Goal: Task Accomplishment & Management: Manage account settings

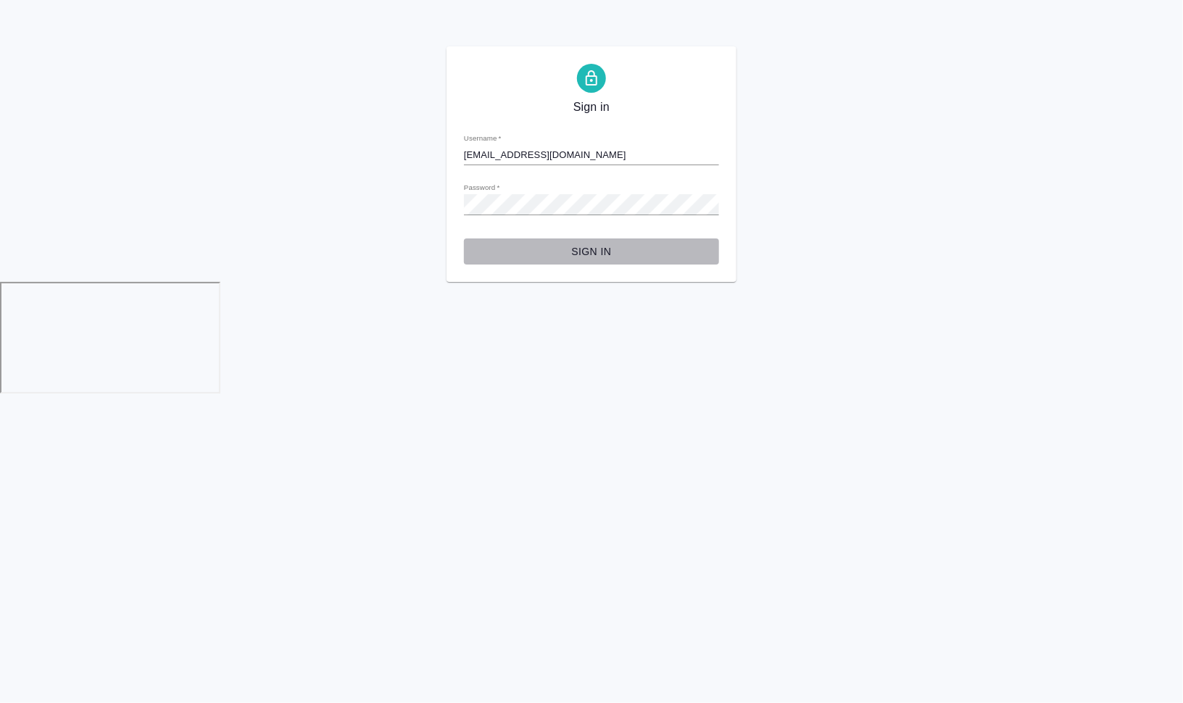
click at [584, 244] on span "Sign in" at bounding box center [592, 252] width 232 height 18
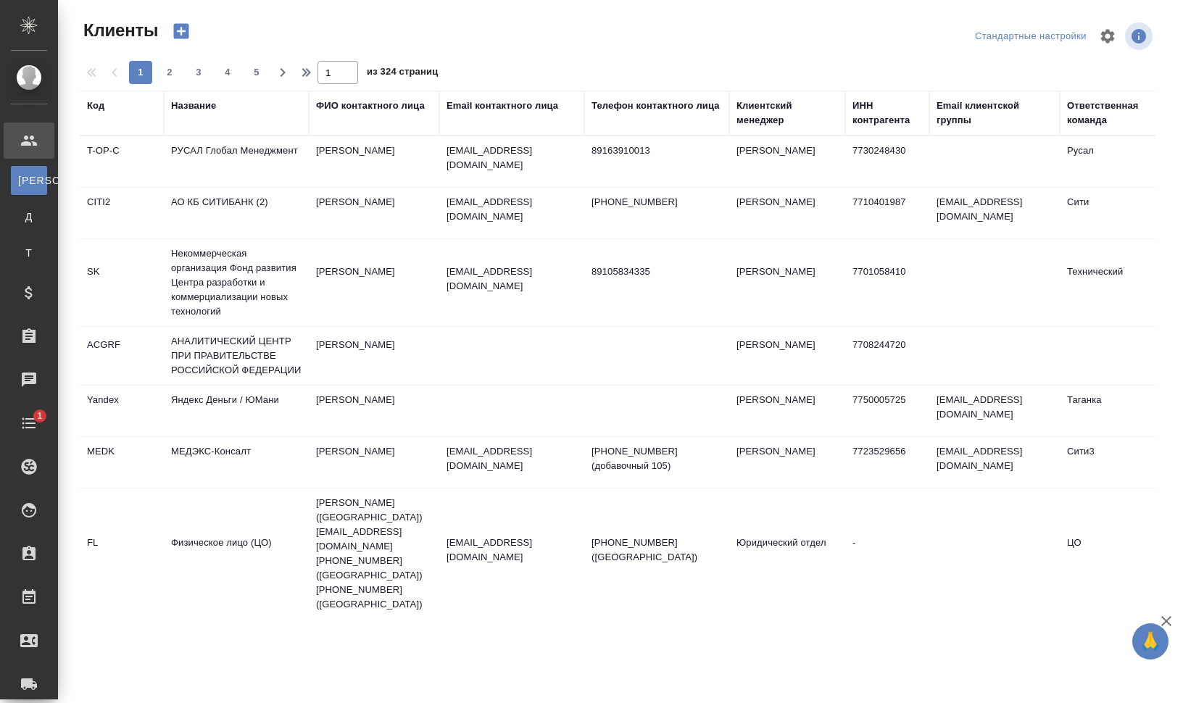
select select "RU"
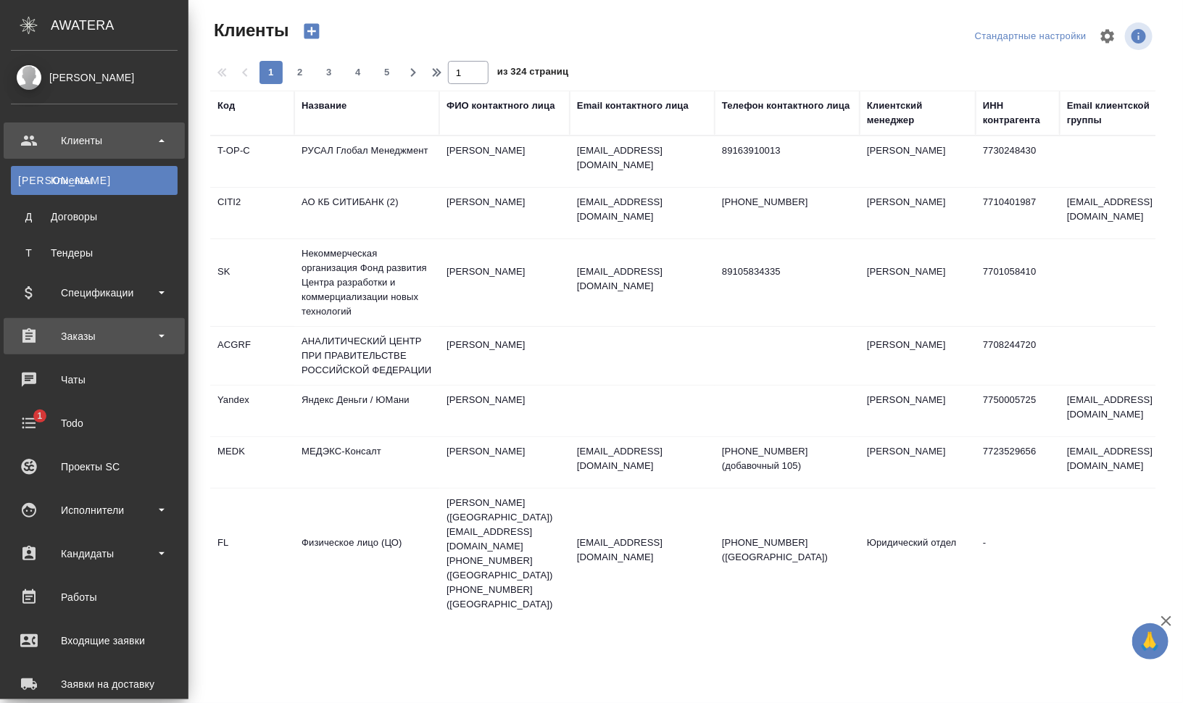
click at [54, 344] on div "Заказы" at bounding box center [94, 336] width 167 height 22
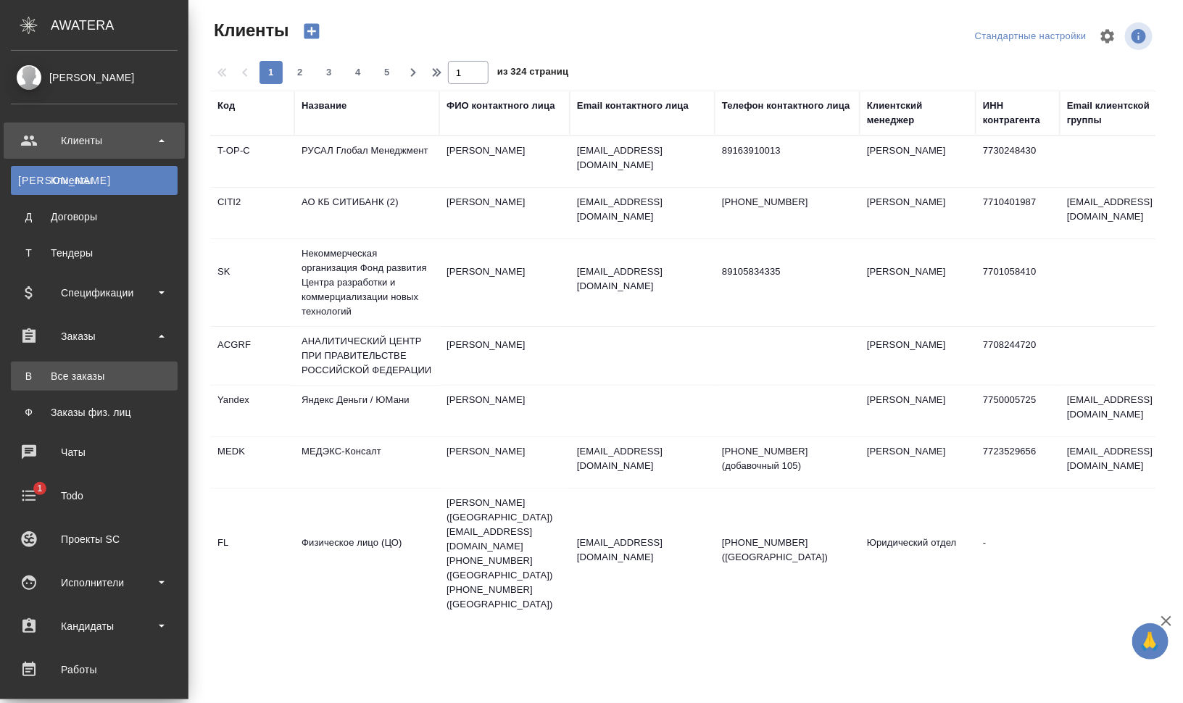
click at [64, 370] on div "Все заказы" at bounding box center [94, 376] width 152 height 14
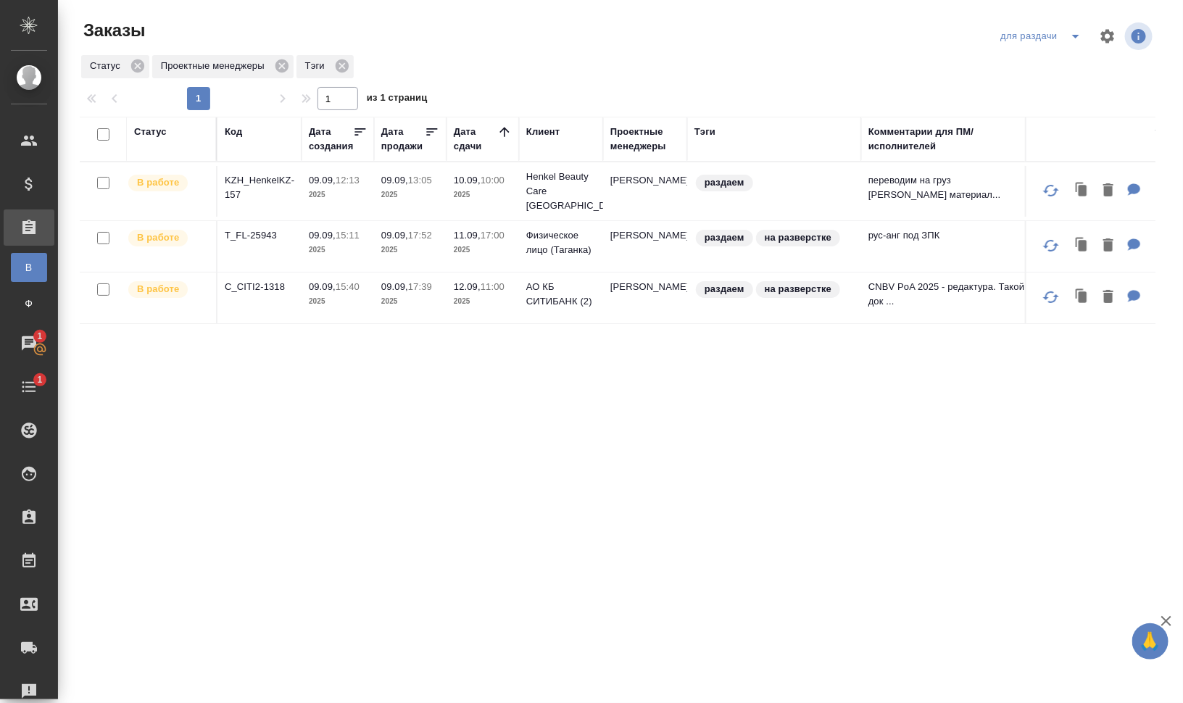
click at [1076, 34] on icon "split button" at bounding box center [1075, 36] width 17 height 17
click at [1068, 58] on li "заказы команды" at bounding box center [1043, 65] width 102 height 23
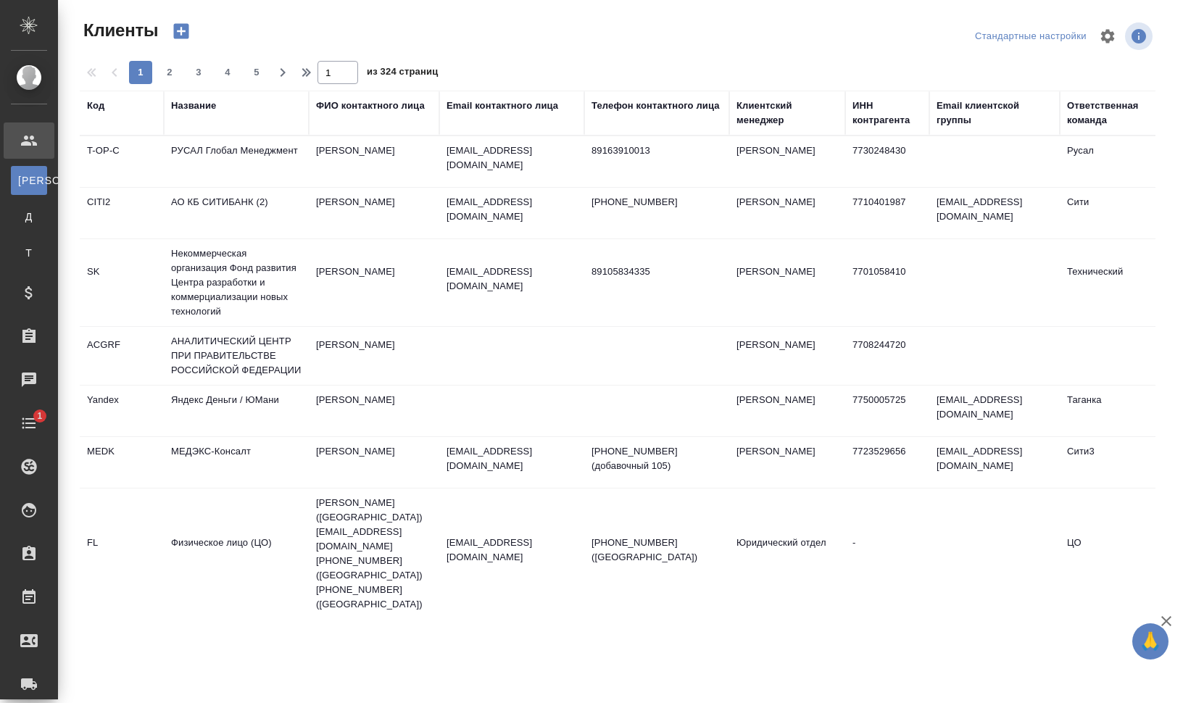
select select "RU"
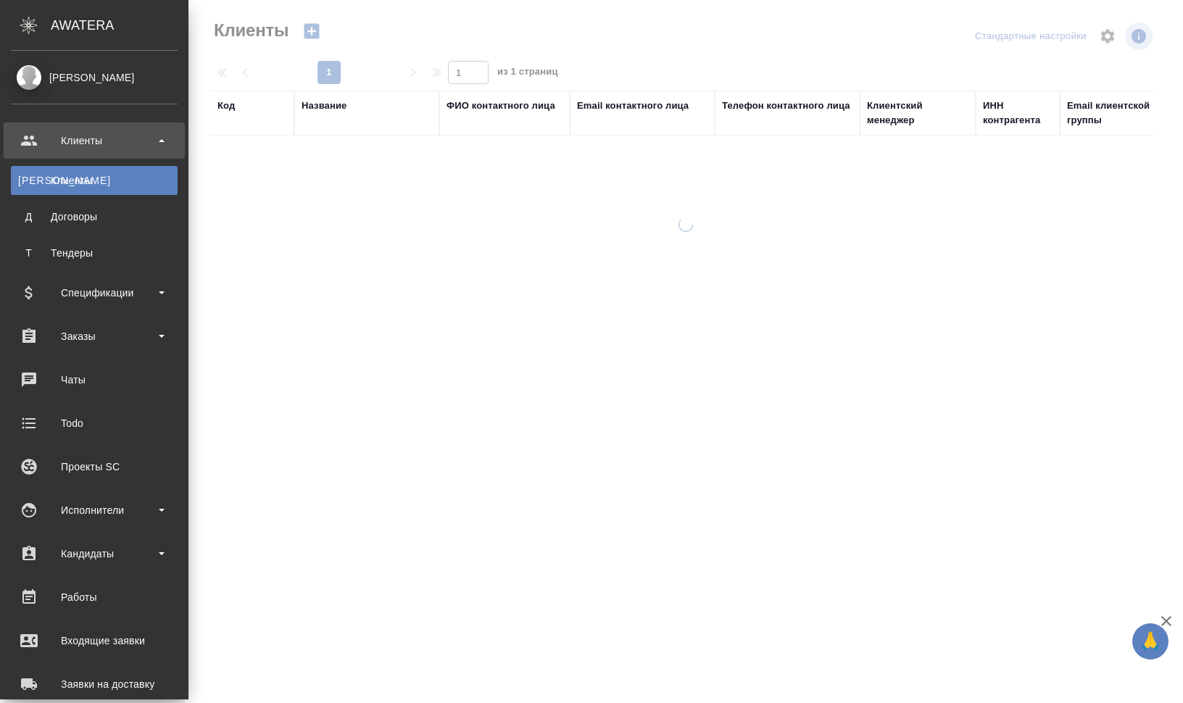
select select "RU"
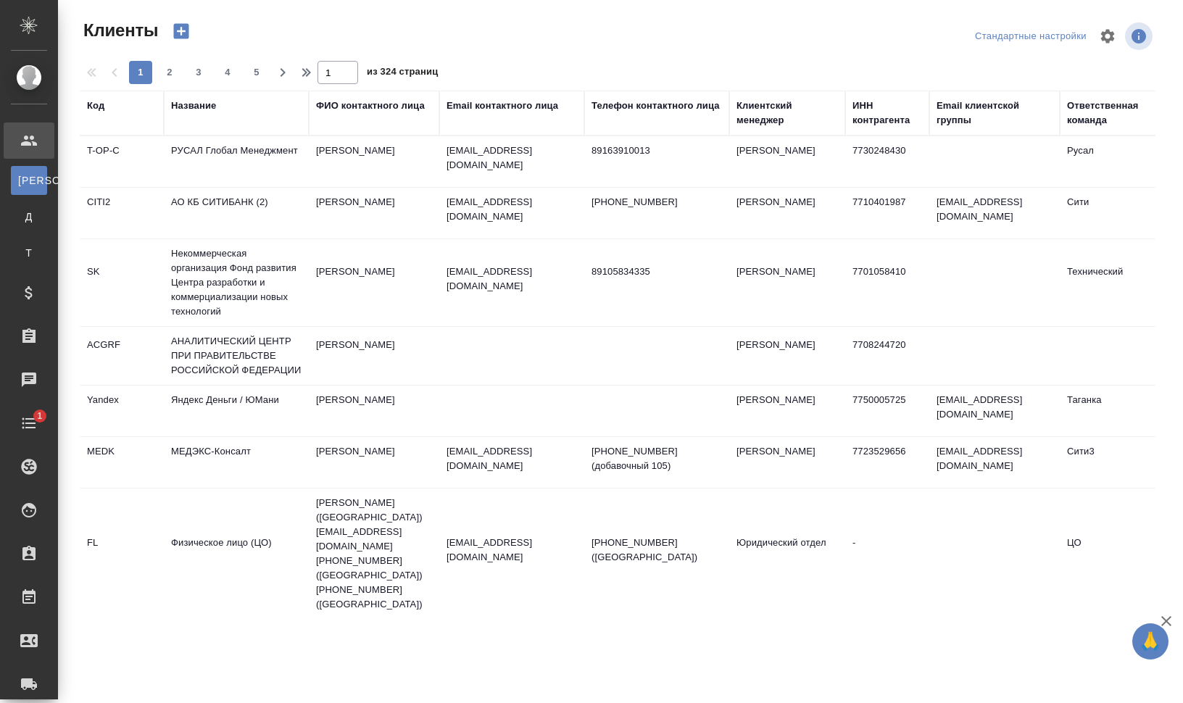
select select "RU"
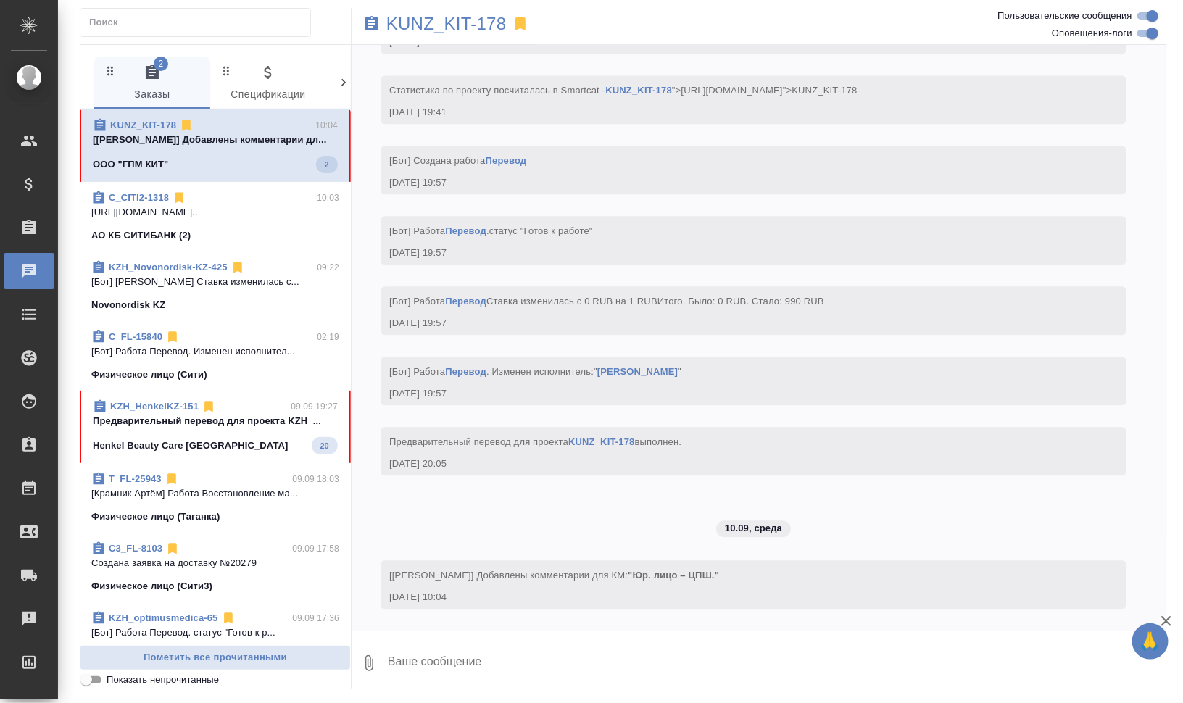
scroll to position [8812, 0]
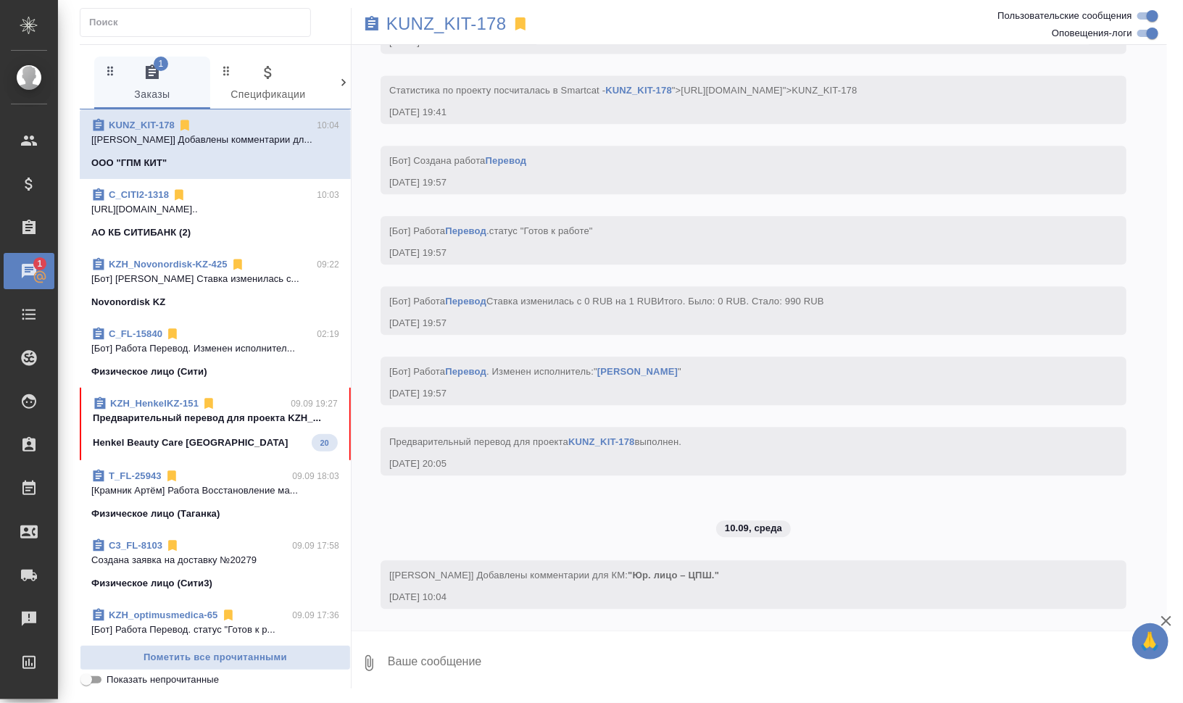
click at [158, 431] on span "KZH_HenkelKZ-151 09.09 19:27 Предварительный перевод для проекта KZH_... Henkel…" at bounding box center [215, 424] width 245 height 55
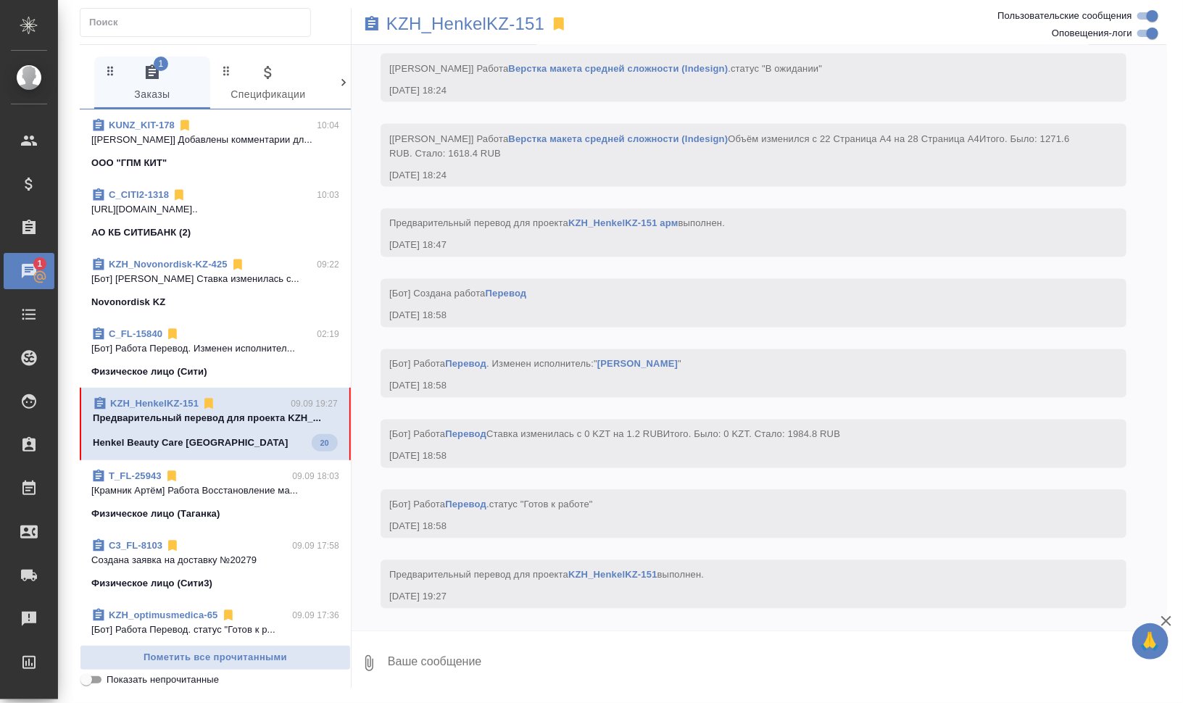
scroll to position [13394, 0]
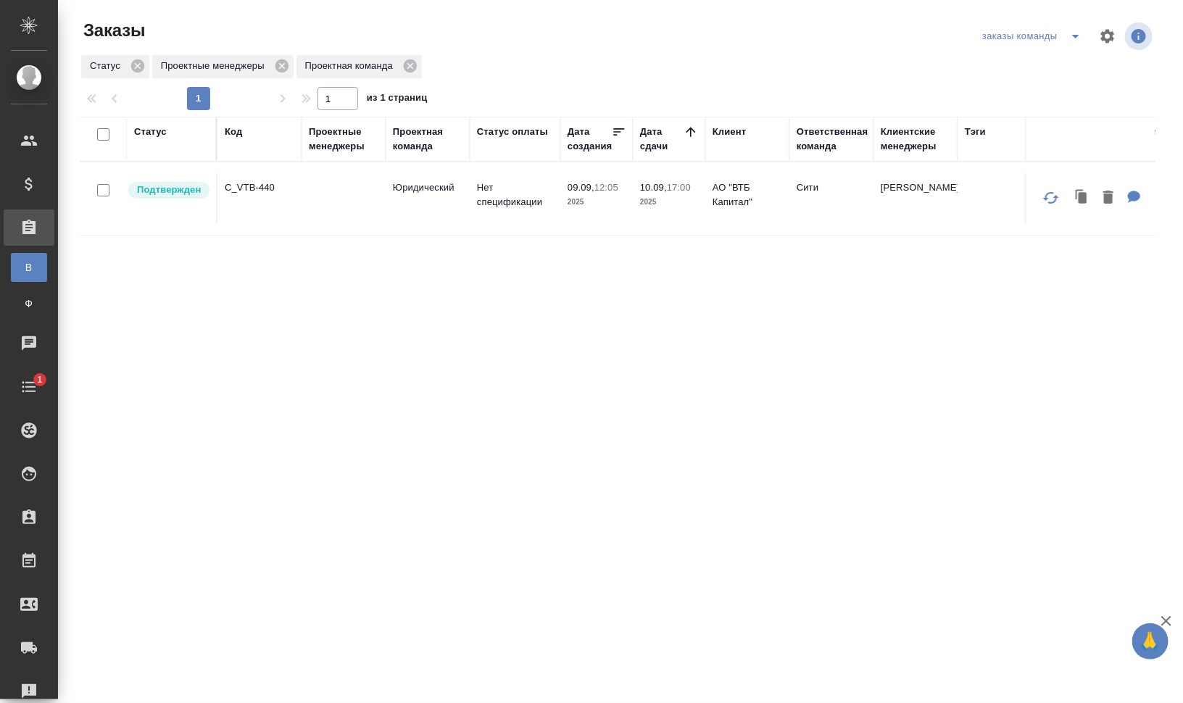
click at [911, 142] on div "Клиентские менеджеры" at bounding box center [916, 139] width 70 height 29
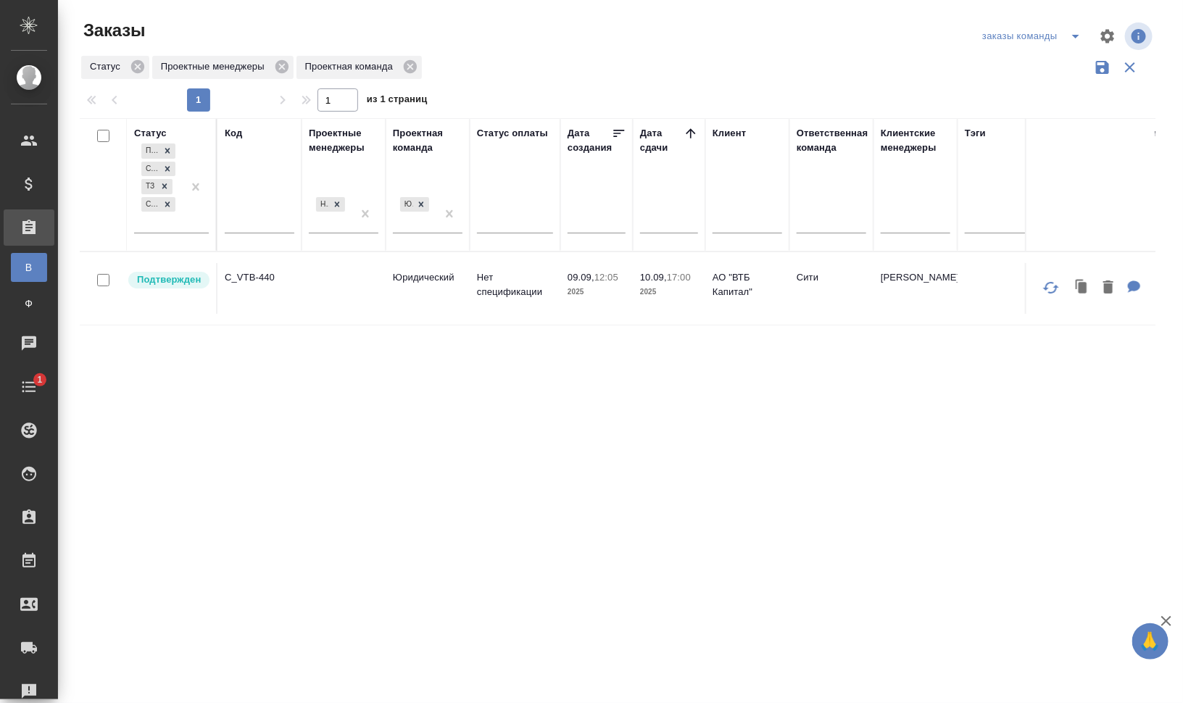
click at [1084, 30] on icon "split button" at bounding box center [1075, 36] width 17 height 17
click at [1079, 56] on li "мои заказы" at bounding box center [1035, 65] width 112 height 23
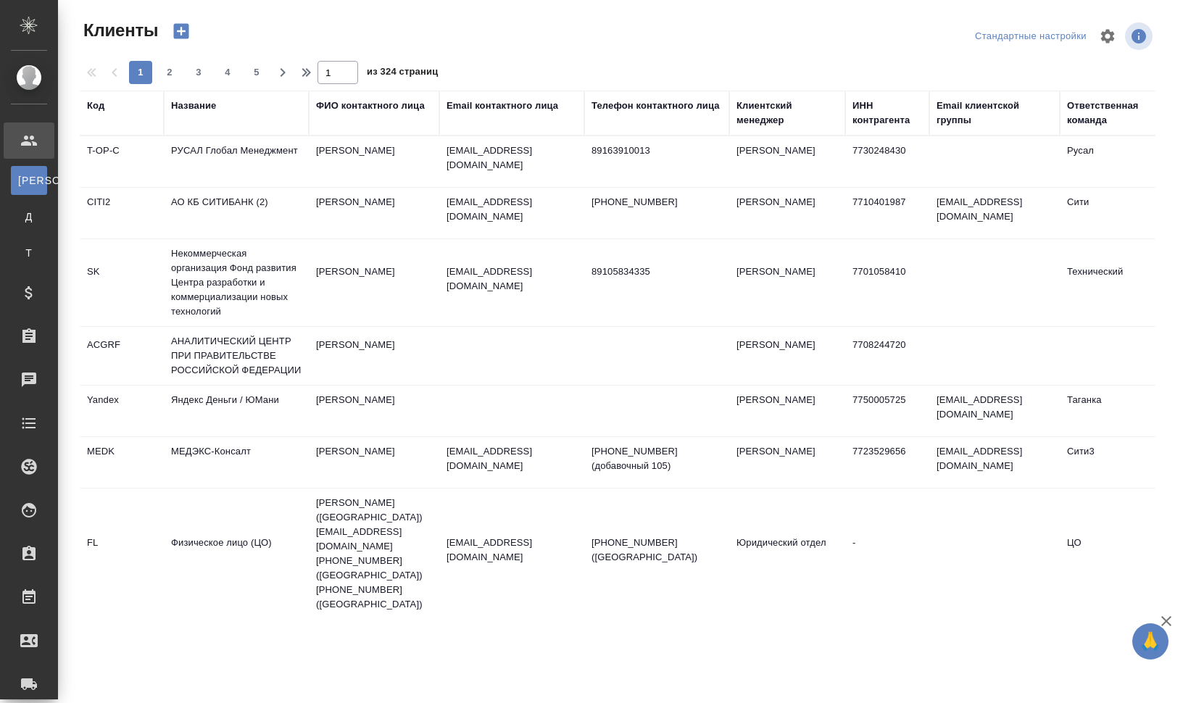
select select "RU"
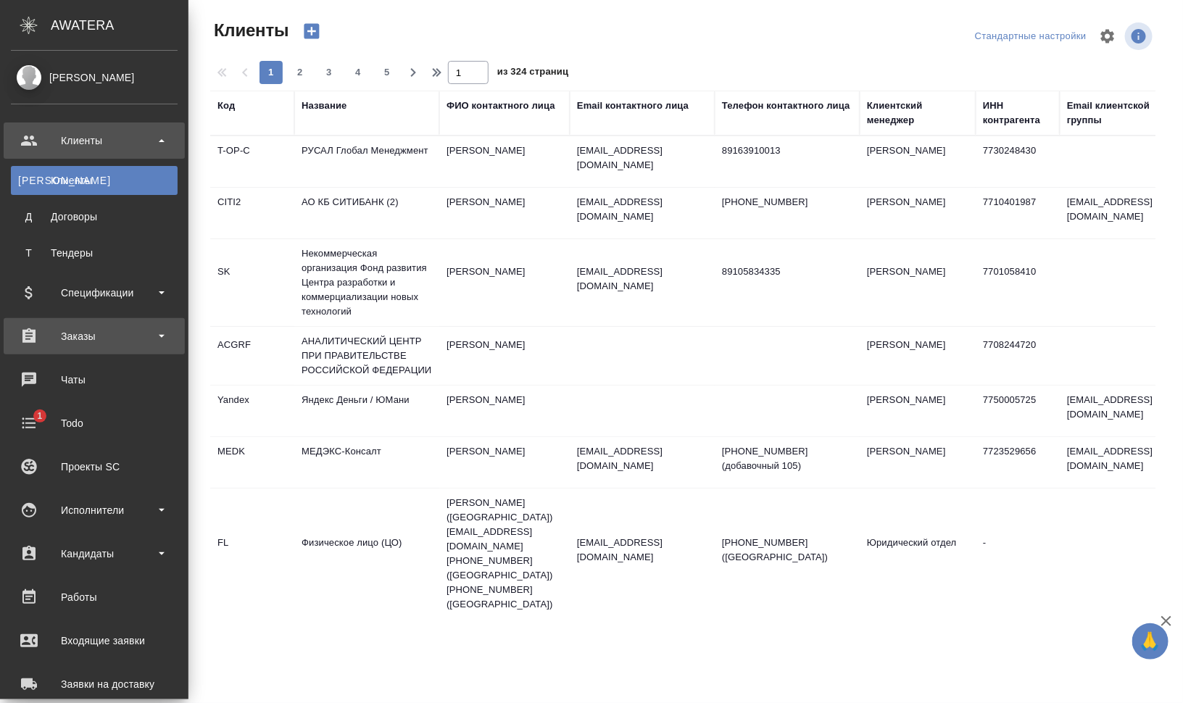
click at [87, 336] on div "Заказы" at bounding box center [94, 336] width 167 height 22
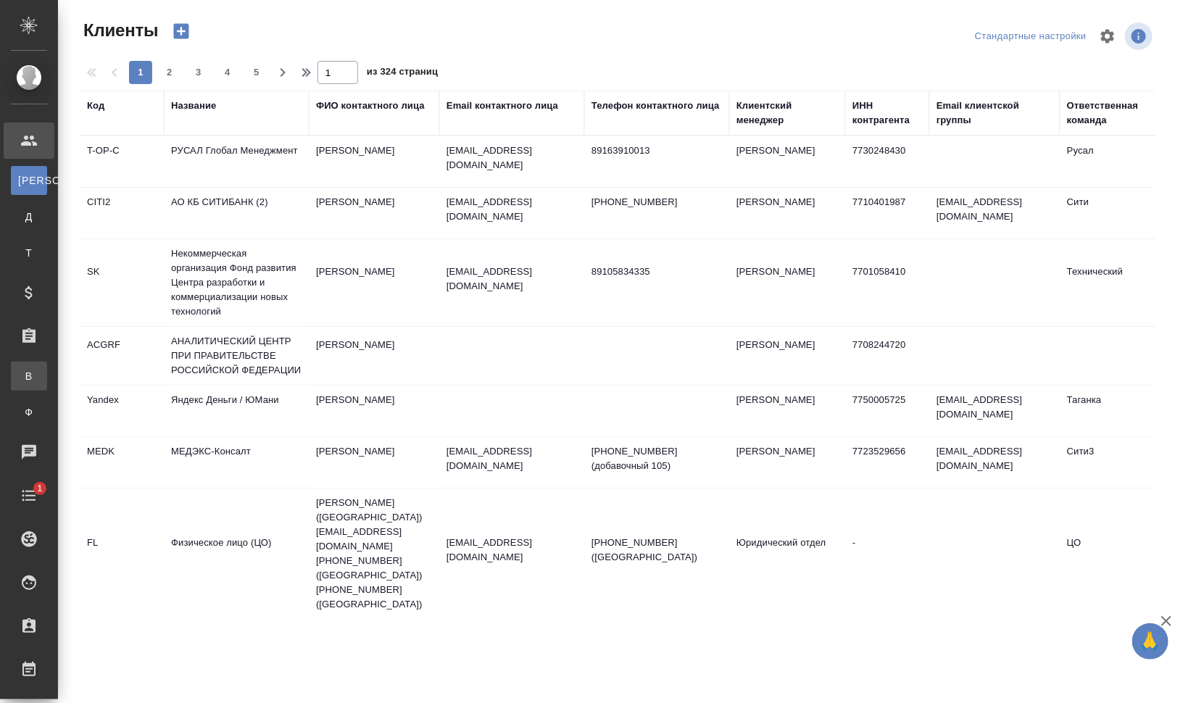
click at [22, 375] on div "Все заказы" at bounding box center [11, 376] width 22 height 14
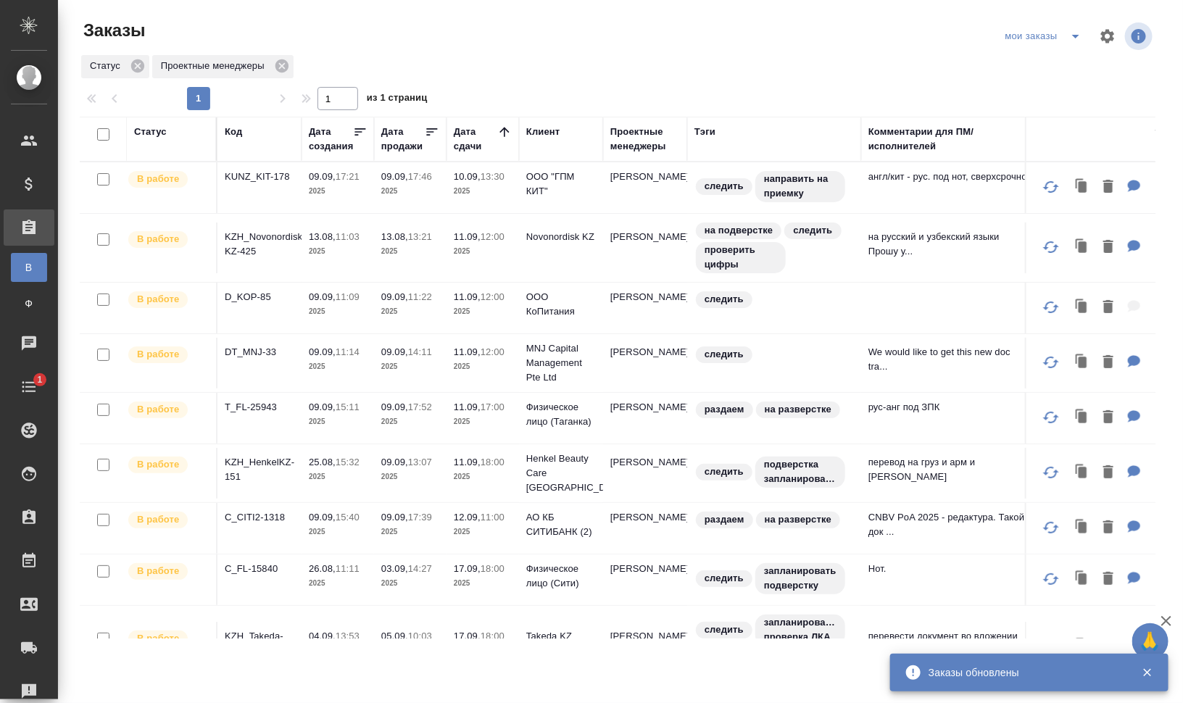
click at [1079, 37] on icon "split button" at bounding box center [1075, 36] width 17 height 17
click at [1066, 81] on li "для раздачи" at bounding box center [1046, 88] width 102 height 23
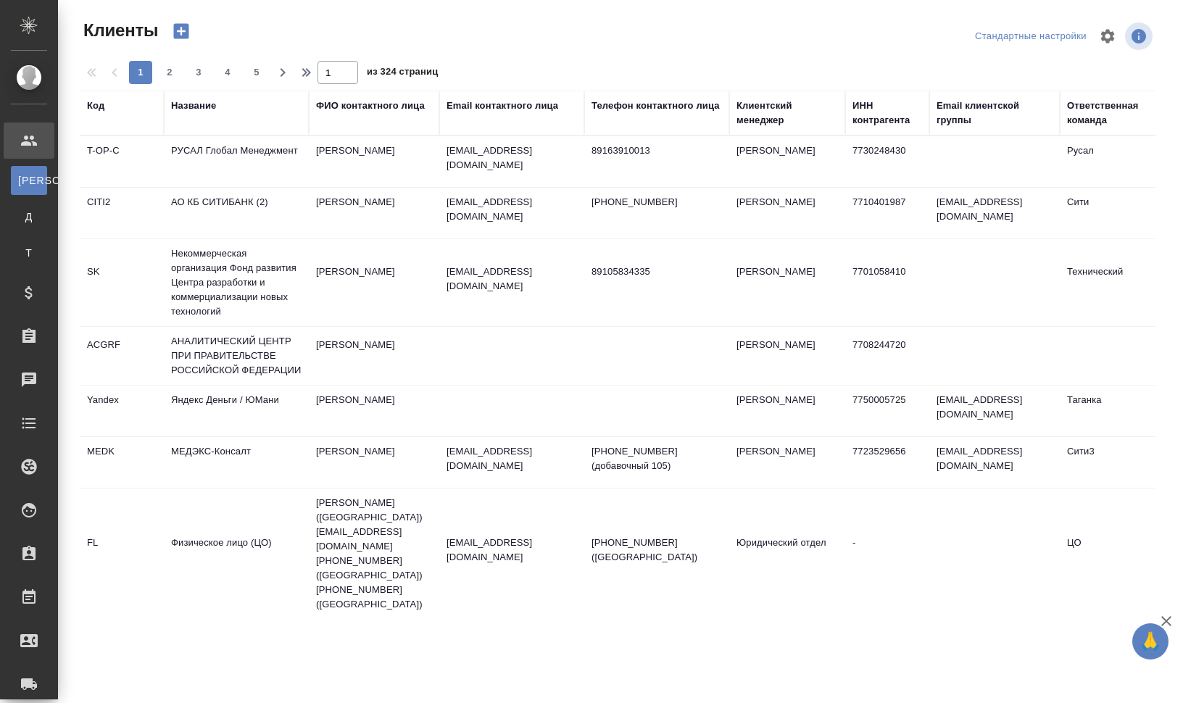
select select "RU"
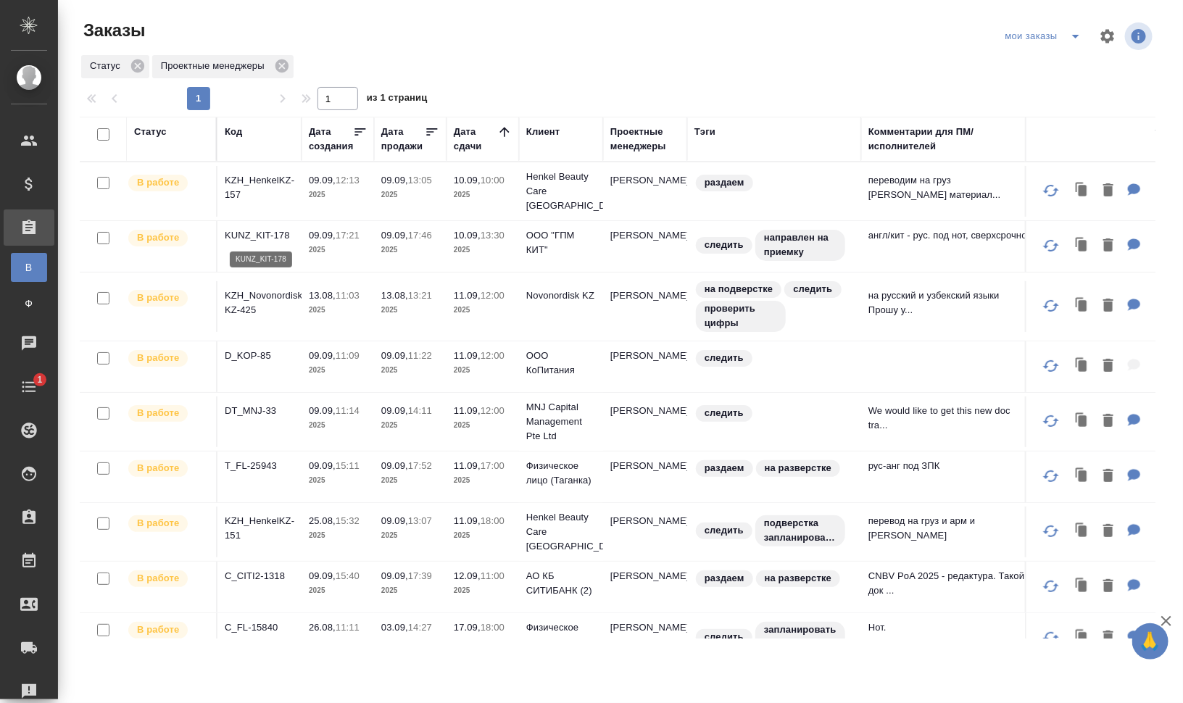
click at [276, 236] on p "KUNZ_KIT-178" at bounding box center [260, 235] width 70 height 14
click at [273, 178] on p "KZH_HenkelKZ-157" at bounding box center [260, 187] width 70 height 29
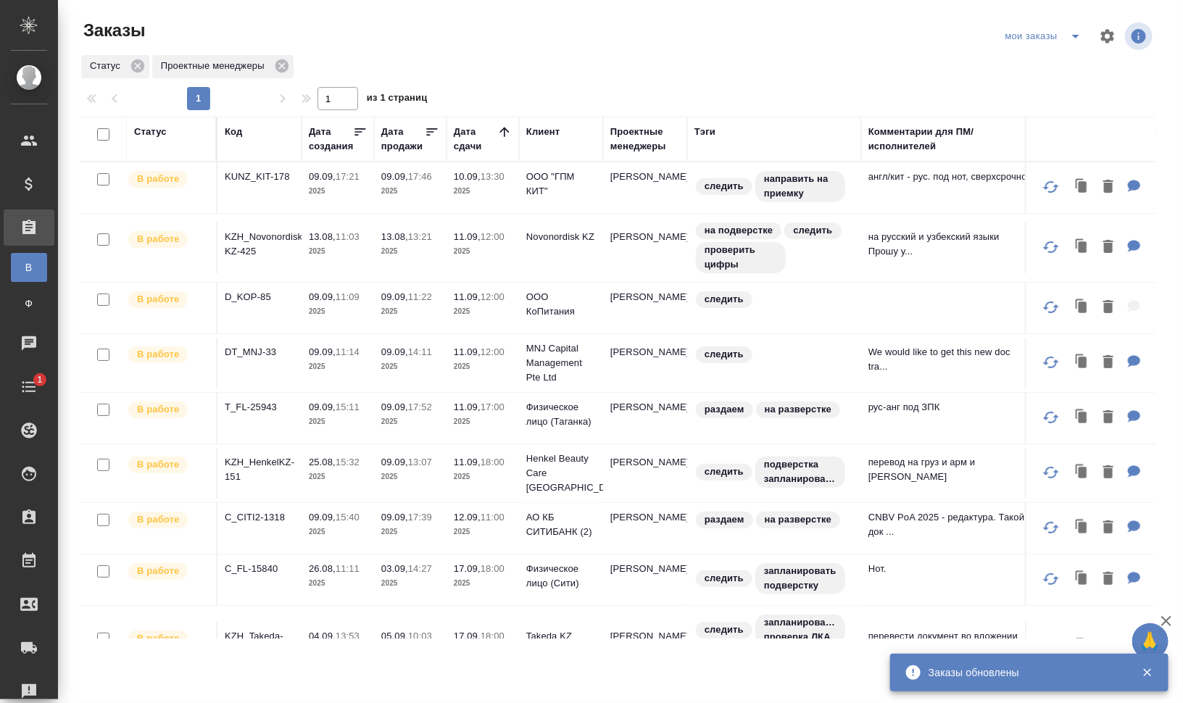
drag, startPoint x: 260, startPoint y: 214, endPoint x: 256, endPoint y: 234, distance: 20.8
click at [256, 234] on p "KZH_Novonordisk-KZ-425" at bounding box center [260, 244] width 70 height 29
click at [252, 170] on p "KUNZ_KIT-178" at bounding box center [260, 177] width 70 height 14
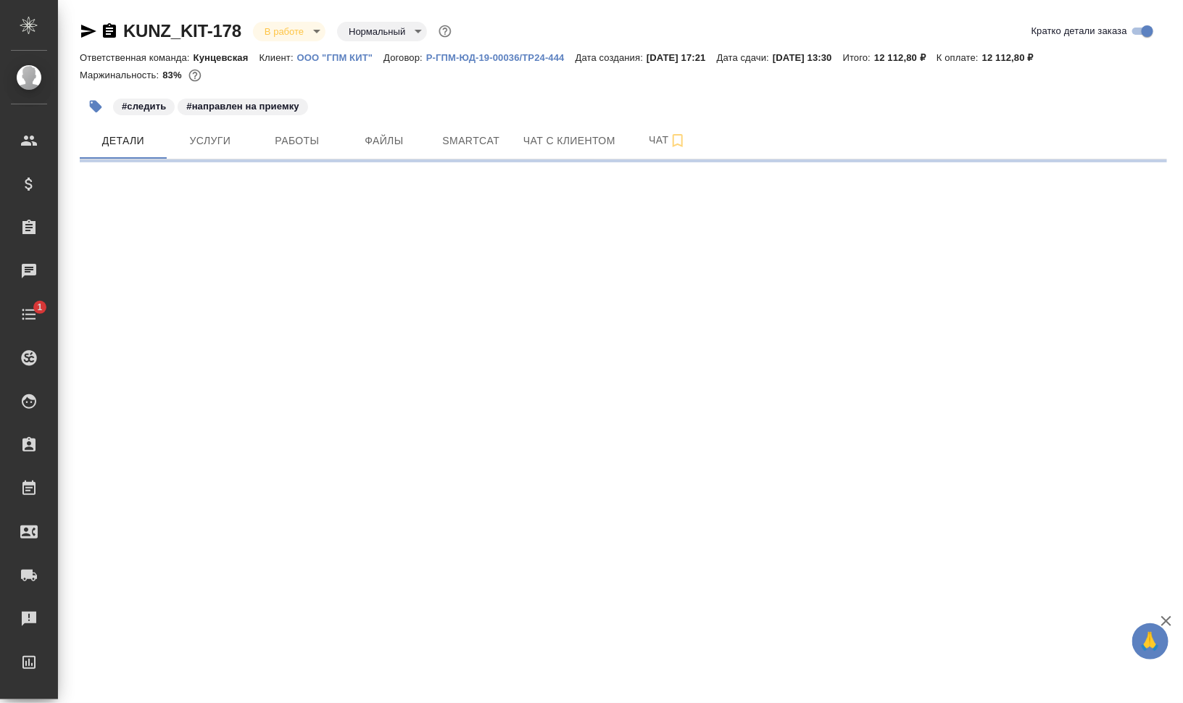
select select "RU"
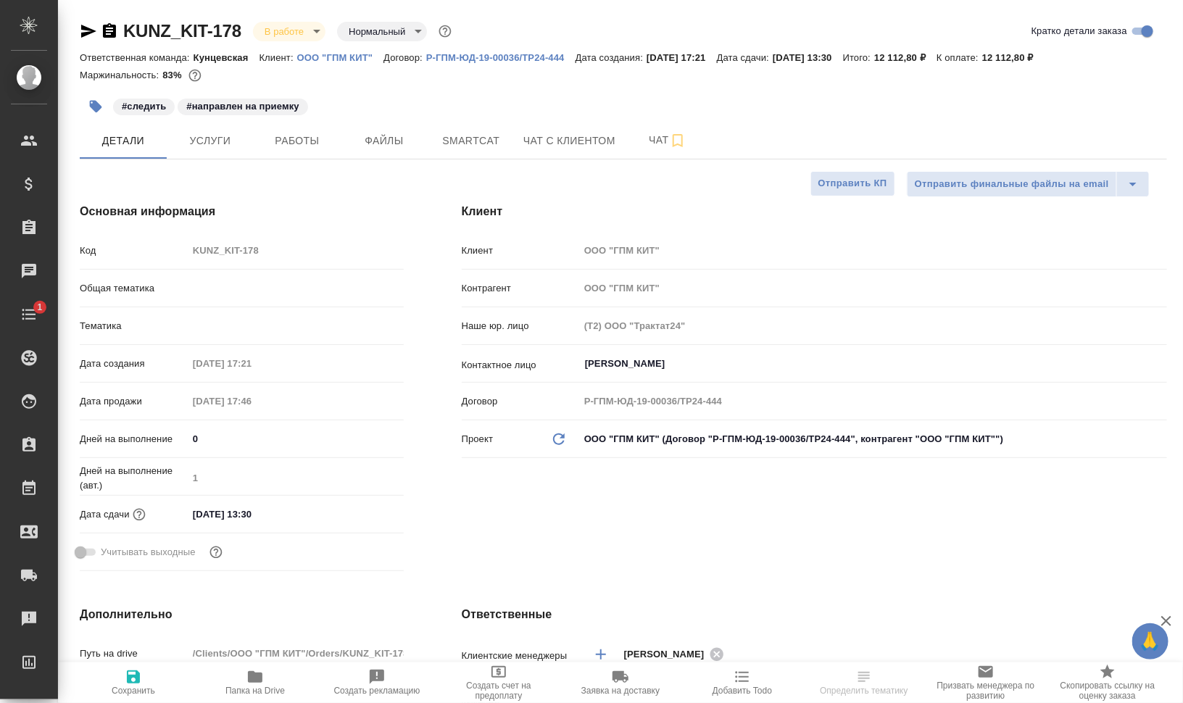
type textarea "x"
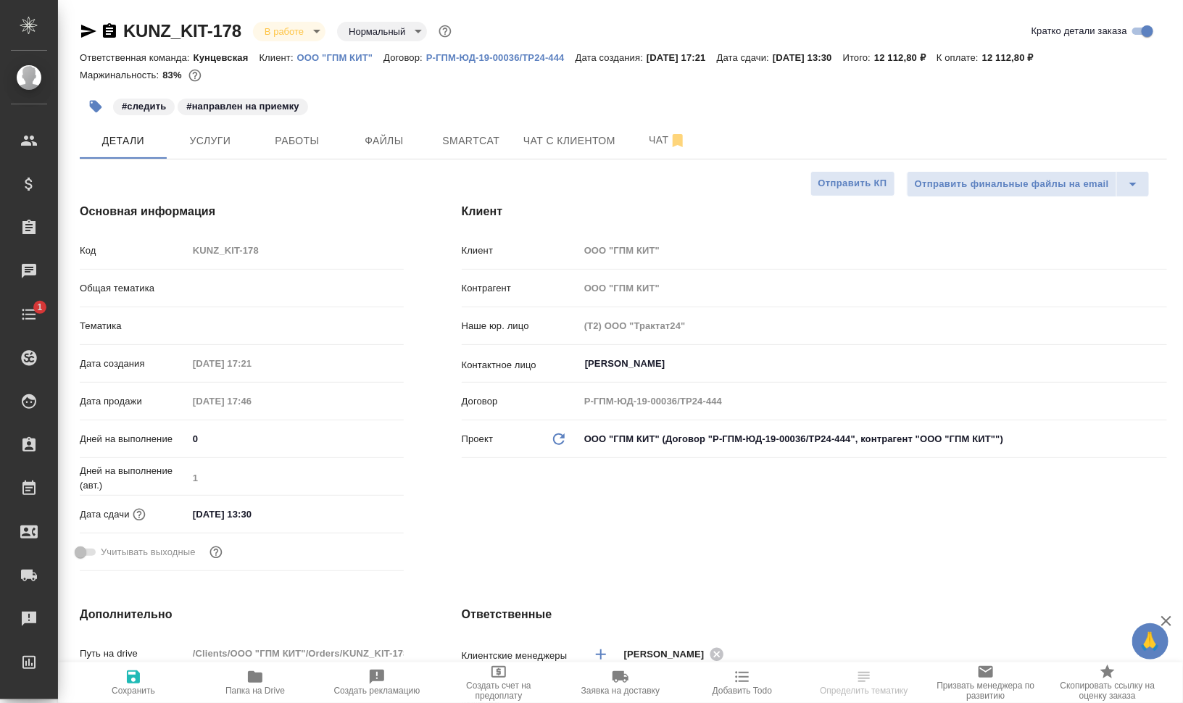
type textarea "x"
click at [641, 153] on button "Чат" at bounding box center [667, 141] width 87 height 36
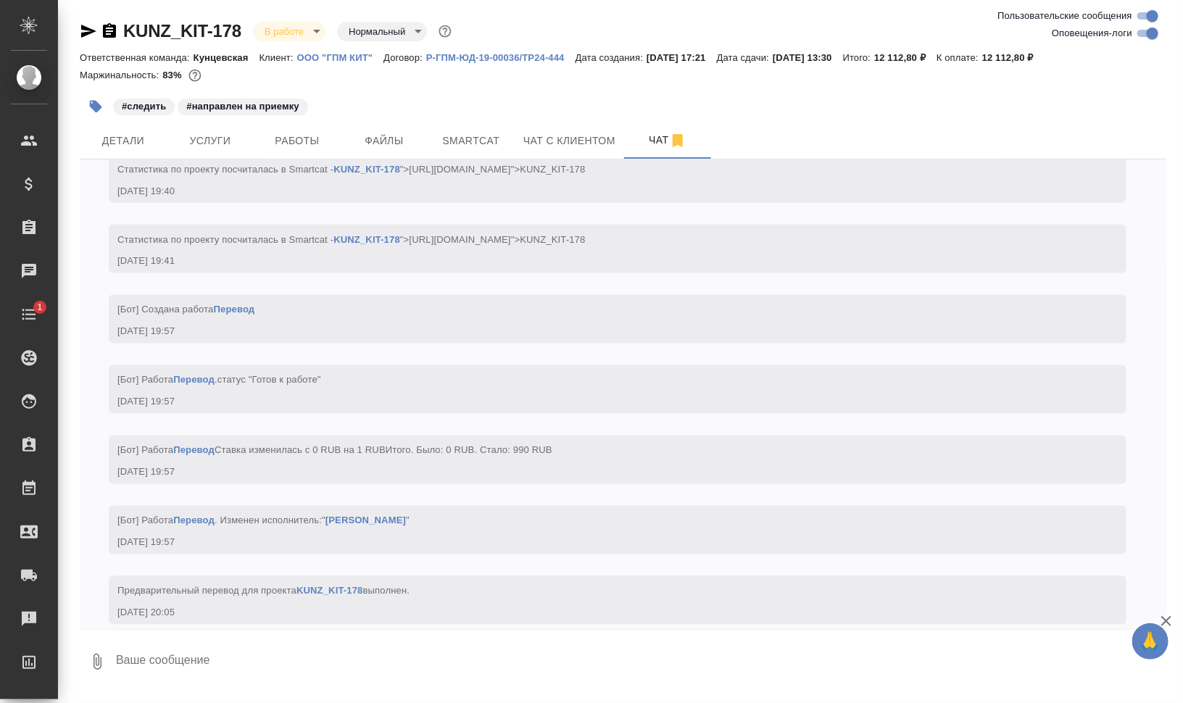
scroll to position [8516, 0]
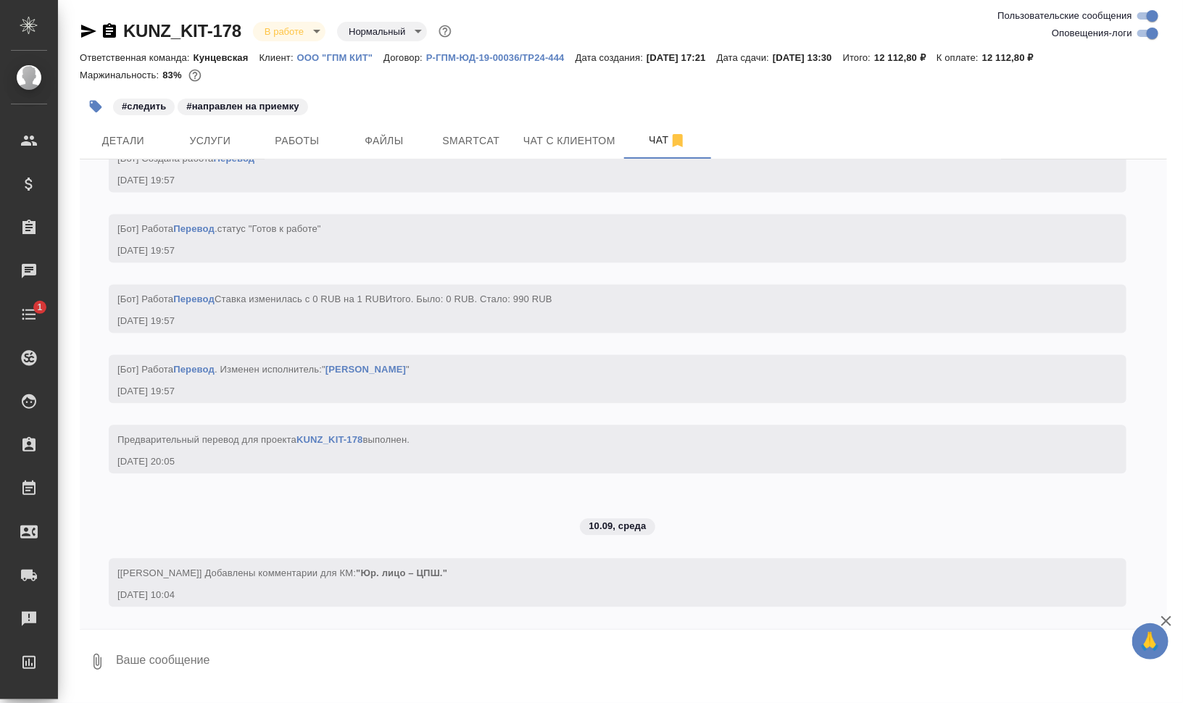
click at [1153, 38] on input "Оповещения-логи" at bounding box center [1152, 33] width 52 height 17
checkbox input "false"
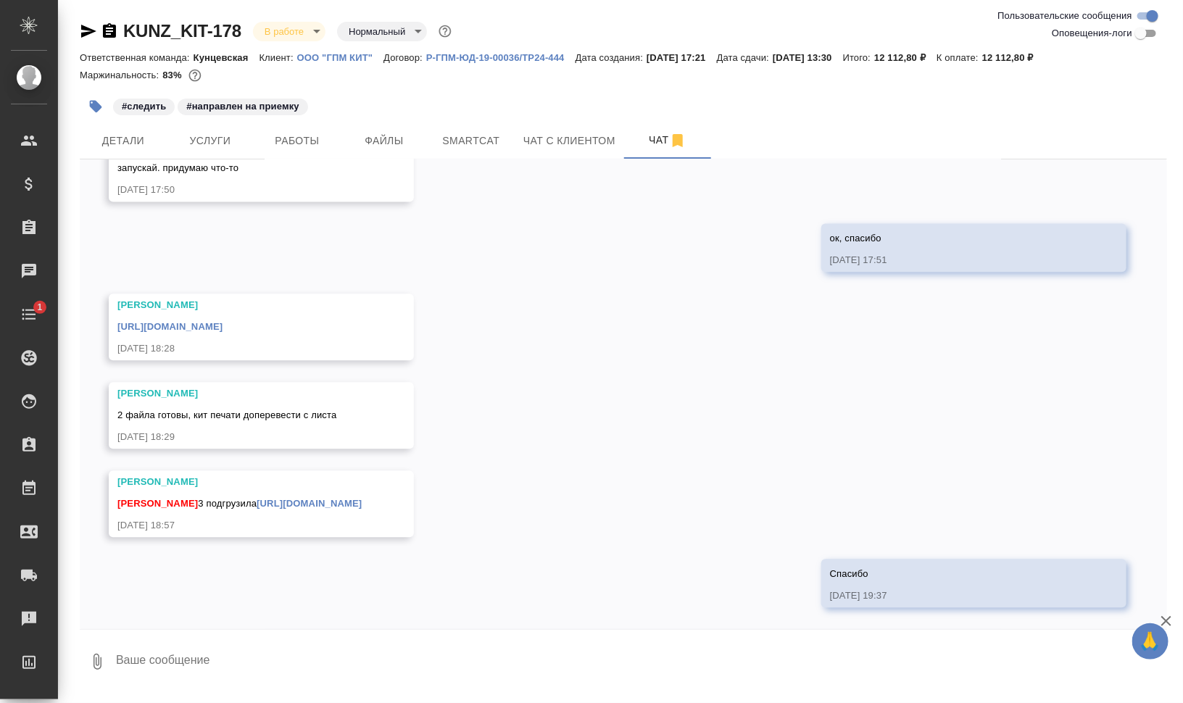
click at [352, 178] on div "09.09, вторник Заборова Александра image.png 09.09.25, 17:26 Заборова Александр…" at bounding box center [623, 394] width 1087 height 470
click at [312, 151] on button "Работы" at bounding box center [297, 141] width 87 height 36
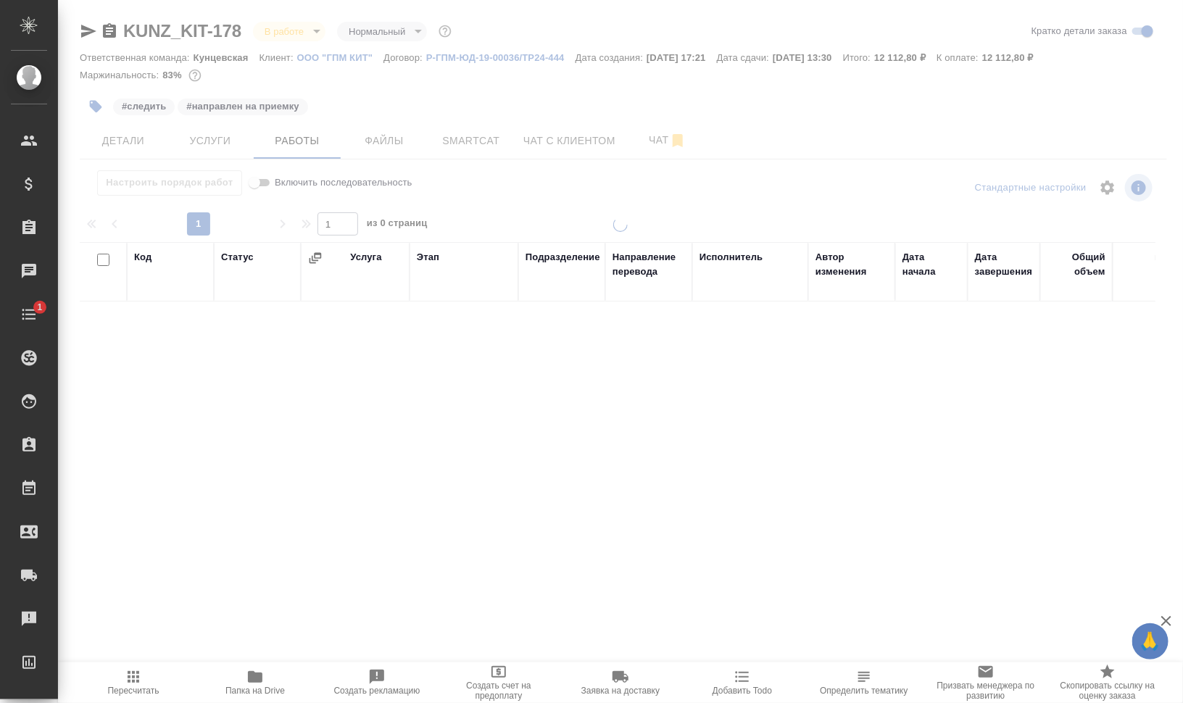
click at [268, 684] on span "Папка на Drive" at bounding box center [255, 682] width 104 height 28
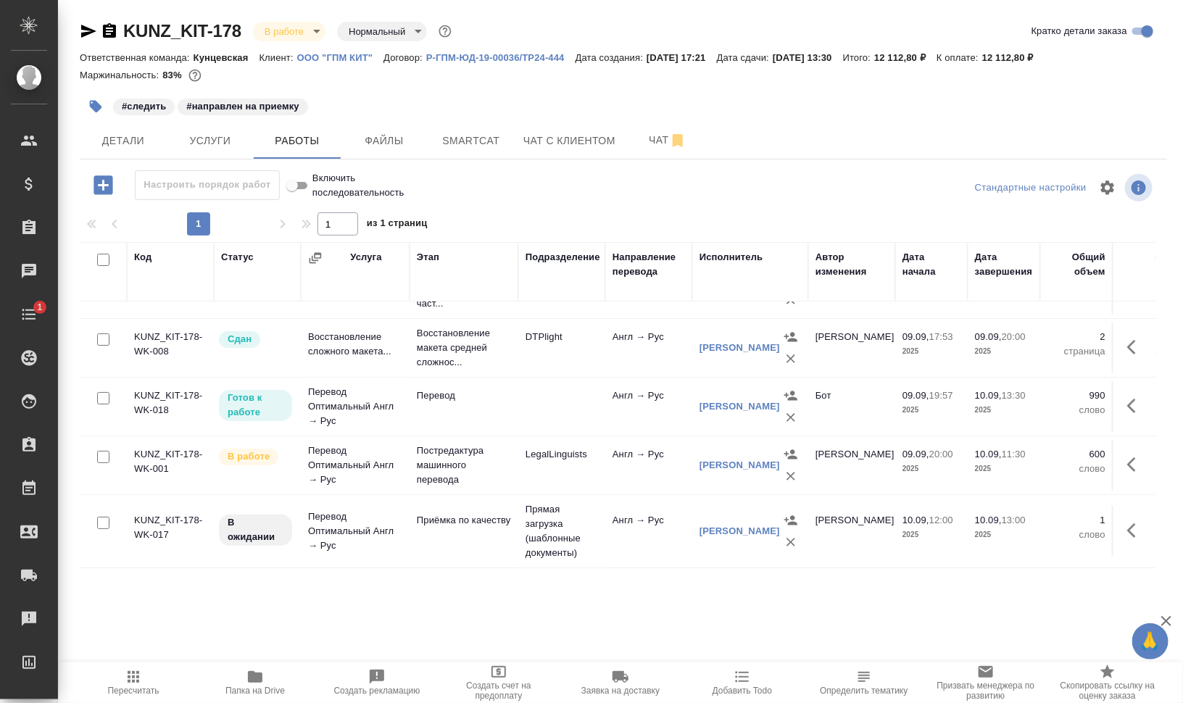
scroll to position [53, 0]
click at [91, 106] on icon "button" at bounding box center [96, 107] width 12 height 12
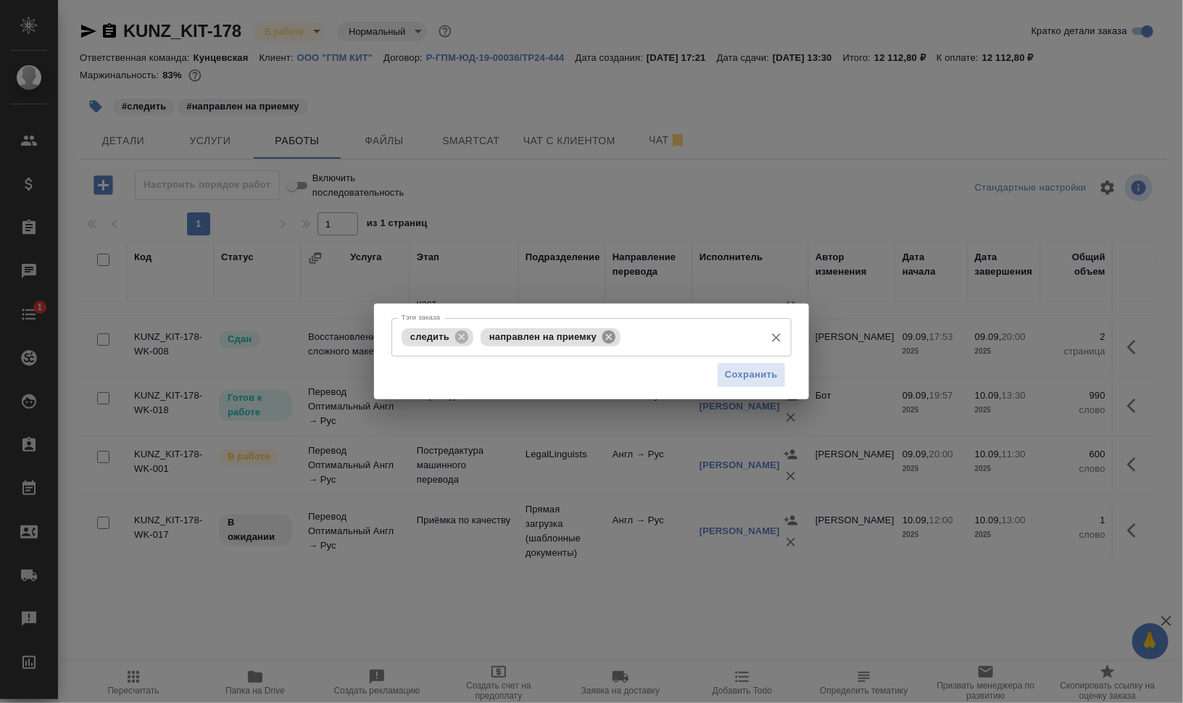
click at [604, 338] on icon at bounding box center [608, 336] width 13 height 13
click at [615, 338] on input "Тэги заказа" at bounding box center [617, 337] width 281 height 25
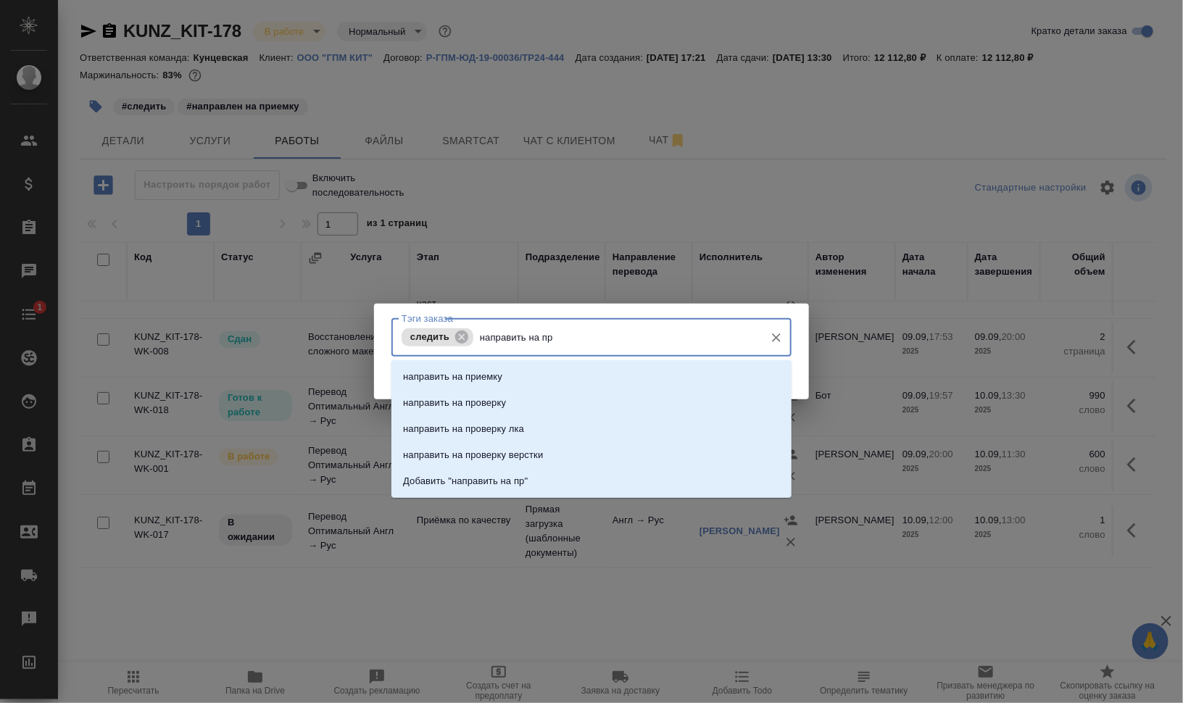
type input "направить на при"
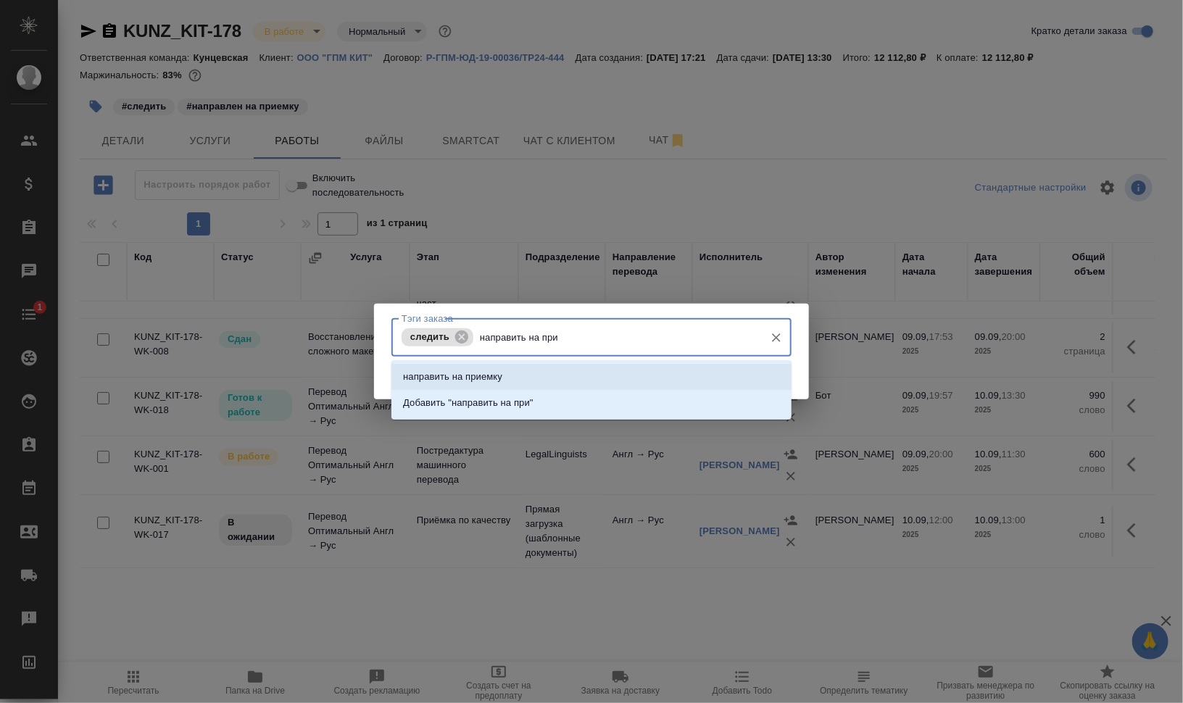
click at [754, 375] on li "направить на приемку" at bounding box center [591, 377] width 400 height 26
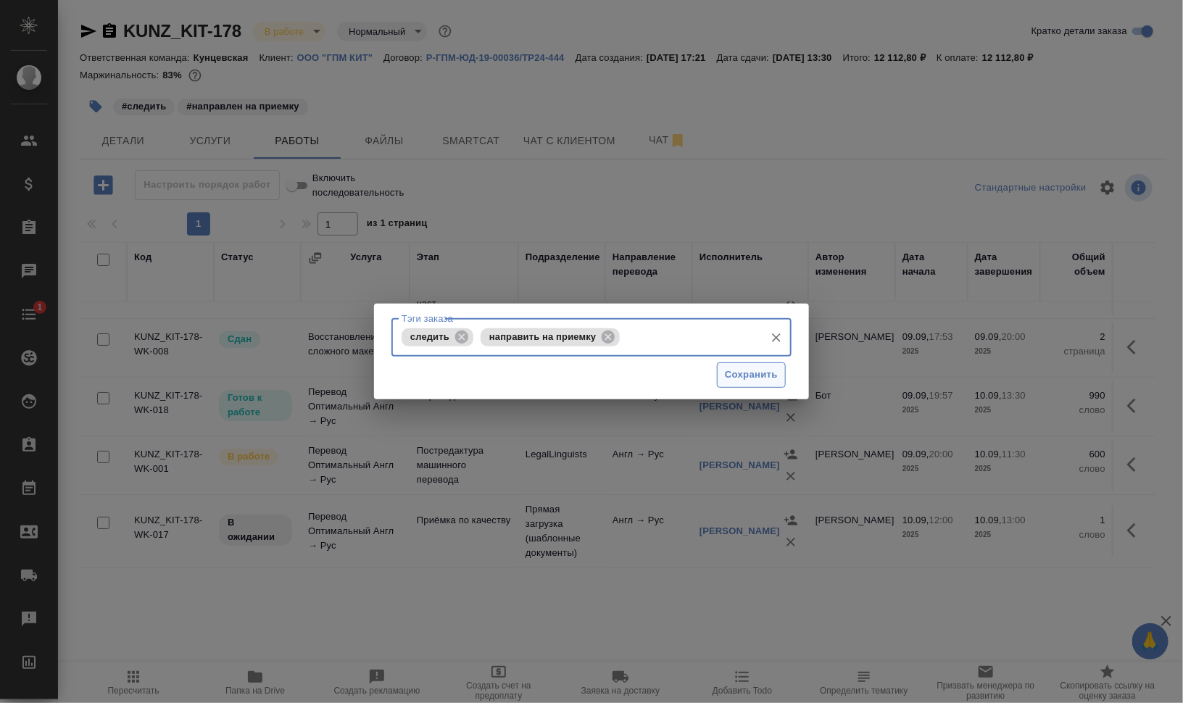
click at [772, 375] on span "Сохранить" at bounding box center [751, 375] width 53 height 17
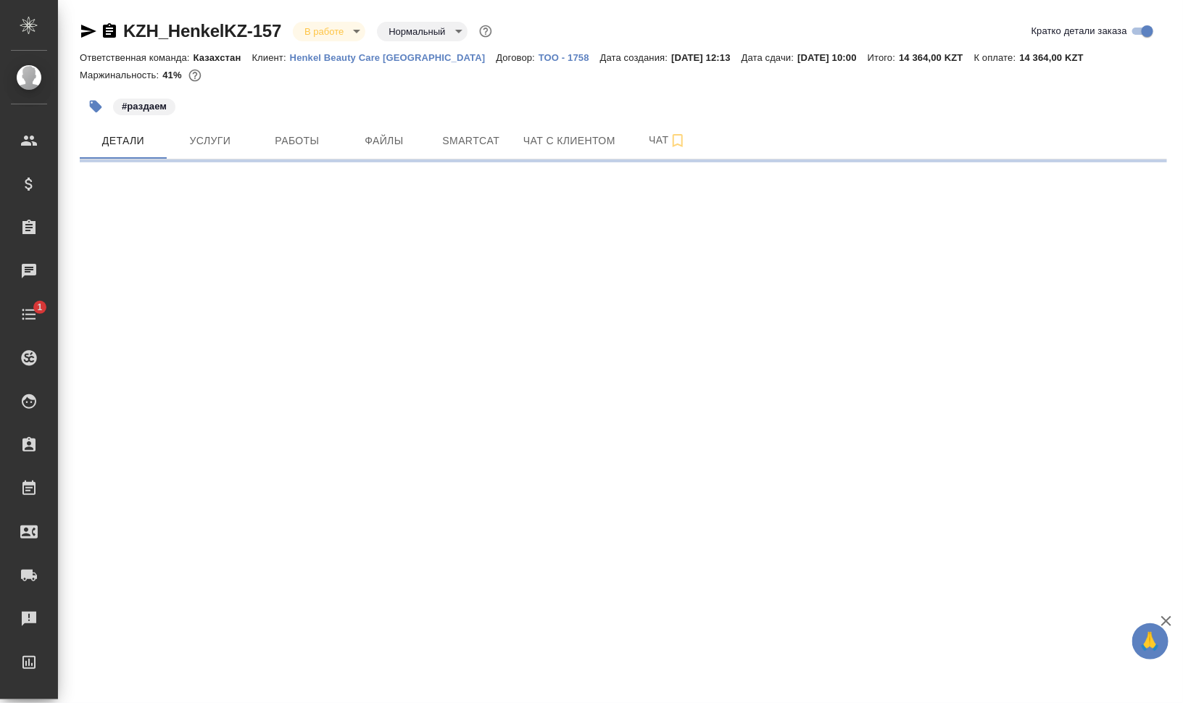
select select "RU"
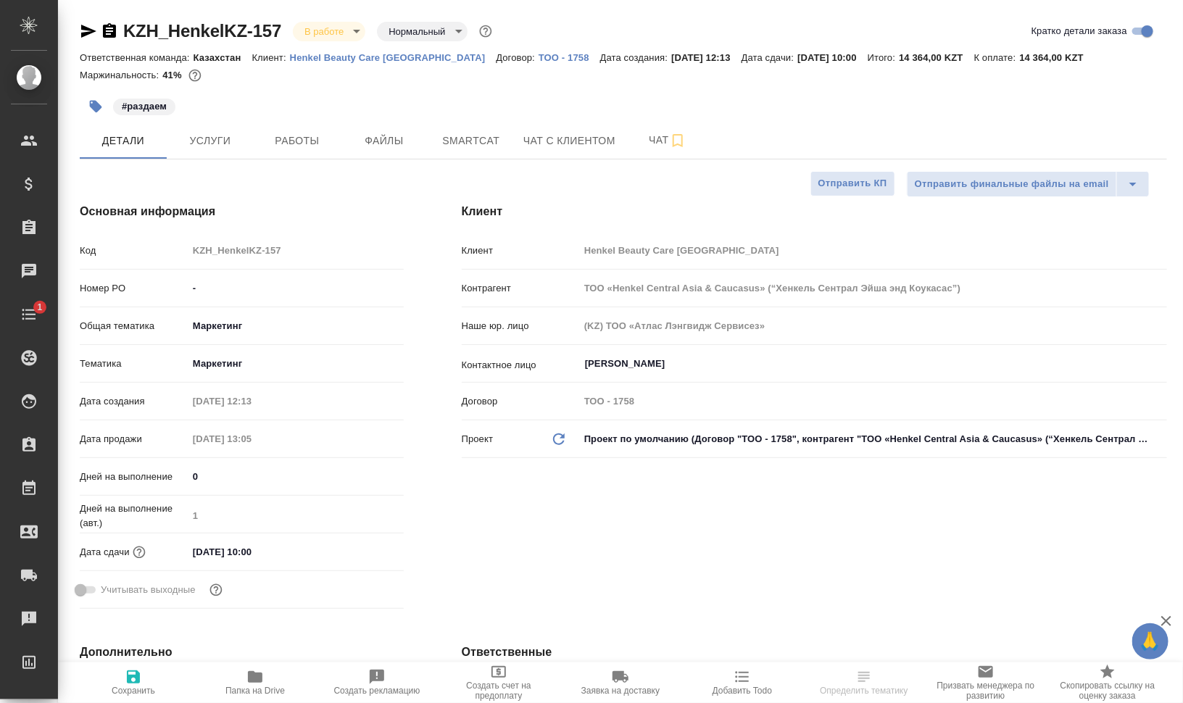
type textarea "x"
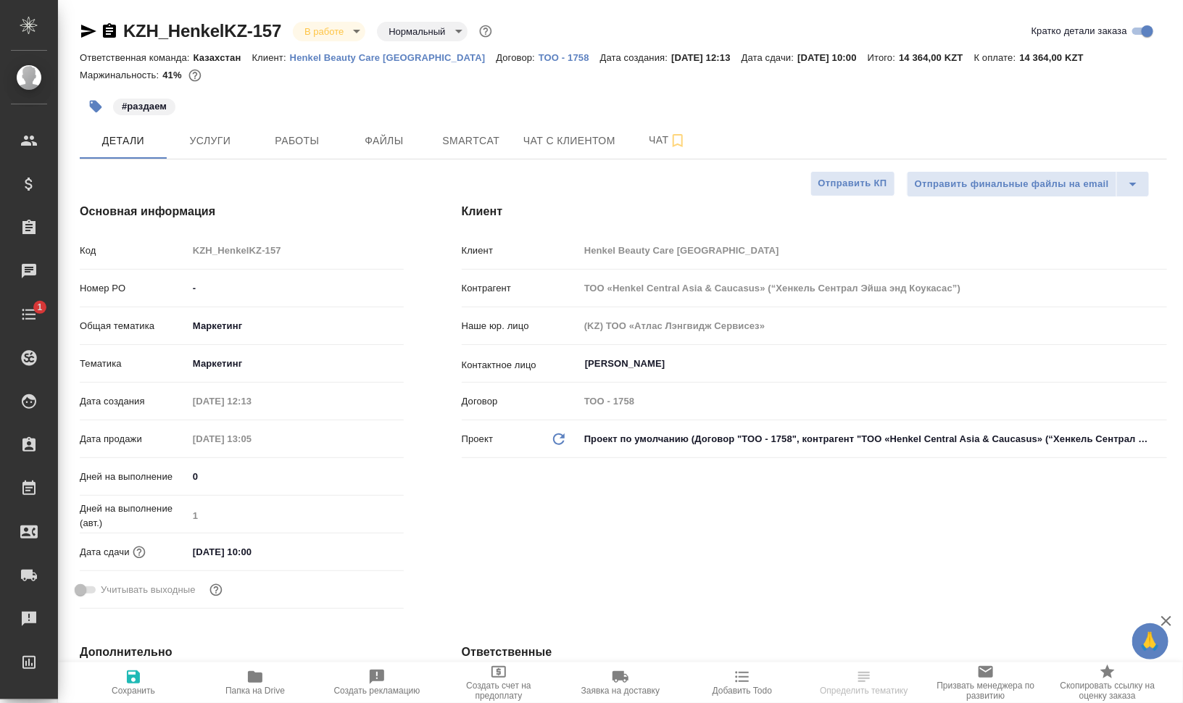
type textarea "x"
click at [316, 133] on span "Работы" at bounding box center [297, 141] width 70 height 18
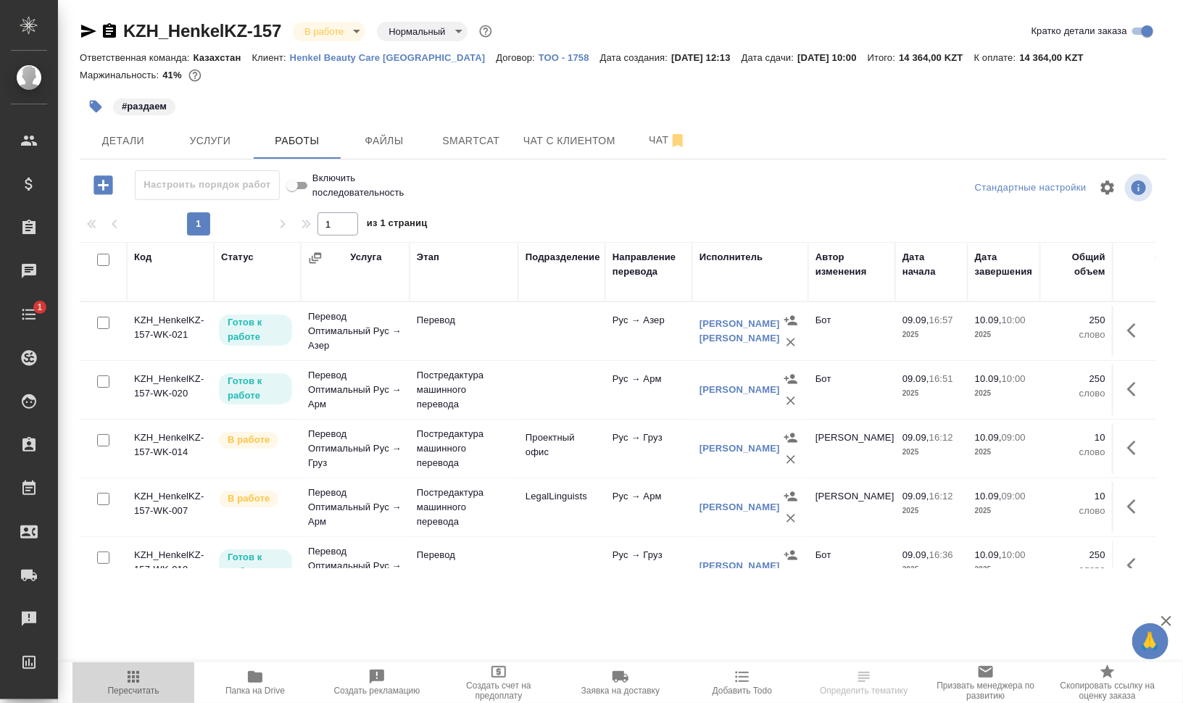
drag, startPoint x: 132, startPoint y: 692, endPoint x: 183, endPoint y: 685, distance: 51.9
click at [132, 691] on span "Пересчитать" at bounding box center [133, 691] width 51 height 10
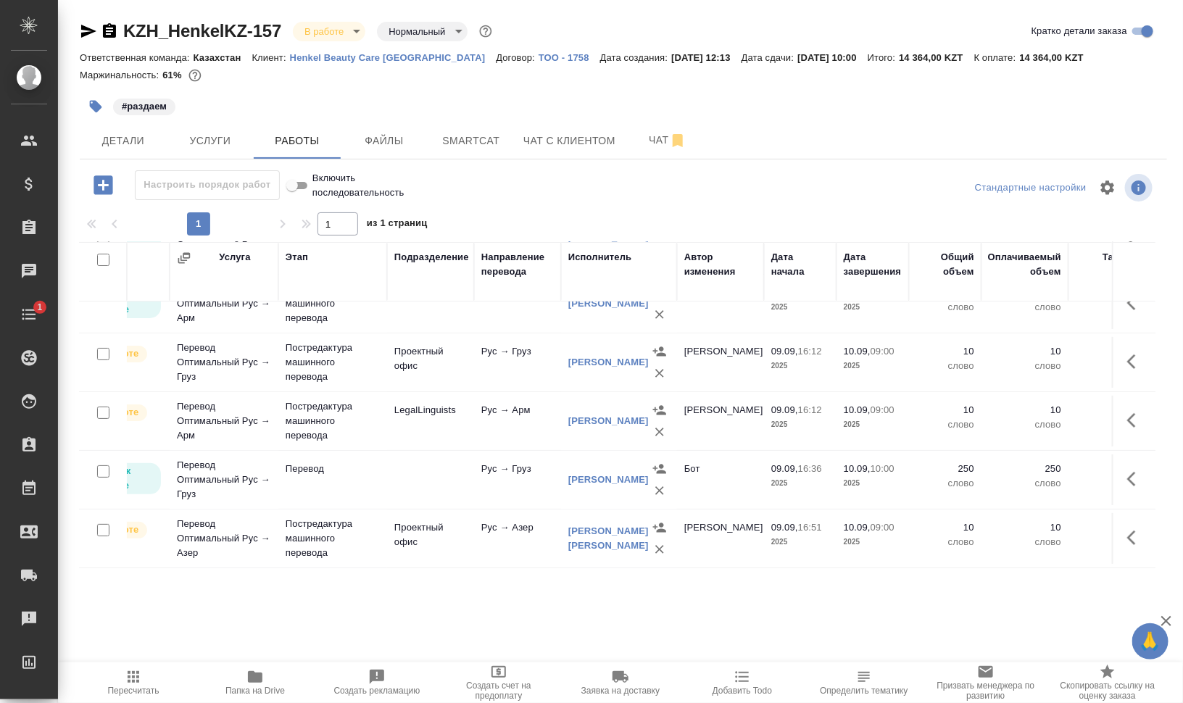
scroll to position [97, 131]
click at [1127, 413] on icon "button" at bounding box center [1131, 420] width 9 height 14
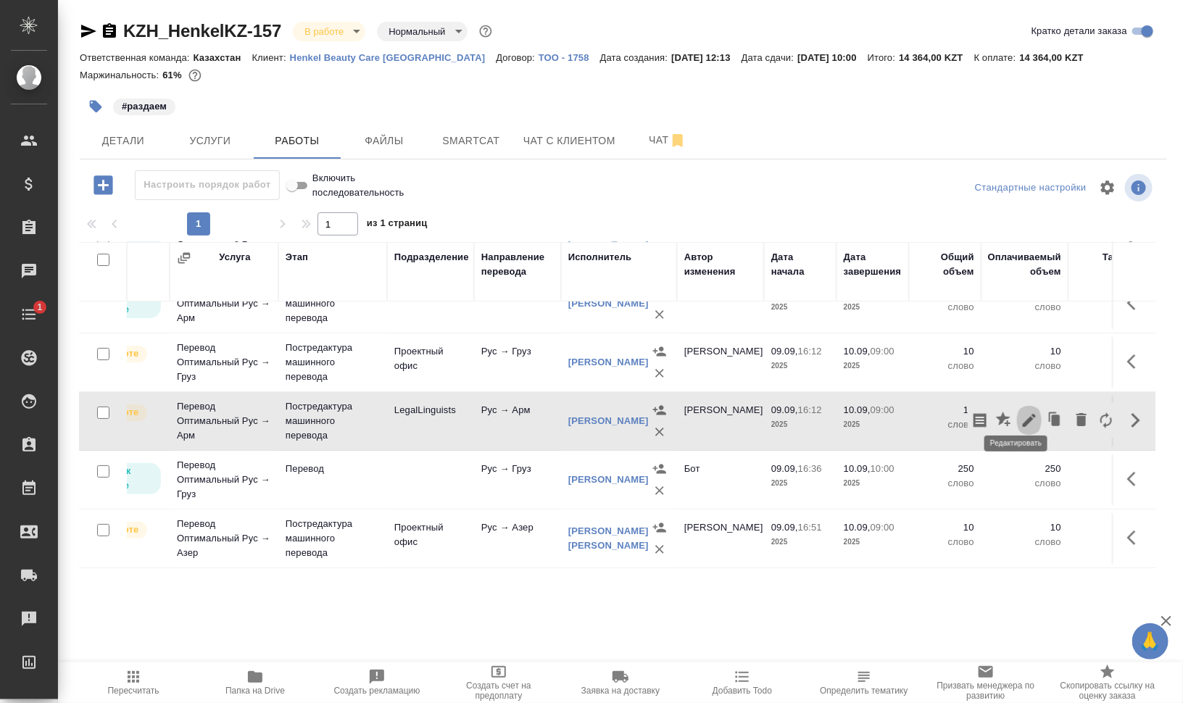
click at [1021, 412] on icon "button" at bounding box center [1029, 420] width 17 height 17
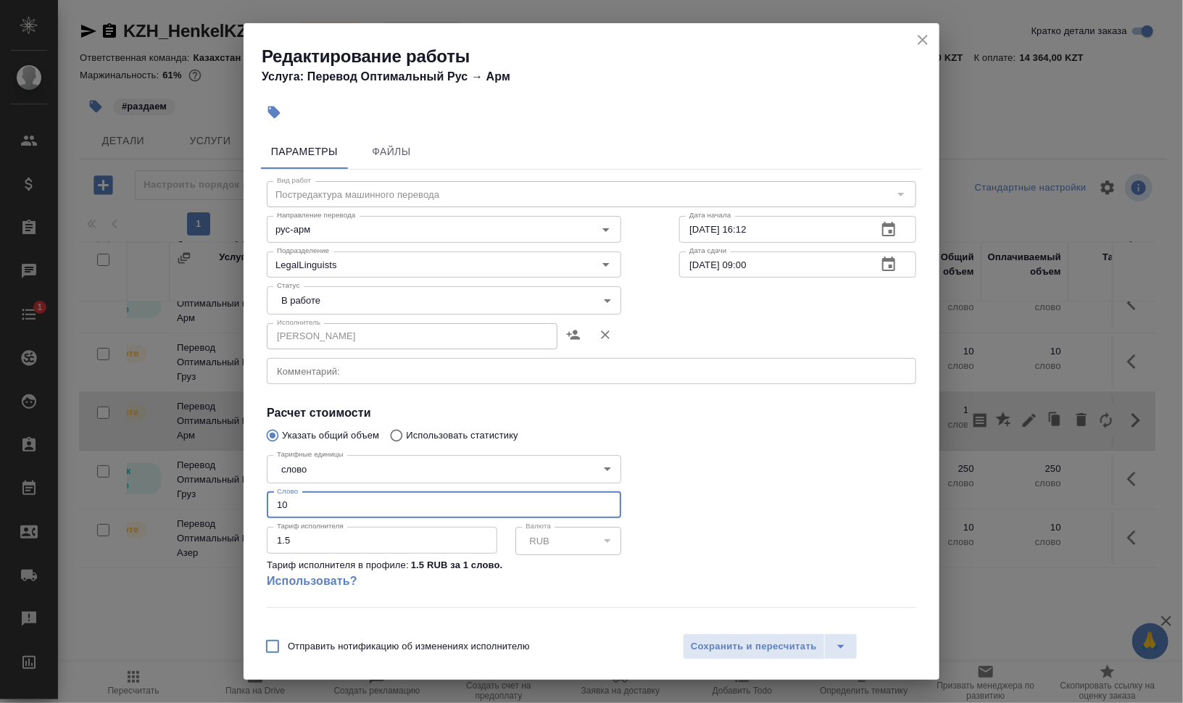
drag, startPoint x: 316, startPoint y: 505, endPoint x: 205, endPoint y: 499, distance: 111.1
click at [205, 499] on div "Редактирование работы Услуга: Перевод Оптимальный Рус → Арм Параметры Файлы Вид…" at bounding box center [591, 351] width 1183 height 703
type input "8.05"
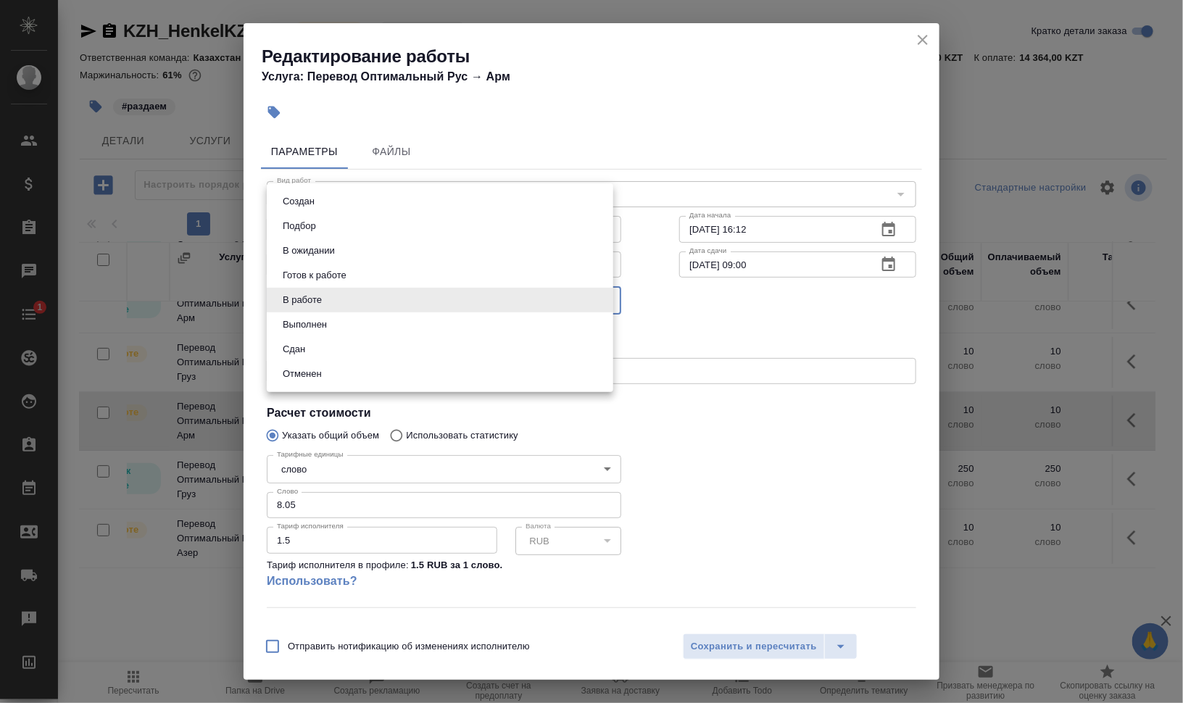
click at [344, 303] on body "🙏 .cls-1 fill:#fff; AWATERA Валеев Динар Клиенты Спецификации Заказы 0 Чаты 1 T…" at bounding box center [591, 410] width 1183 height 820
click at [353, 351] on li "Сдан" at bounding box center [440, 349] width 346 height 25
type input "closed"
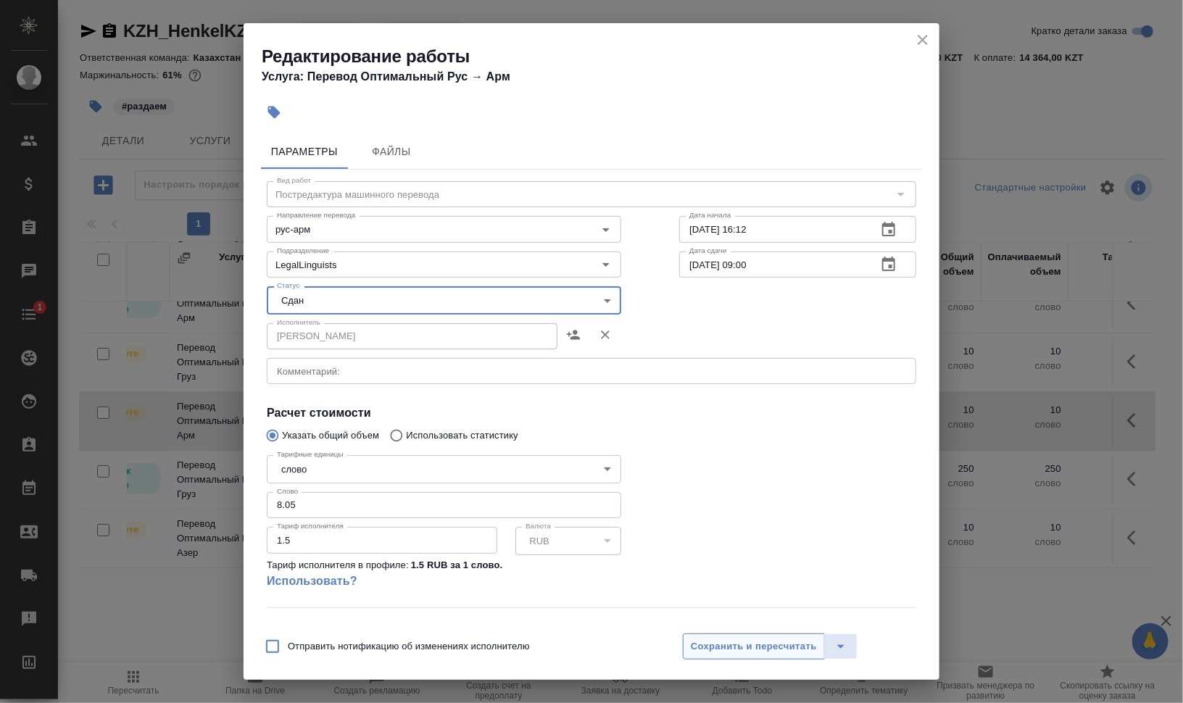
click at [734, 644] on span "Сохранить и пересчитать" at bounding box center [754, 647] width 126 height 17
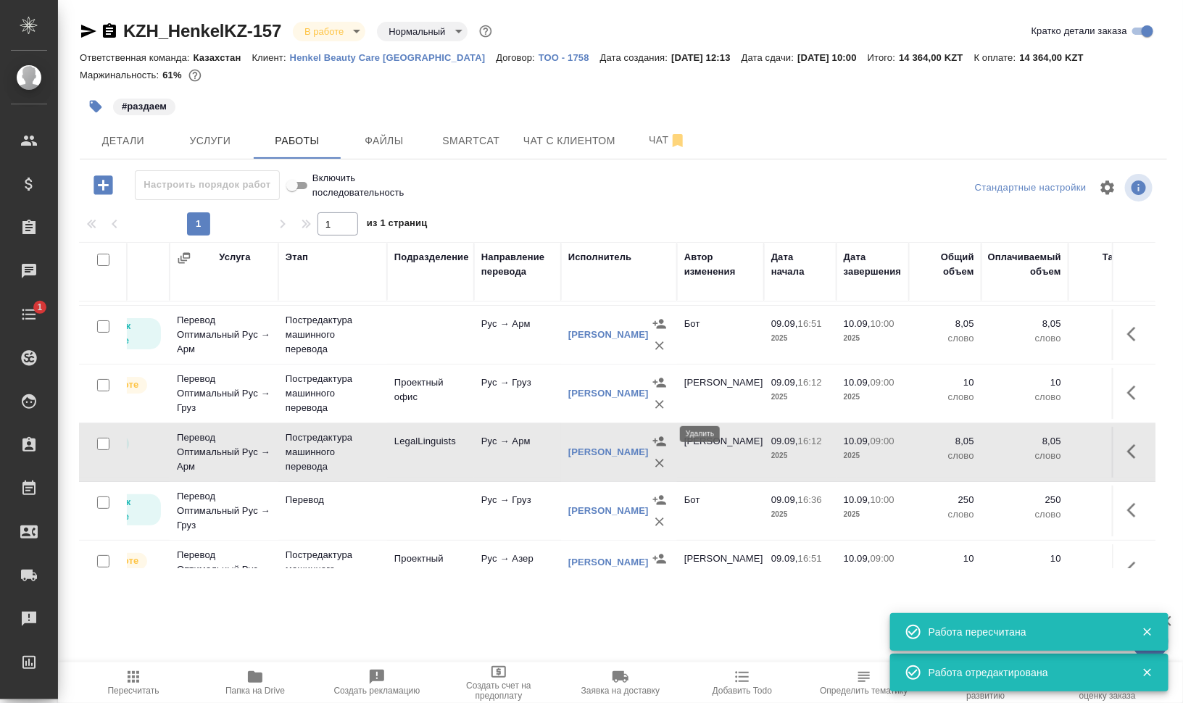
scroll to position [0, 131]
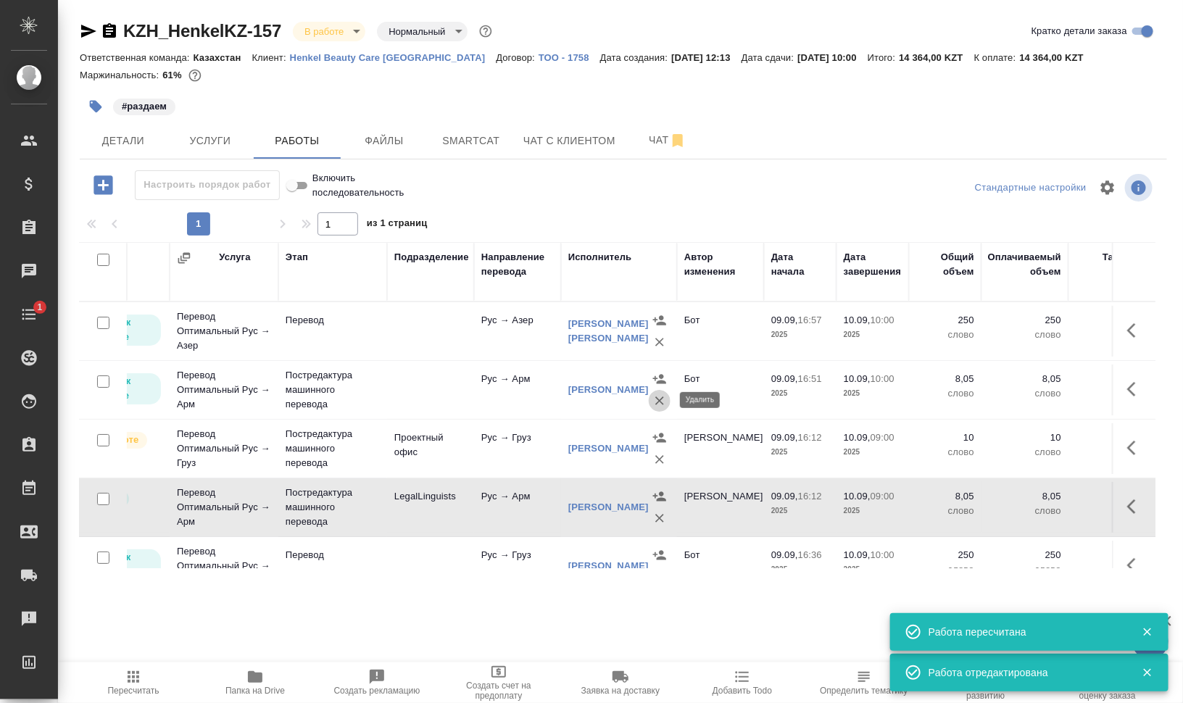
click at [659, 399] on icon "button" at bounding box center [659, 401] width 9 height 9
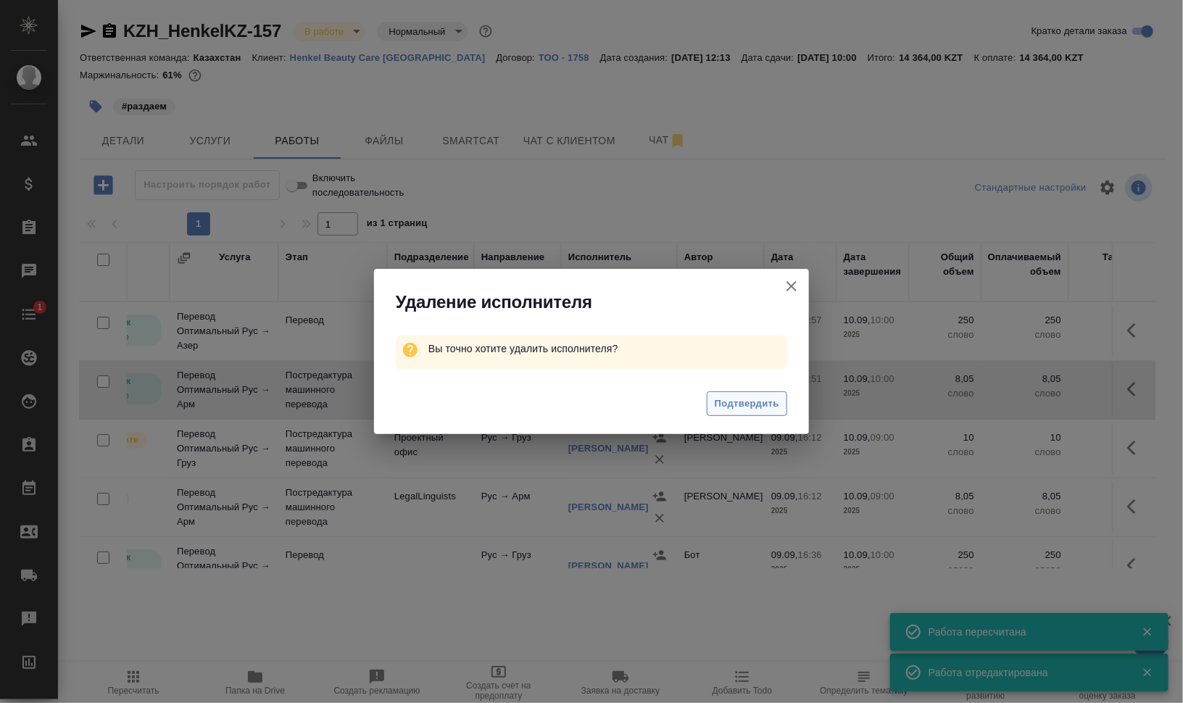
click at [743, 402] on span "Подтвердить" at bounding box center [747, 404] width 65 height 17
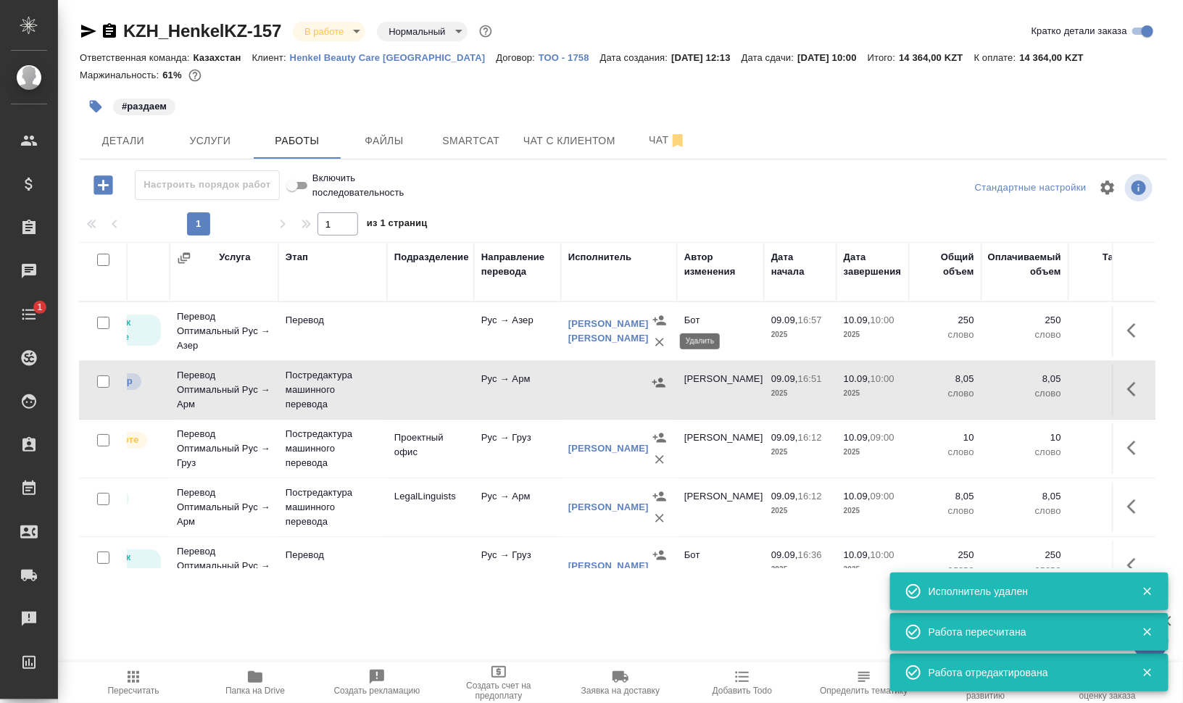
click at [660, 339] on icon "button" at bounding box center [659, 342] width 9 height 9
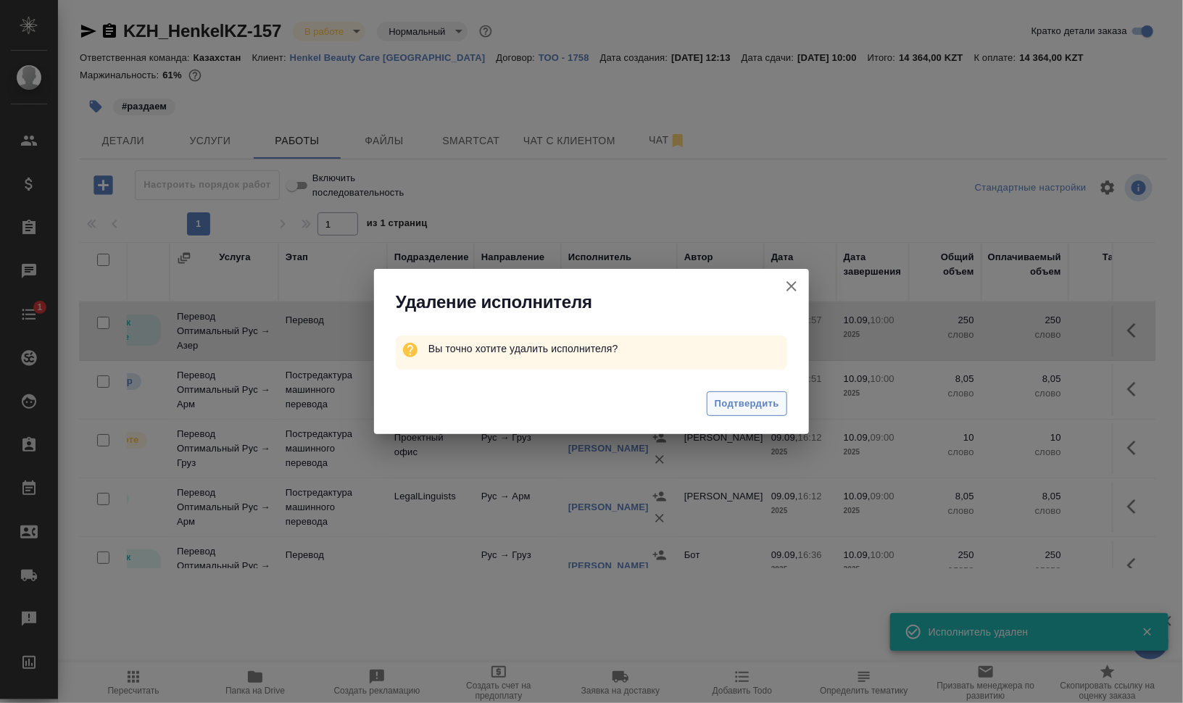
click at [723, 407] on span "Подтвердить" at bounding box center [747, 404] width 65 height 17
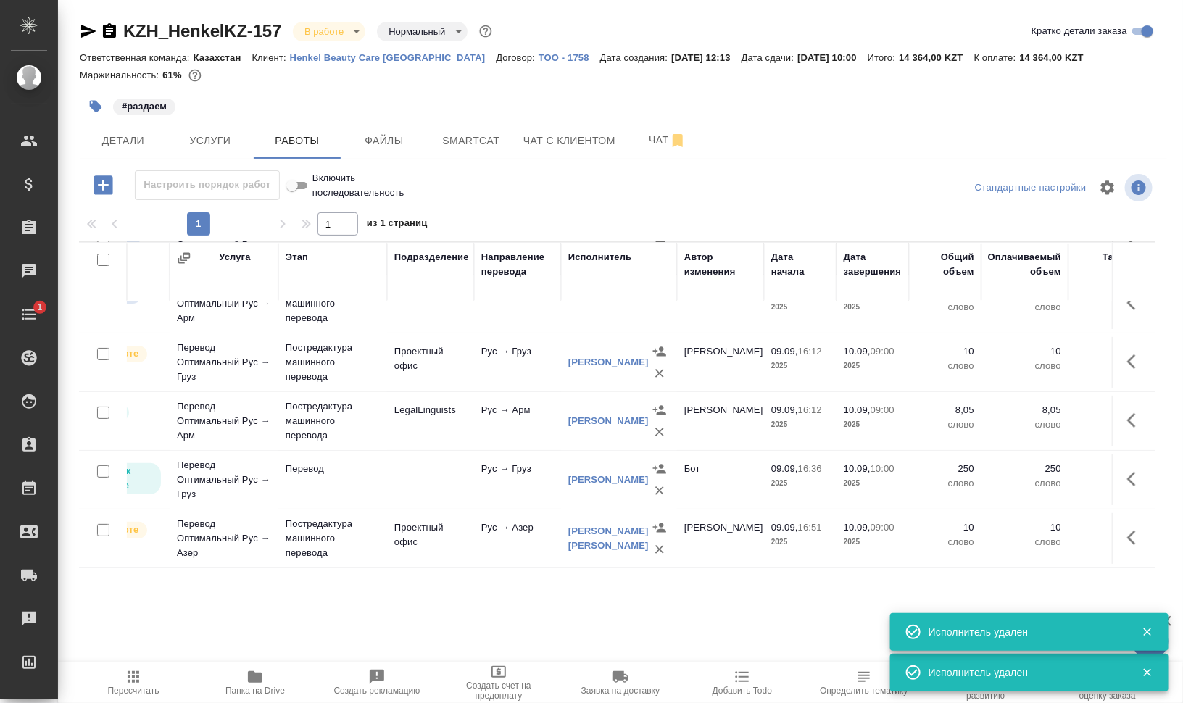
scroll to position [97, 131]
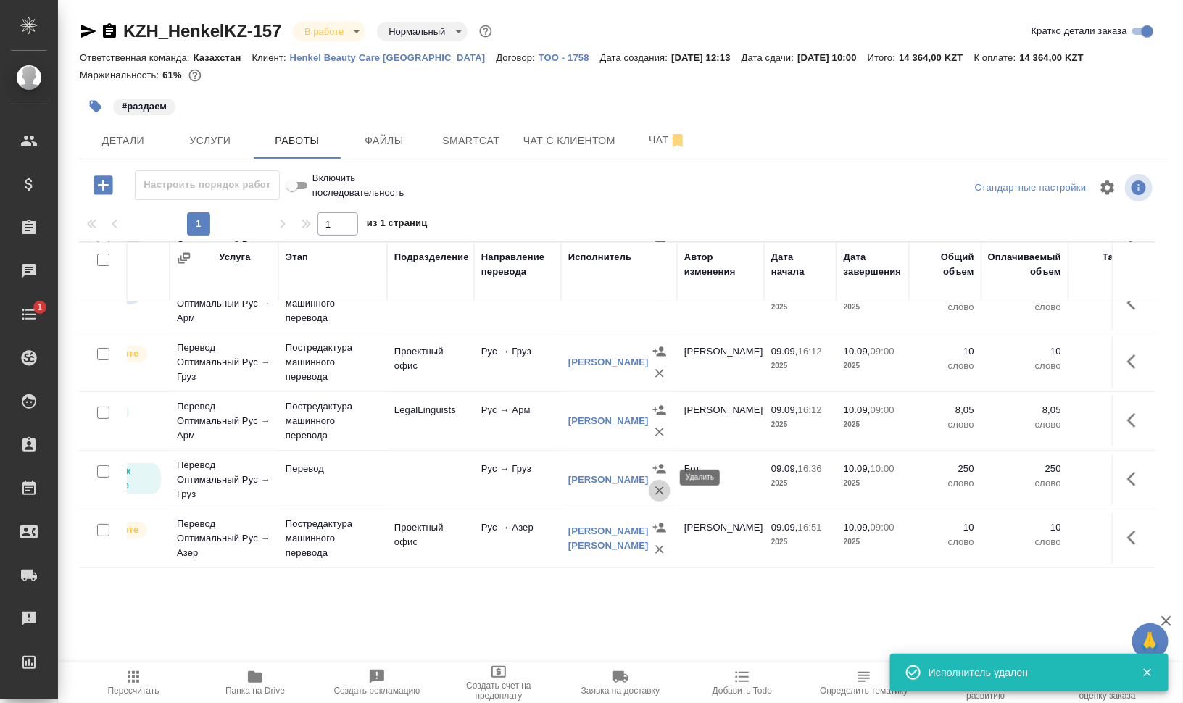
click at [656, 483] on icon "button" at bounding box center [659, 490] width 14 height 14
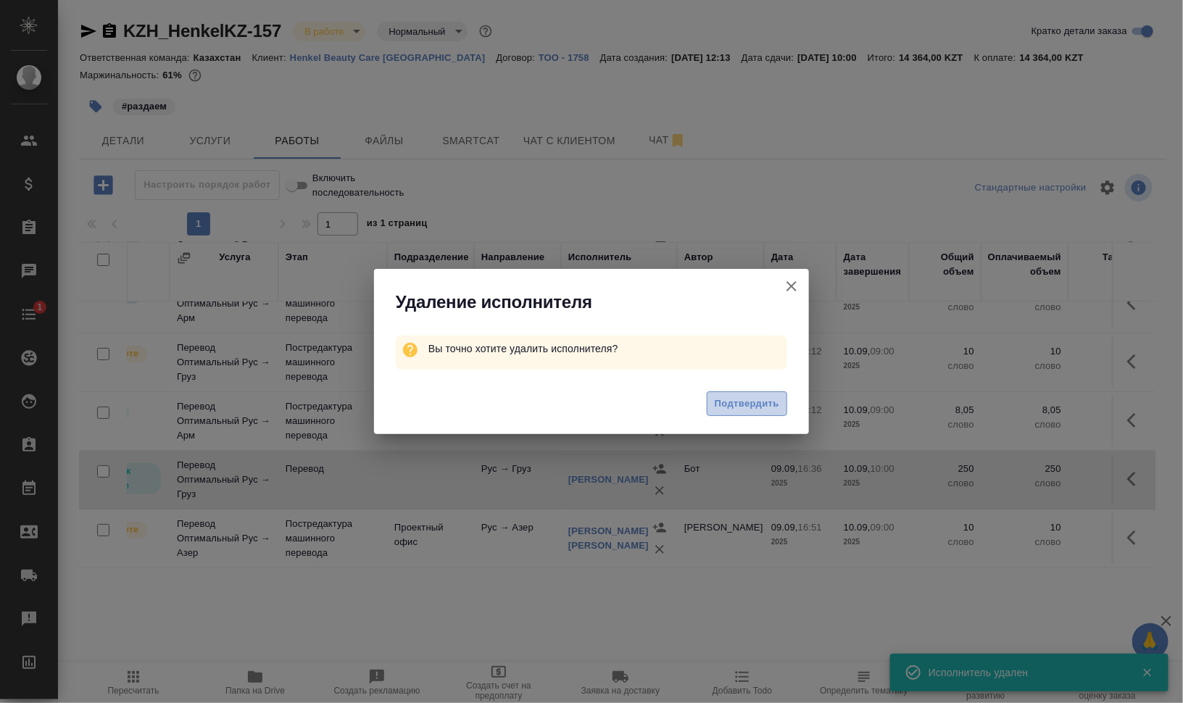
click at [737, 399] on span "Подтвердить" at bounding box center [747, 404] width 65 height 17
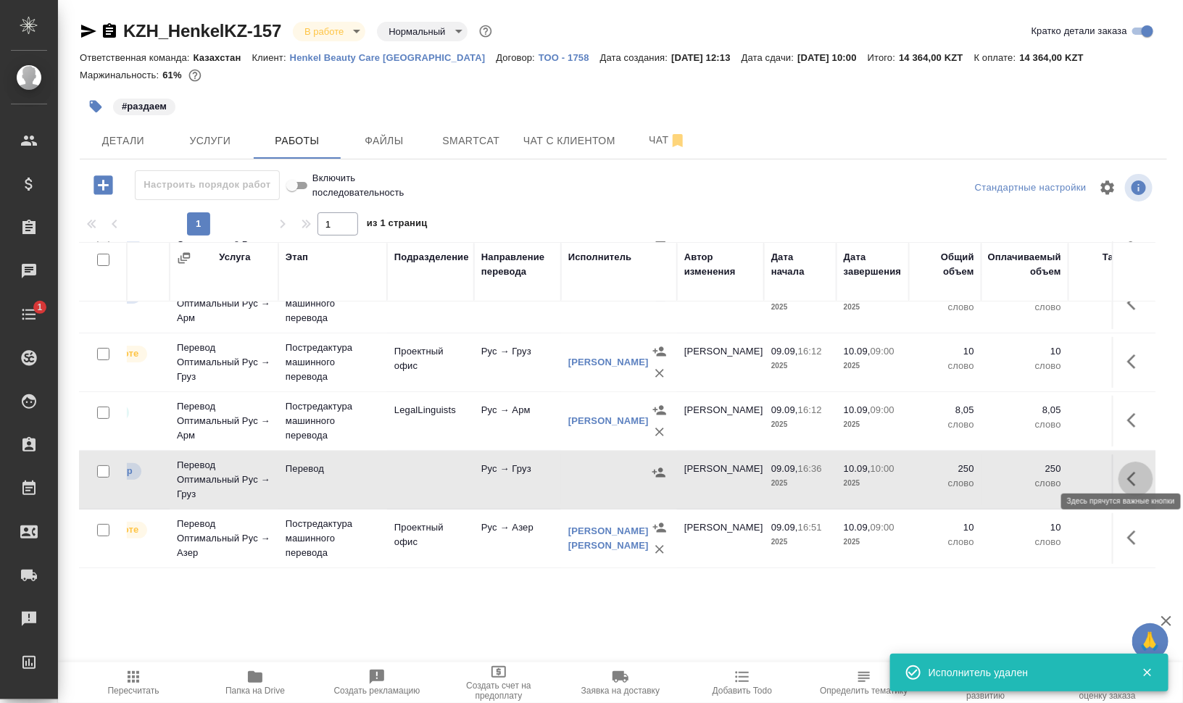
click at [1127, 470] on icon "button" at bounding box center [1135, 478] width 17 height 17
click at [1055, 469] on button "button" at bounding box center [1056, 479] width 28 height 35
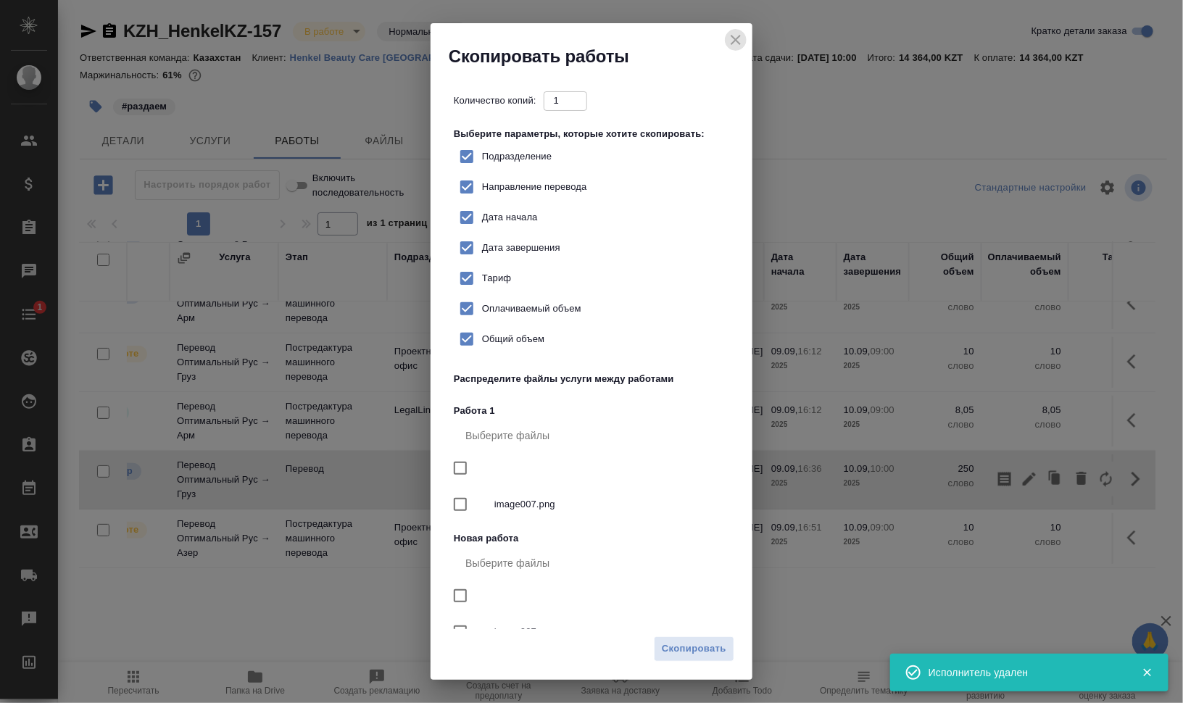
drag, startPoint x: 729, startPoint y: 33, endPoint x: 737, endPoint y: 44, distance: 13.5
click at [731, 33] on button "close" at bounding box center [736, 40] width 22 height 22
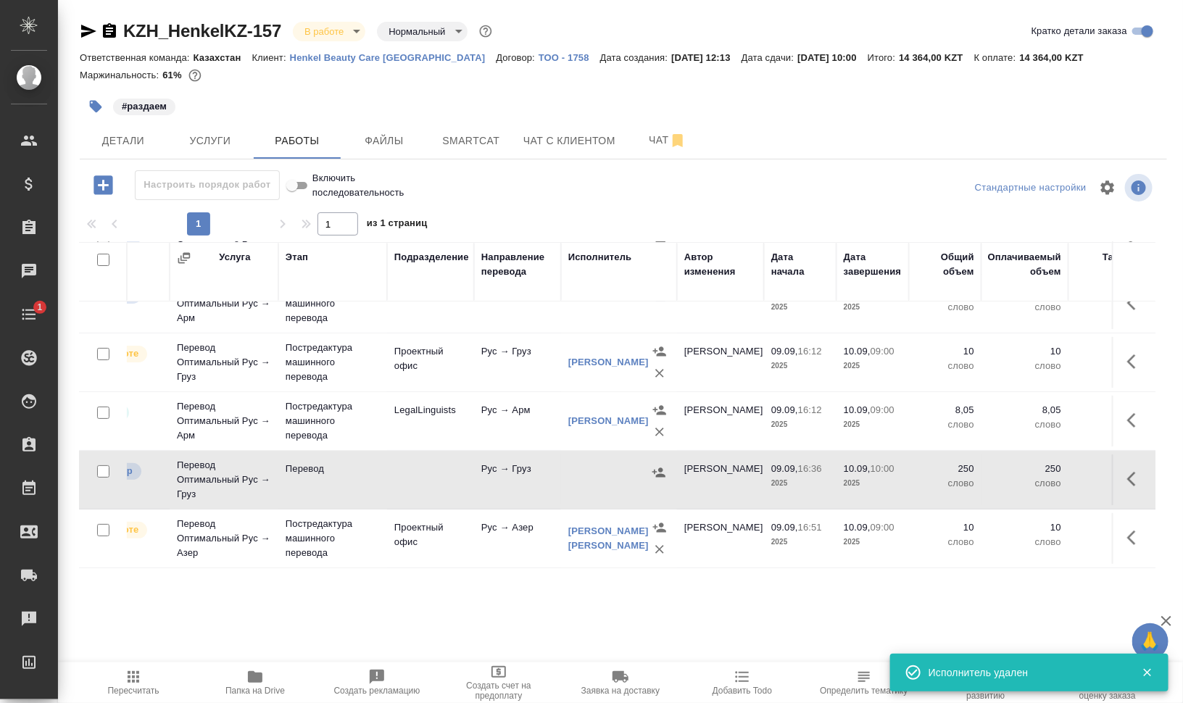
click at [1127, 470] on icon "button" at bounding box center [1135, 478] width 17 height 17
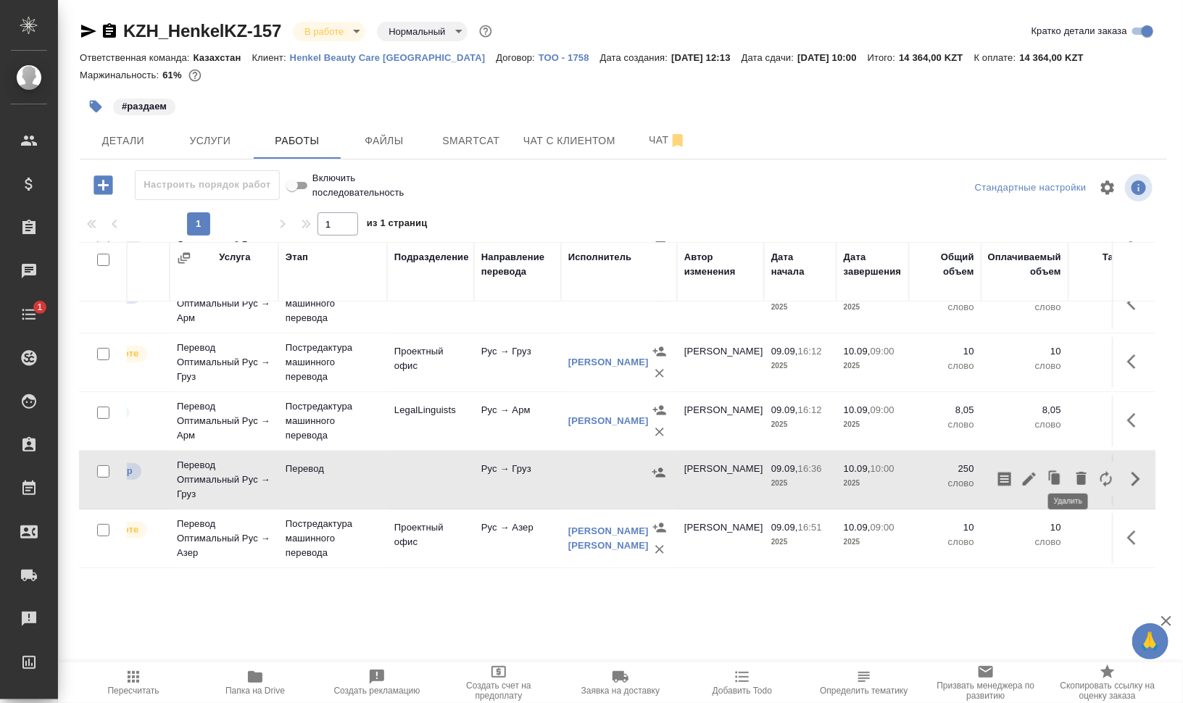
click at [1076, 472] on icon "button" at bounding box center [1081, 478] width 10 height 13
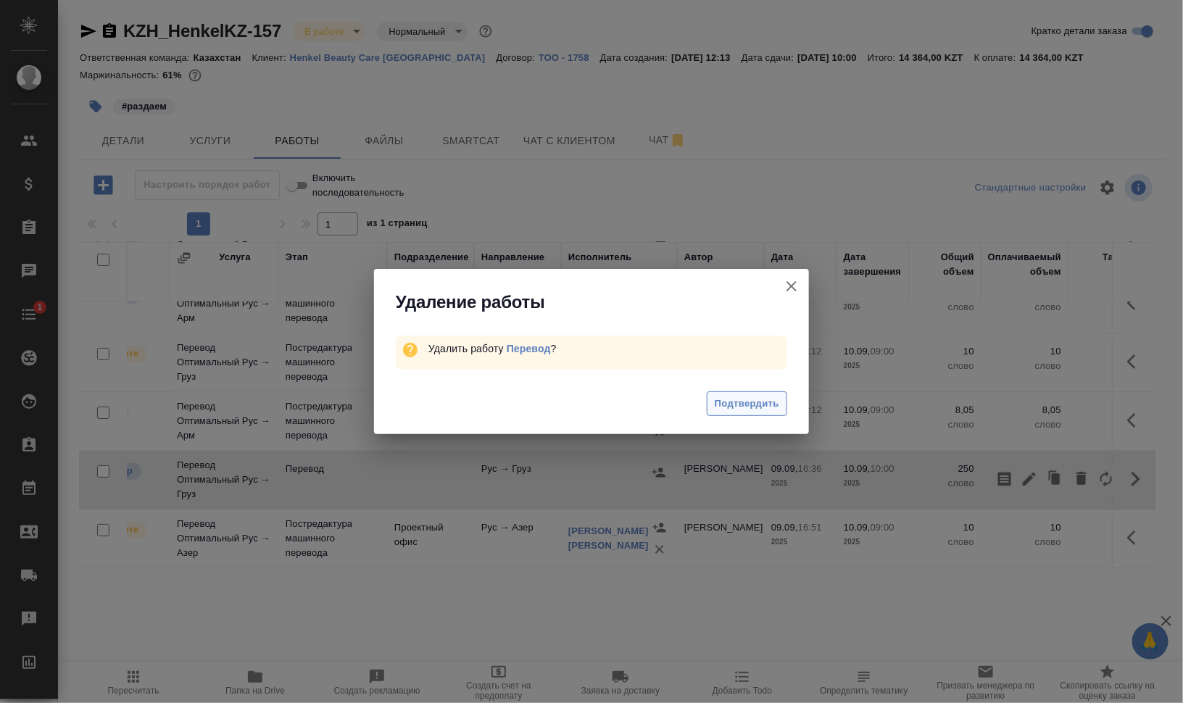
click at [744, 407] on span "Подтвердить" at bounding box center [747, 404] width 65 height 17
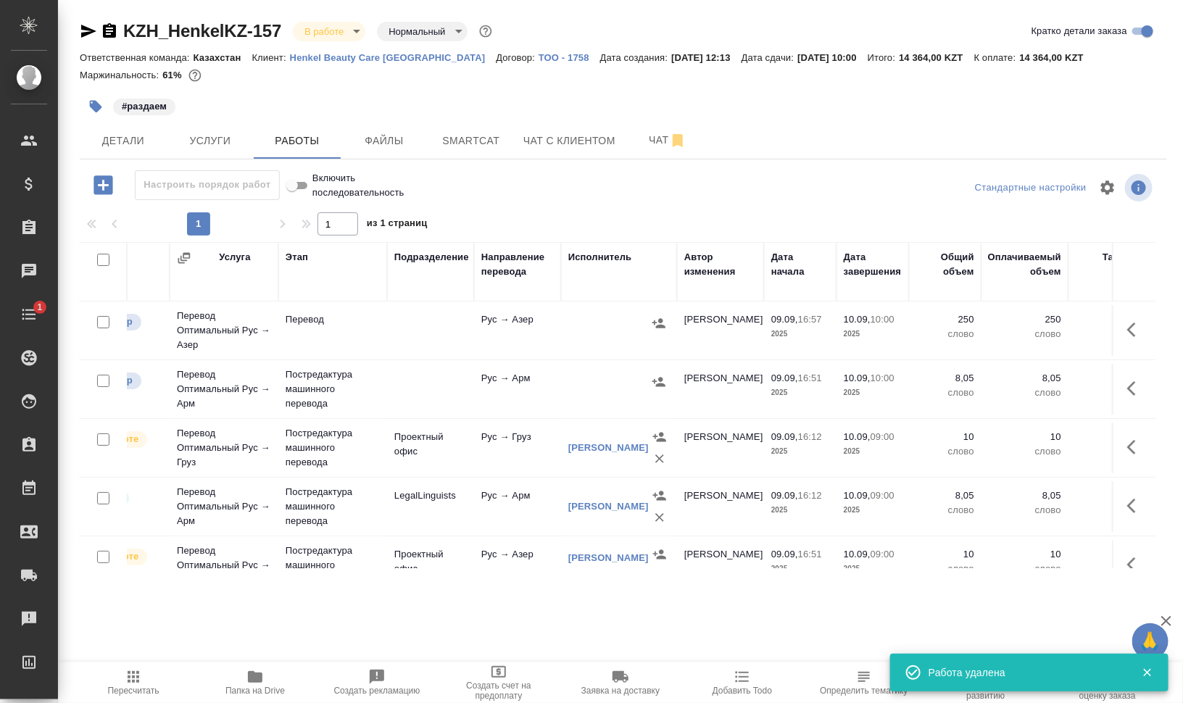
scroll to position [0, 131]
click at [1127, 381] on icon "button" at bounding box center [1135, 389] width 17 height 17
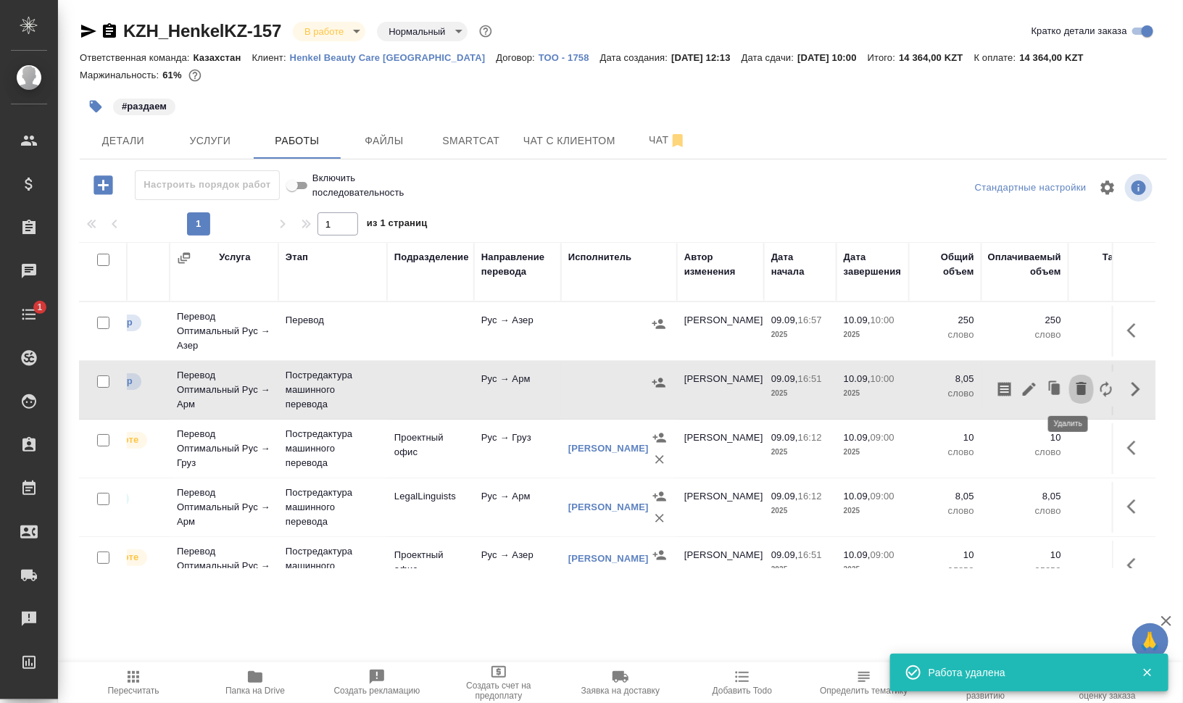
click at [1073, 384] on icon "button" at bounding box center [1081, 388] width 17 height 17
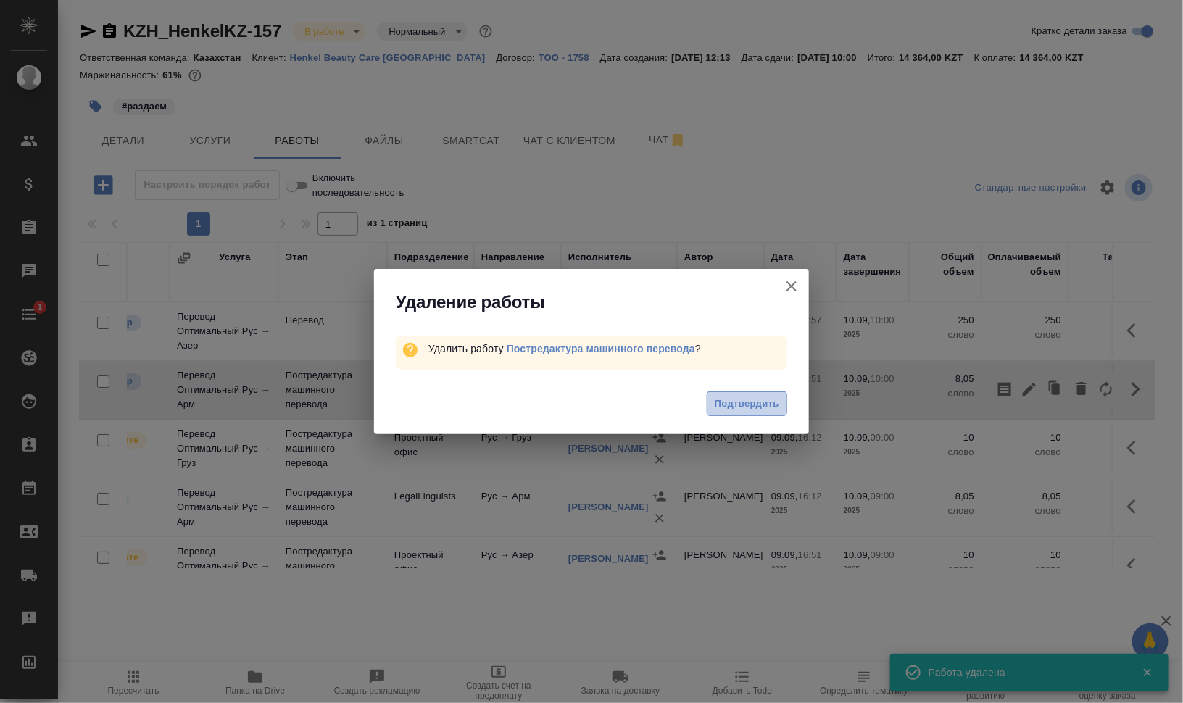
click at [740, 410] on span "Подтвердить" at bounding box center [747, 404] width 65 height 17
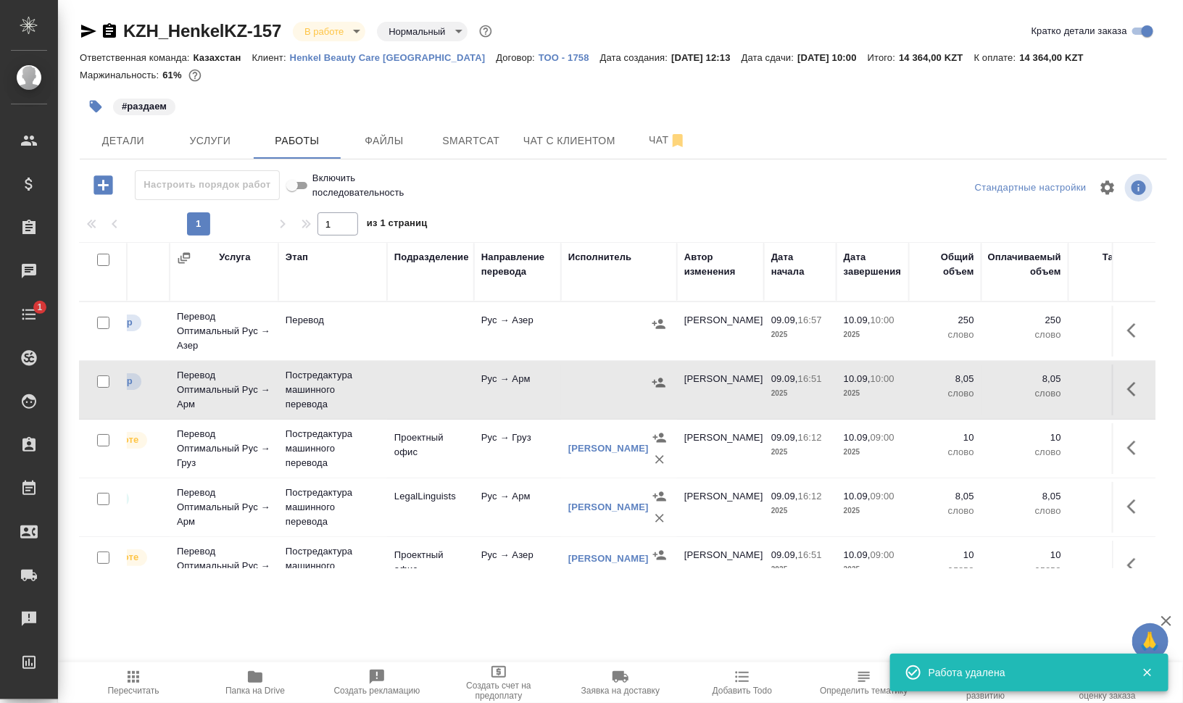
click at [1127, 330] on icon "button" at bounding box center [1135, 330] width 17 height 17
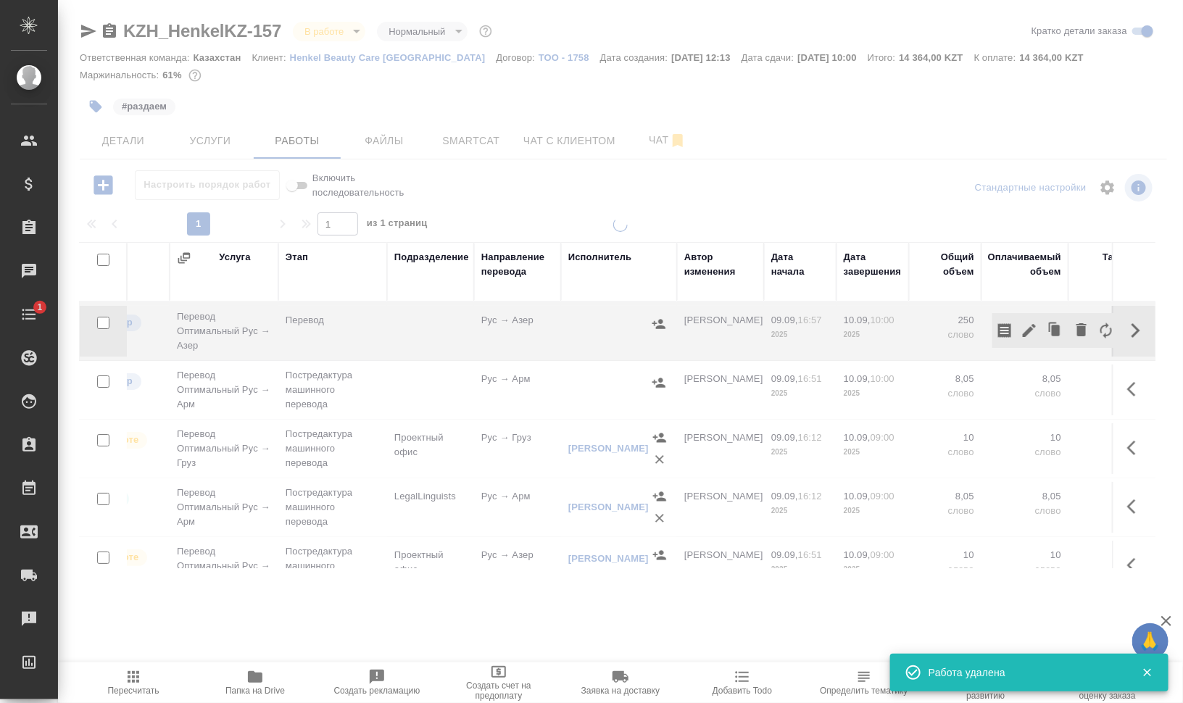
click at [1076, 327] on icon "button" at bounding box center [1081, 329] width 10 height 13
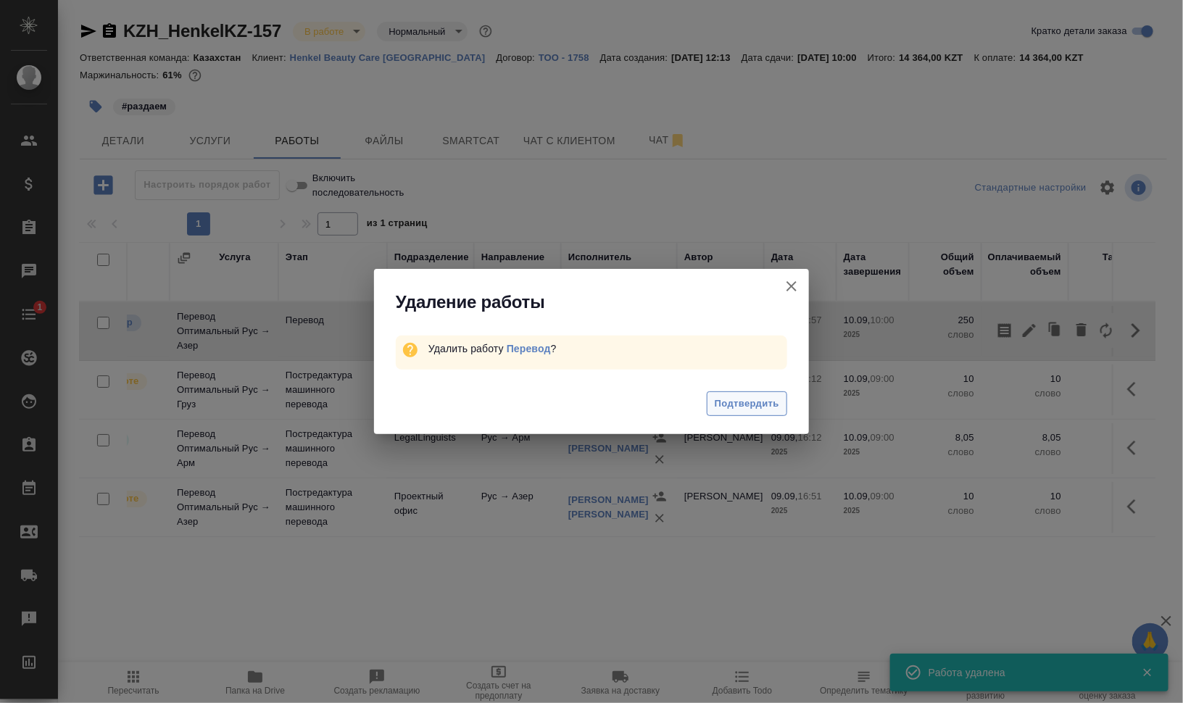
click at [776, 407] on span "Подтвердить" at bounding box center [747, 404] width 65 height 17
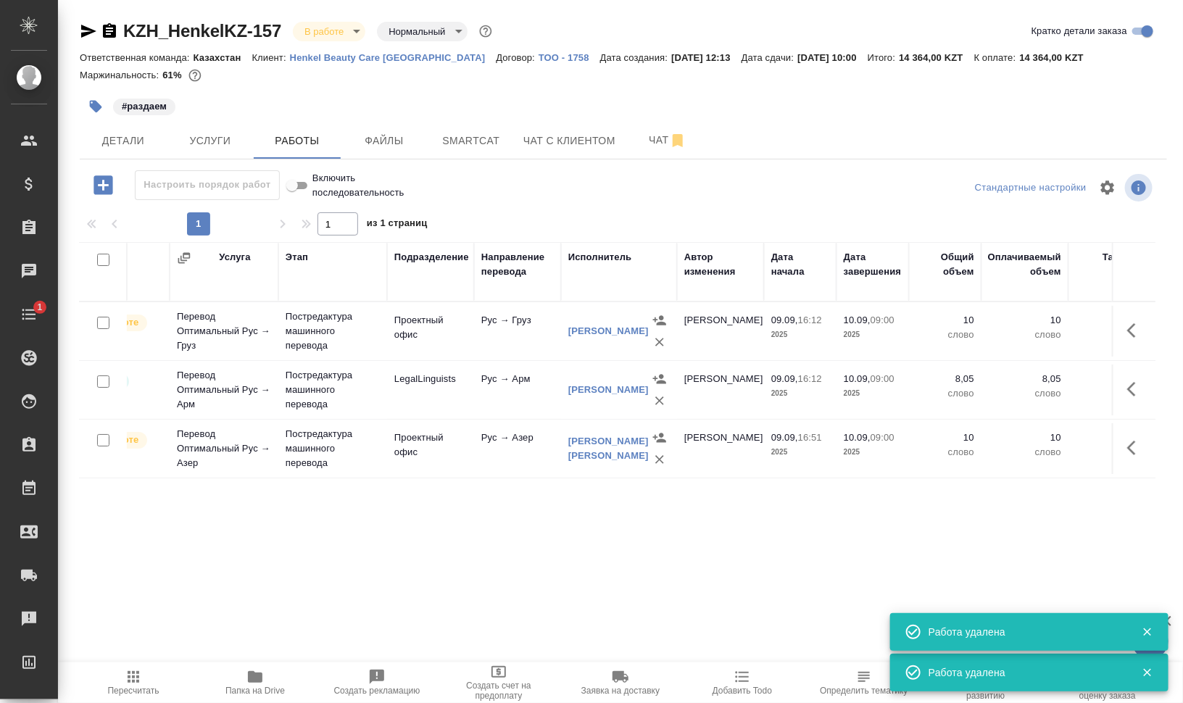
click at [258, 678] on icon "button" at bounding box center [255, 677] width 14 height 12
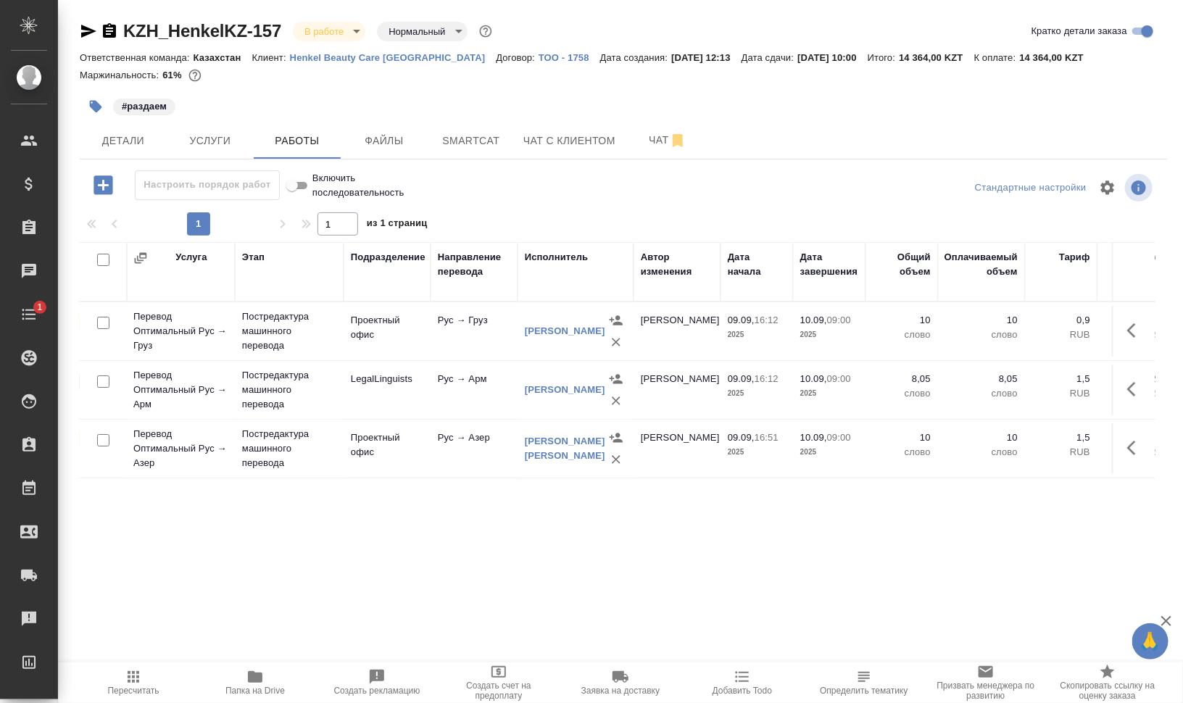
scroll to position [0, 0]
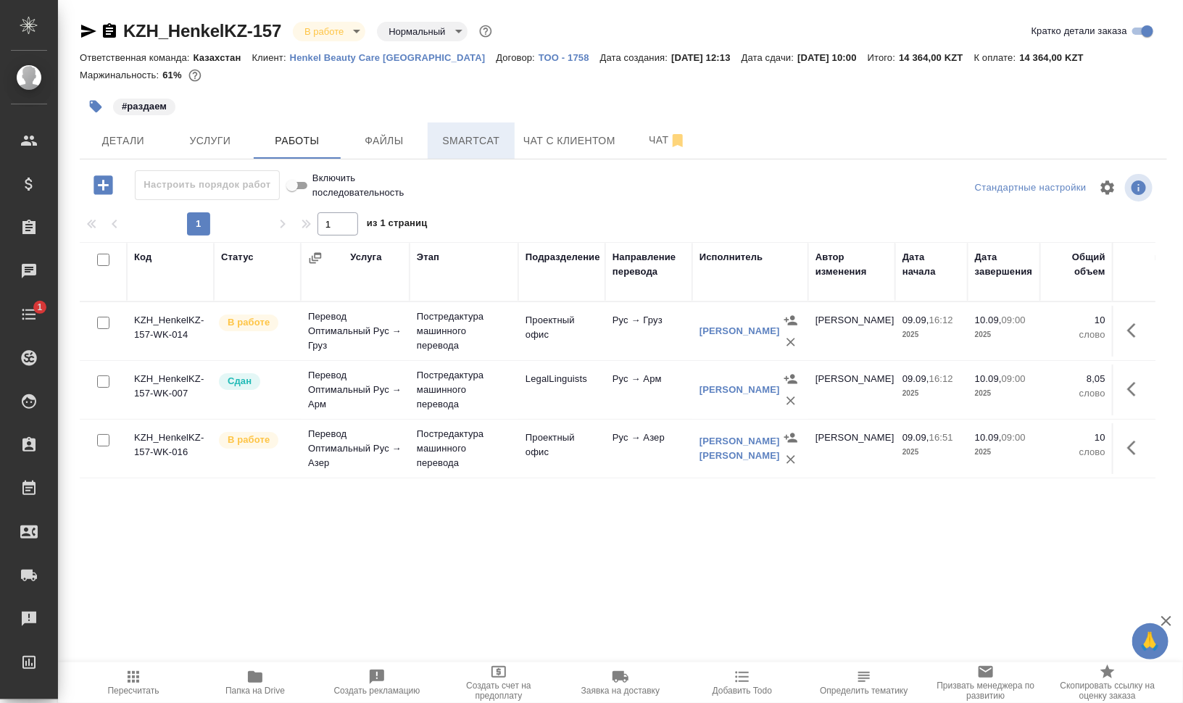
click at [509, 156] on button "Smartcat" at bounding box center [471, 141] width 87 height 36
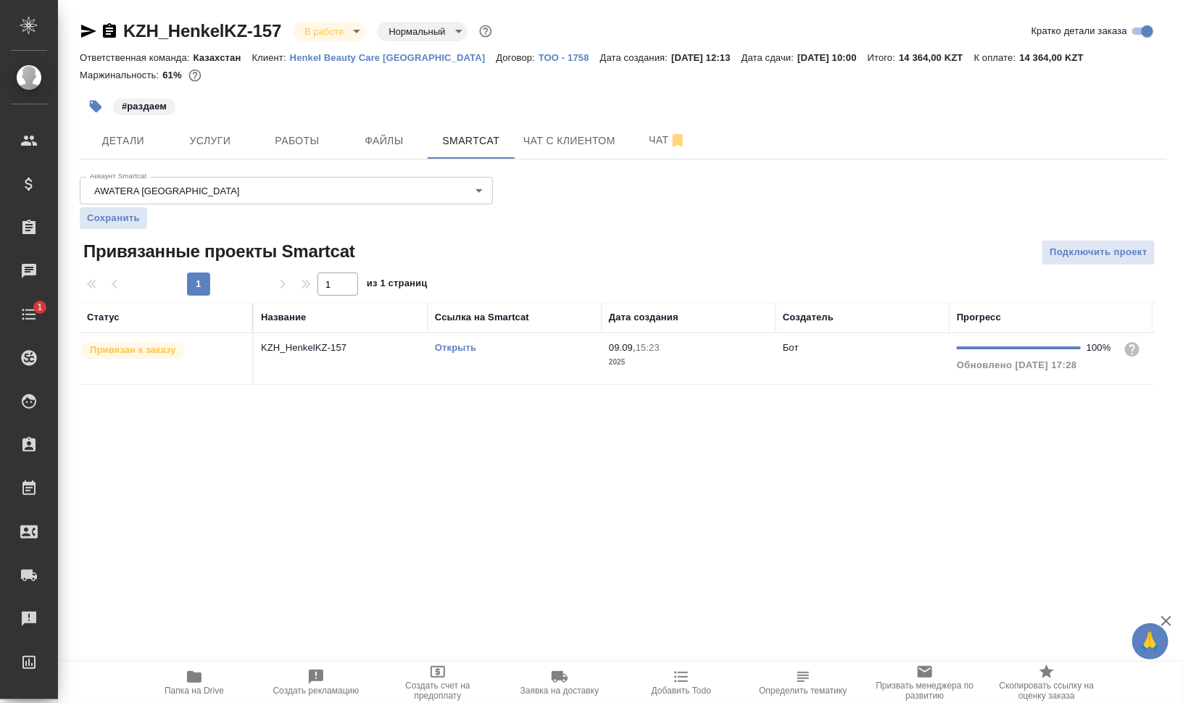
click at [440, 344] on link "Открыть" at bounding box center [455, 347] width 41 height 11
click at [191, 680] on icon "button" at bounding box center [194, 677] width 14 height 12
click at [301, 135] on span "Работы" at bounding box center [297, 141] width 70 height 18
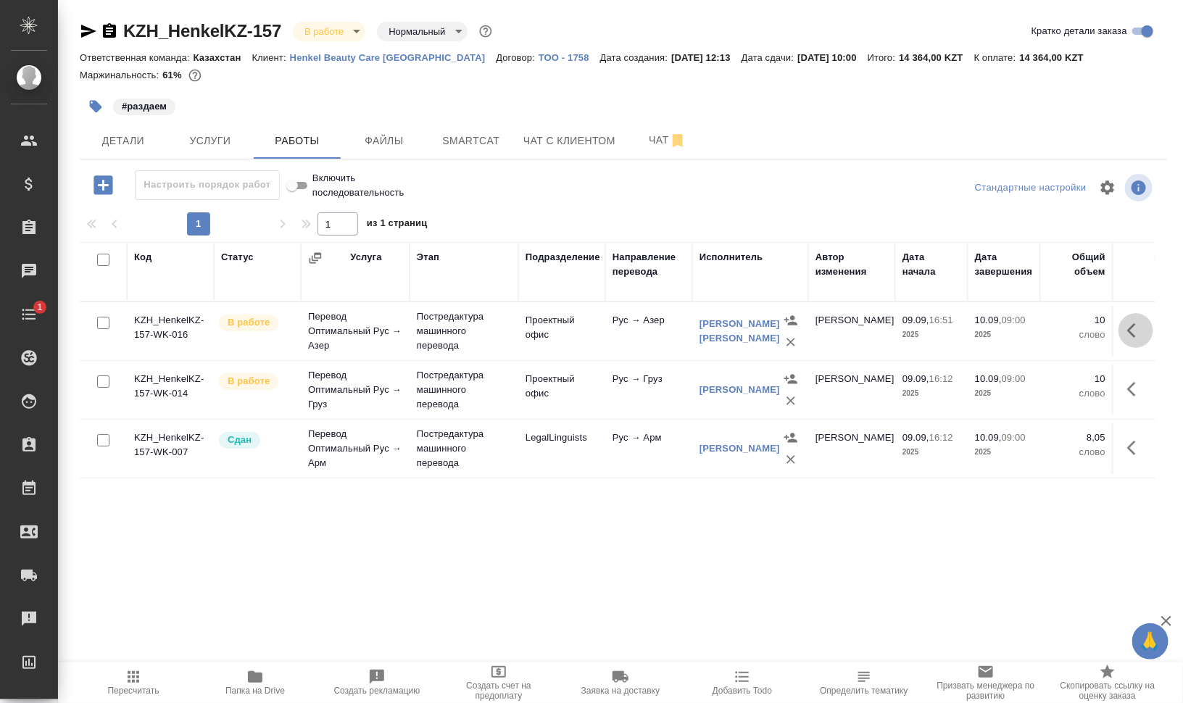
click at [1140, 333] on icon "button" at bounding box center [1135, 330] width 17 height 17
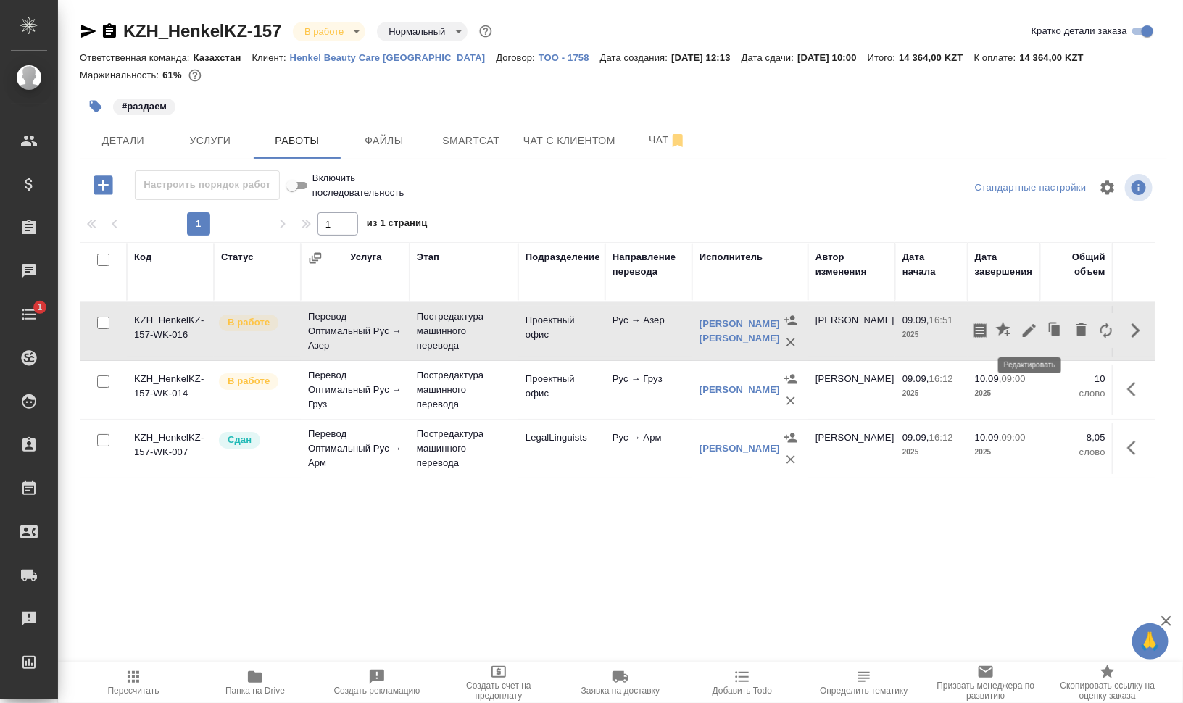
click at [1040, 328] on button "button" at bounding box center [1029, 330] width 25 height 35
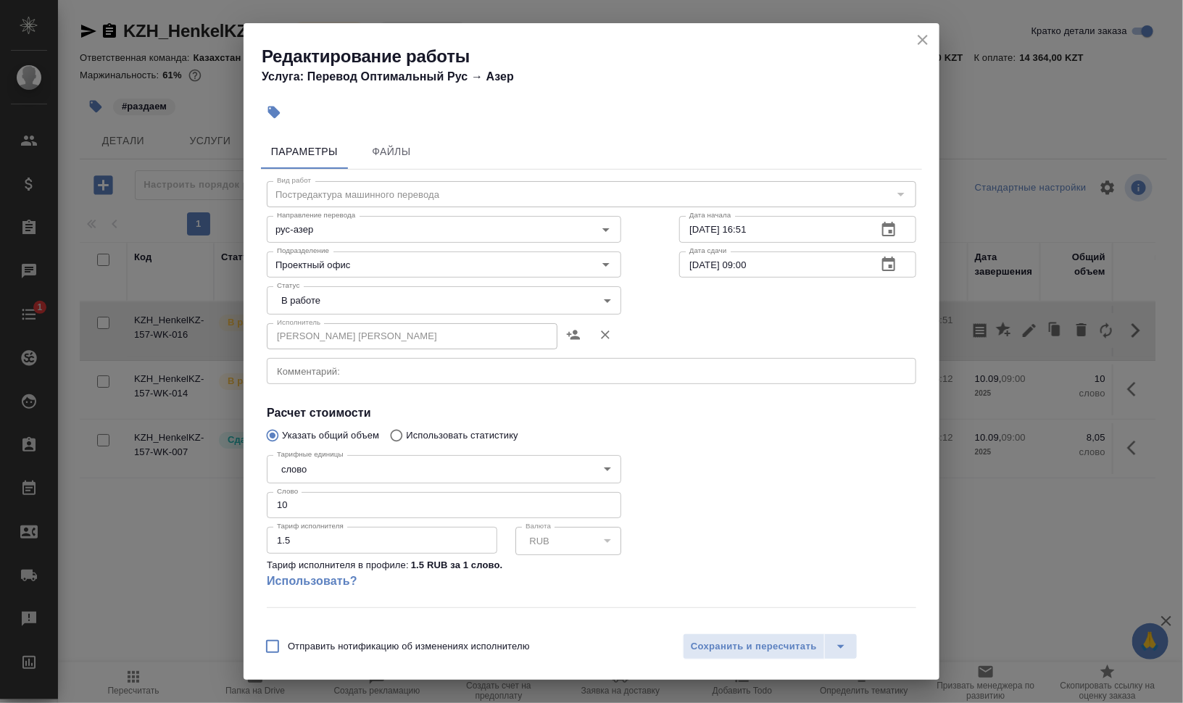
drag, startPoint x: 299, startPoint y: 507, endPoint x: 249, endPoint y: 506, distance: 49.3
click at [262, 506] on div "Тарифные единицы слово 5a8b1489cc6b4906c91bfd90 Тарифные единицы Слово 10 Слово…" at bounding box center [444, 527] width 412 height 215
type input "8"
type input "8.45"
click at [418, 308] on body "🙏 .cls-1 fill:#fff; AWATERA Валеев Динар Клиенты Спецификации Заказы 0 Чаты 1 T…" at bounding box center [591, 410] width 1183 height 820
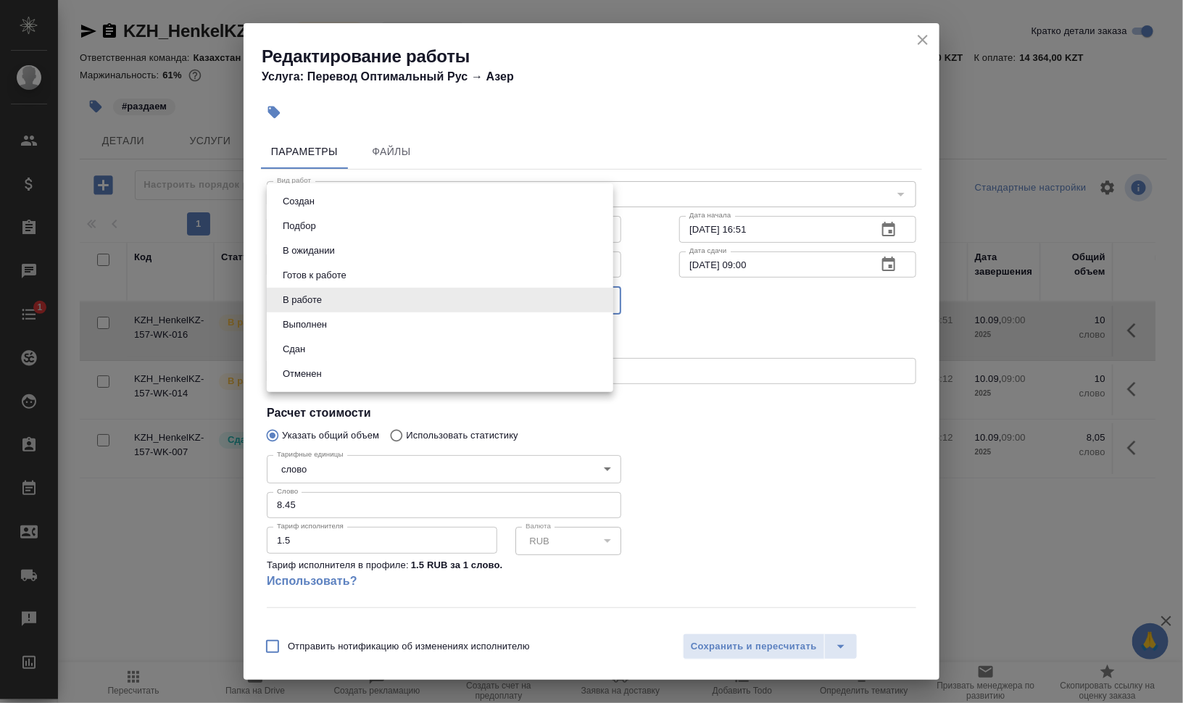
click at [410, 343] on li "Сдан" at bounding box center [440, 349] width 346 height 25
type input "closed"
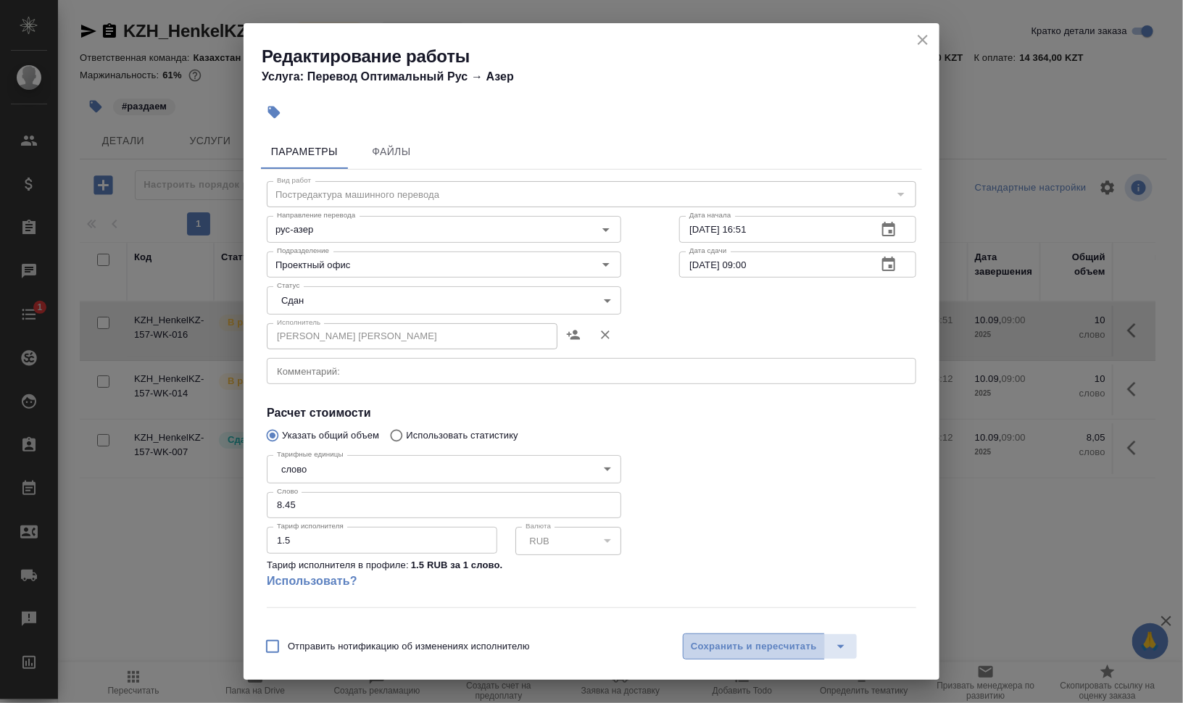
click at [743, 644] on span "Сохранить и пересчитать" at bounding box center [754, 647] width 126 height 17
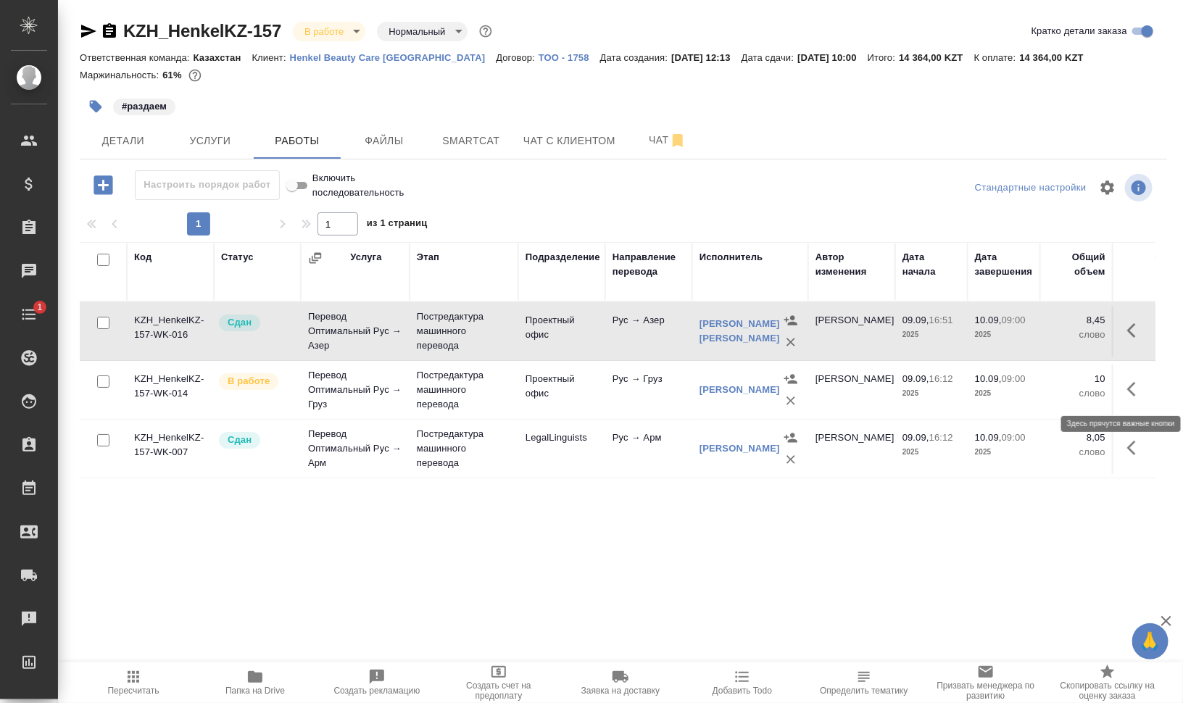
click at [1135, 381] on icon "button" at bounding box center [1135, 389] width 17 height 17
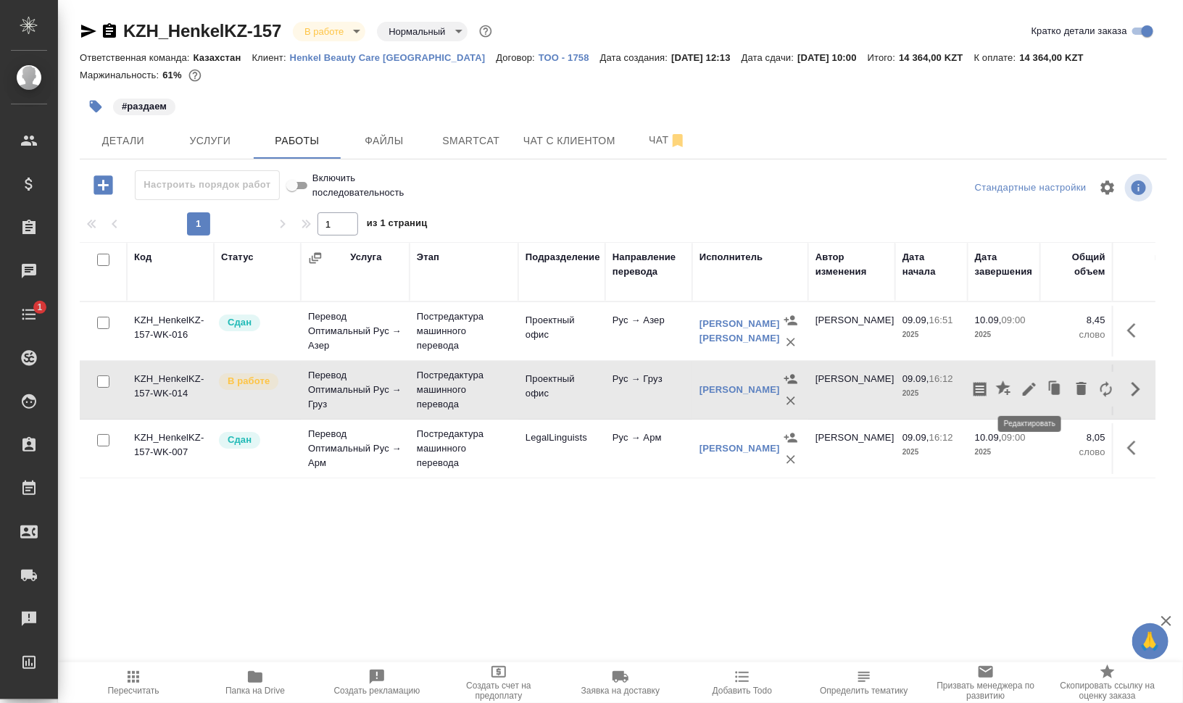
click at [1035, 383] on icon "button" at bounding box center [1029, 389] width 13 height 13
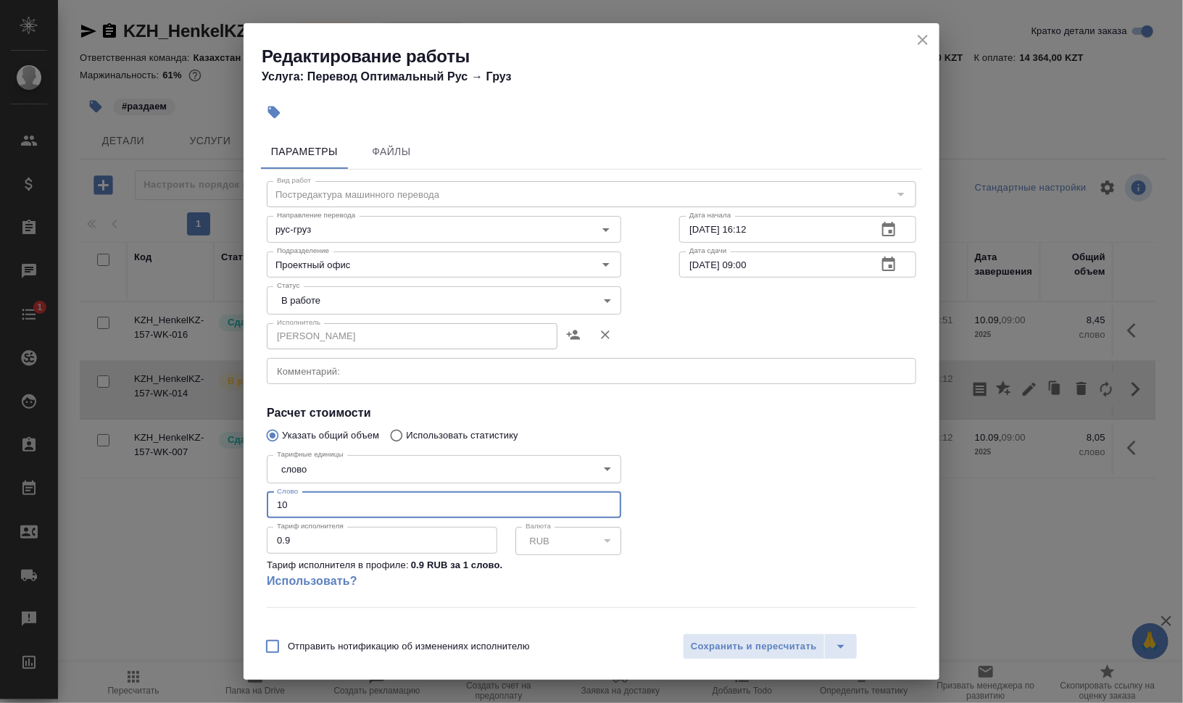
drag, startPoint x: 286, startPoint y: 494, endPoint x: 270, endPoint y: 496, distance: 15.4
click at [270, 496] on input "10" at bounding box center [444, 505] width 354 height 26
type input "8"
type input "8.45"
click at [421, 308] on body "🙏 .cls-1 fill:#fff; AWATERA Валеев Динар Клиенты Спецификации Заказы 0 Чаты 1 T…" at bounding box center [591, 410] width 1183 height 820
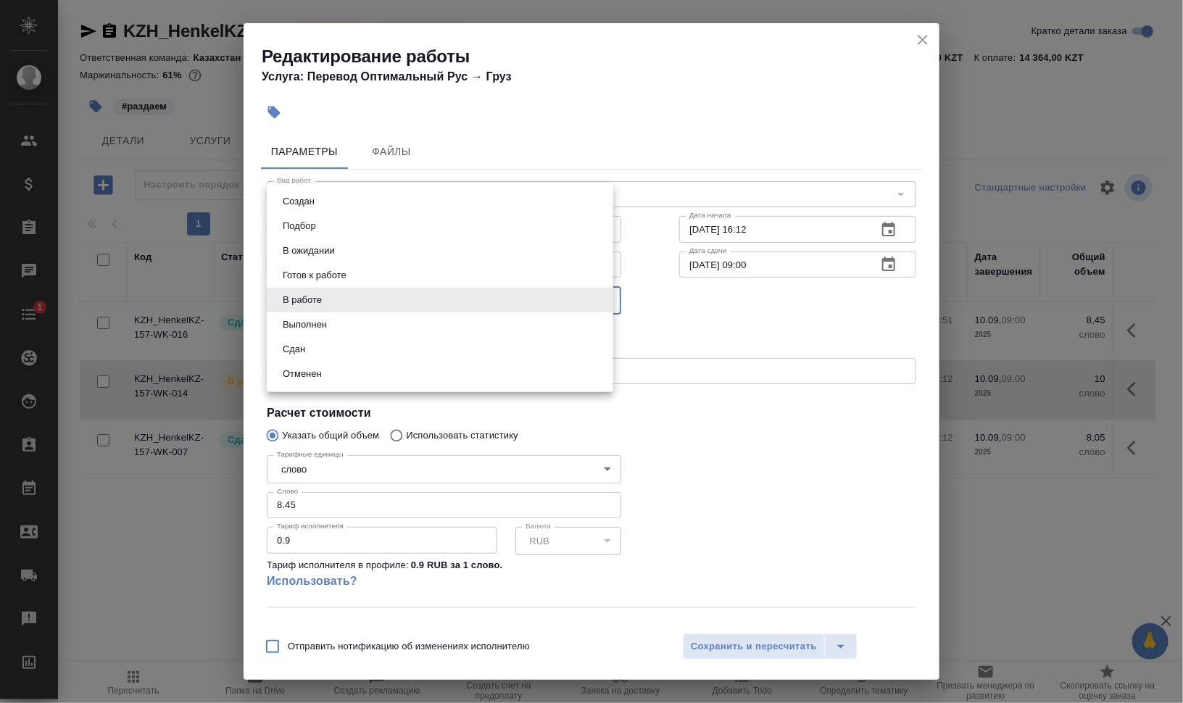
click at [372, 339] on li "Сдан" at bounding box center [440, 349] width 346 height 25
type input "closed"
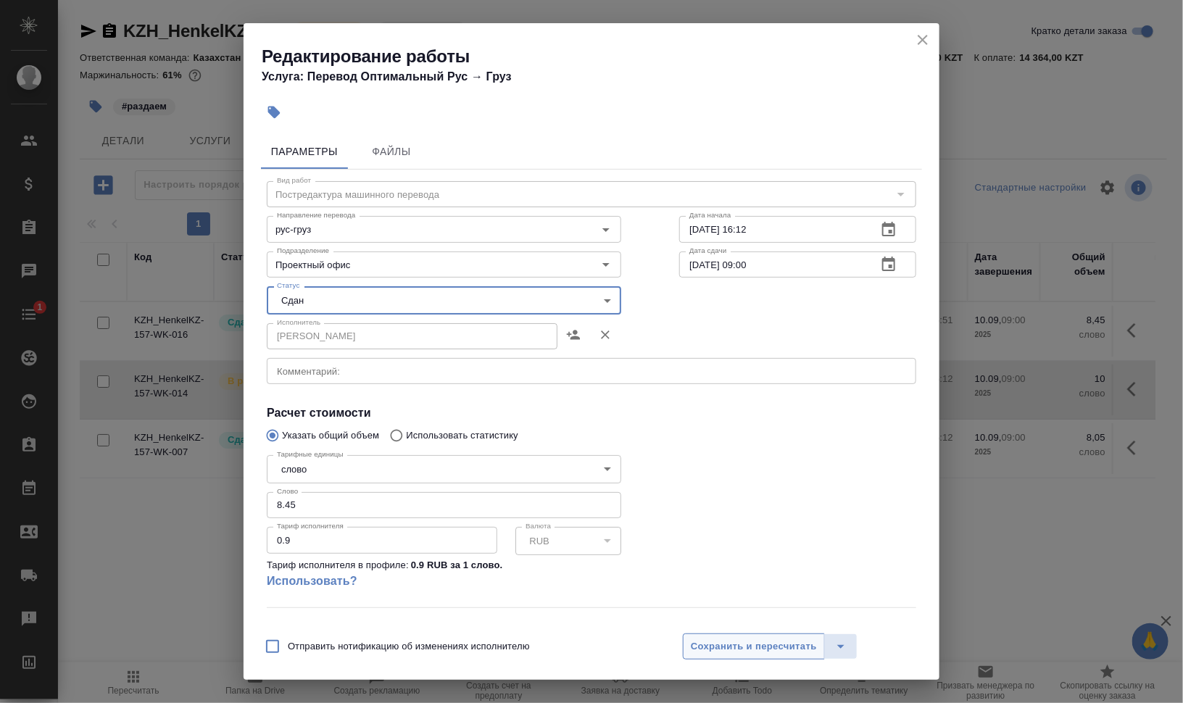
click at [777, 643] on span "Сохранить и пересчитать" at bounding box center [754, 647] width 126 height 17
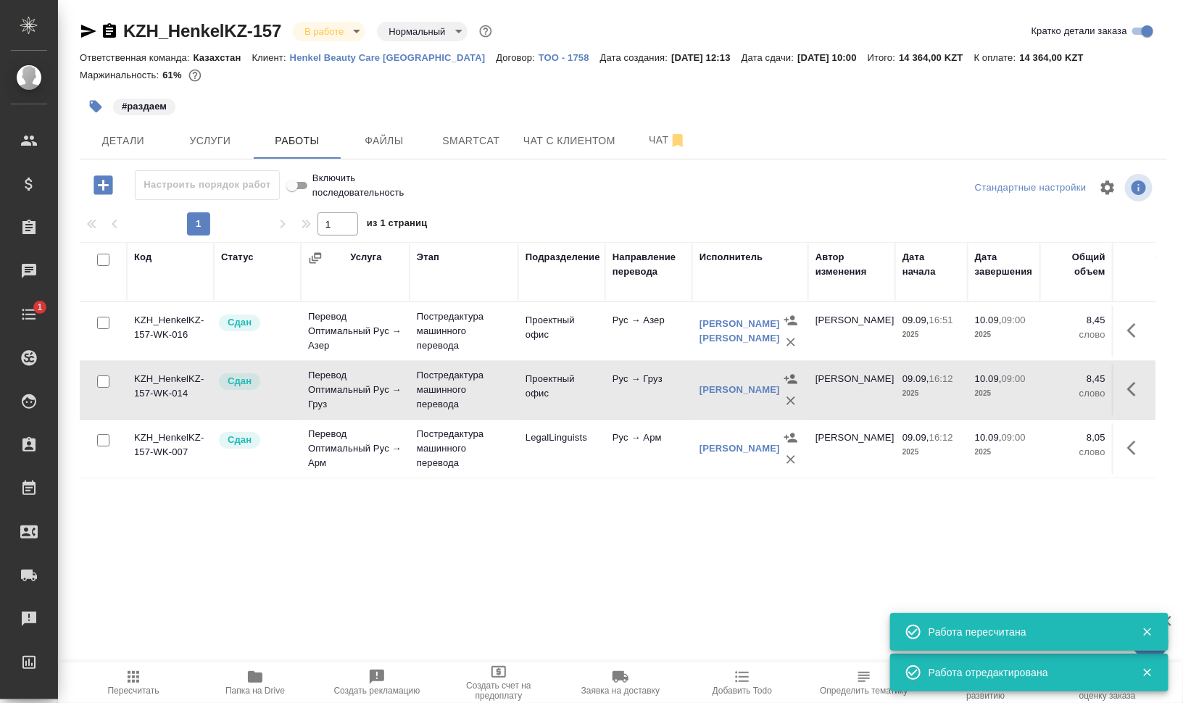
click at [140, 667] on button "Пересчитать" at bounding box center [133, 683] width 122 height 41
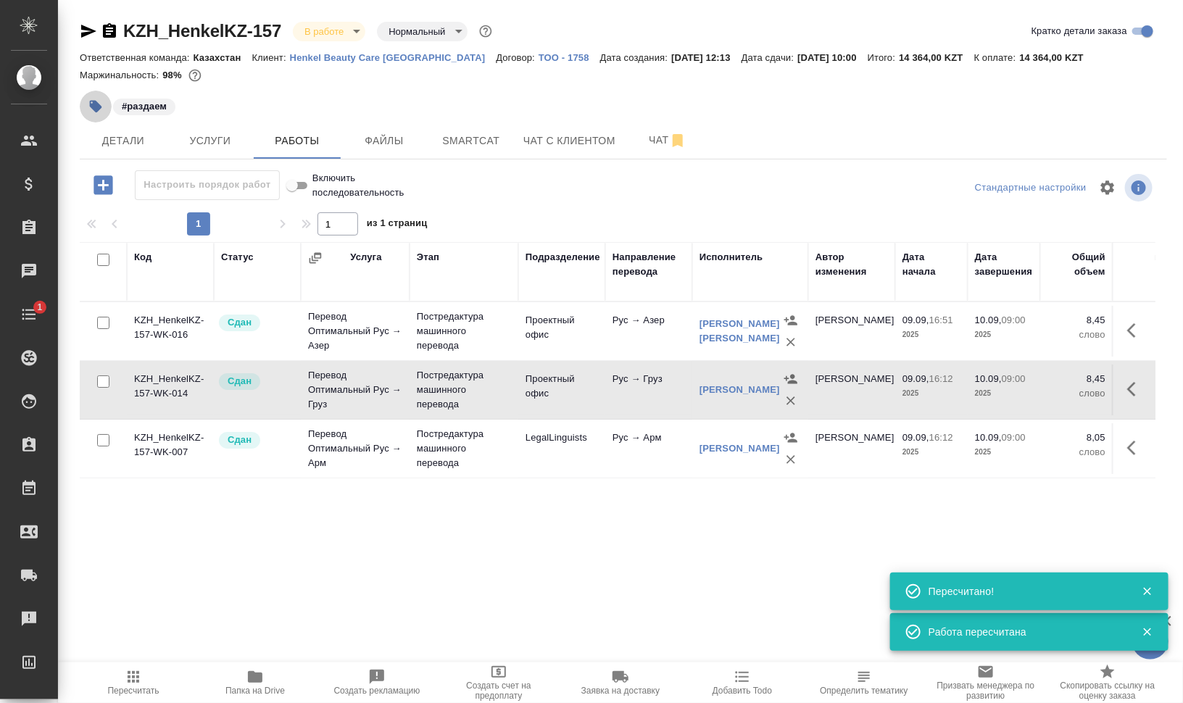
click at [94, 104] on icon "button" at bounding box center [96, 107] width 12 height 12
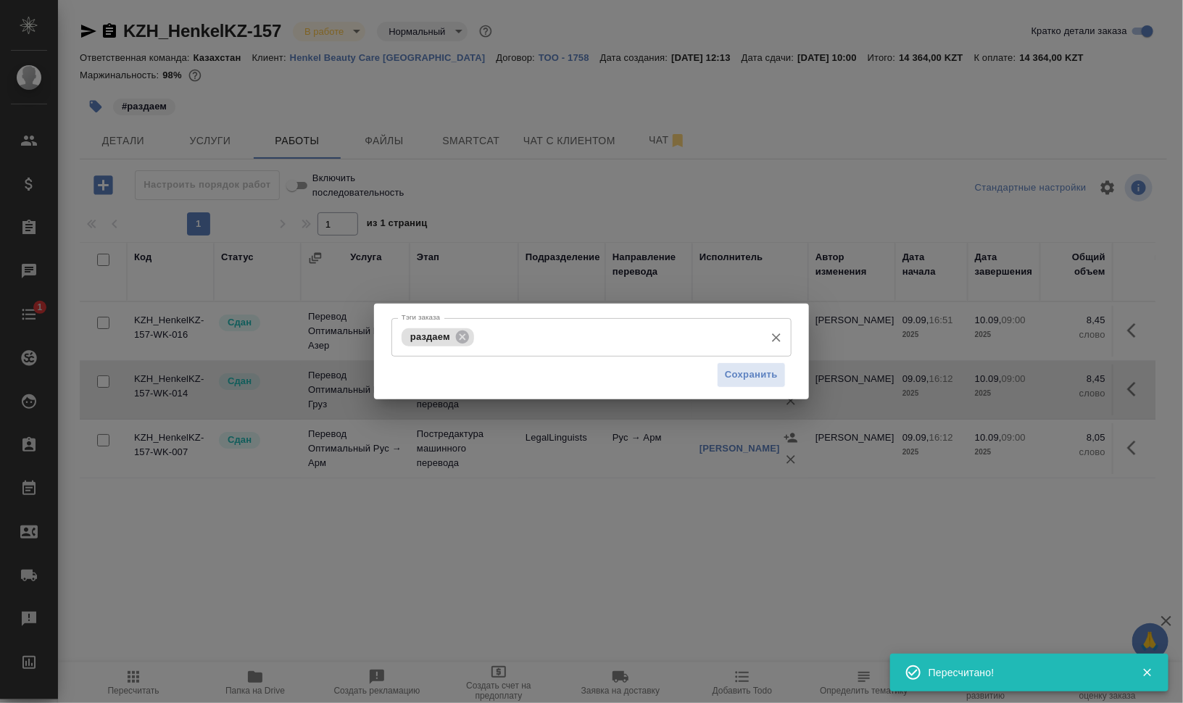
drag, startPoint x: 466, startPoint y: 337, endPoint x: 522, endPoint y: 346, distance: 56.5
click at [466, 336] on icon at bounding box center [462, 336] width 13 height 13
click at [744, 366] on button "Сохранить" at bounding box center [751, 374] width 69 height 25
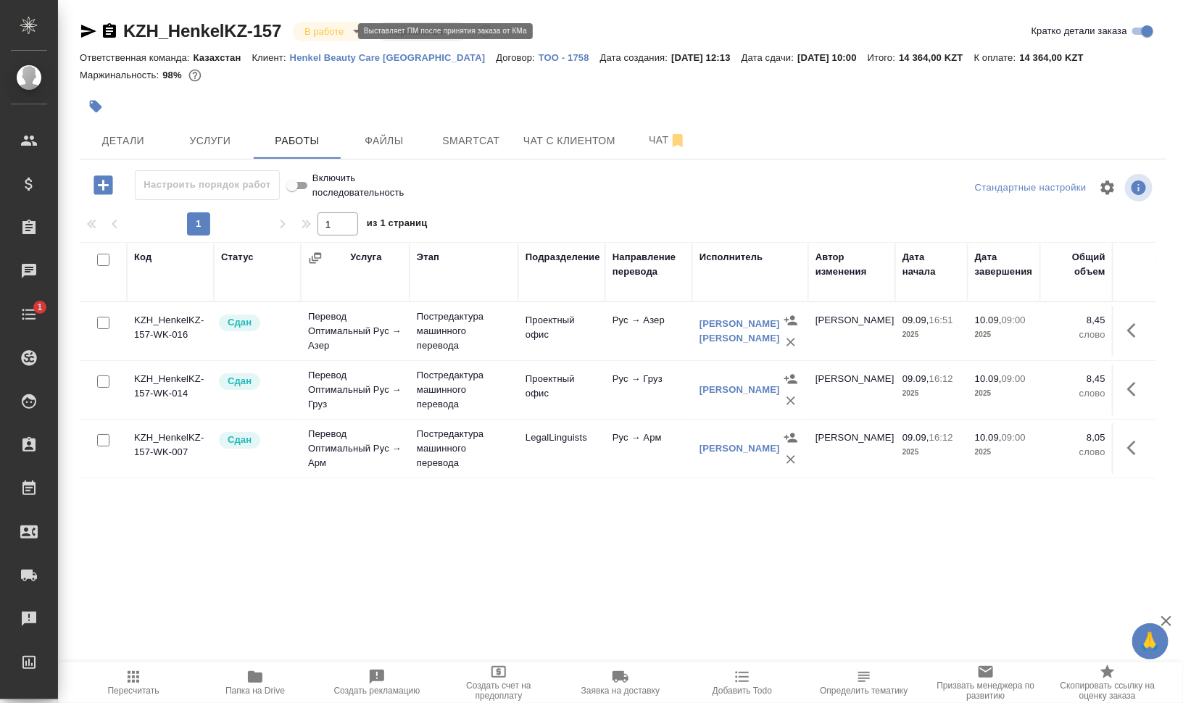
click at [336, 33] on body "🙏 .cls-1 fill:#fff; AWATERA Валеев Динар Клиенты Спецификации Заказы 0 Чаты 1 T…" at bounding box center [591, 410] width 1183 height 820
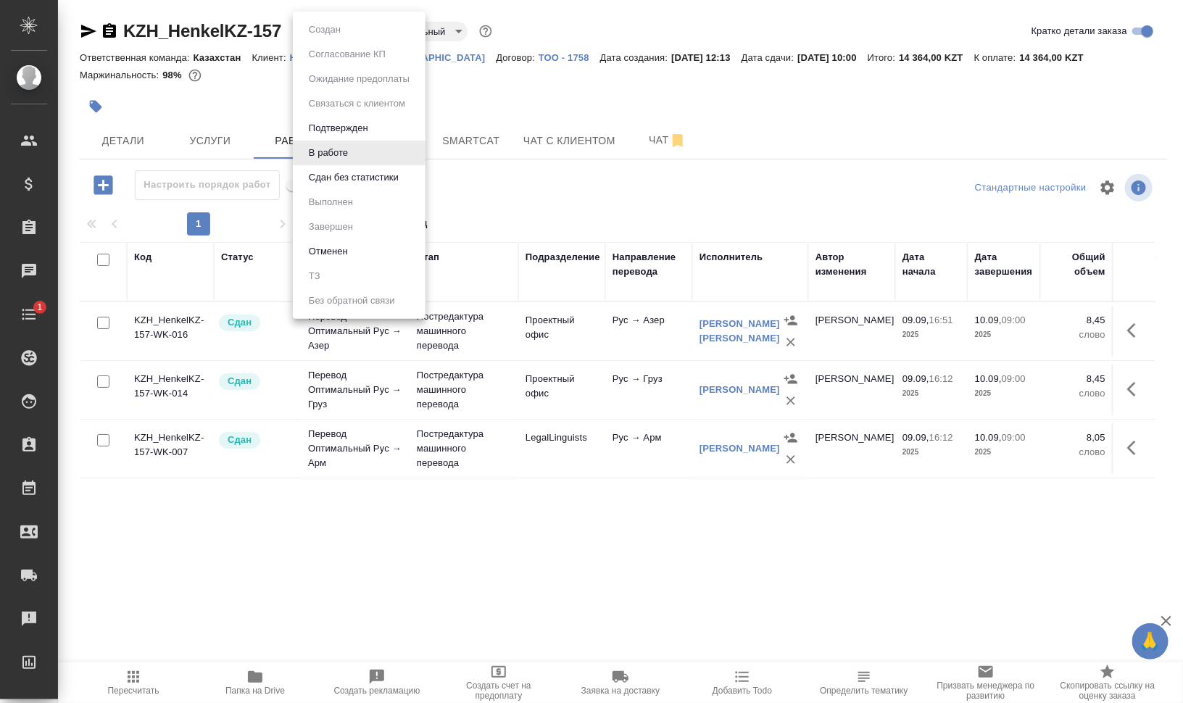
click at [365, 183] on button "Сдан без статистики" at bounding box center [353, 178] width 99 height 16
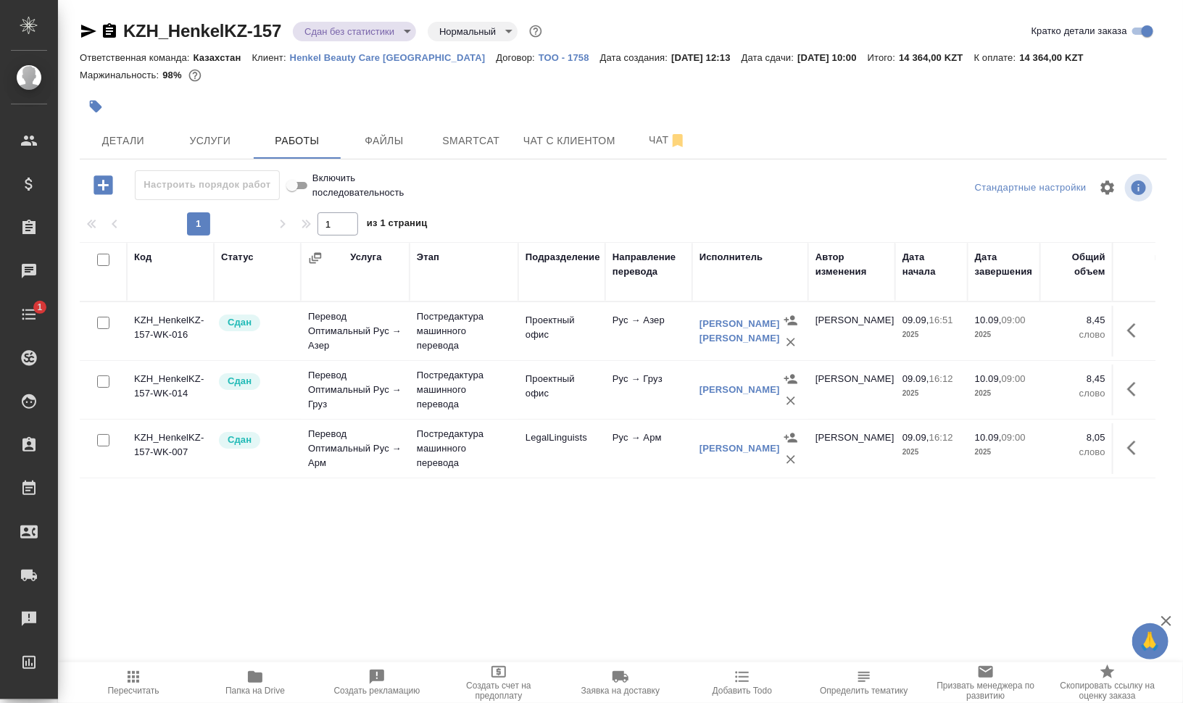
click at [380, 24] on body "🙏 .cls-1 fill:#fff; AWATERA Валеев Динар Клиенты Спецификации Заказы 0 Чаты 1 T…" at bounding box center [591, 410] width 1183 height 820
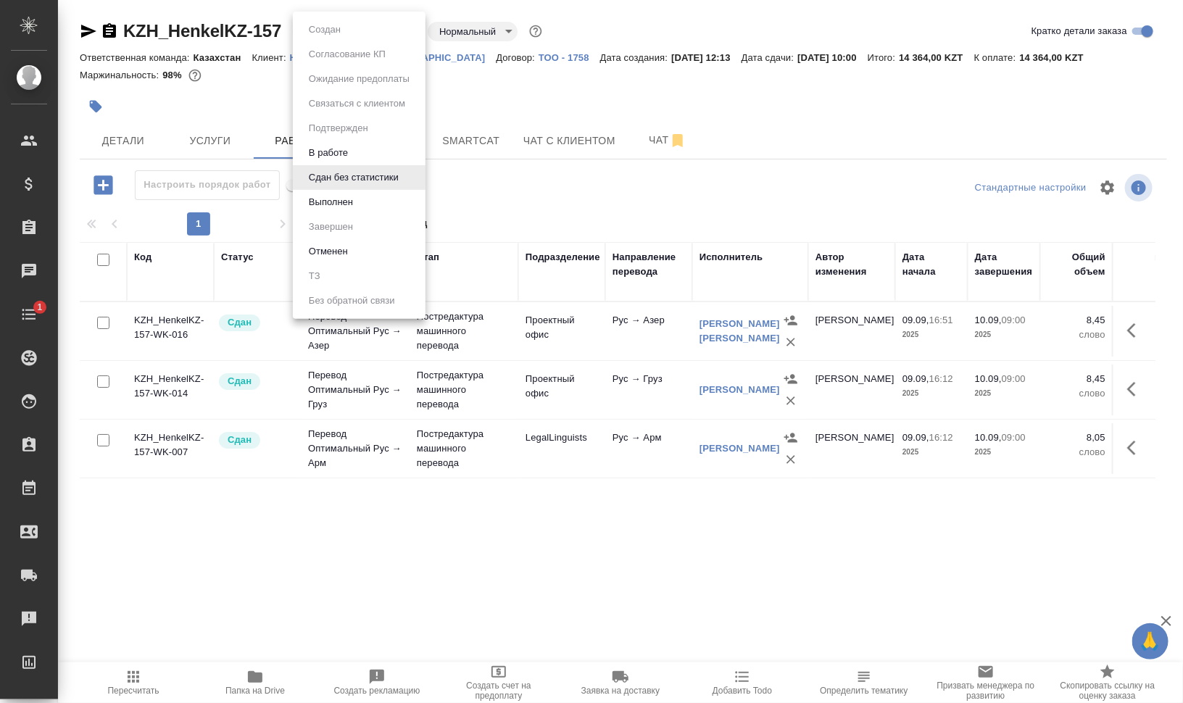
click at [379, 200] on li "Выполнен" at bounding box center [359, 202] width 133 height 25
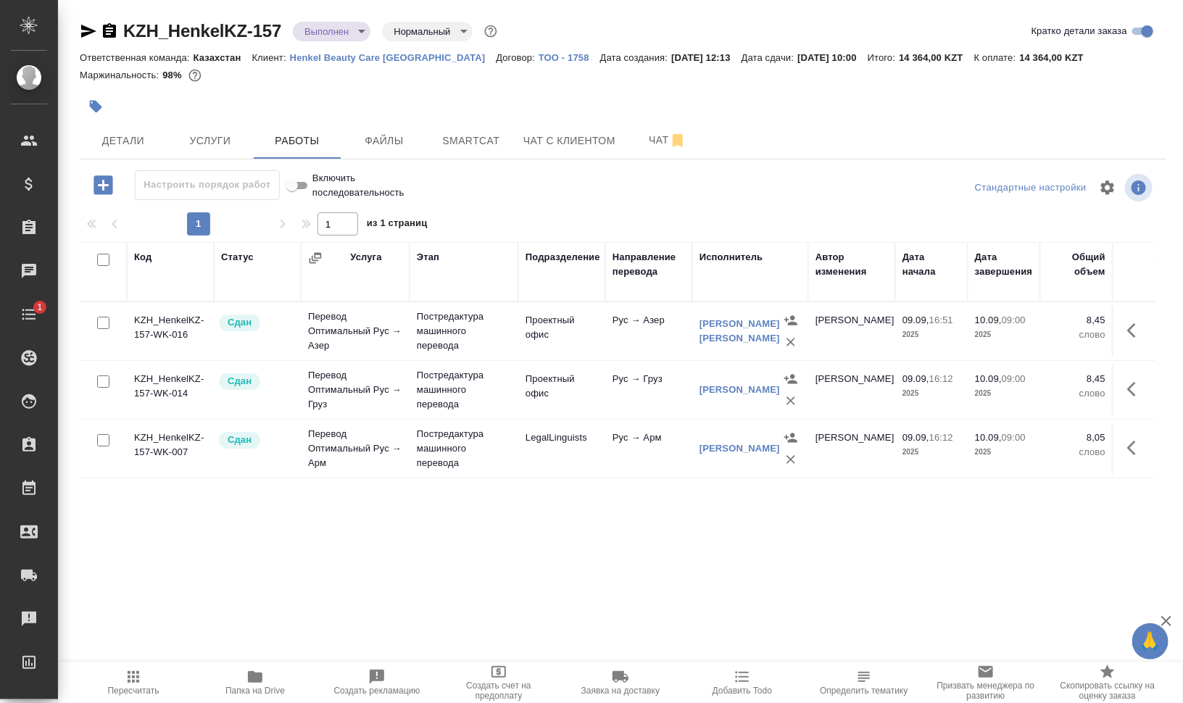
click at [118, 26] on div "KZH_HenkelKZ-157 Выполнен completed Нормальный normal" at bounding box center [290, 31] width 420 height 23
click at [111, 32] on icon "button" at bounding box center [109, 30] width 13 height 14
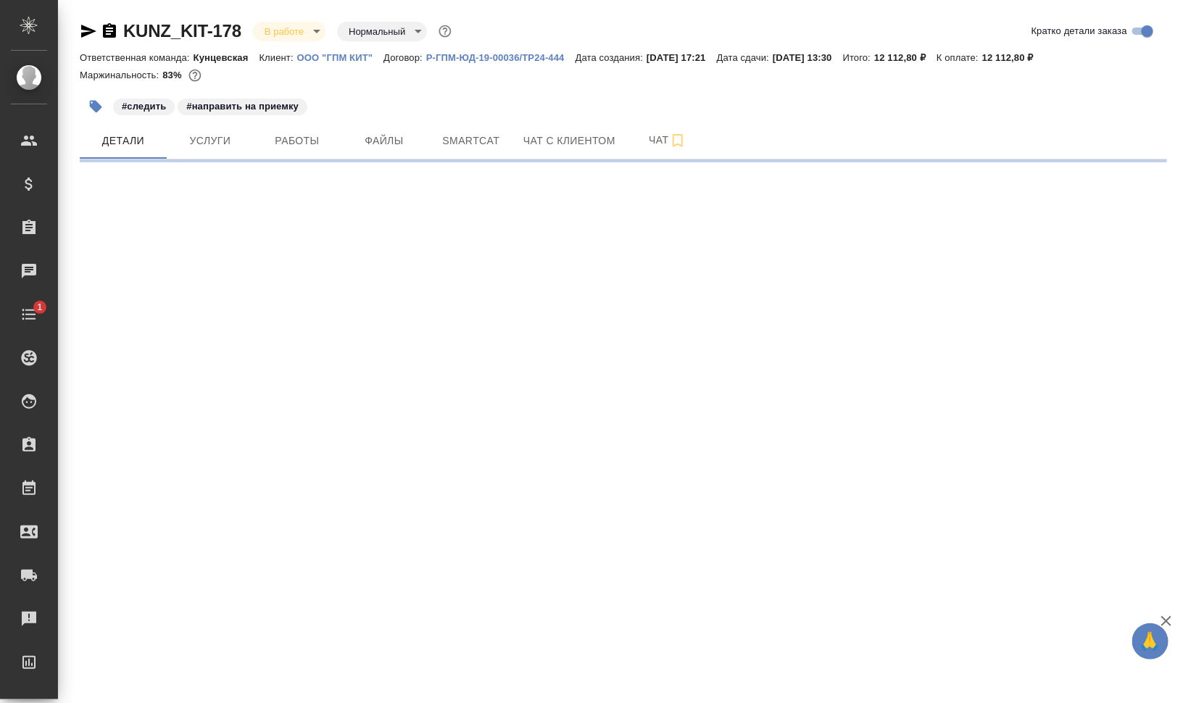
select select "RU"
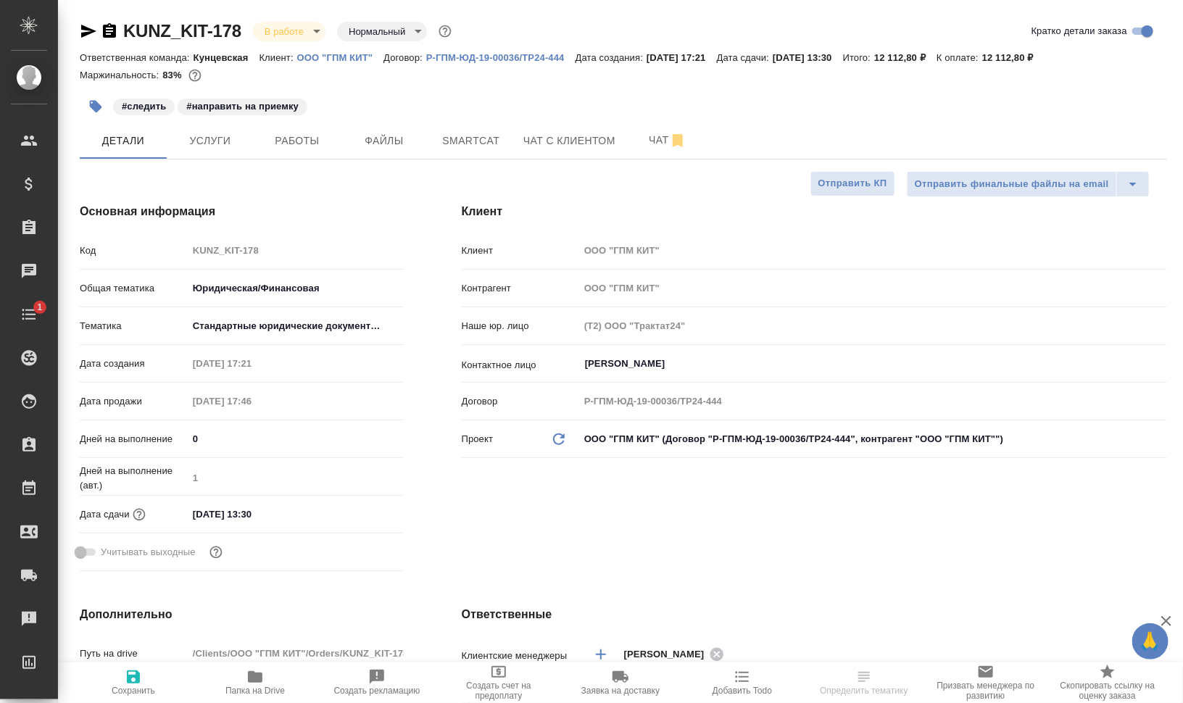
type textarea "x"
click at [289, 131] on button "Работы" at bounding box center [297, 141] width 87 height 36
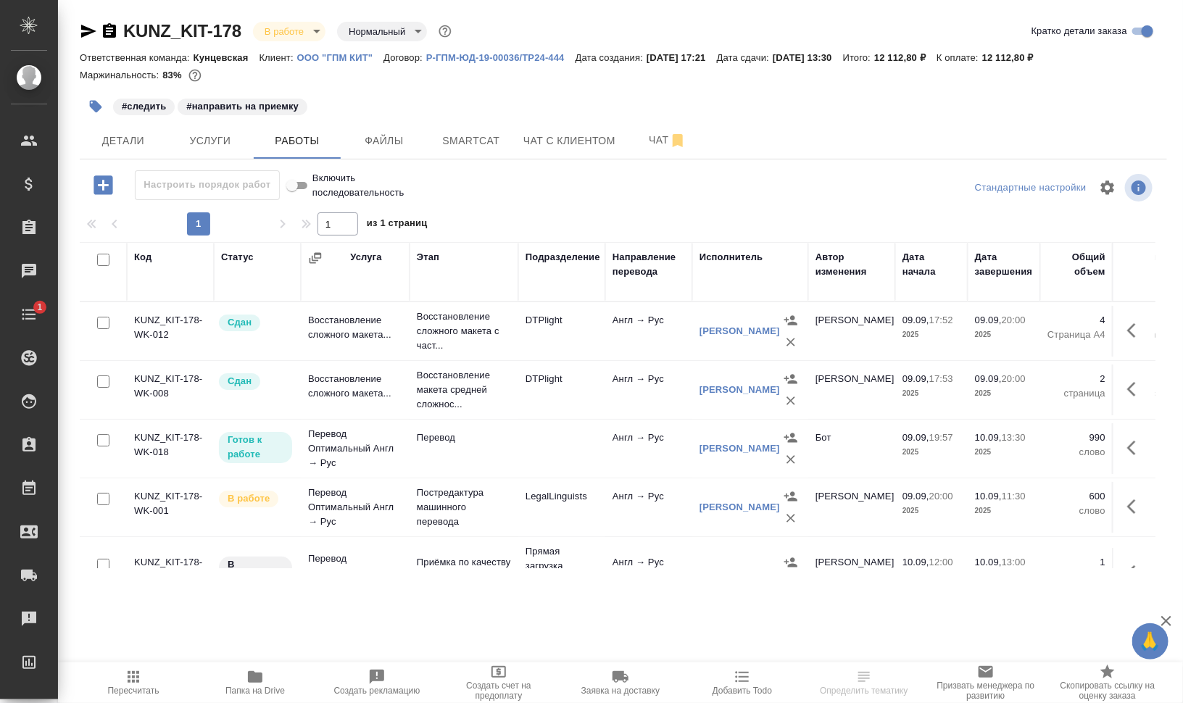
click at [276, 680] on span "Папка на Drive" at bounding box center [255, 682] width 104 height 28
click at [488, 148] on span "Smartcat" at bounding box center [471, 141] width 70 height 18
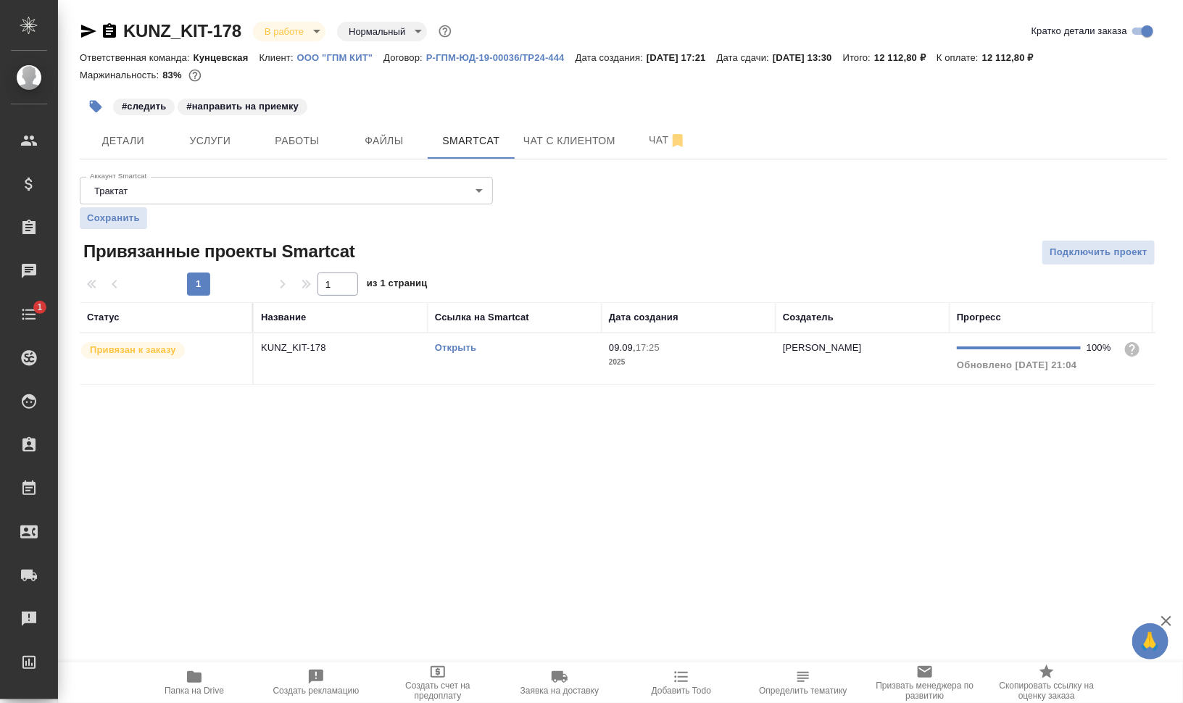
click at [468, 349] on link "Открыть" at bounding box center [455, 347] width 41 height 11
click at [260, 130] on button "Работы" at bounding box center [297, 141] width 87 height 36
click at [375, 133] on span "Файлы" at bounding box center [384, 141] width 70 height 18
click at [279, 136] on span "Работы" at bounding box center [297, 141] width 70 height 18
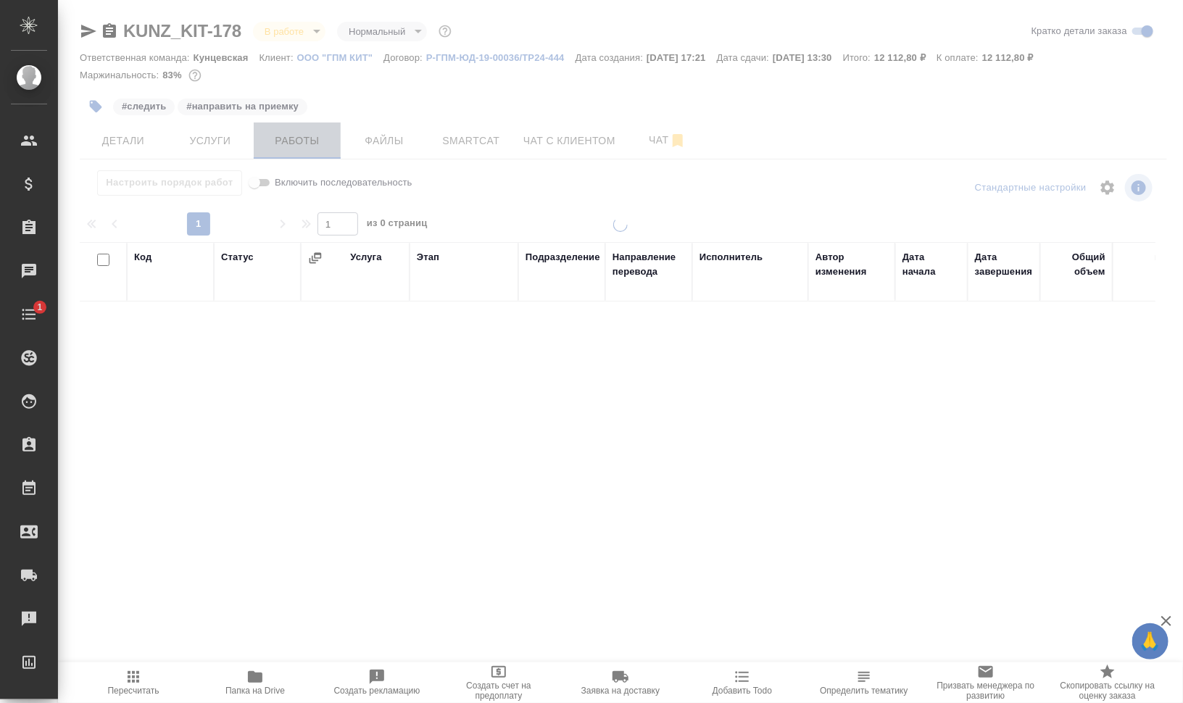
click at [279, 136] on div "KUNZ_KIT-178 В работе inProgress Нормальный normal Кратко детали заказа Ответст…" at bounding box center [623, 302] width 1103 height 605
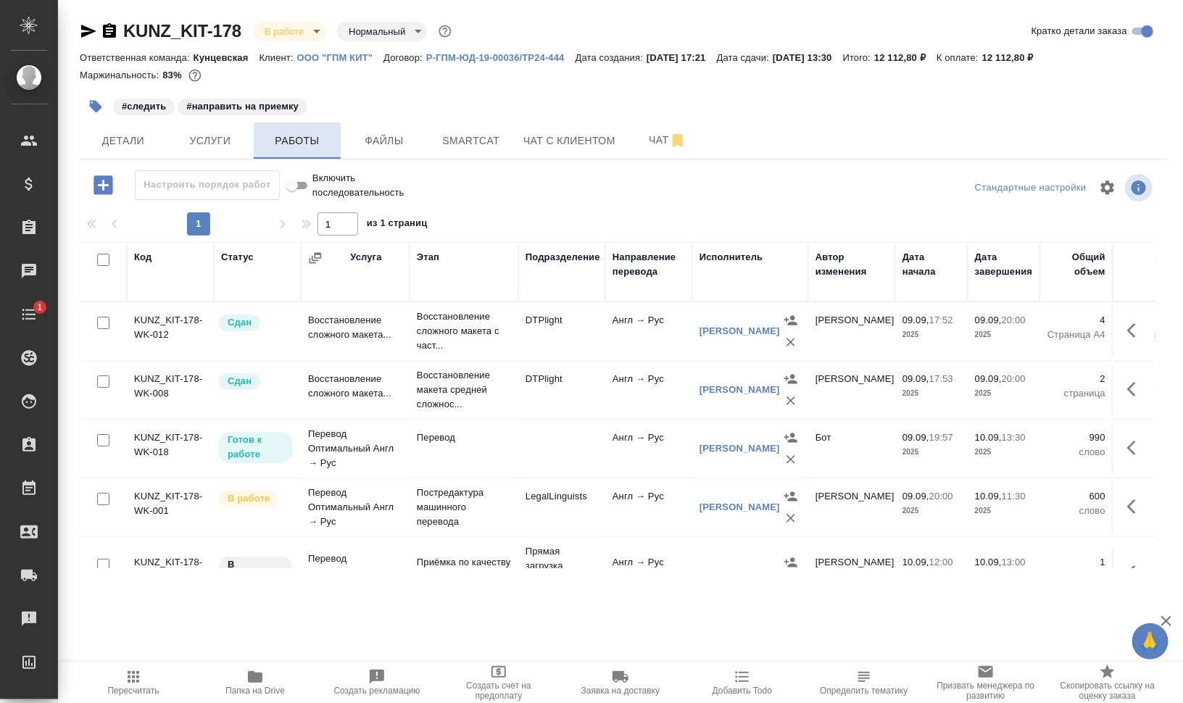
click at [279, 136] on span "Работы" at bounding box center [297, 141] width 70 height 18
click at [470, 135] on span "Smartcat" at bounding box center [471, 141] width 70 height 18
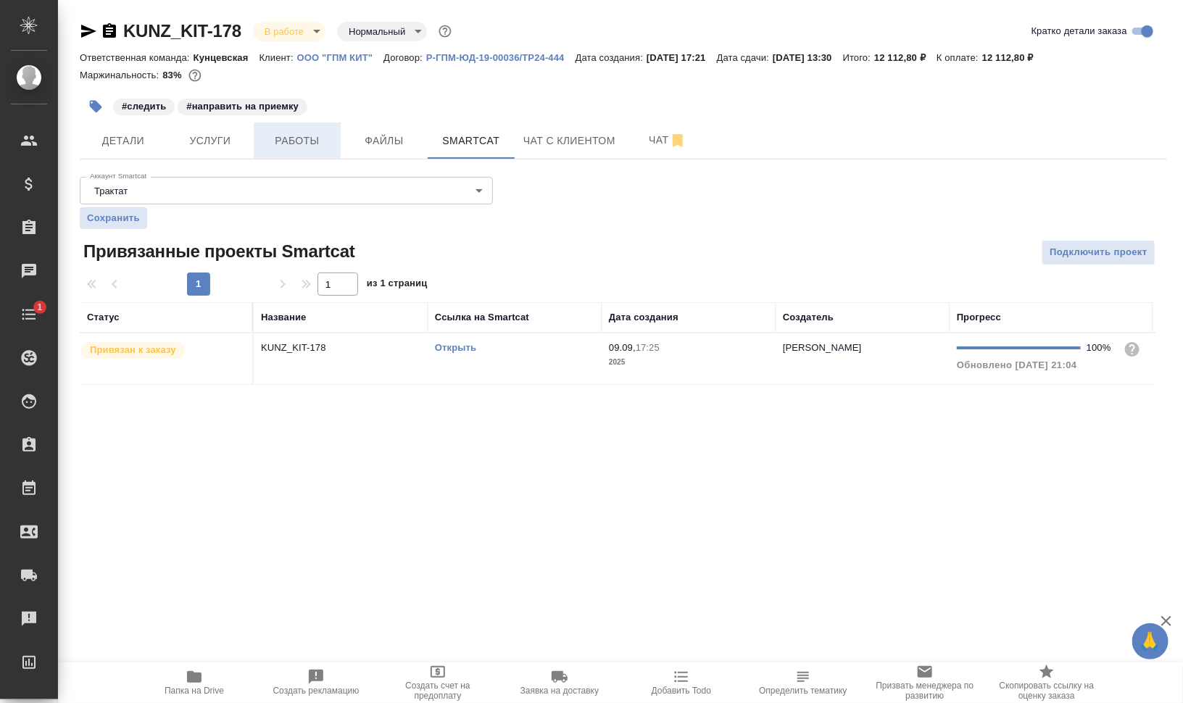
click at [269, 124] on button "Работы" at bounding box center [297, 141] width 87 height 36
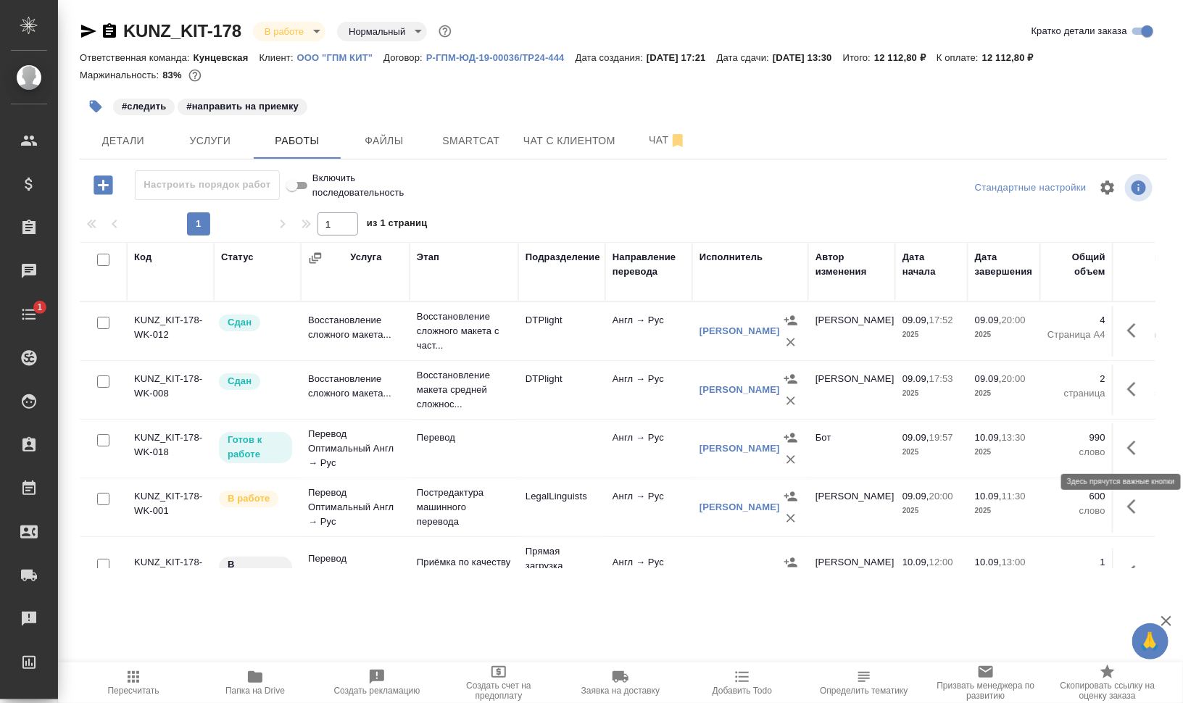
click at [1127, 445] on icon "button" at bounding box center [1135, 447] width 17 height 17
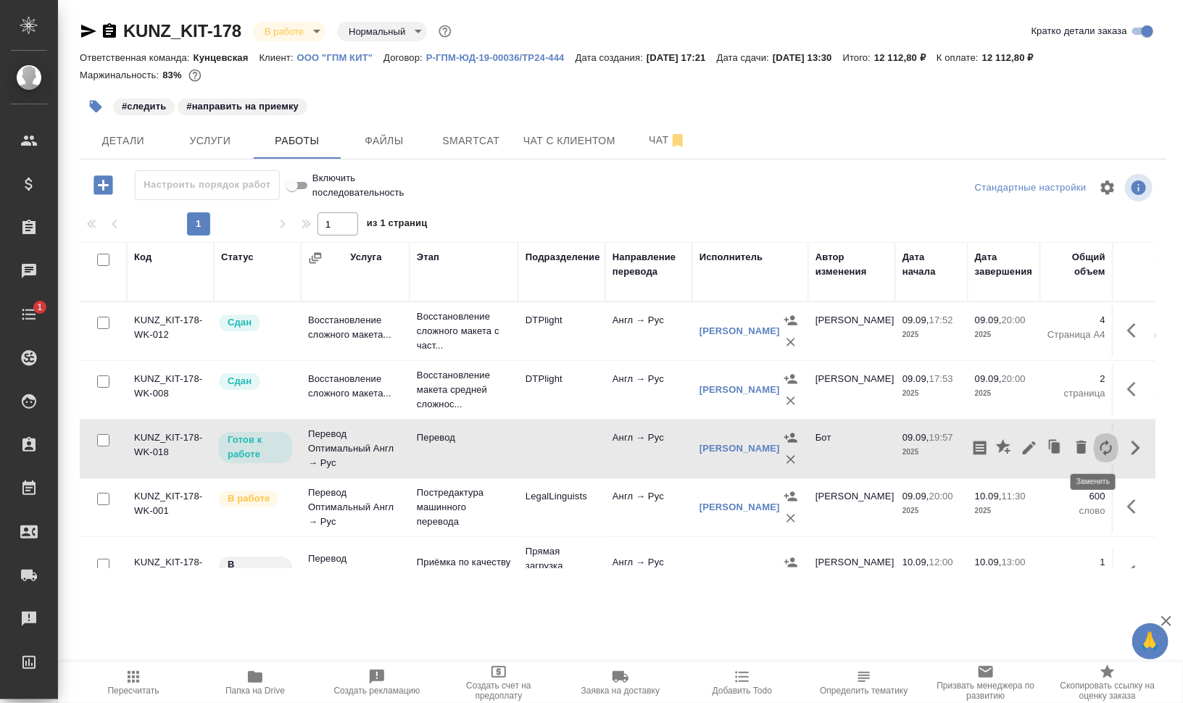
click at [1097, 447] on icon "button" at bounding box center [1105, 447] width 17 height 17
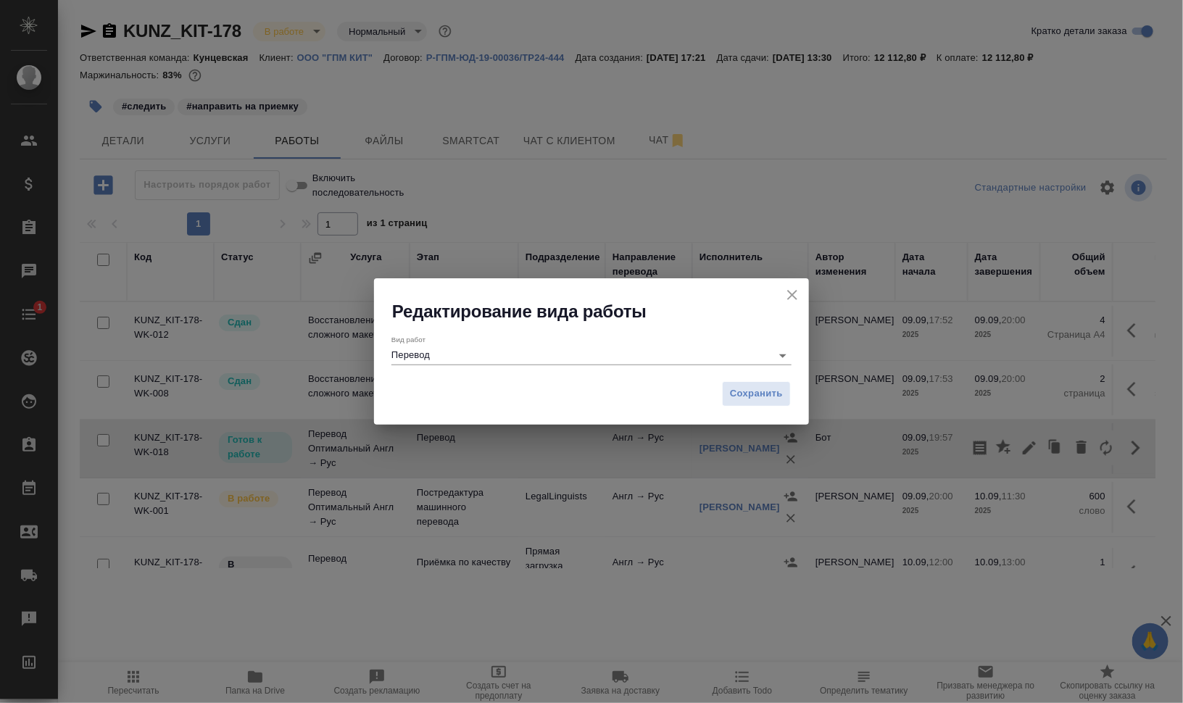
click at [613, 366] on div "Вид работ Перевод" at bounding box center [591, 348] width 400 height 38
click at [612, 359] on input "Перевод" at bounding box center [577, 354] width 373 height 17
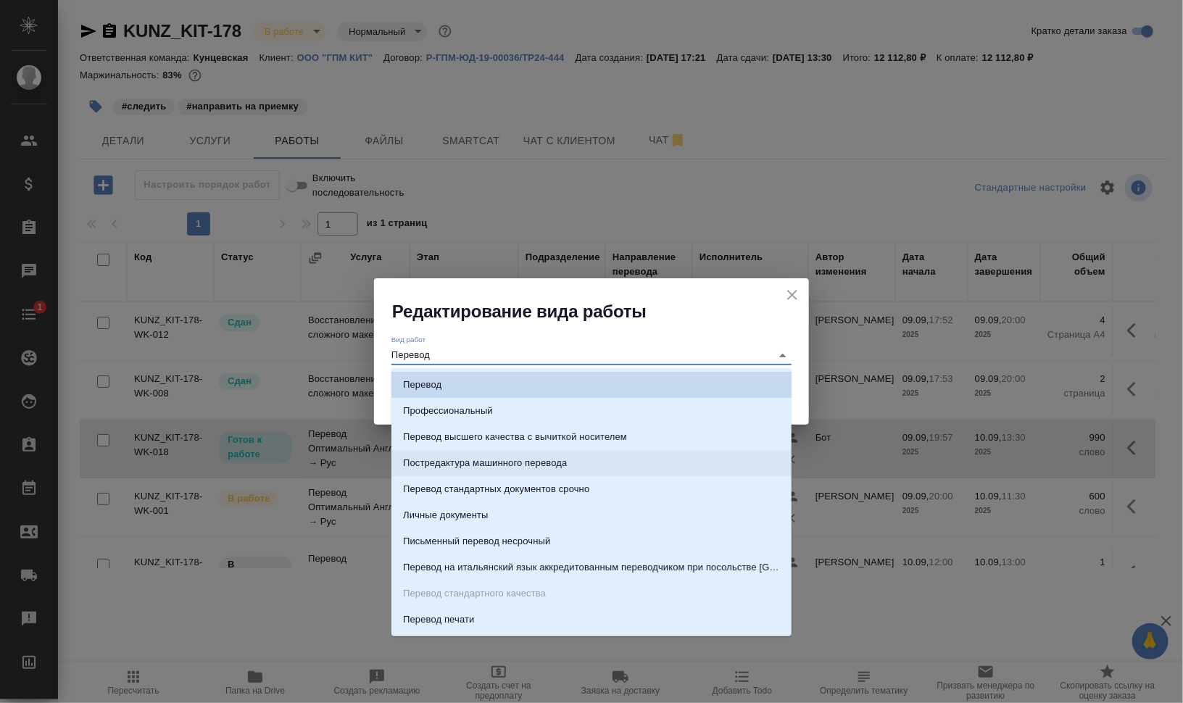
click at [640, 461] on li "Постредактура машинного перевода" at bounding box center [591, 463] width 400 height 26
type input "Постредактура машинного перевода"
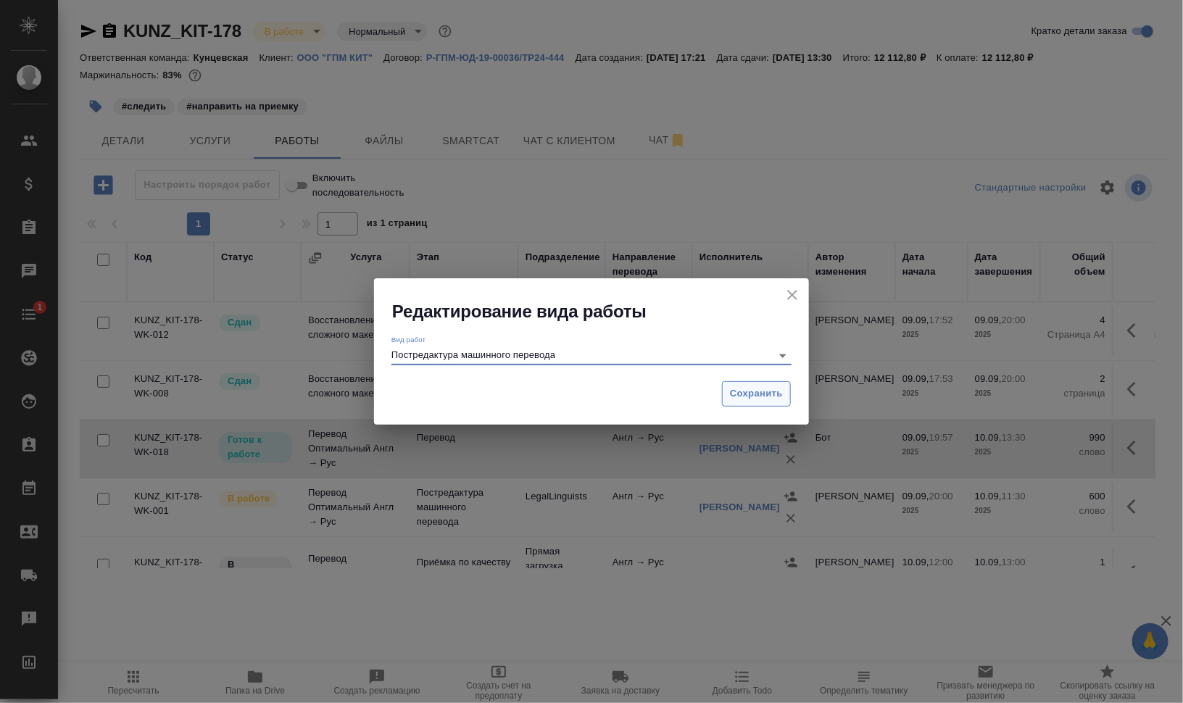
click at [747, 396] on span "Сохранить" at bounding box center [756, 394] width 53 height 17
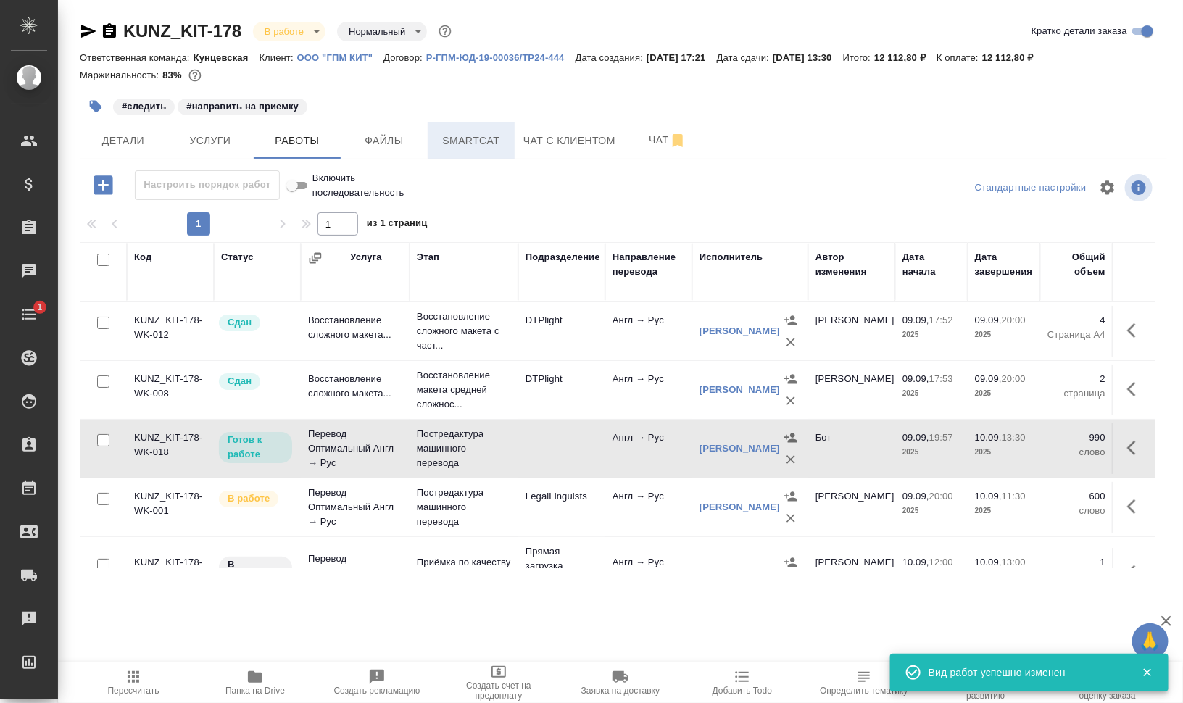
click at [496, 146] on span "Smartcat" at bounding box center [471, 141] width 70 height 18
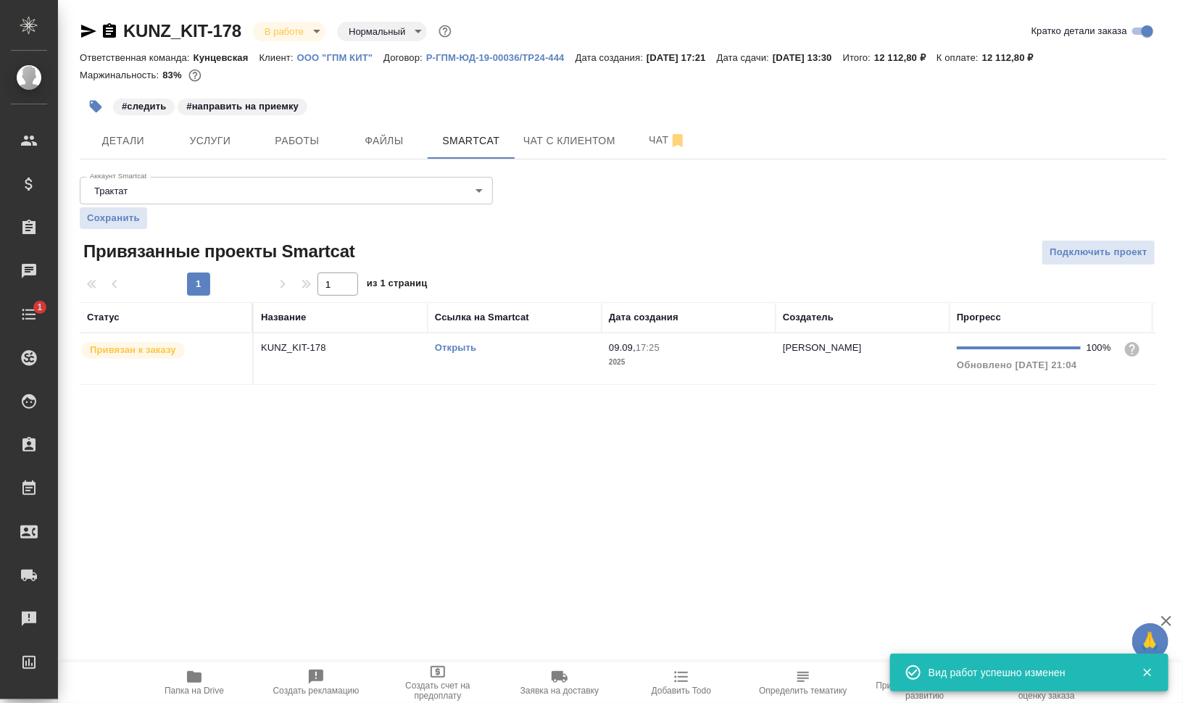
click at [460, 362] on td "Открыть" at bounding box center [515, 358] width 174 height 51
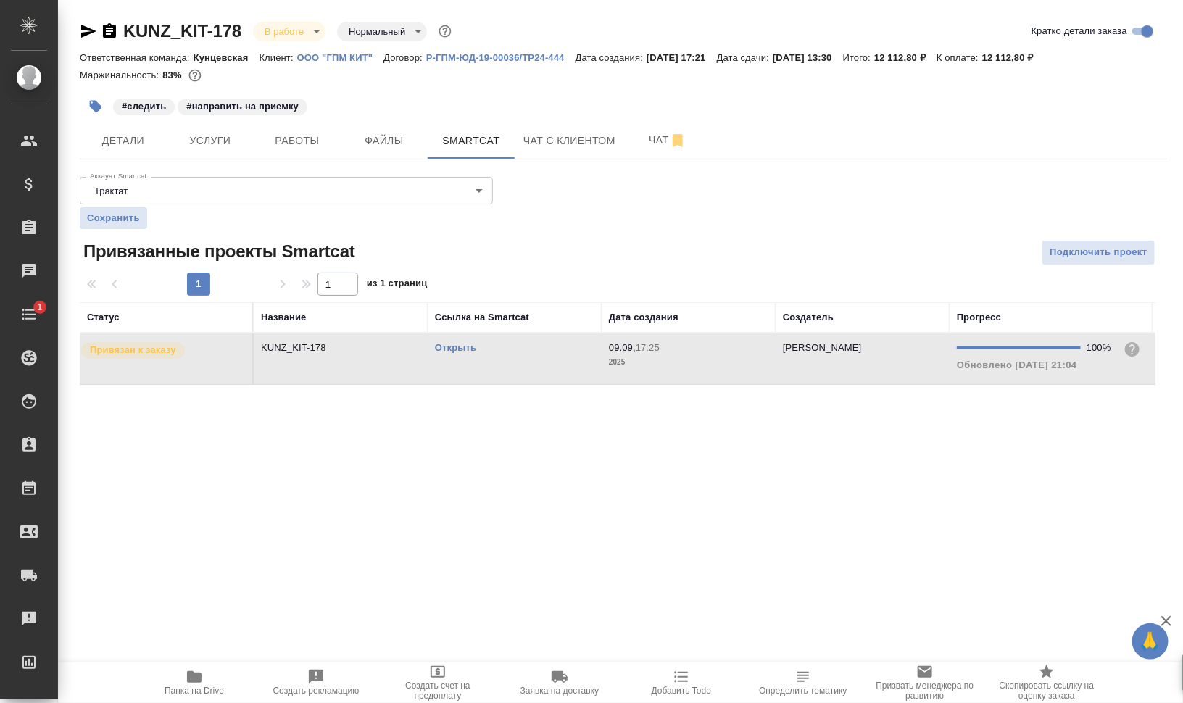
click at [460, 362] on td "Открыть" at bounding box center [515, 358] width 174 height 51
click at [212, 688] on span "Папка на Drive" at bounding box center [194, 691] width 59 height 10
click at [194, 681] on icon "button" at bounding box center [194, 677] width 14 height 12
click at [210, 689] on span "Папка на Drive" at bounding box center [194, 691] width 59 height 10
click at [291, 140] on span "Работы" at bounding box center [297, 141] width 70 height 18
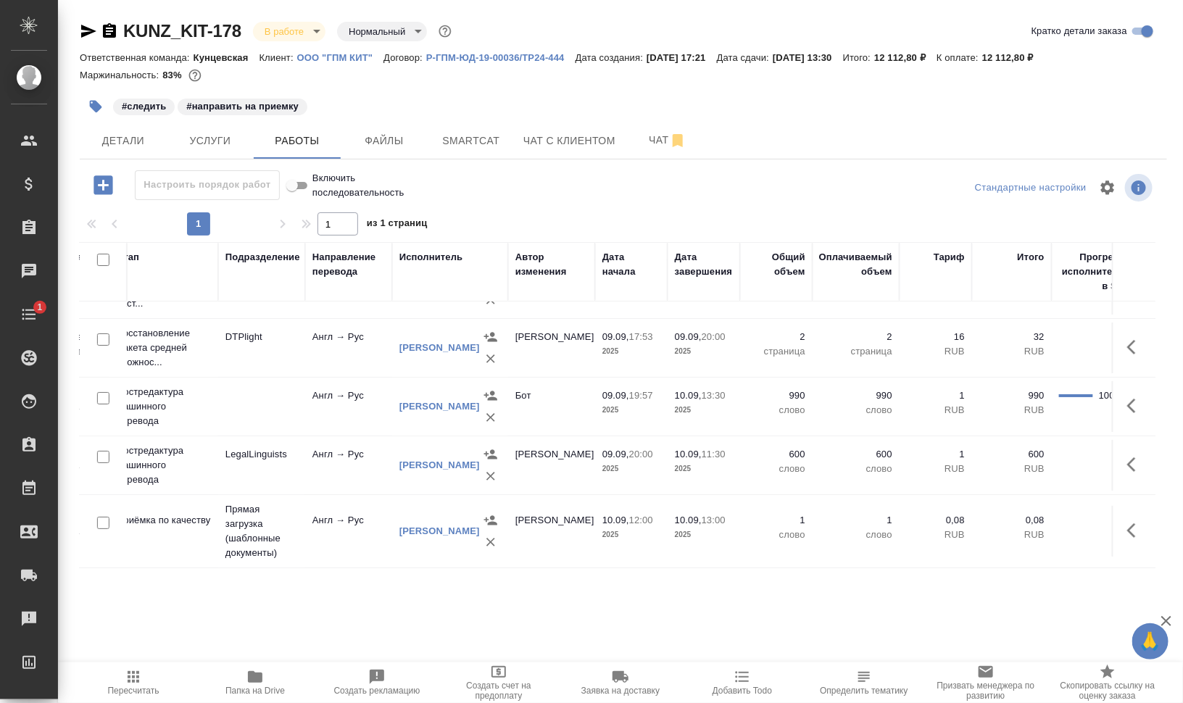
scroll to position [53, 301]
click at [1127, 397] on icon "button" at bounding box center [1135, 405] width 17 height 17
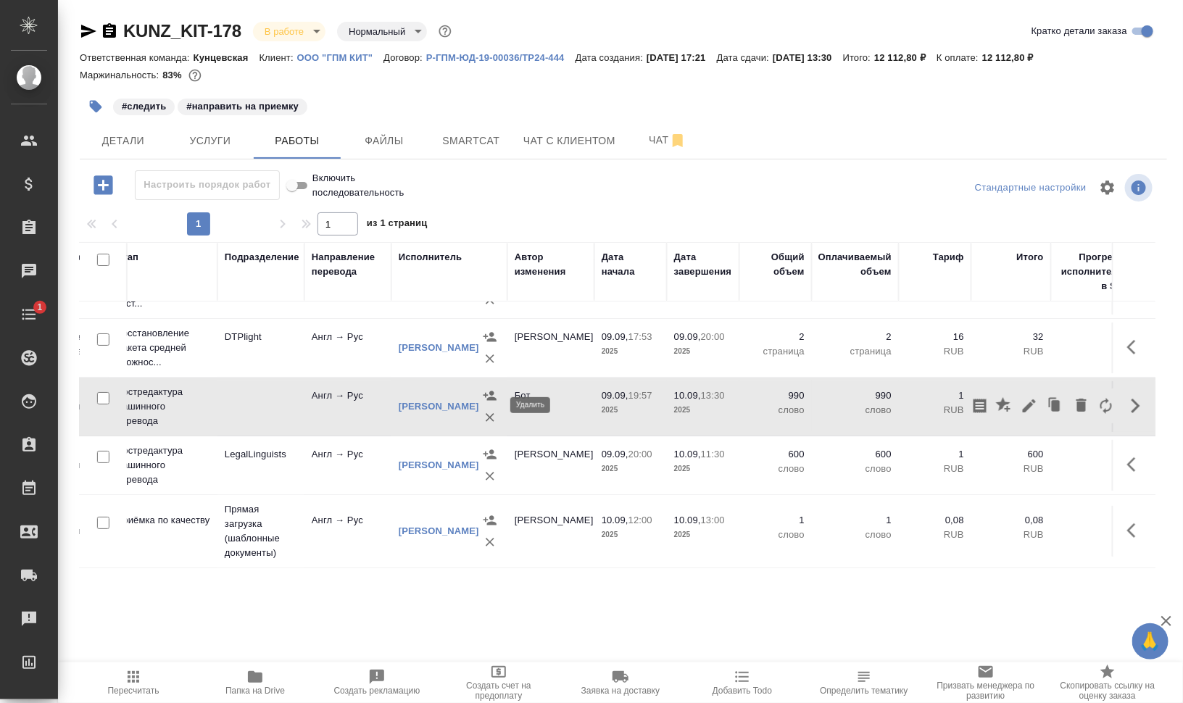
click at [487, 410] on icon "button" at bounding box center [490, 417] width 14 height 14
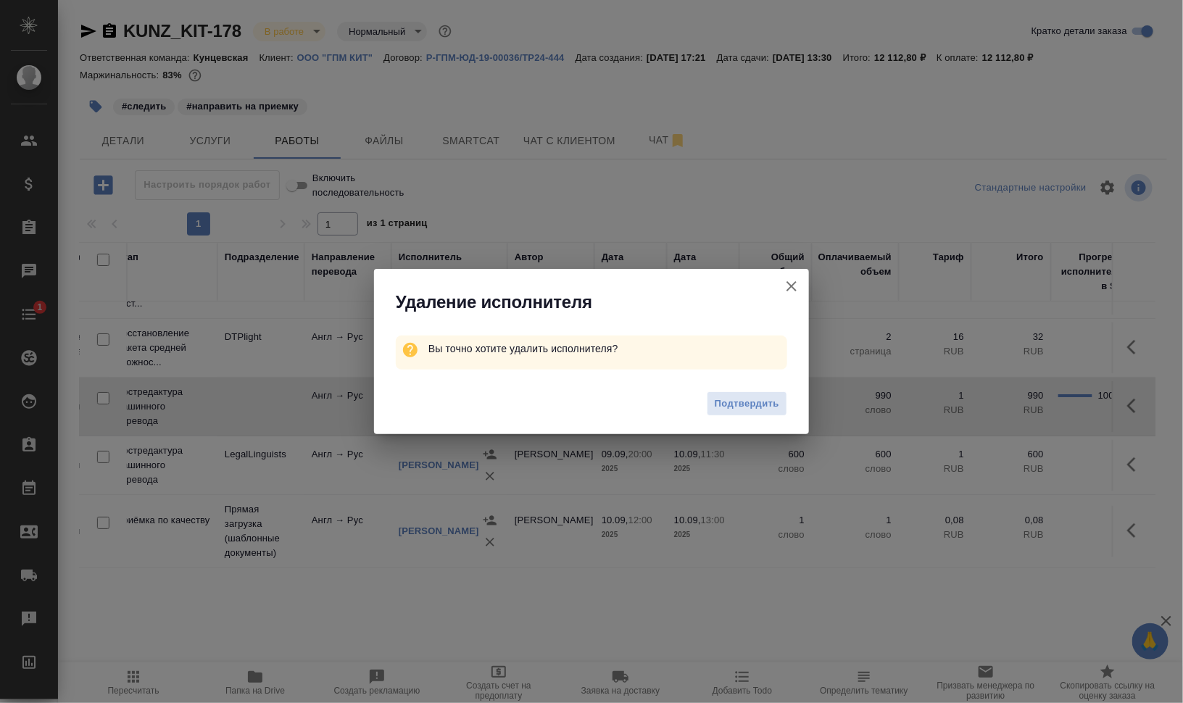
click at [760, 388] on div "Подтвердить" at bounding box center [591, 406] width 435 height 58
click at [768, 394] on button "Подтвердить" at bounding box center [747, 403] width 80 height 25
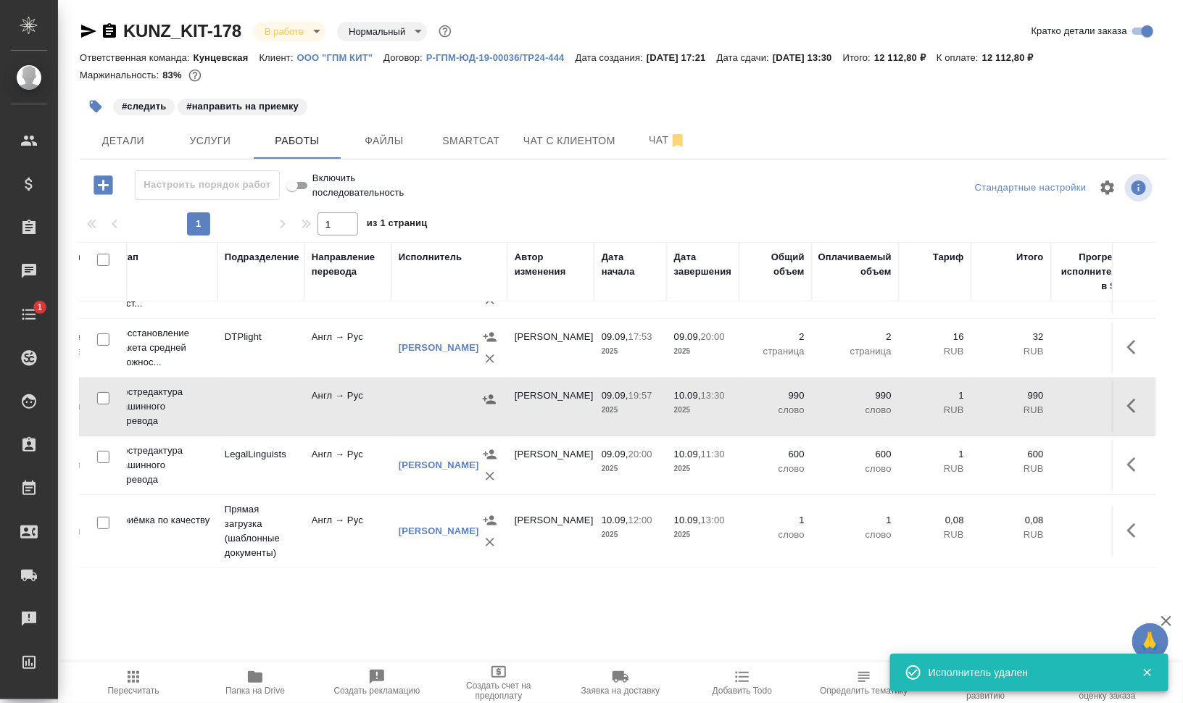
click at [1127, 456] on icon "button" at bounding box center [1135, 464] width 17 height 17
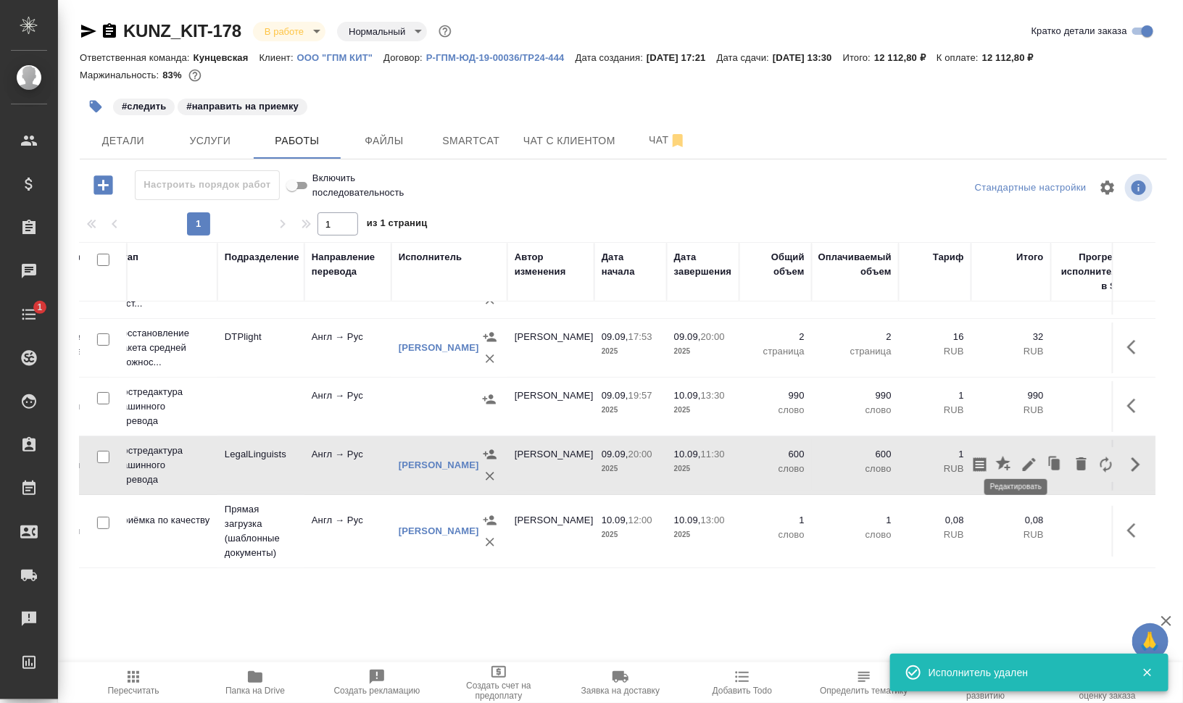
click at [1021, 456] on icon "button" at bounding box center [1029, 464] width 17 height 17
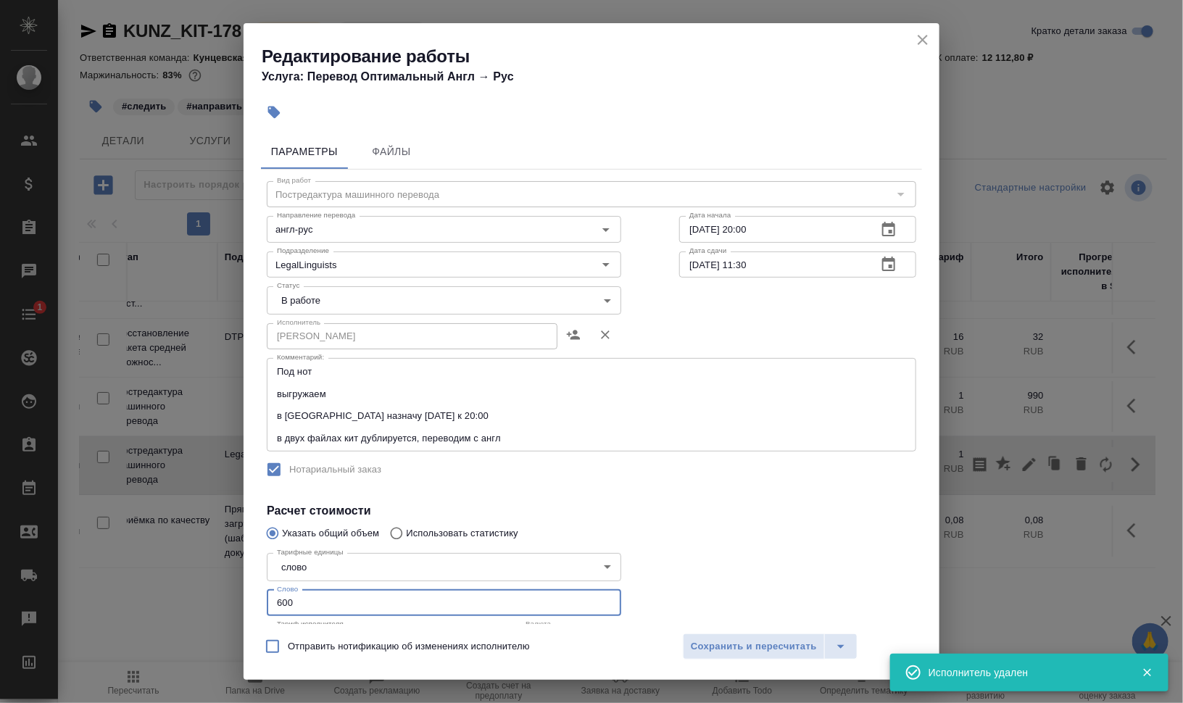
drag, startPoint x: 310, startPoint y: 602, endPoint x: 216, endPoint y: 597, distance: 94.4
click at [216, 597] on div "Редактирование работы Услуга: Перевод Оптимальный Англ → Рус Параметры Файлы Ви…" at bounding box center [591, 351] width 1183 height 703
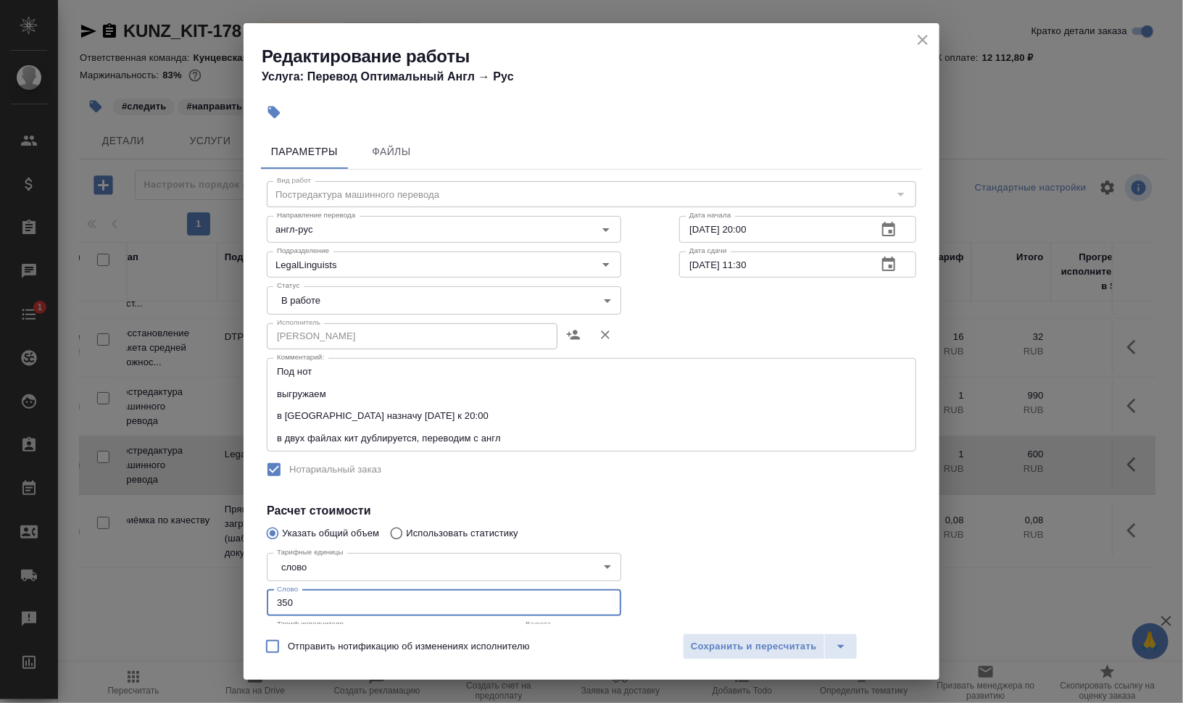
type input "350"
click at [418, 294] on body "🙏 .cls-1 fill:#fff; AWATERA Валеев Динар Клиенты Спецификации Заказы 0 Чаты 1 T…" at bounding box center [591, 410] width 1183 height 820
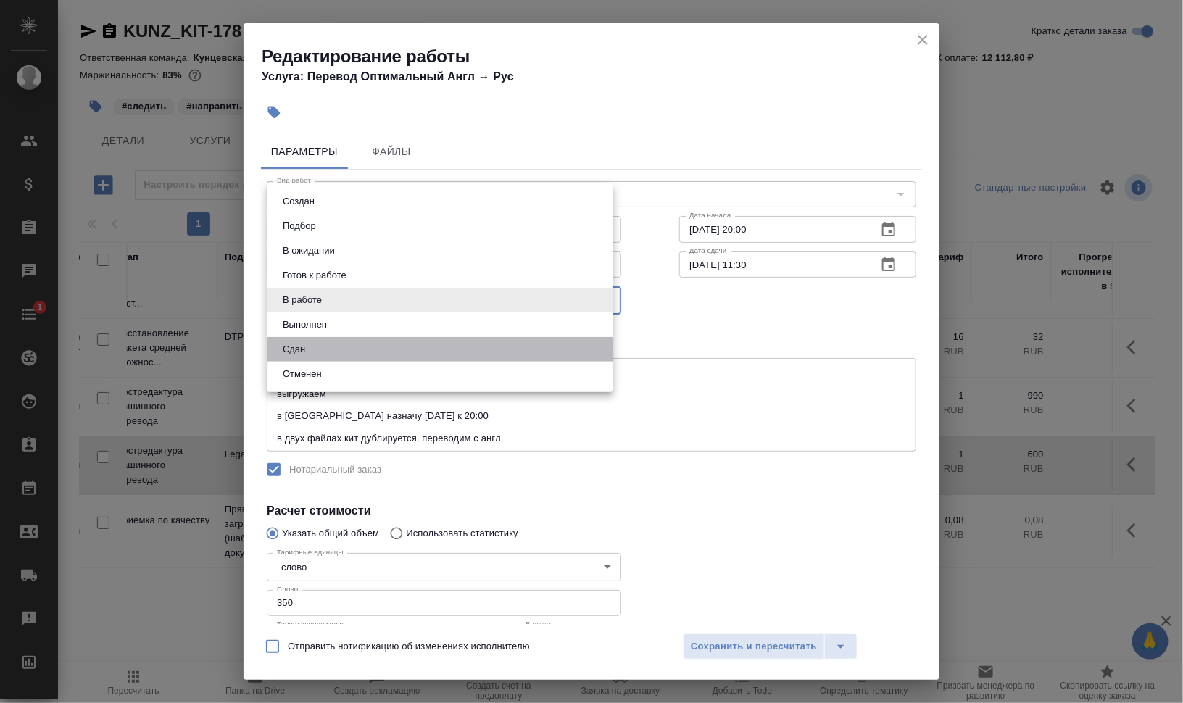
click at [375, 343] on li "Сдан" at bounding box center [440, 349] width 346 height 25
type input "closed"
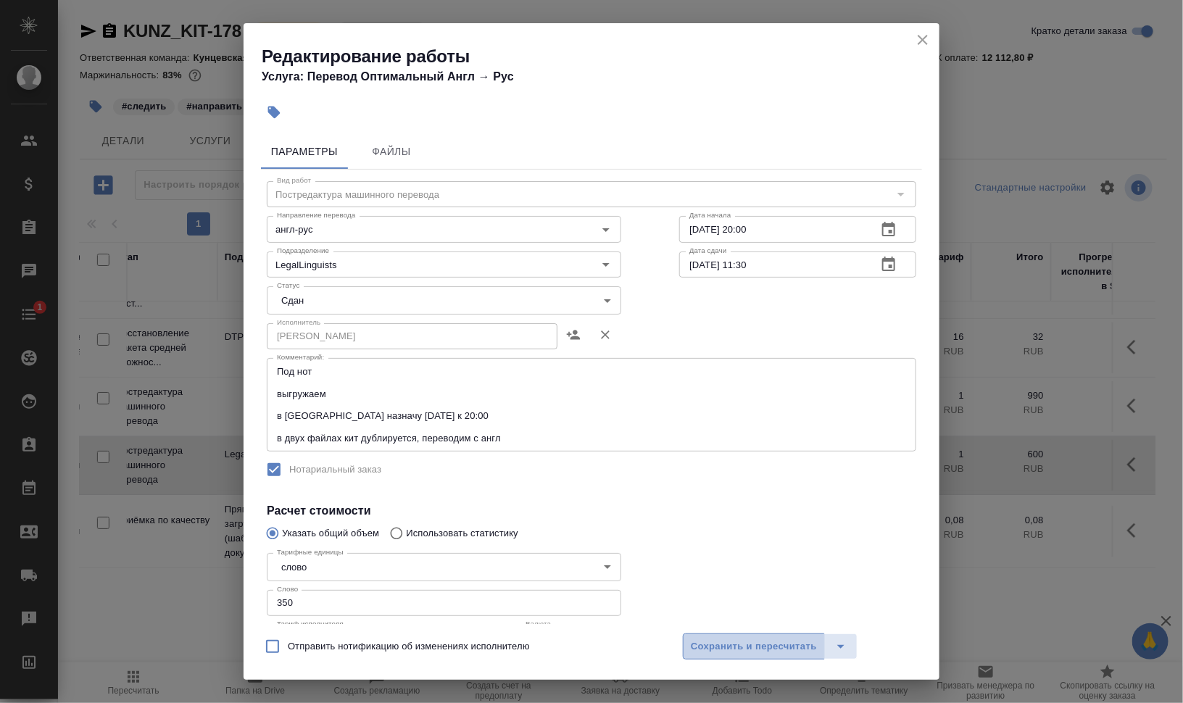
click at [747, 642] on span "Сохранить и пересчитать" at bounding box center [754, 647] width 126 height 17
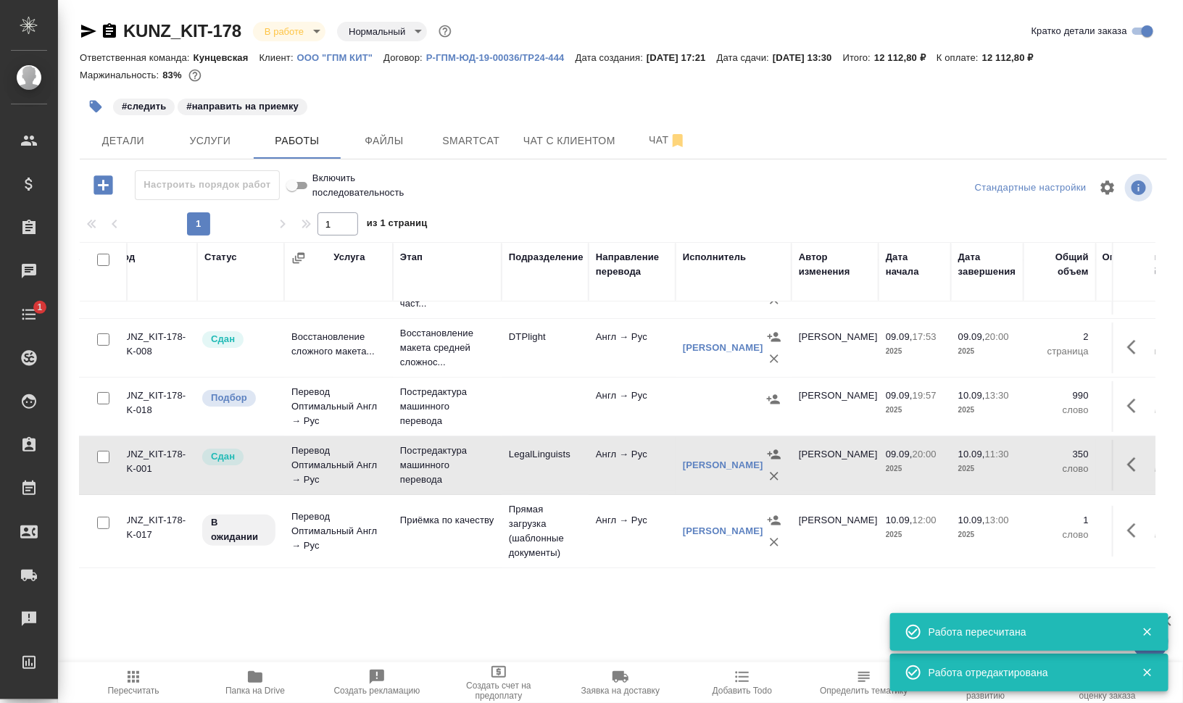
scroll to position [53, 0]
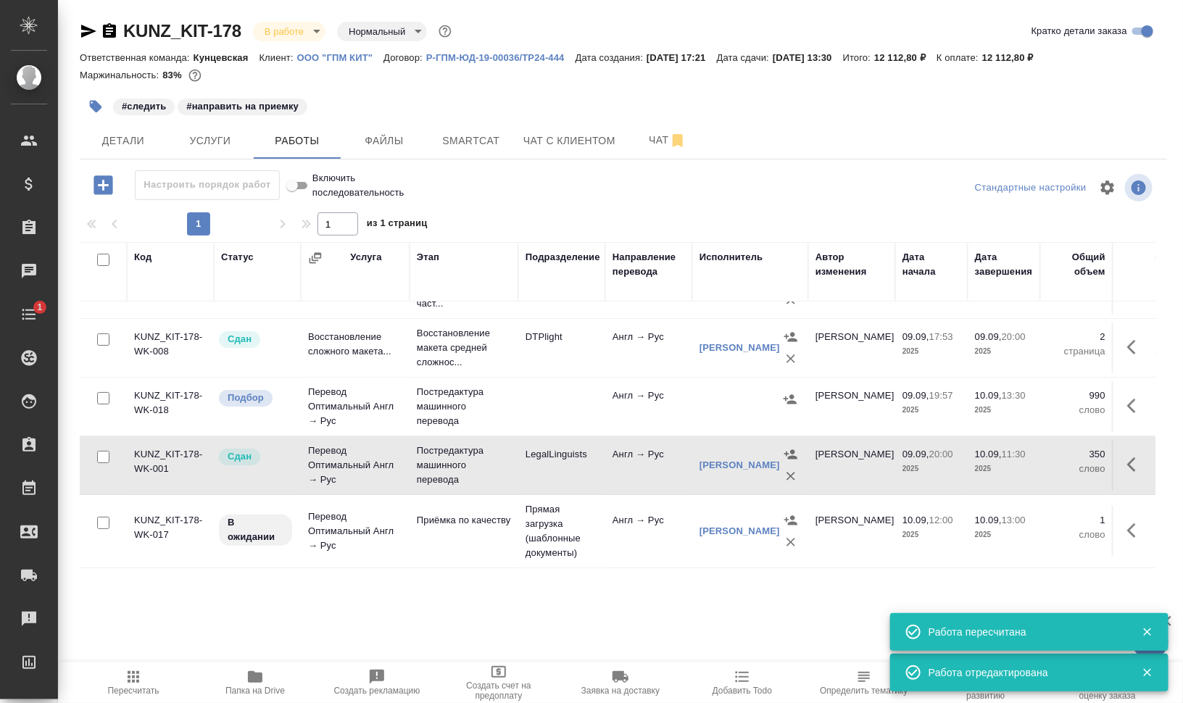
click at [1127, 522] on icon "button" at bounding box center [1135, 530] width 17 height 17
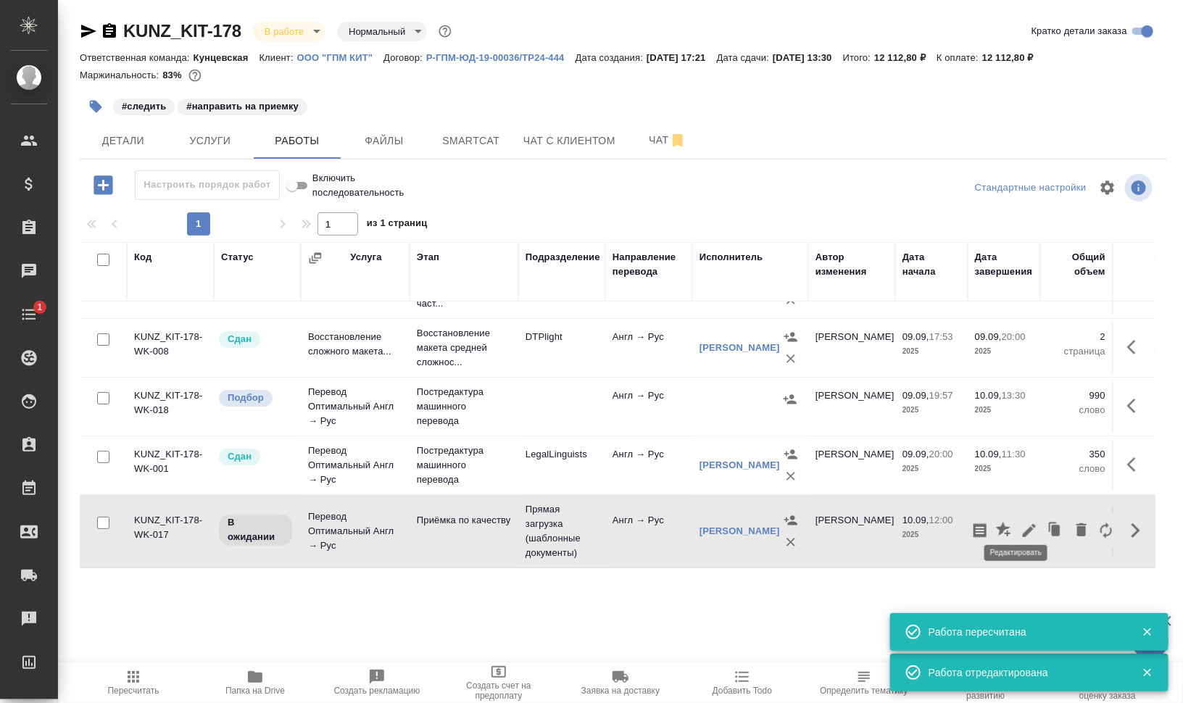
click at [1026, 519] on button "button" at bounding box center [1029, 530] width 25 height 35
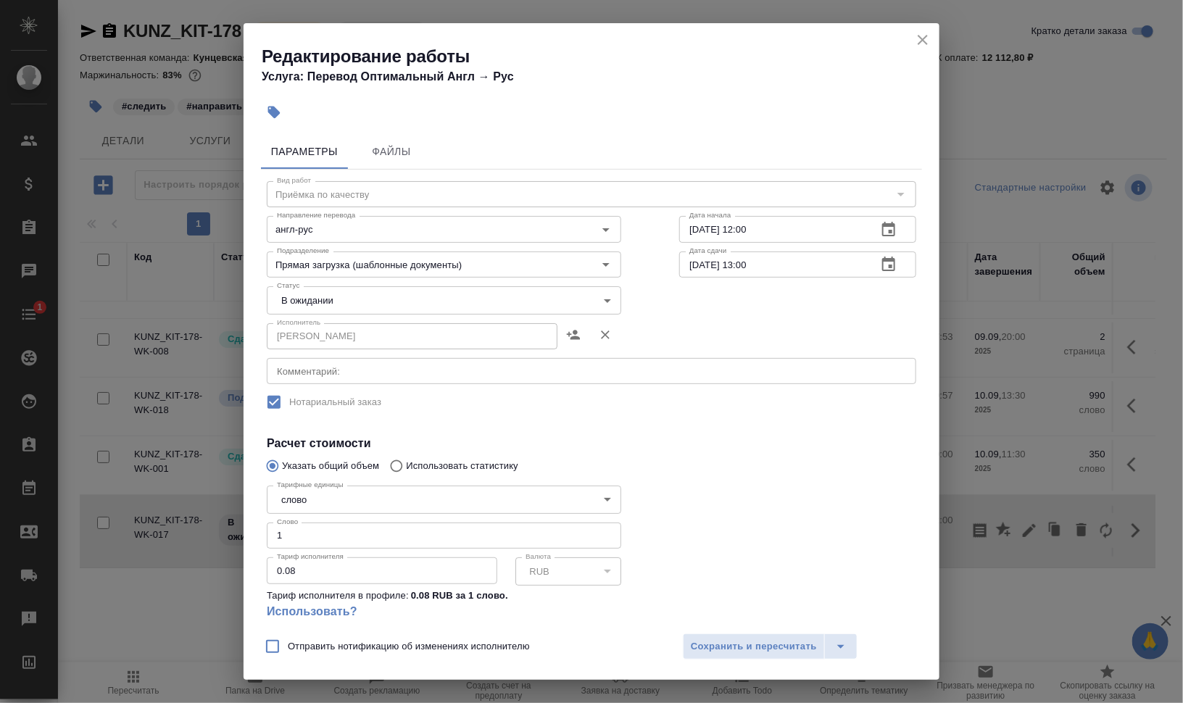
drag, startPoint x: 919, startPoint y: 33, endPoint x: 918, endPoint y: 41, distance: 8.1
click at [919, 33] on icon "close" at bounding box center [922, 39] width 17 height 17
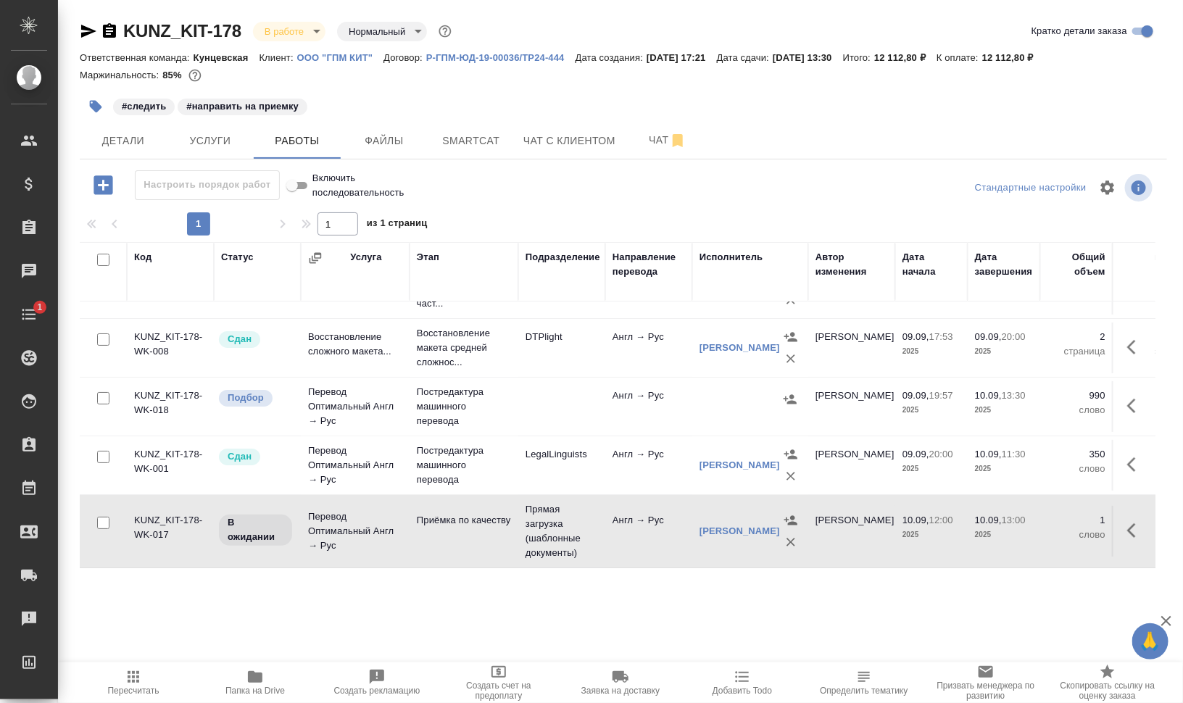
click at [1118, 399] on button "button" at bounding box center [1135, 406] width 35 height 35
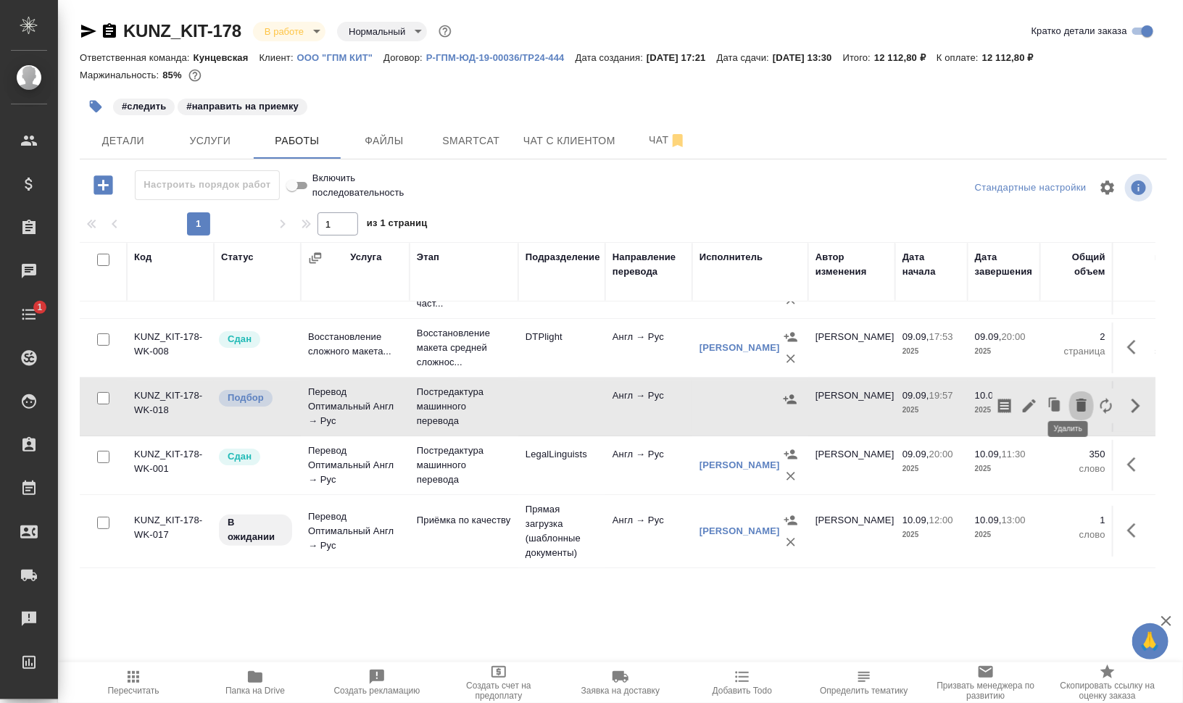
click at [1078, 394] on button "button" at bounding box center [1081, 406] width 25 height 35
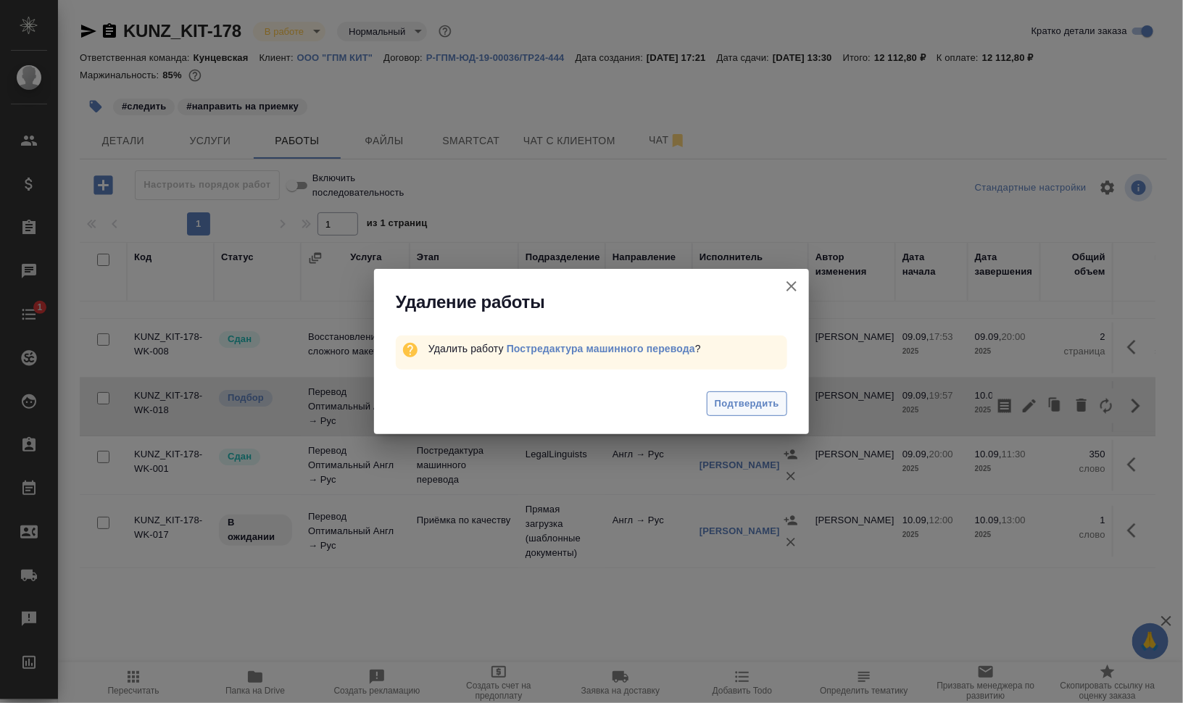
click at [743, 406] on span "Подтвердить" at bounding box center [747, 404] width 65 height 17
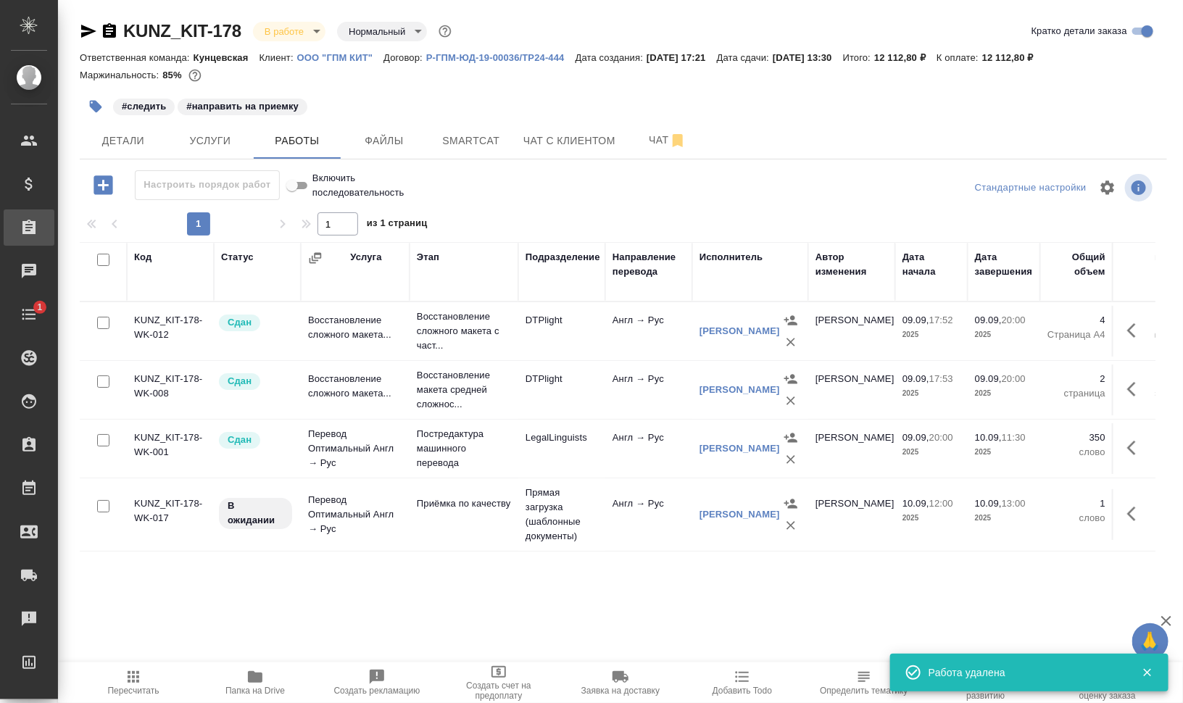
scroll to position [0, 0]
click at [1127, 509] on button "button" at bounding box center [1135, 514] width 35 height 35
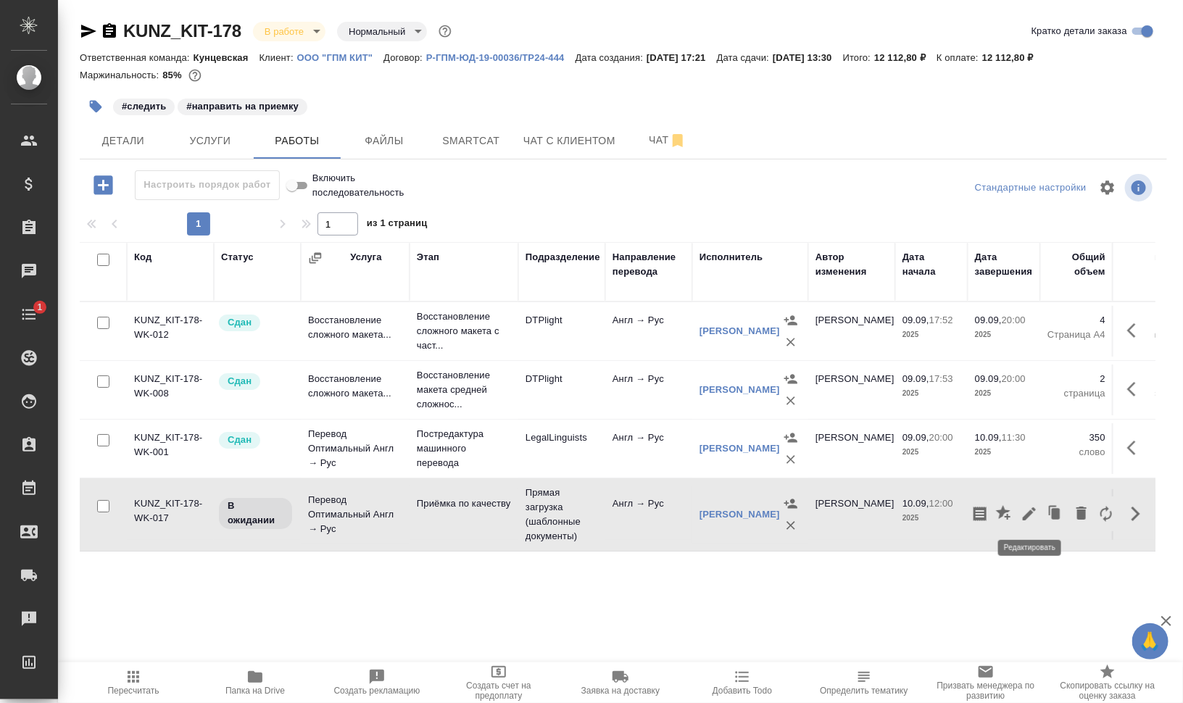
click at [1040, 509] on button "button" at bounding box center [1029, 514] width 25 height 35
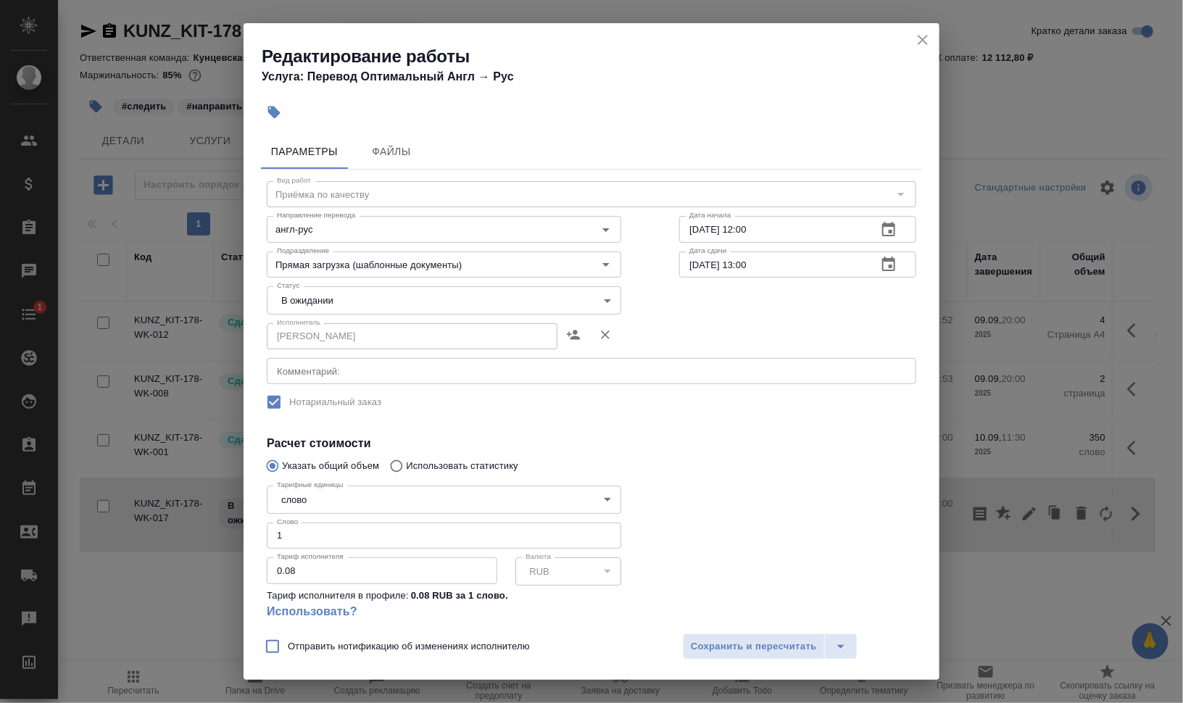
click at [344, 372] on textarea at bounding box center [591, 371] width 629 height 11
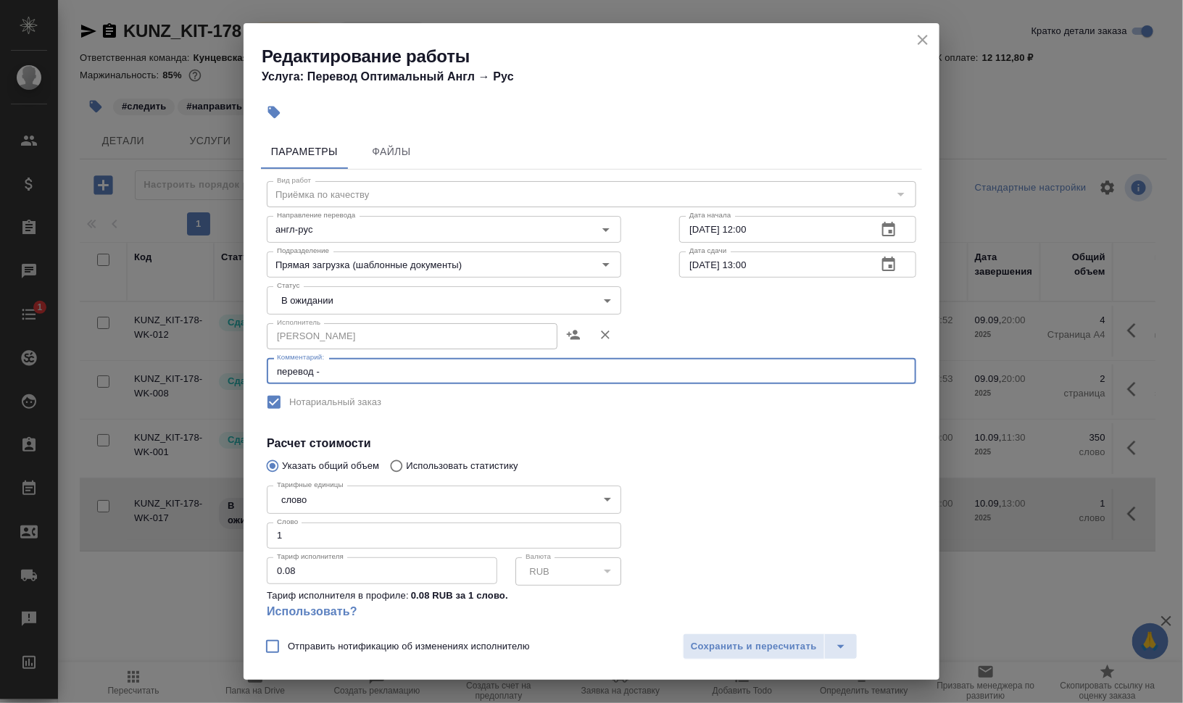
paste textarea "https://drive.awatera.com/s/tA4nnD9SZjWw35y"
type textarea "перевод - https://drive.awatera.com/s/tA4nnD9SZjWw35y"
click at [359, 308] on body "🙏 .cls-1 fill:#fff; AWATERA Валеев Динар Клиенты Спецификации Заказы 0 Чаты 1 T…" at bounding box center [591, 410] width 1183 height 820
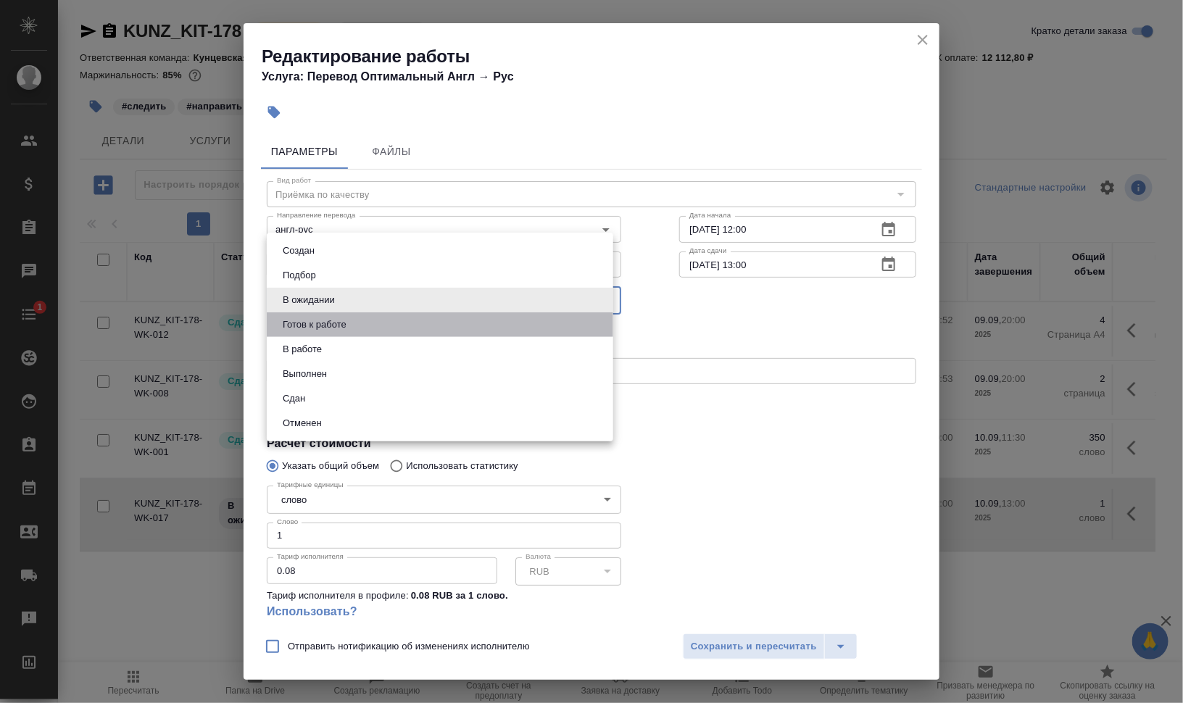
click at [352, 328] on li "Готов к работе" at bounding box center [440, 324] width 346 height 25
type input "readyForWork"
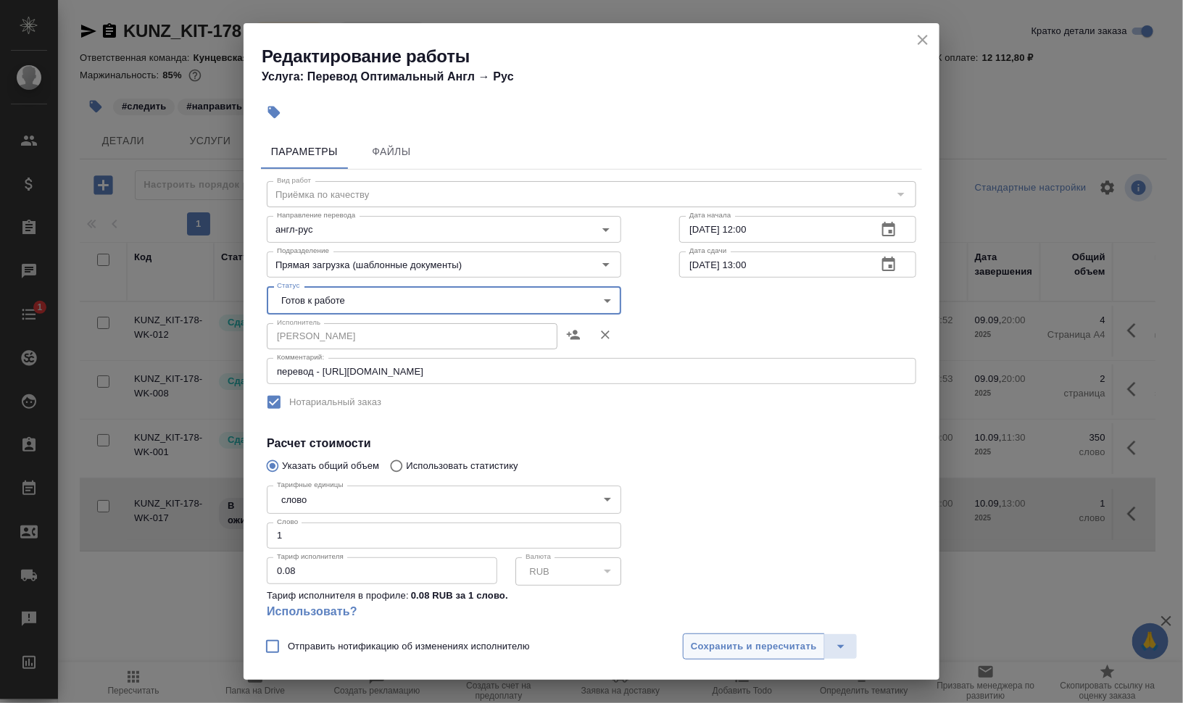
click at [782, 649] on span "Сохранить и пересчитать" at bounding box center [754, 647] width 126 height 17
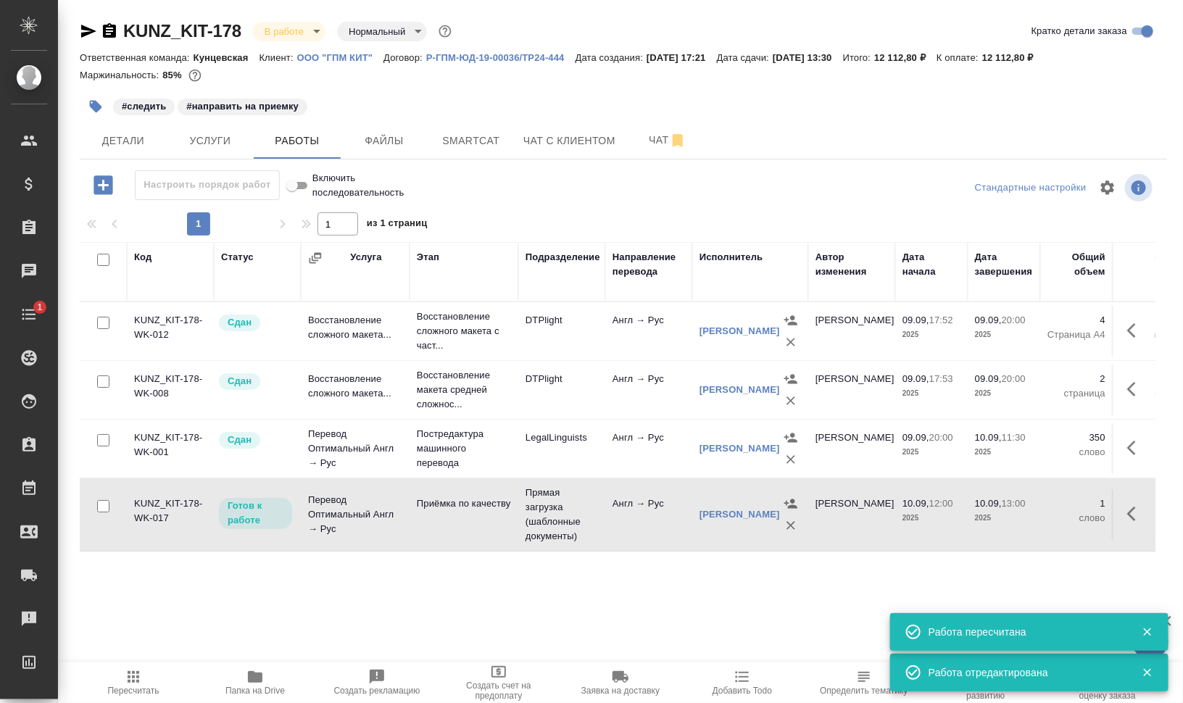
click at [93, 109] on icon "button" at bounding box center [96, 107] width 12 height 12
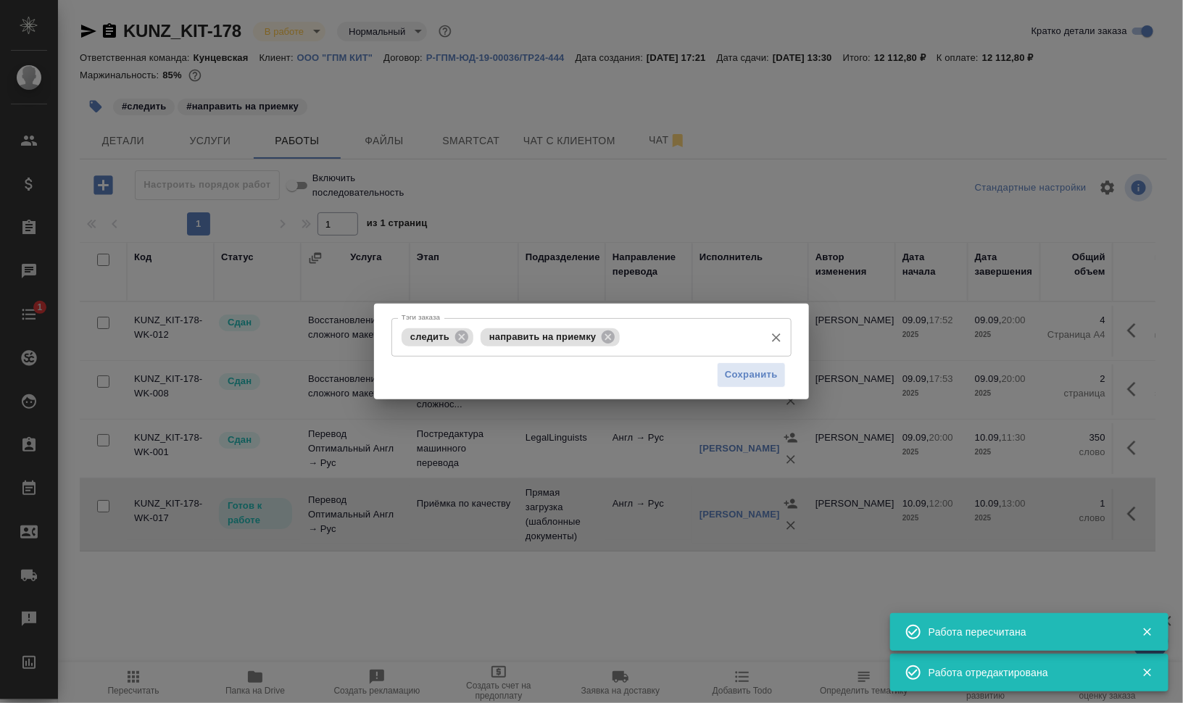
click at [461, 330] on icon at bounding box center [462, 337] width 16 height 16
click at [520, 334] on span "направить на приемку" at bounding box center [464, 336] width 124 height 11
click at [540, 337] on div "направить на приемку" at bounding box center [471, 337] width 139 height 18
click at [529, 337] on icon at bounding box center [529, 337] width 16 height 16
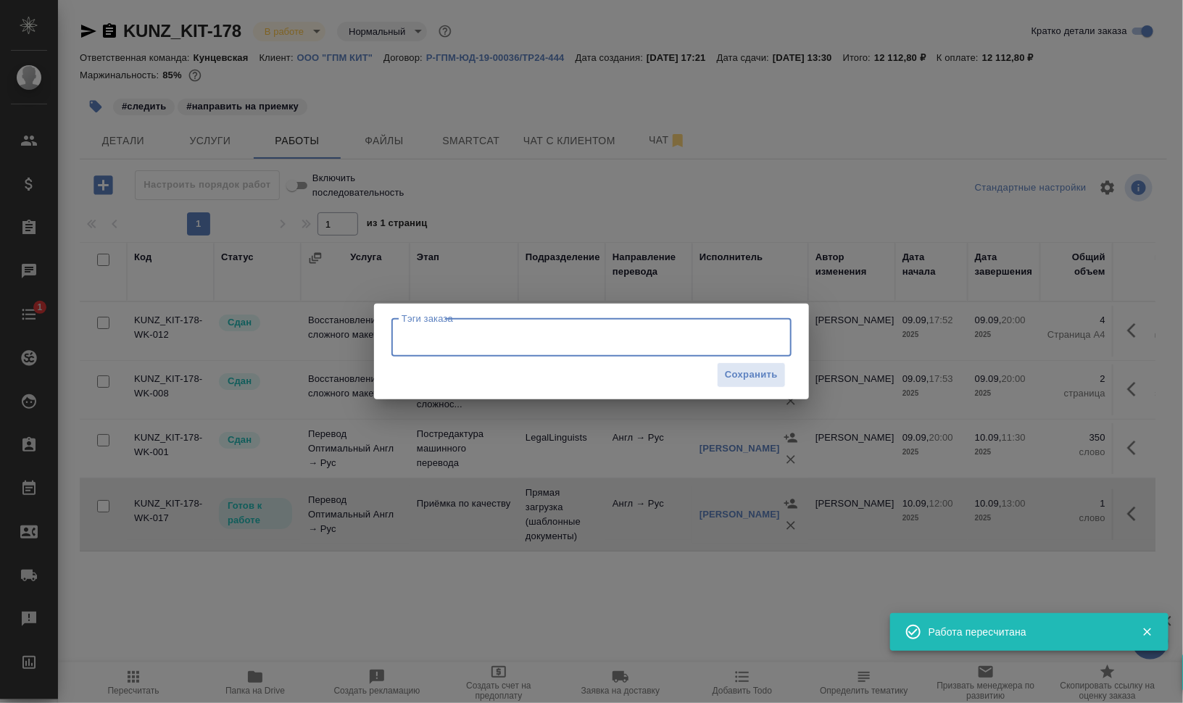
click at [544, 335] on input "Тэги заказа" at bounding box center [578, 337] width 360 height 25
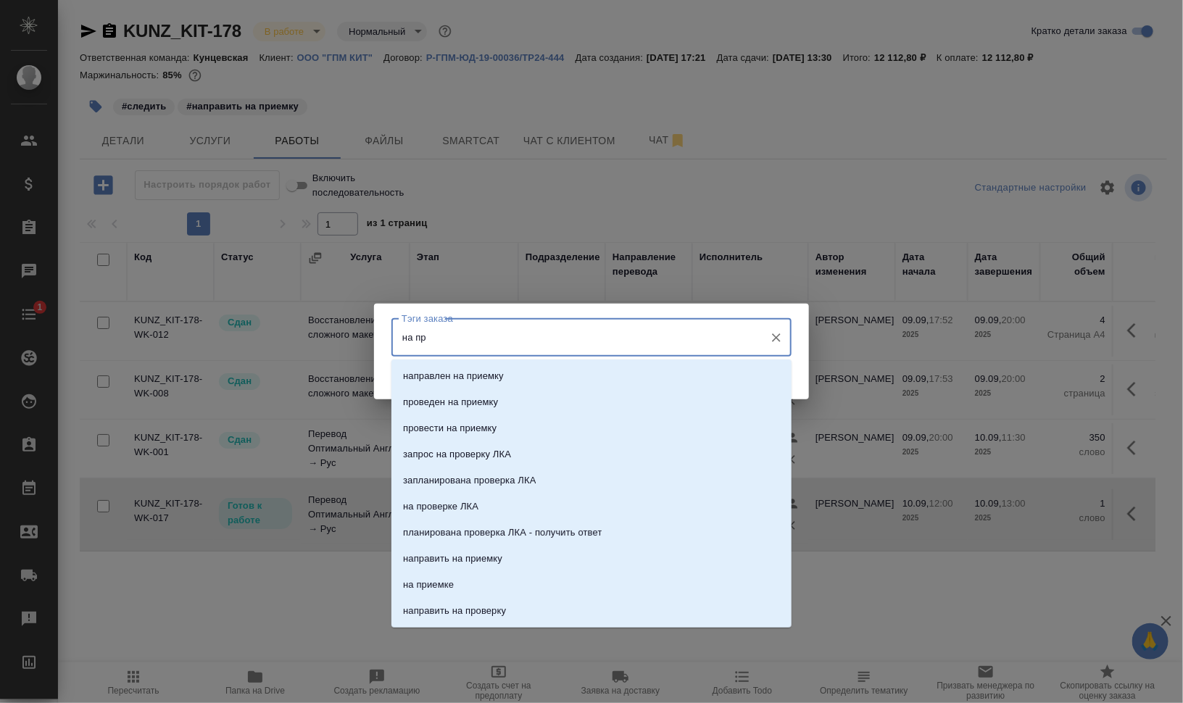
type input "на при"
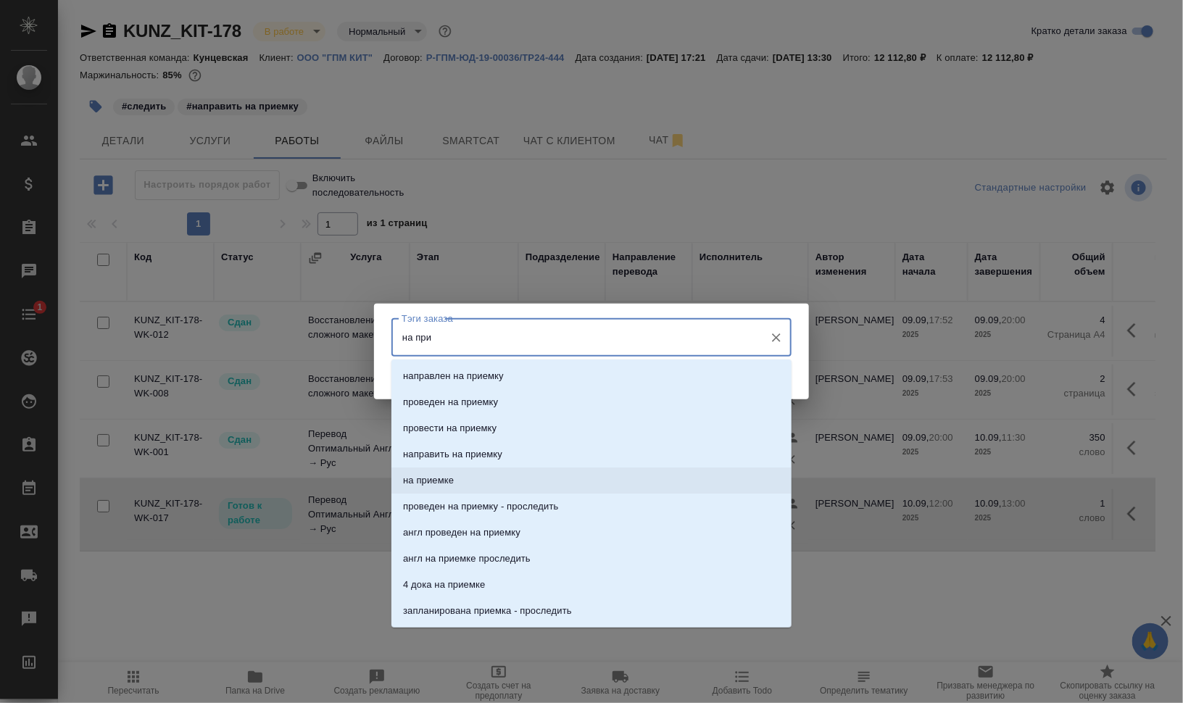
click at [529, 479] on li "на приемке" at bounding box center [591, 481] width 400 height 26
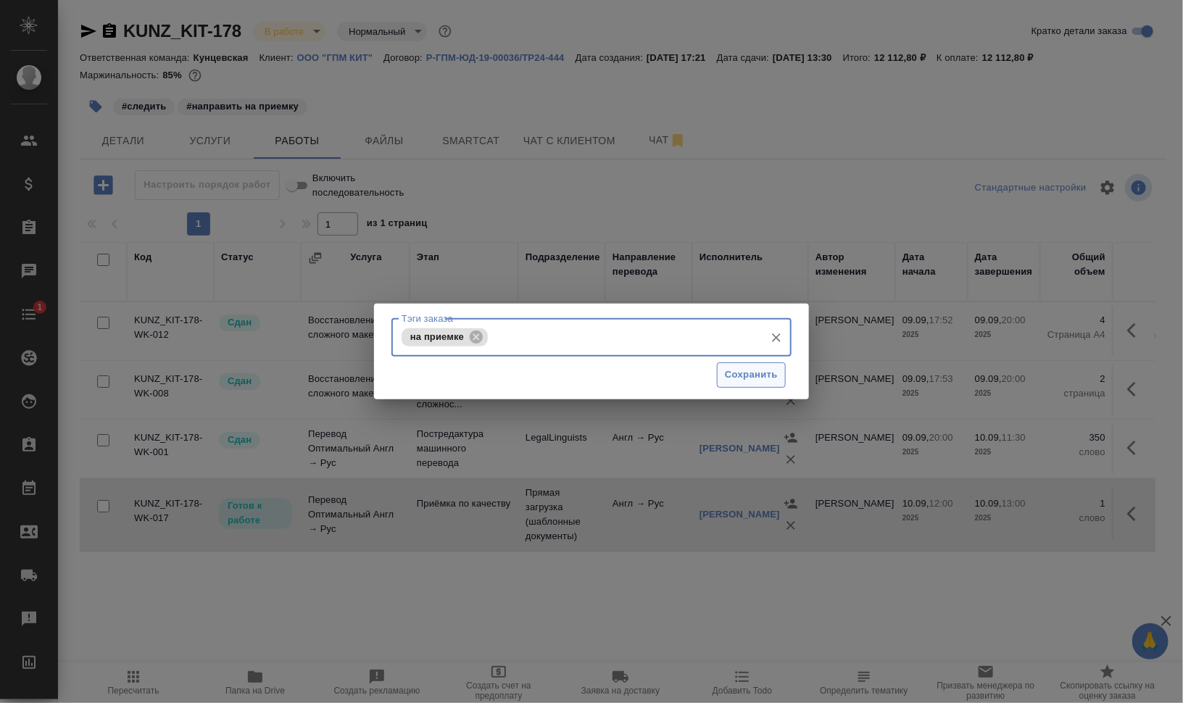
click at [751, 381] on span "Сохранить" at bounding box center [751, 375] width 53 height 17
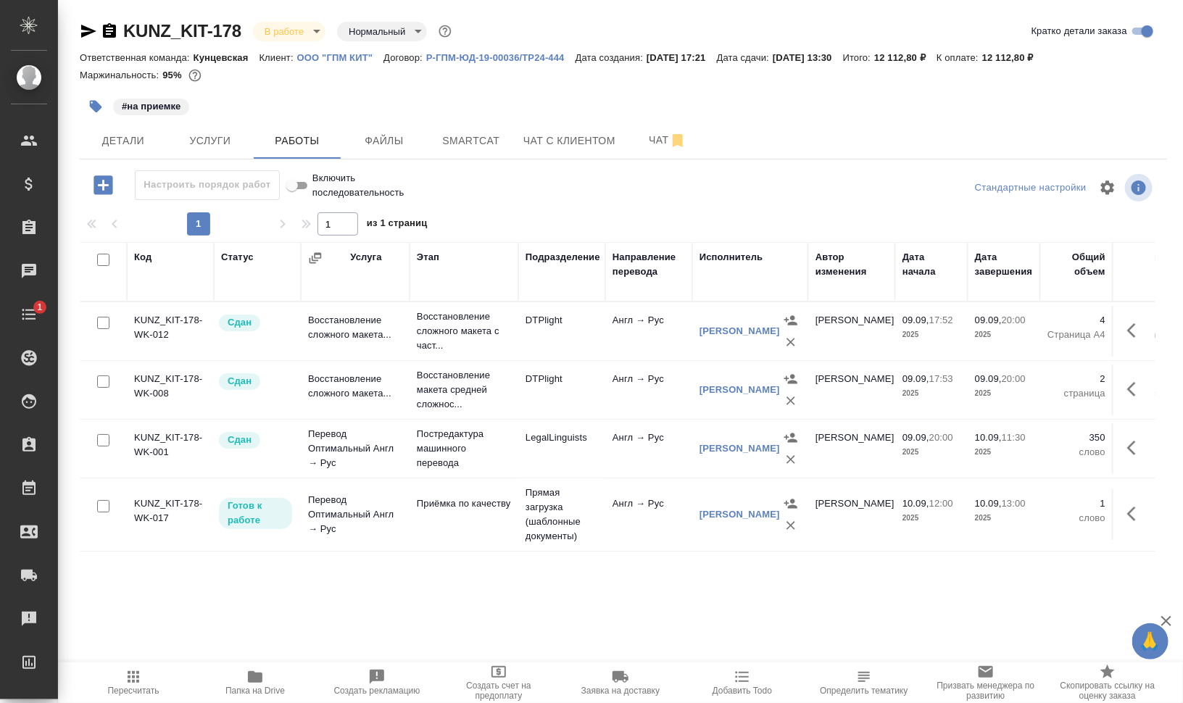
click at [457, 516] on td "Приёмка по качеству" at bounding box center [464, 514] width 109 height 51
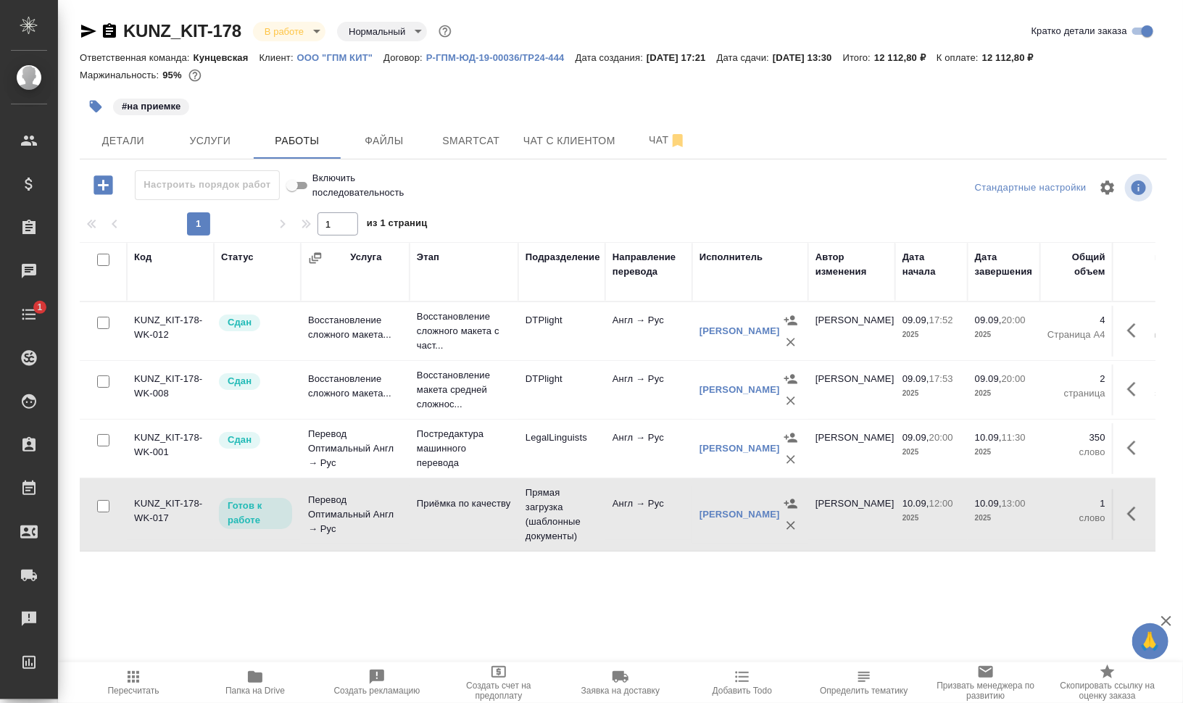
click at [457, 516] on td "Приёмка по качеству" at bounding box center [464, 514] width 109 height 51
click at [736, 689] on span "Добавить Todo" at bounding box center [742, 691] width 59 height 10
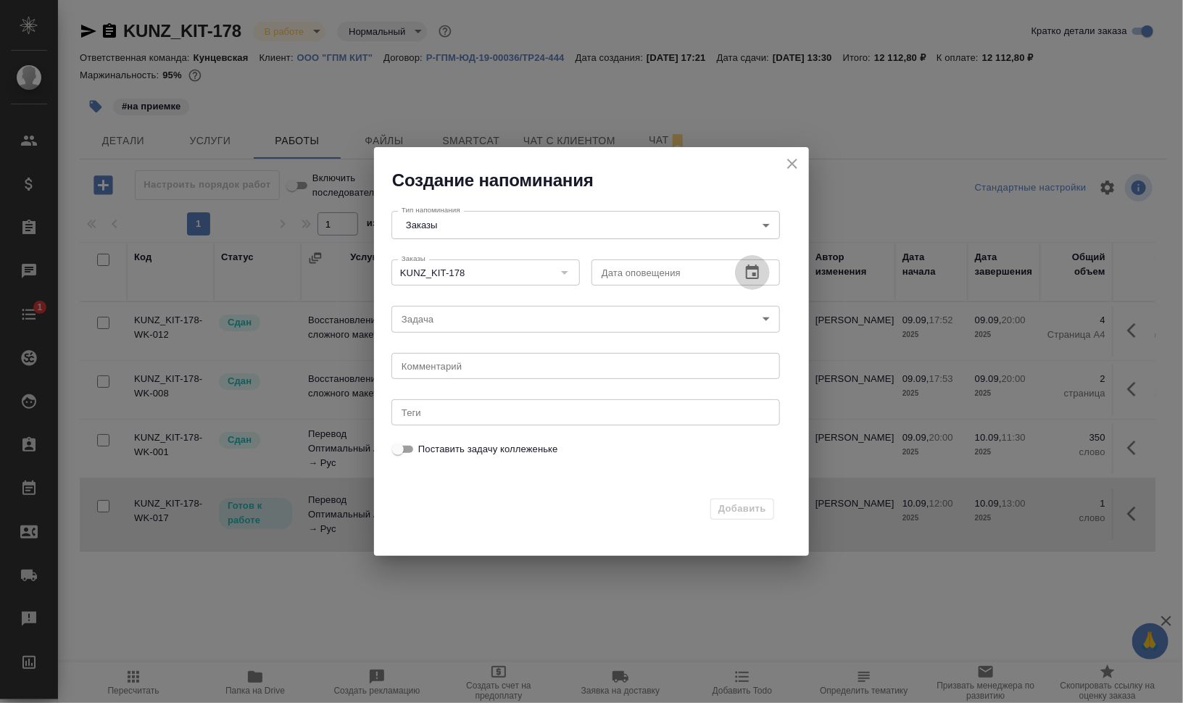
click at [746, 276] on icon "button" at bounding box center [752, 272] width 13 height 14
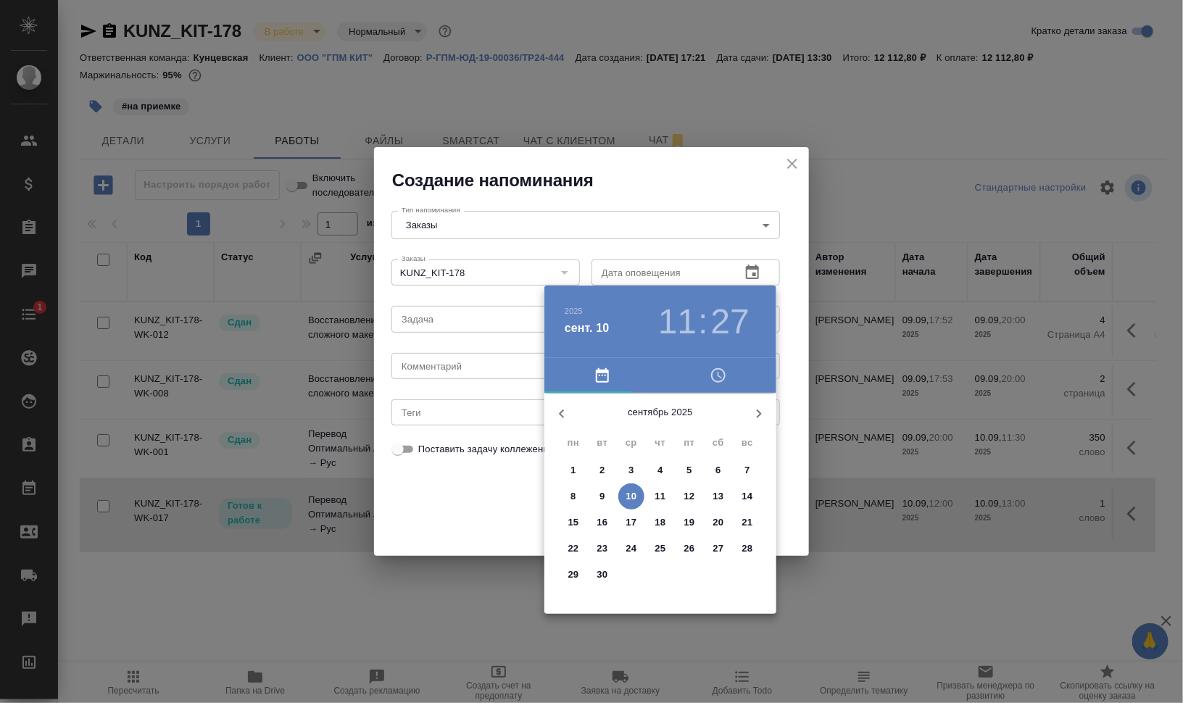
click at [652, 315] on div "11 : 27" at bounding box center [704, 322] width 104 height 41
click at [663, 317] on h3 "11" at bounding box center [677, 322] width 38 height 41
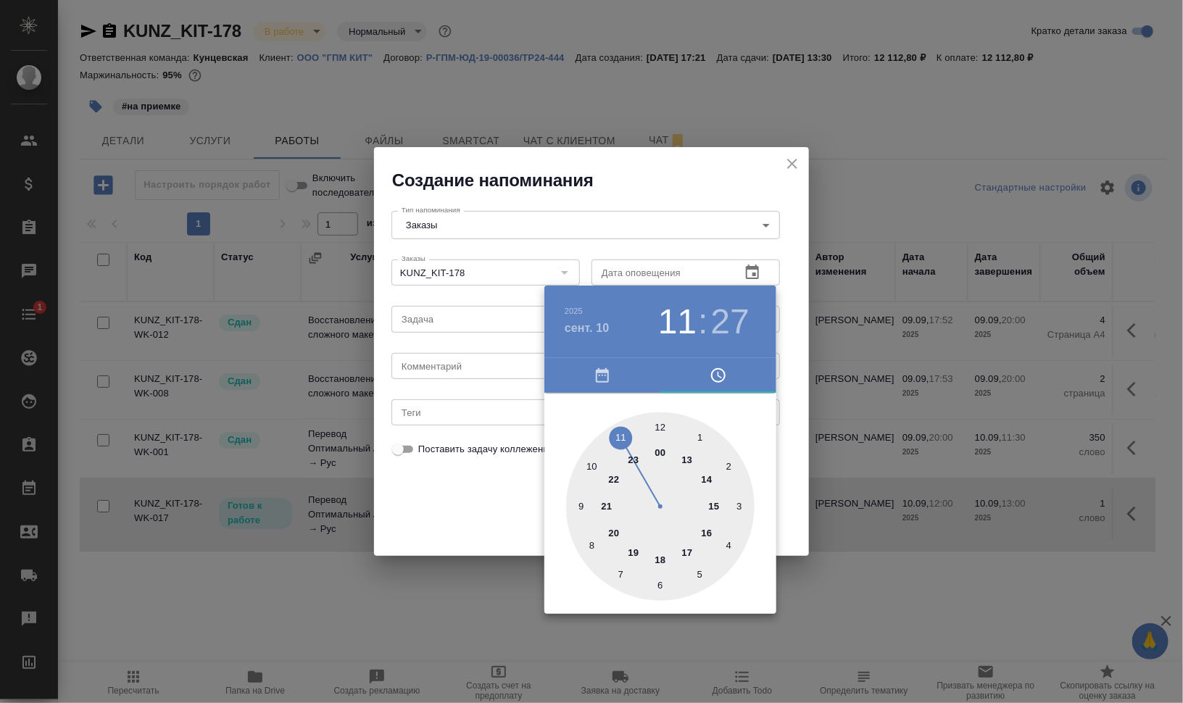
click at [688, 465] on div at bounding box center [660, 506] width 188 height 188
type input "10.09.2025 13:00"
click at [657, 431] on div at bounding box center [660, 506] width 188 height 188
click at [917, 479] on div at bounding box center [591, 351] width 1183 height 703
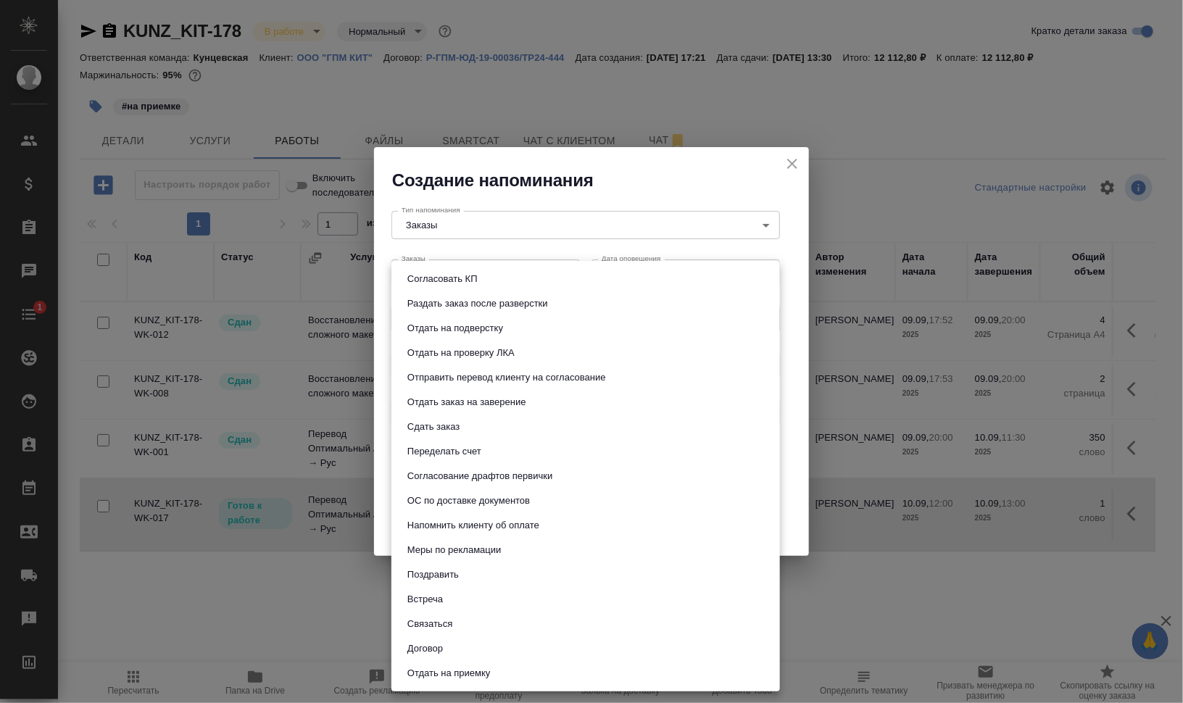
click at [523, 326] on body "🙏 .cls-1 fill:#fff; AWATERA Валеев Динар Клиенты Спецификации Заказы 0 Чаты 1 T…" at bounding box center [591, 410] width 1183 height 820
click at [489, 428] on li "Сдать заказ" at bounding box center [585, 427] width 389 height 25
type input "Сдать заказ"
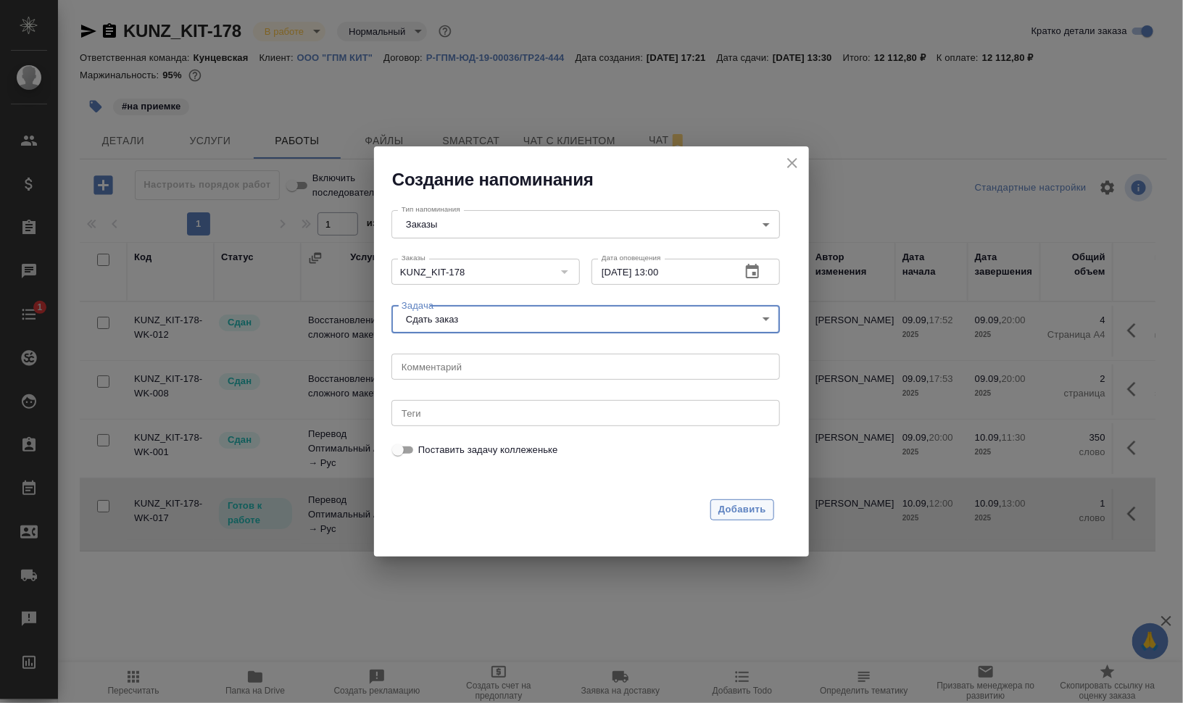
click at [736, 508] on span "Добавить" at bounding box center [742, 510] width 48 height 17
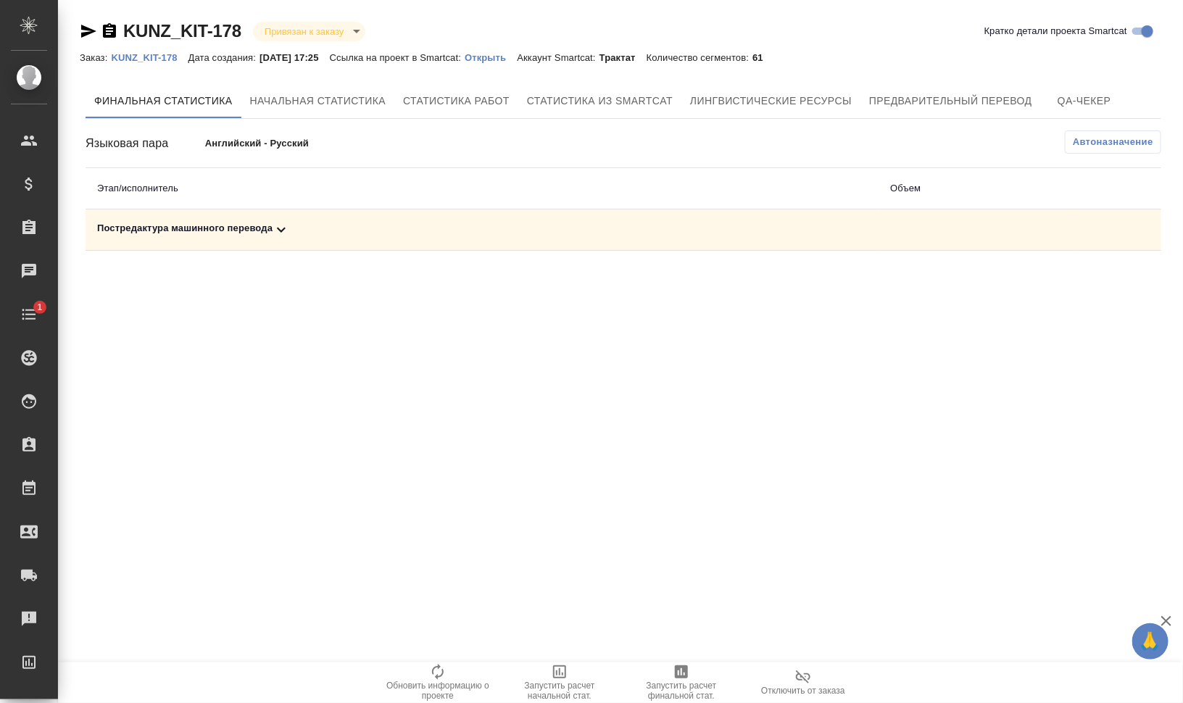
click at [222, 228] on div "Постредактура машинного перевода" at bounding box center [482, 229] width 770 height 17
click at [664, 673] on span "Запустить расчет финальной стат." at bounding box center [681, 682] width 104 height 38
click at [276, 228] on icon at bounding box center [281, 229] width 17 height 17
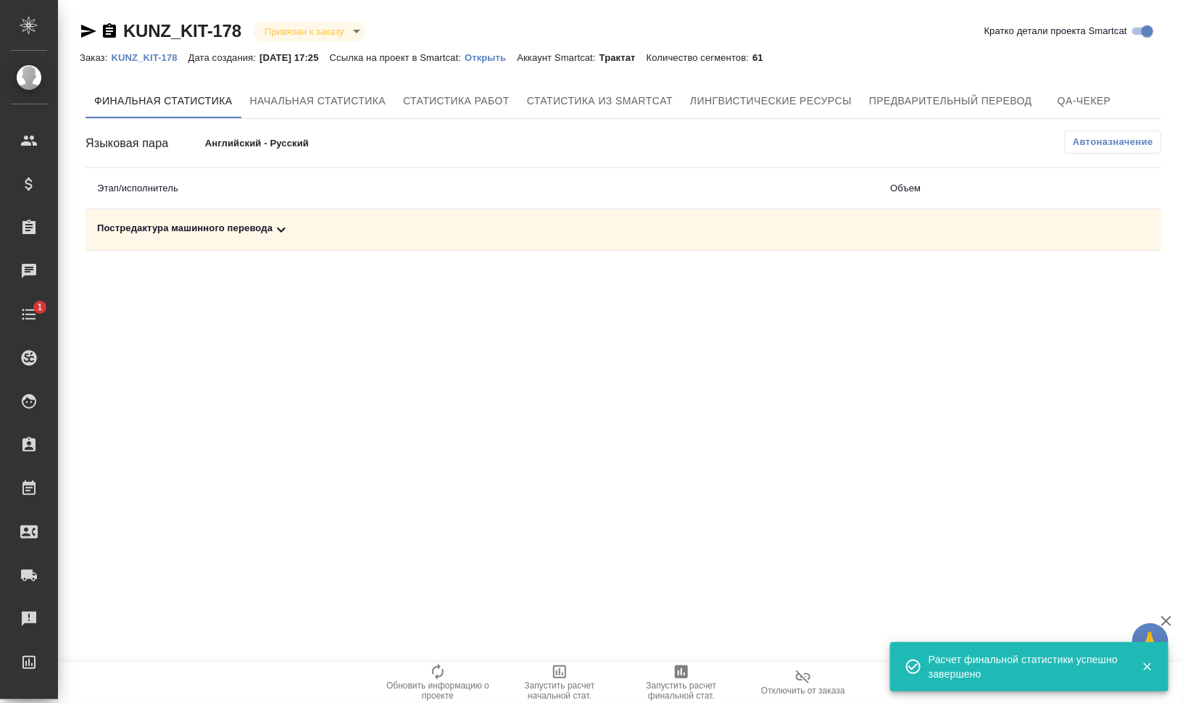
click at [191, 225] on div "Постредактура машинного перевода" at bounding box center [482, 229] width 770 height 17
click at [1061, 274] on icon "button" at bounding box center [1062, 280] width 13 height 12
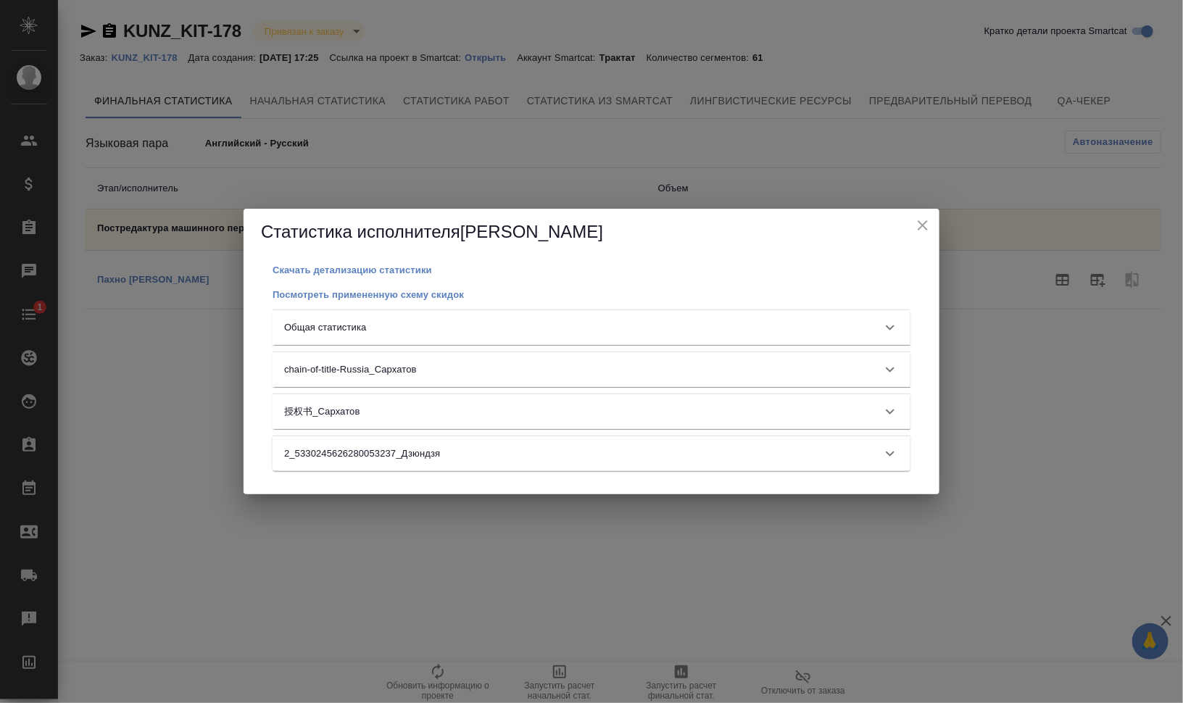
click at [610, 329] on div "Общая статистика" at bounding box center [578, 327] width 589 height 14
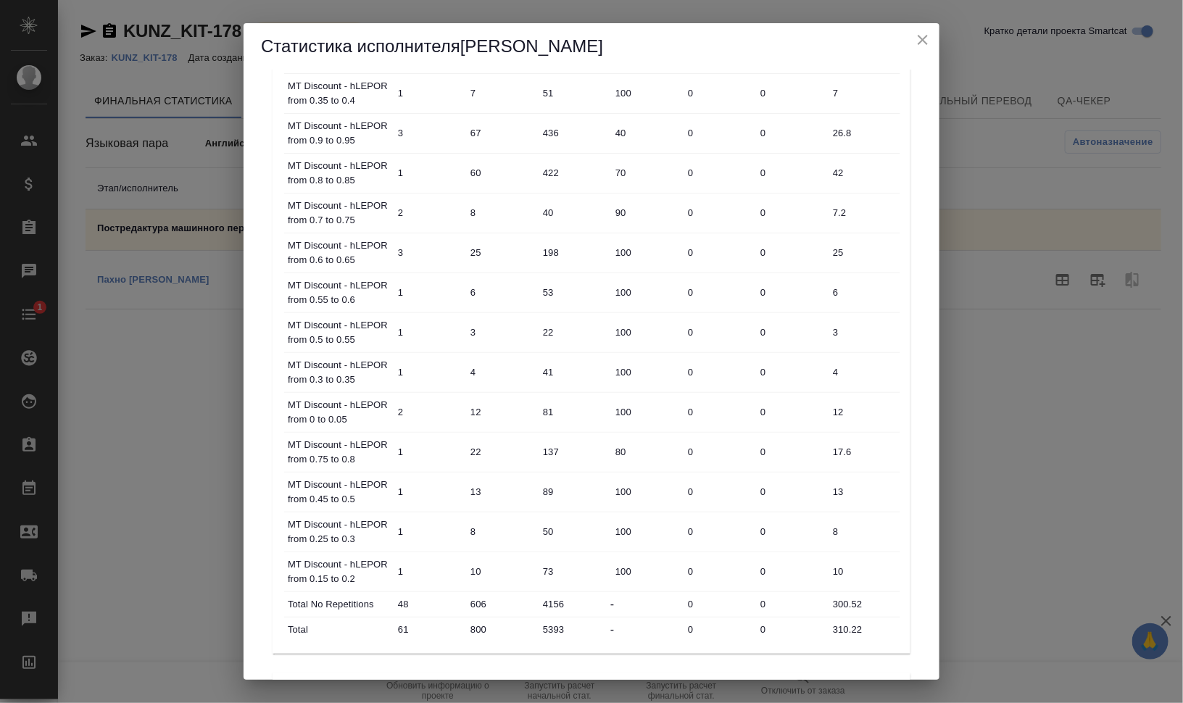
scroll to position [560, 0]
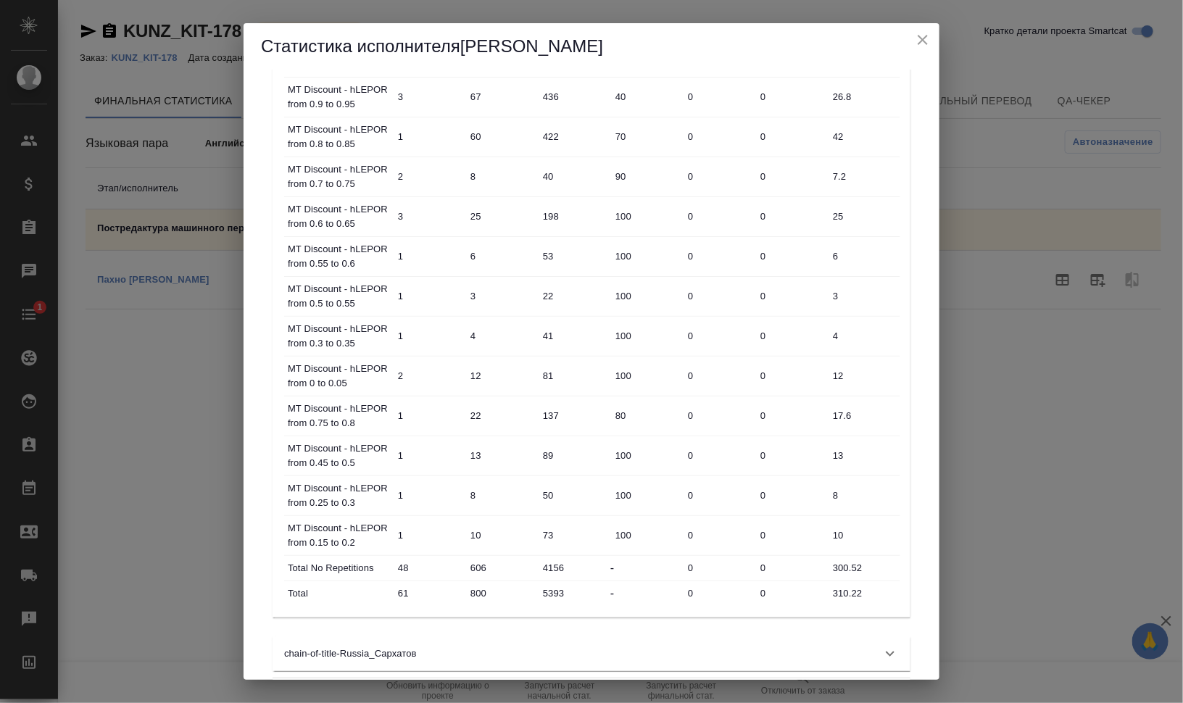
click at [916, 40] on icon "close" at bounding box center [922, 39] width 17 height 17
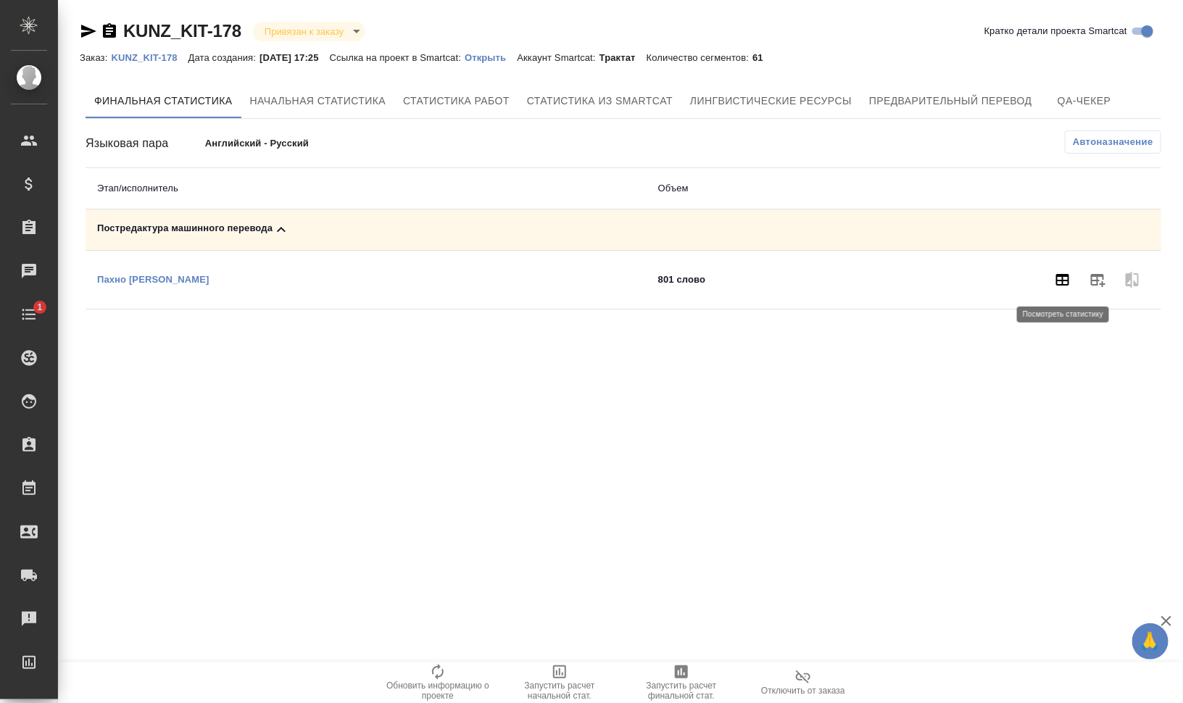
click at [1064, 282] on icon "button" at bounding box center [1062, 279] width 17 height 17
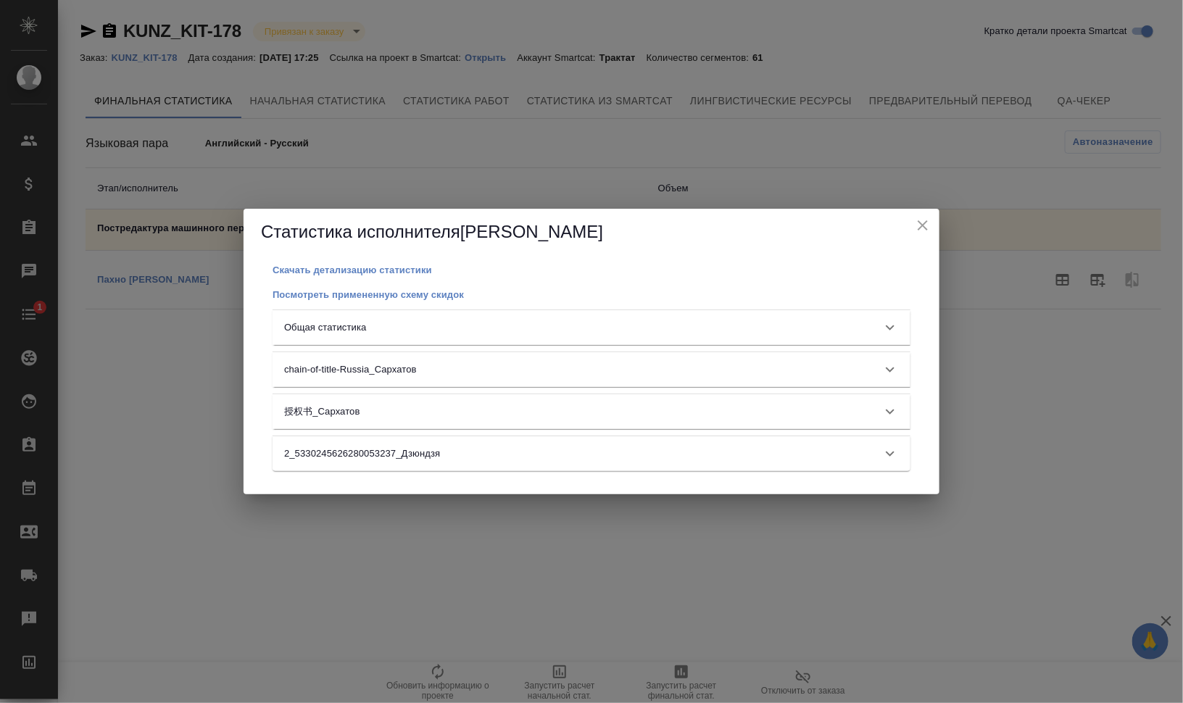
click at [407, 309] on div "Скачать детализацию статистики Посмотреть примененную схему скидок Общая статис…" at bounding box center [591, 375] width 661 height 228
click at [413, 325] on div "Общая статистика" at bounding box center [578, 327] width 589 height 14
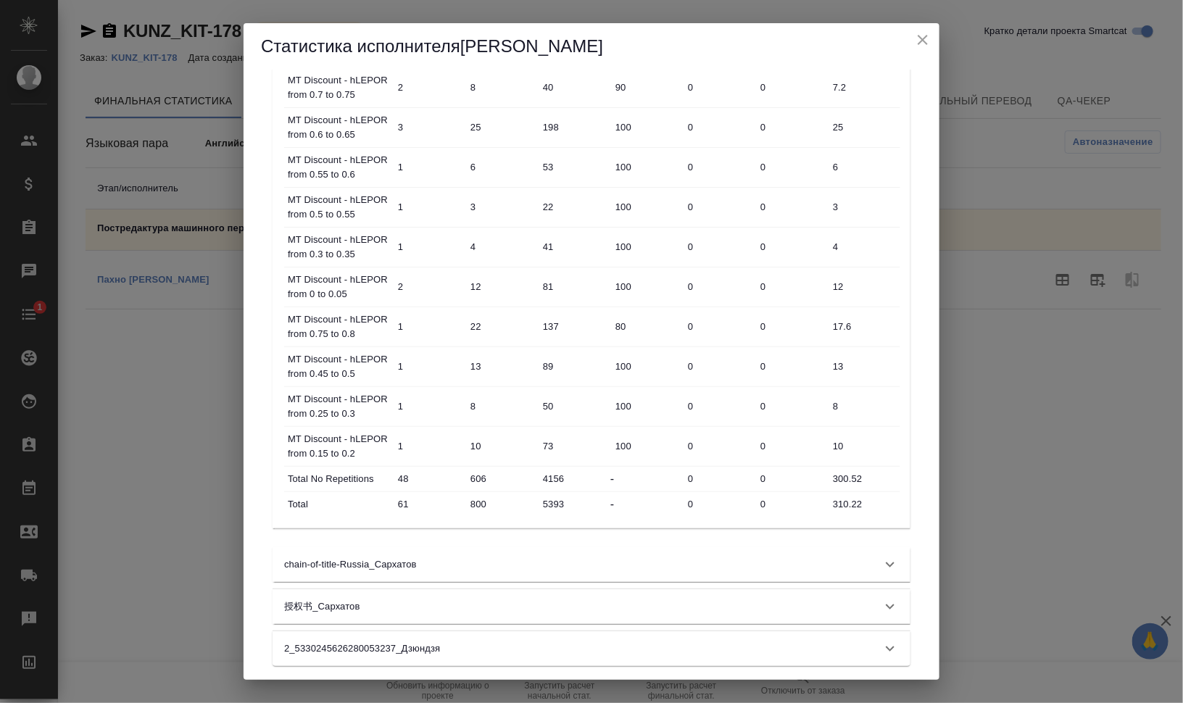
scroll to position [651, 0]
click at [919, 36] on icon "close" at bounding box center [923, 40] width 10 height 10
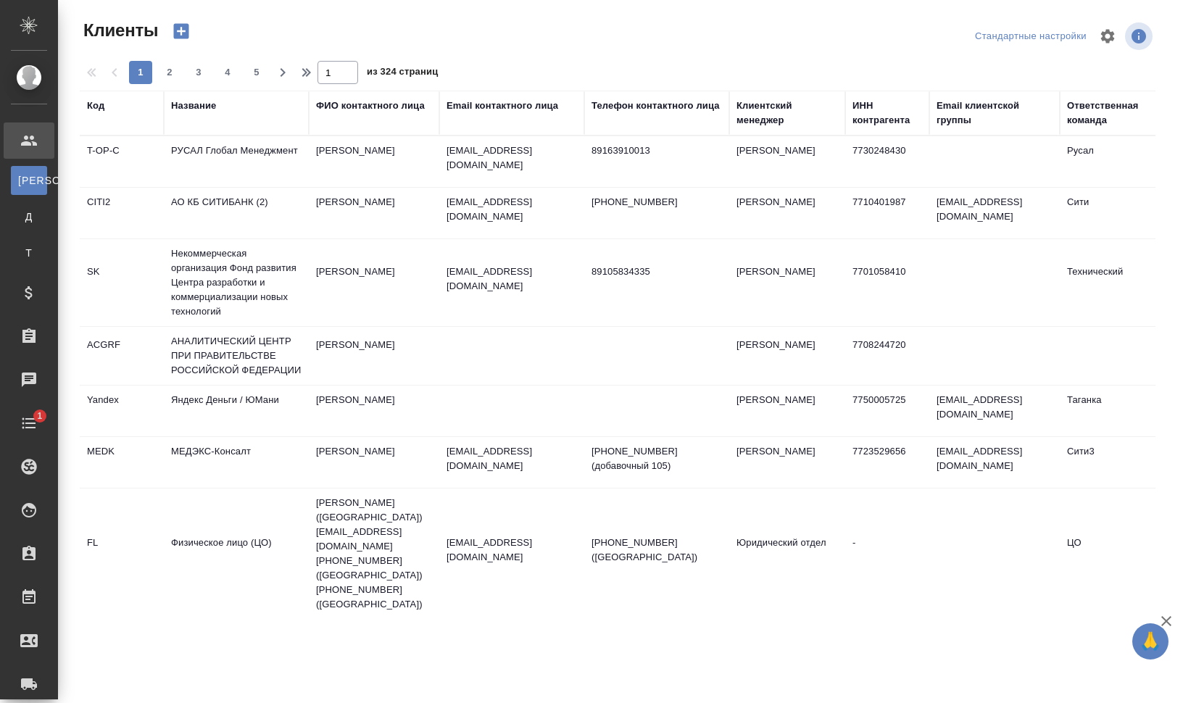
select select "RU"
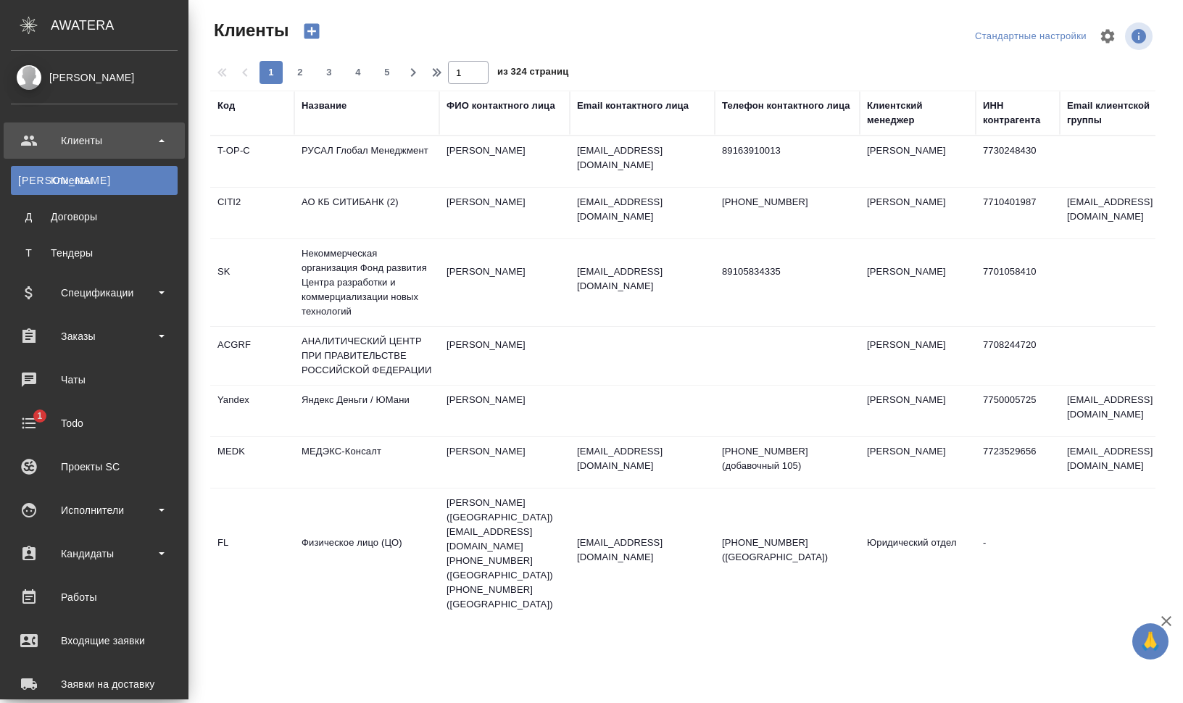
select select "RU"
click at [77, 336] on div "Заказы" at bounding box center [94, 336] width 167 height 22
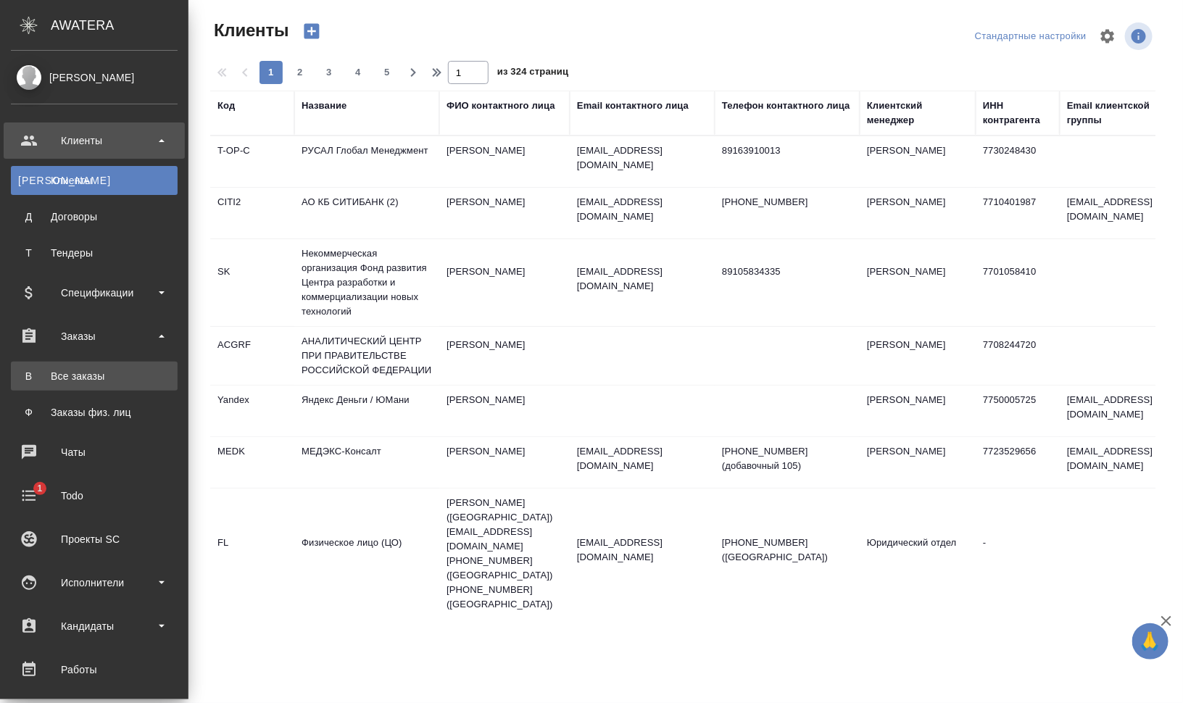
click at [85, 389] on link "В Все заказы" at bounding box center [94, 376] width 167 height 29
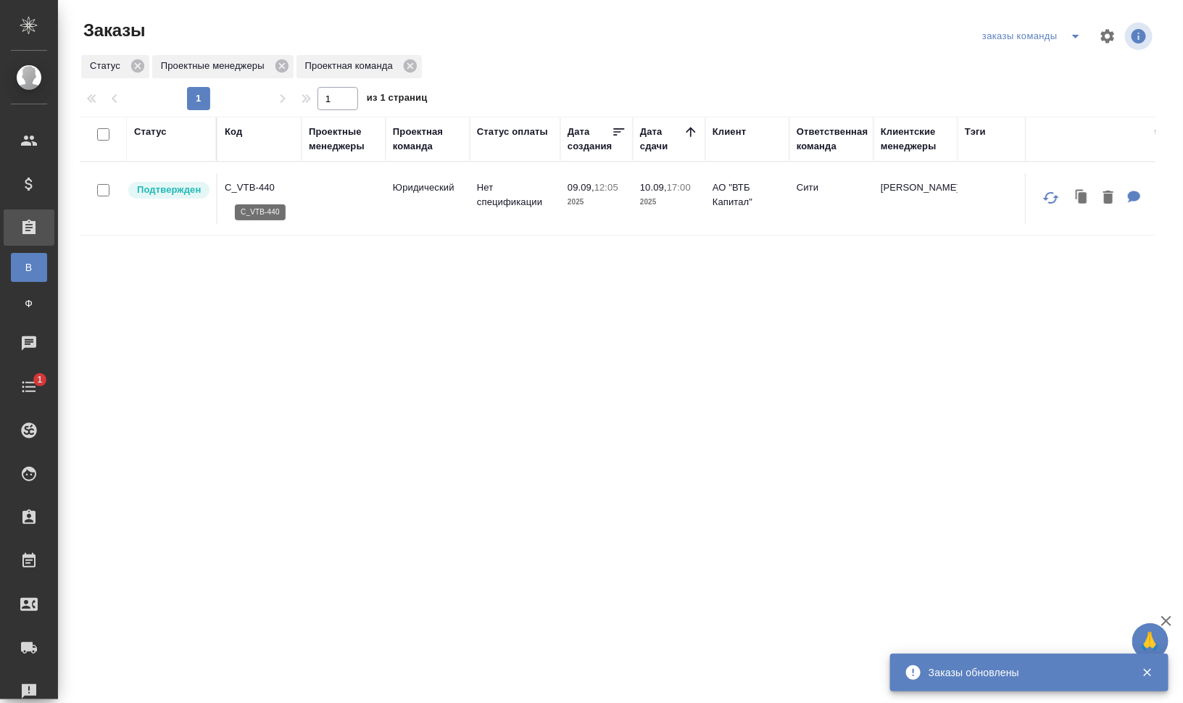
click at [251, 182] on p "C_VTB-440" at bounding box center [260, 187] width 70 height 14
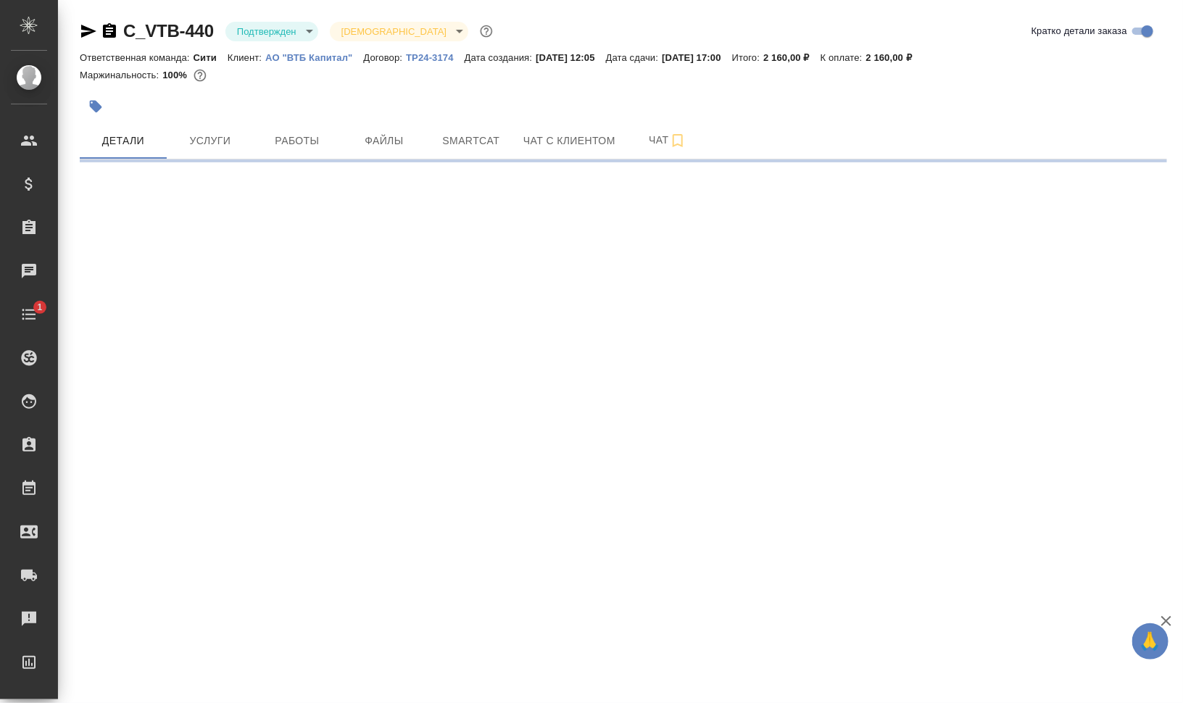
select select "RU"
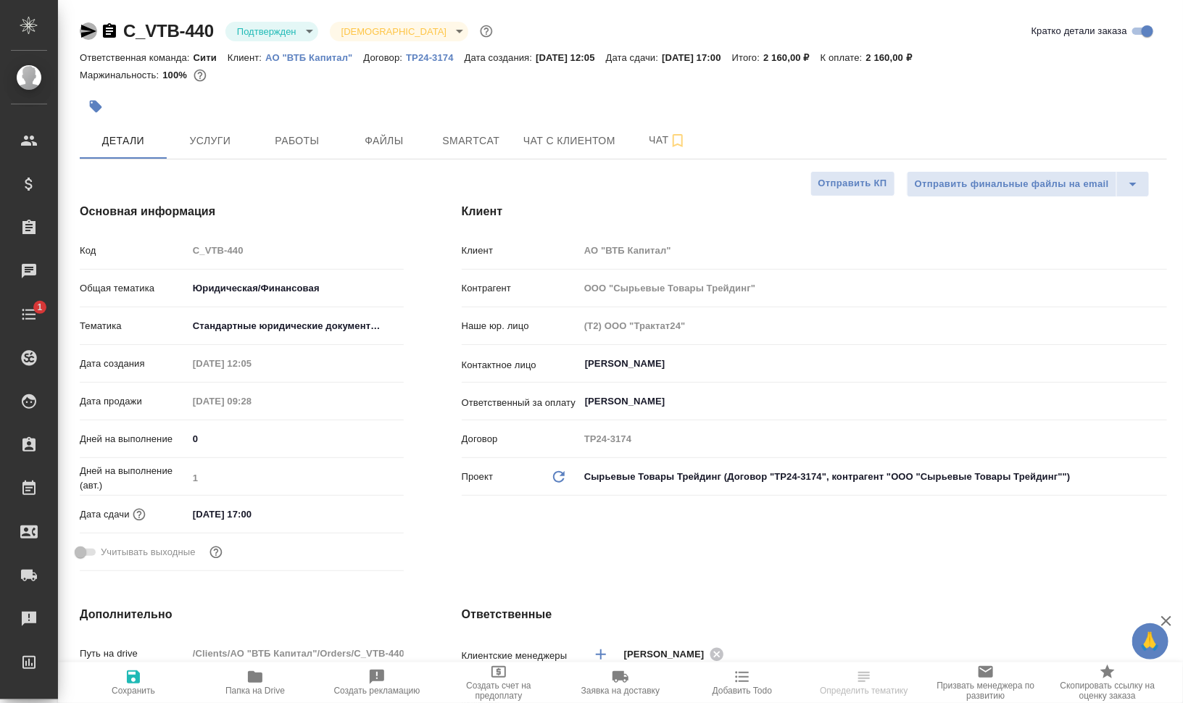
click at [88, 31] on icon "button" at bounding box center [88, 30] width 17 height 17
type textarea "x"
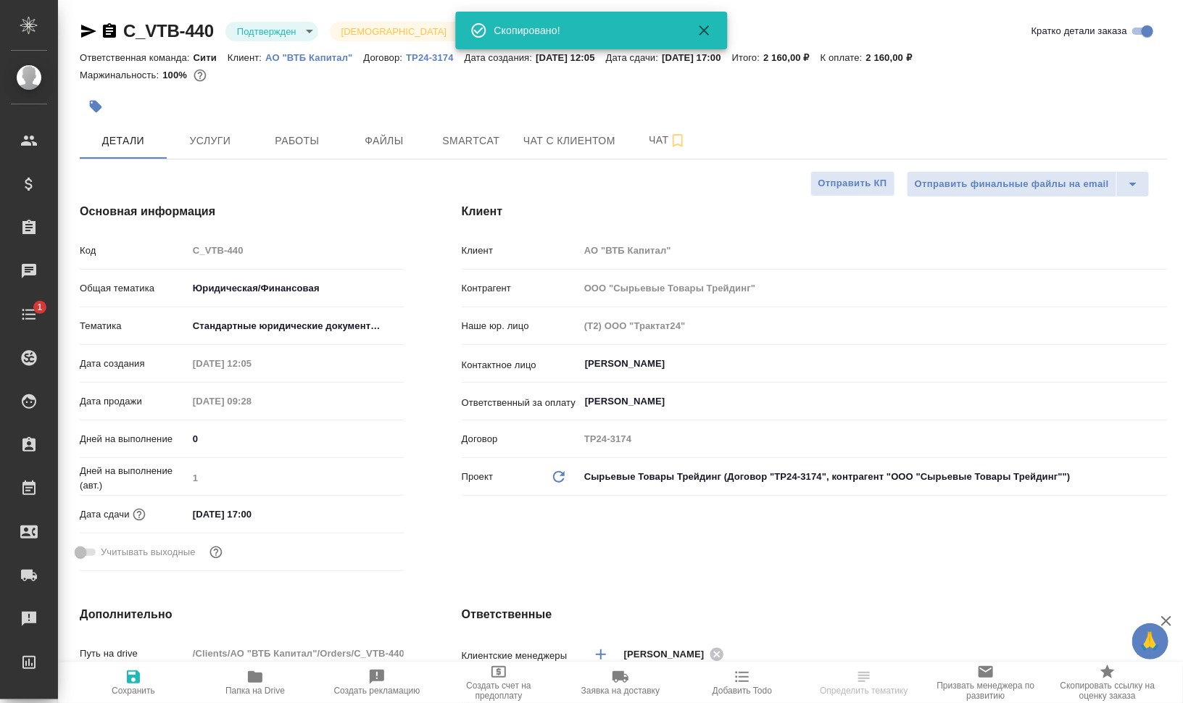
type textarea "x"
click at [87, 28] on icon "button" at bounding box center [88, 31] width 15 height 13
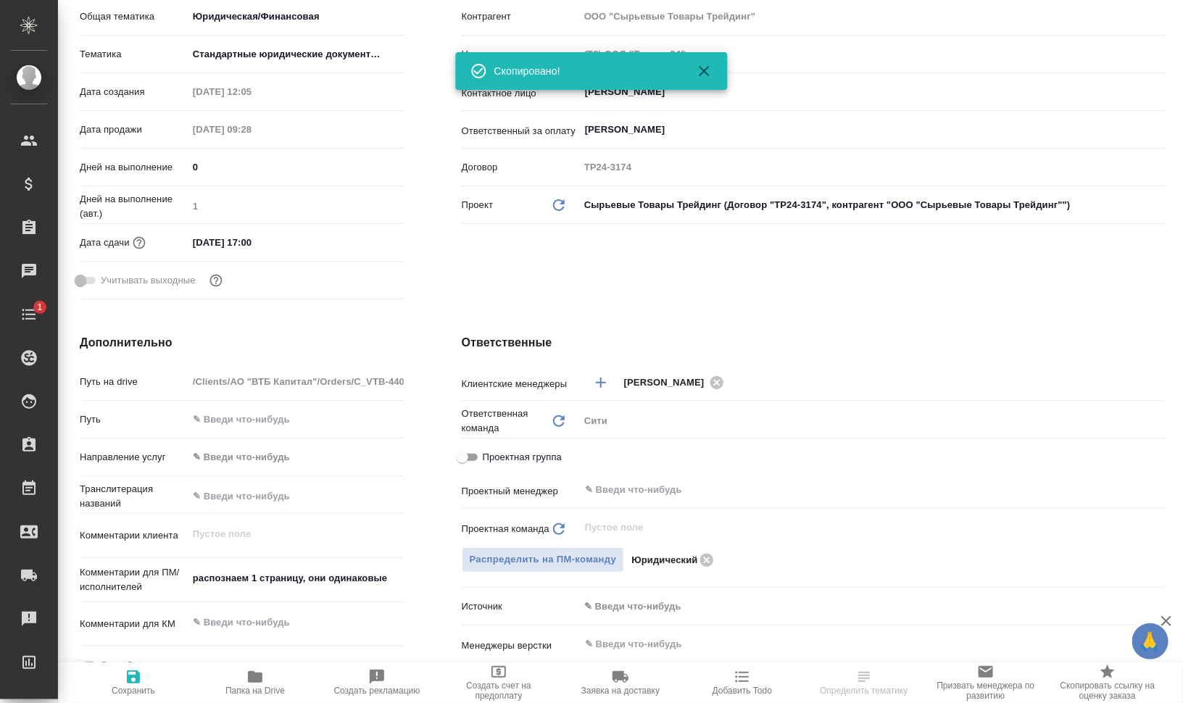
scroll to position [453, 0]
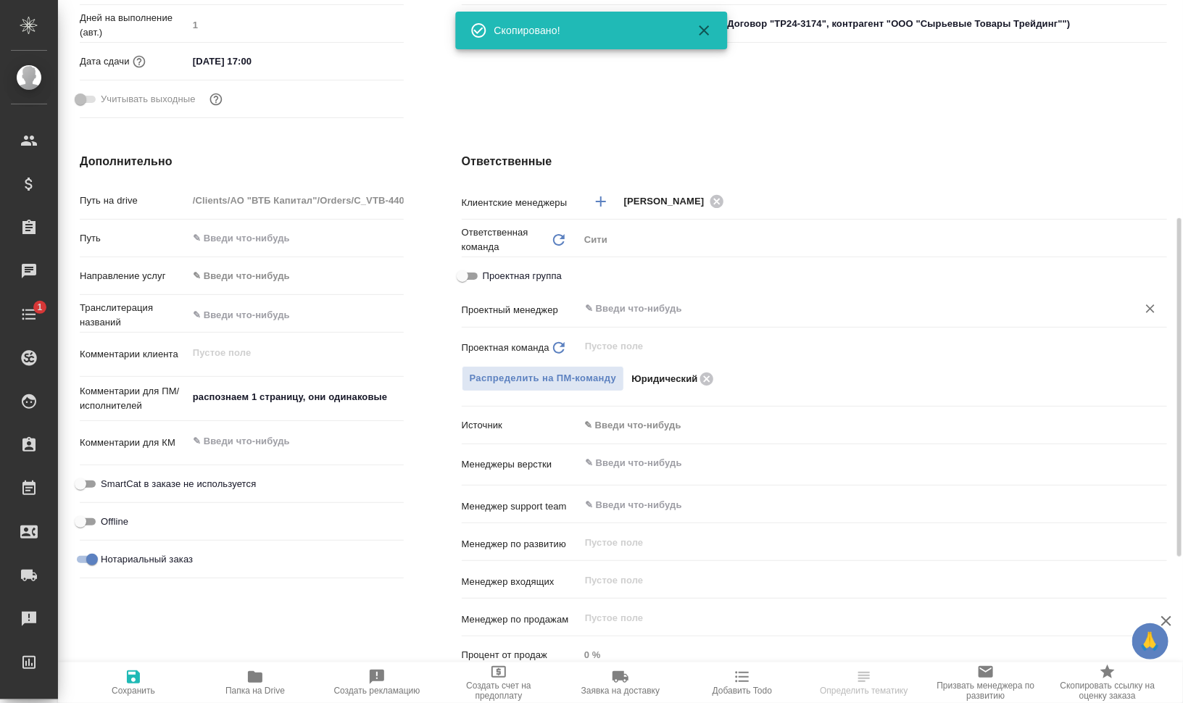
click at [676, 303] on input "text" at bounding box center [849, 308] width 531 height 17
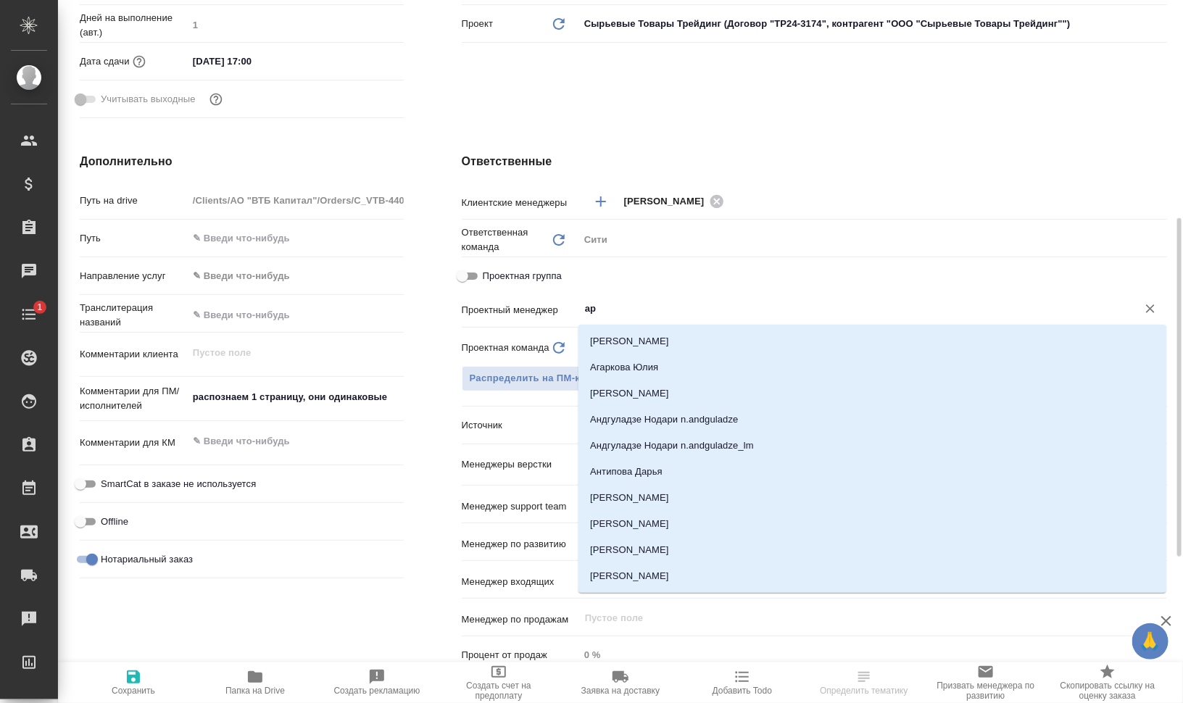
type input "арт"
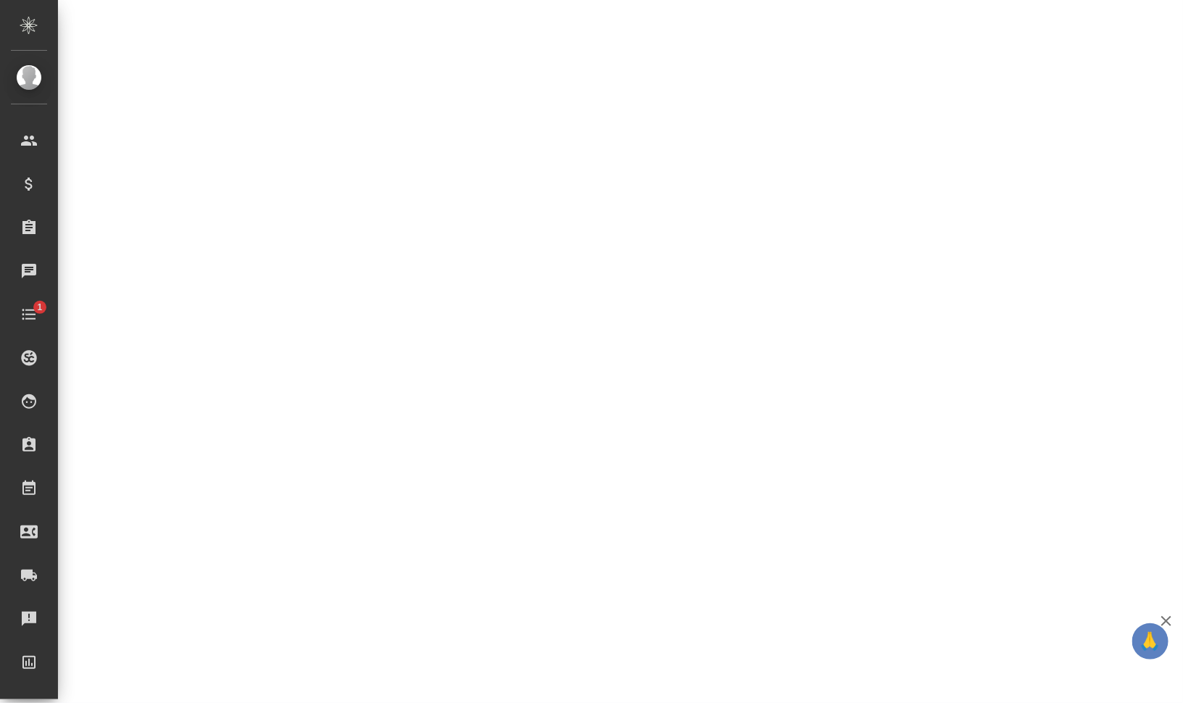
click at [661, 346] on div ".cls-1 fill:#fff; AWATERA [PERSON_NAME] Динар Клиенты Спецификации Заказы 0 Чат…" at bounding box center [591, 351] width 1183 height 703
select select "RU"
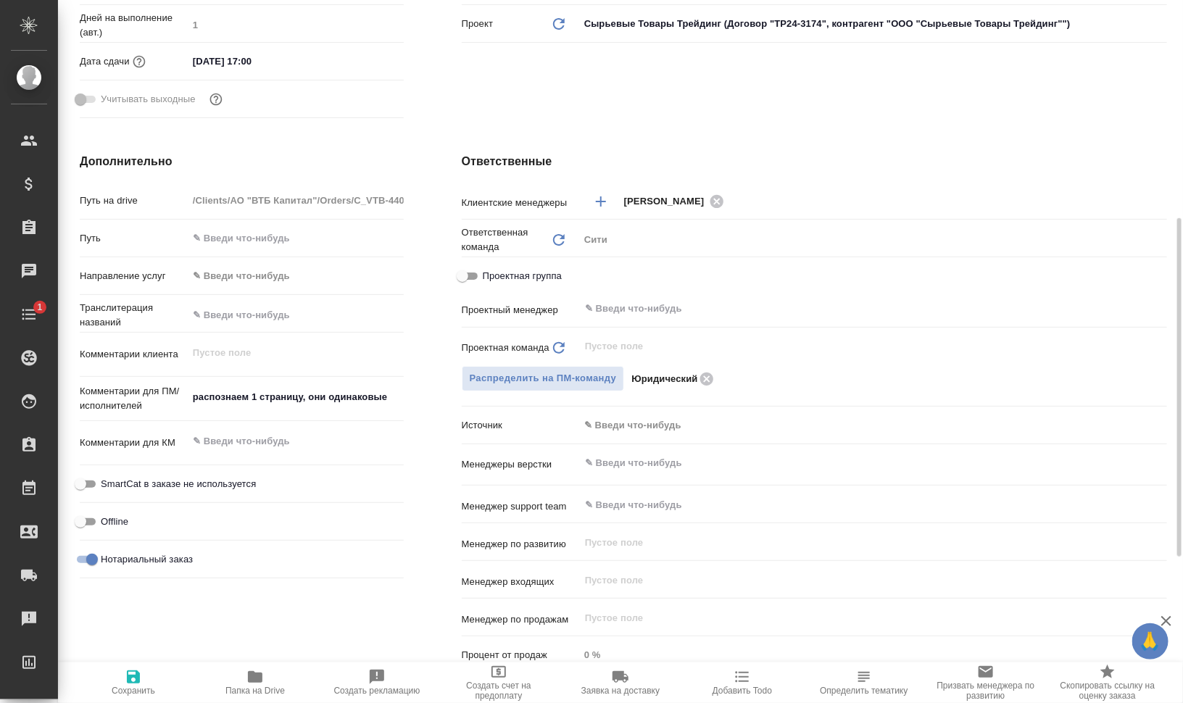
type textarea "x"
drag, startPoint x: 686, startPoint y: 276, endPoint x: 686, endPoint y: 306, distance: 29.7
click at [686, 277] on div "Проектная группа" at bounding box center [814, 275] width 705 height 25
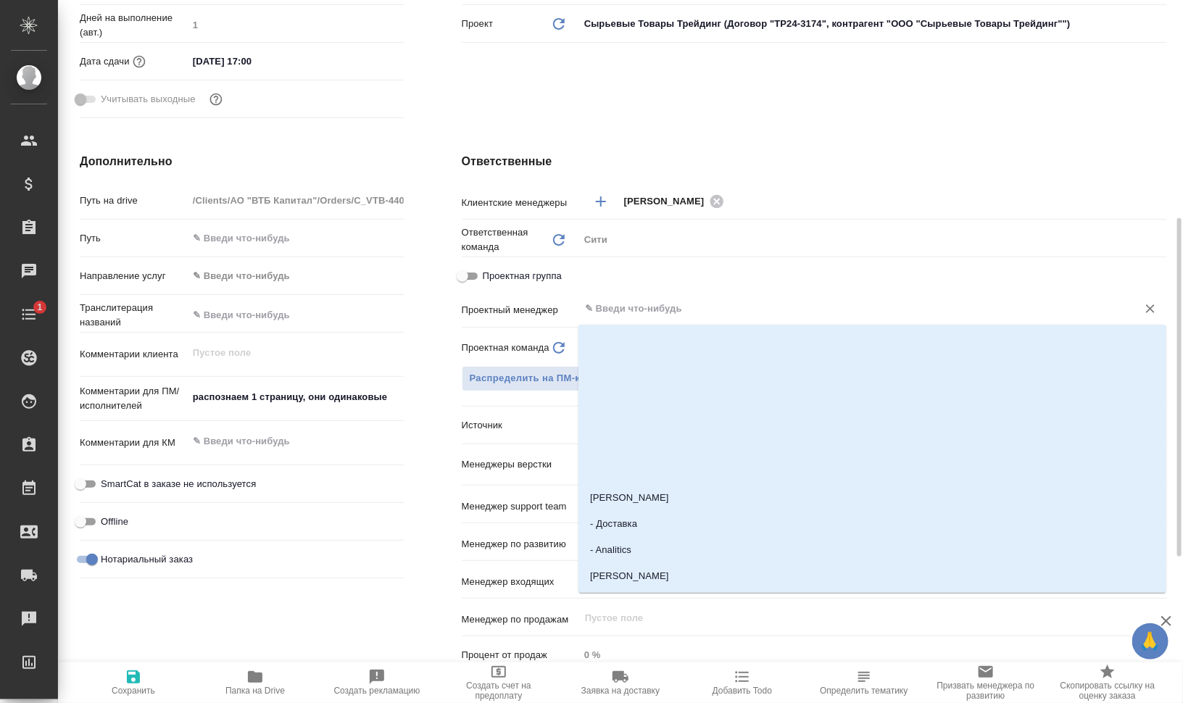
click at [686, 307] on input "text" at bounding box center [849, 308] width 531 height 17
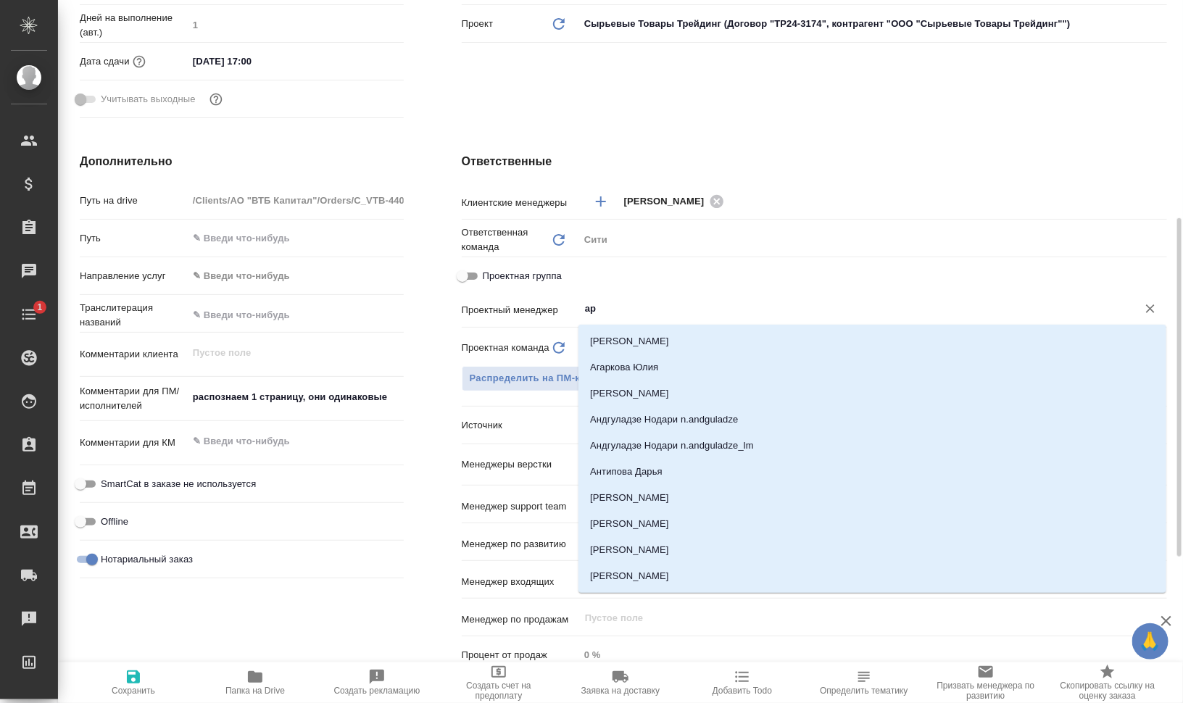
type input "арт"
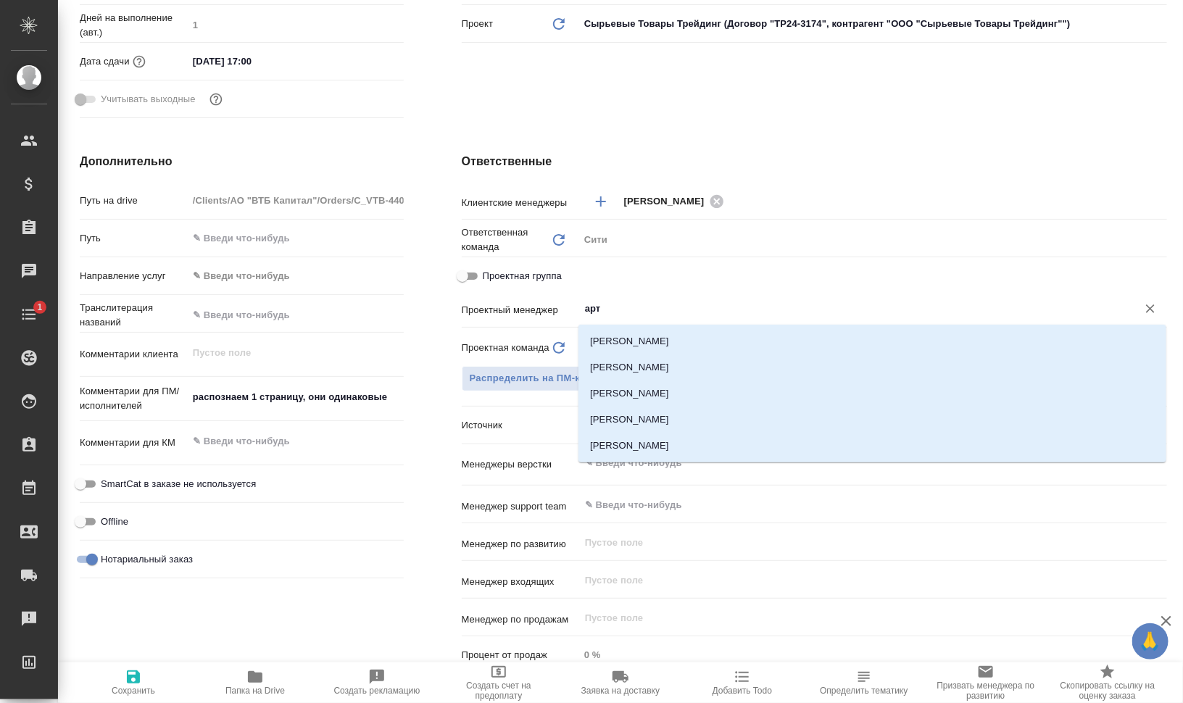
click at [664, 325] on div "[PERSON_NAME] [PERSON_NAME] [PERSON_NAME] [PERSON_NAME] [PERSON_NAME]" at bounding box center [872, 394] width 588 height 138
click at [665, 339] on li "[PERSON_NAME]" at bounding box center [872, 341] width 588 height 26
type textarea "x"
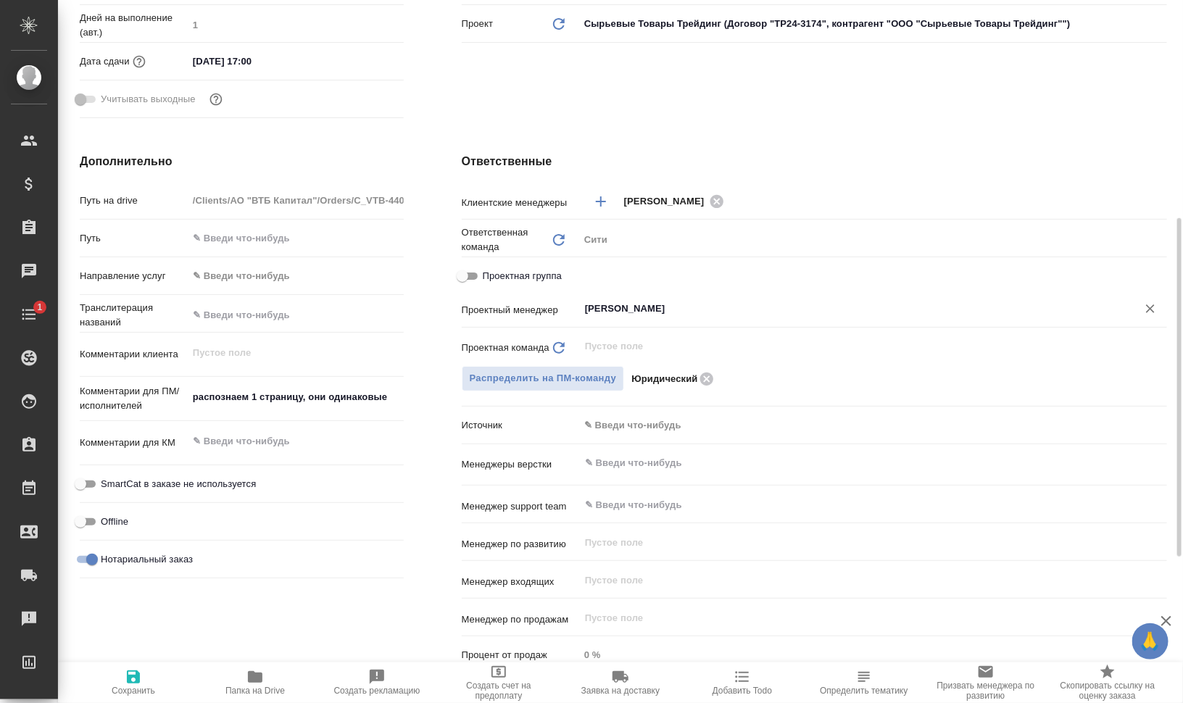
type input "Баданян Артак"
click at [133, 697] on button "Сохранить" at bounding box center [133, 683] width 122 height 41
type textarea "x"
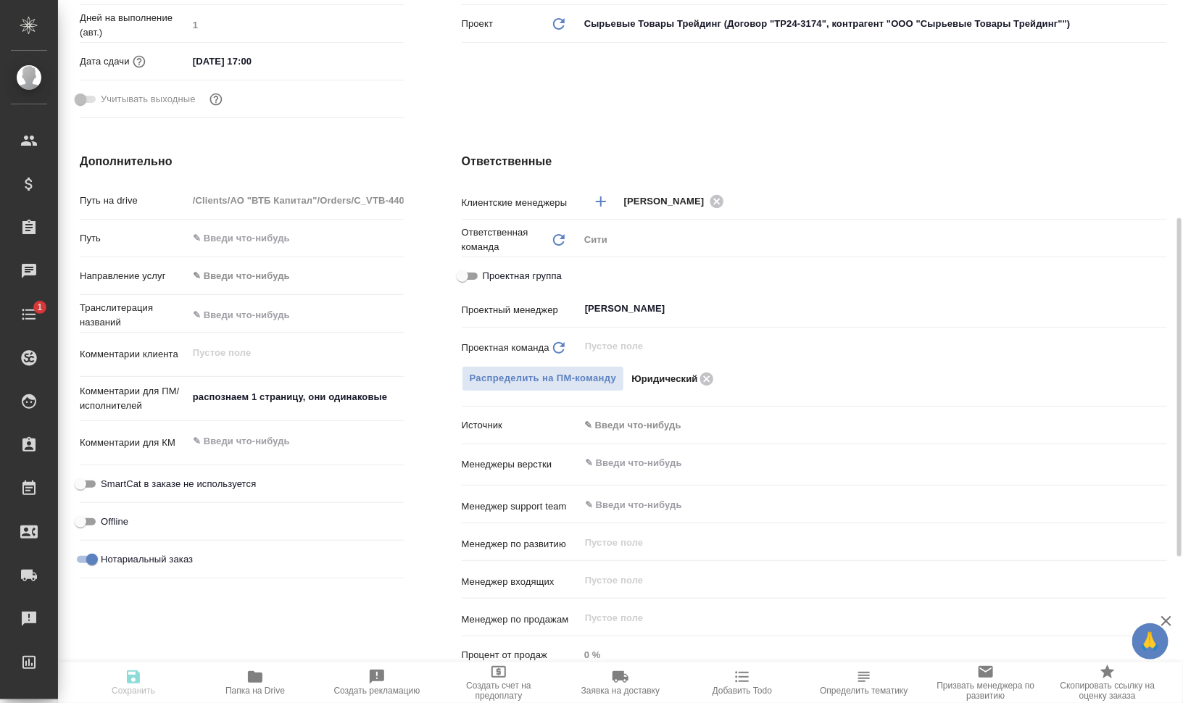
scroll to position [0, 0]
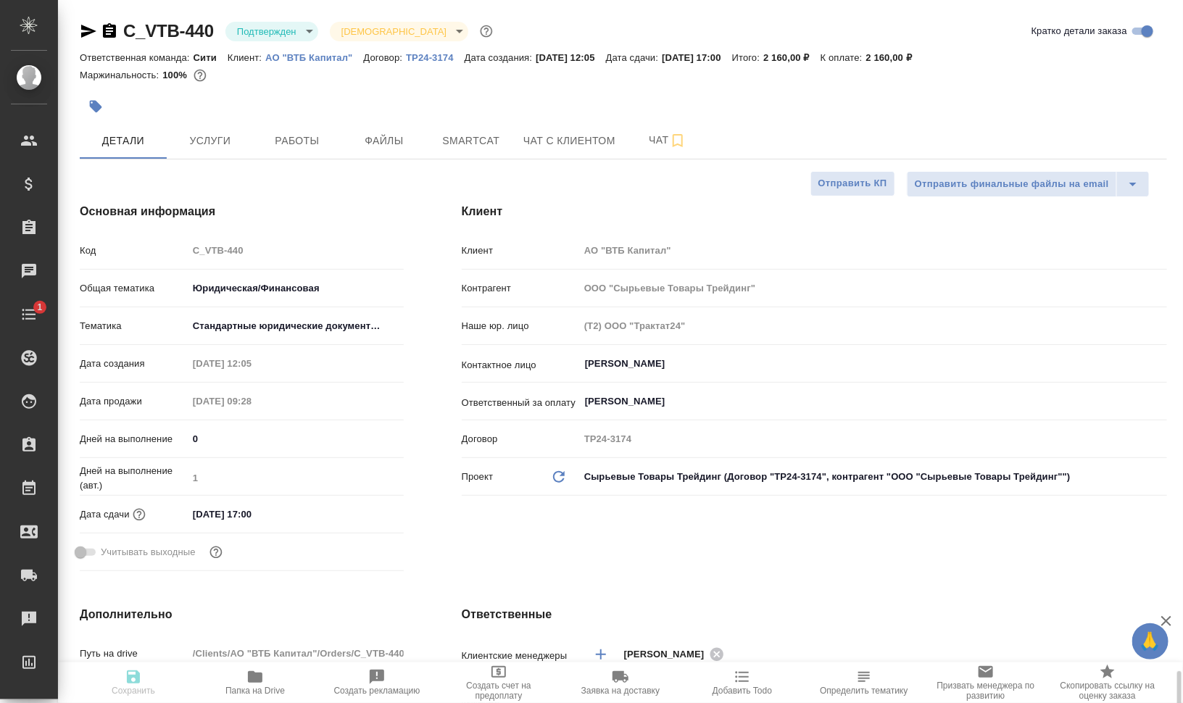
type textarea "x"
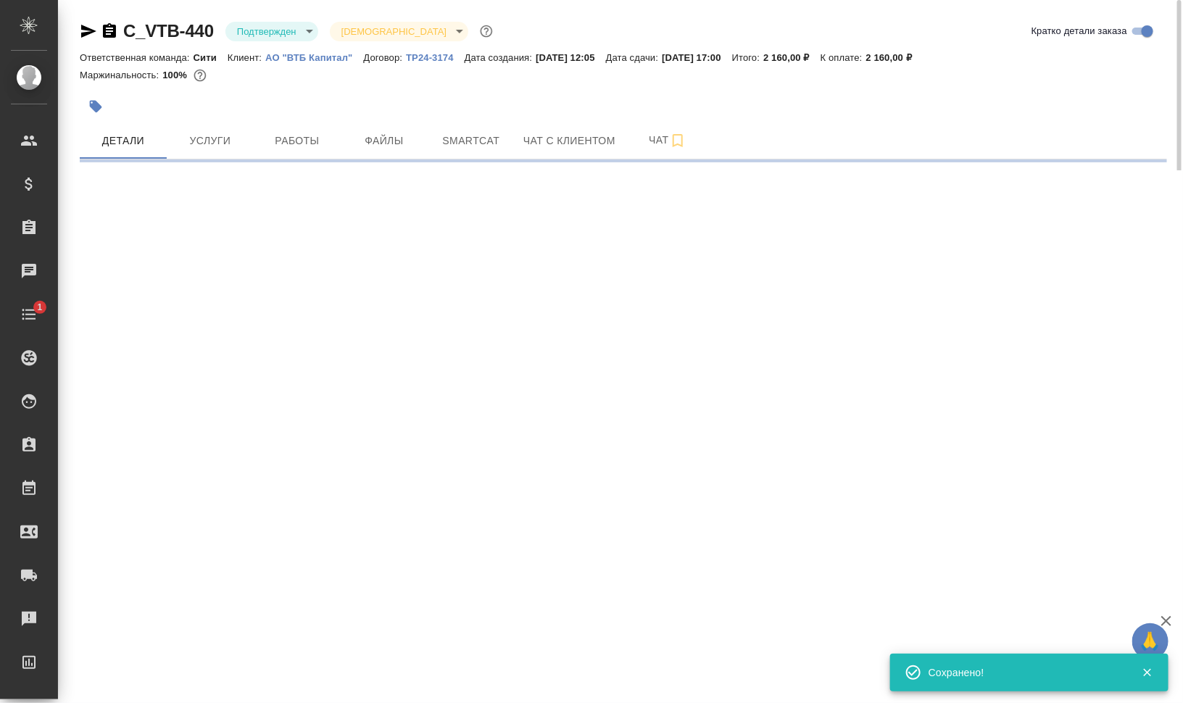
click at [87, 29] on icon "button" at bounding box center [88, 31] width 15 height 13
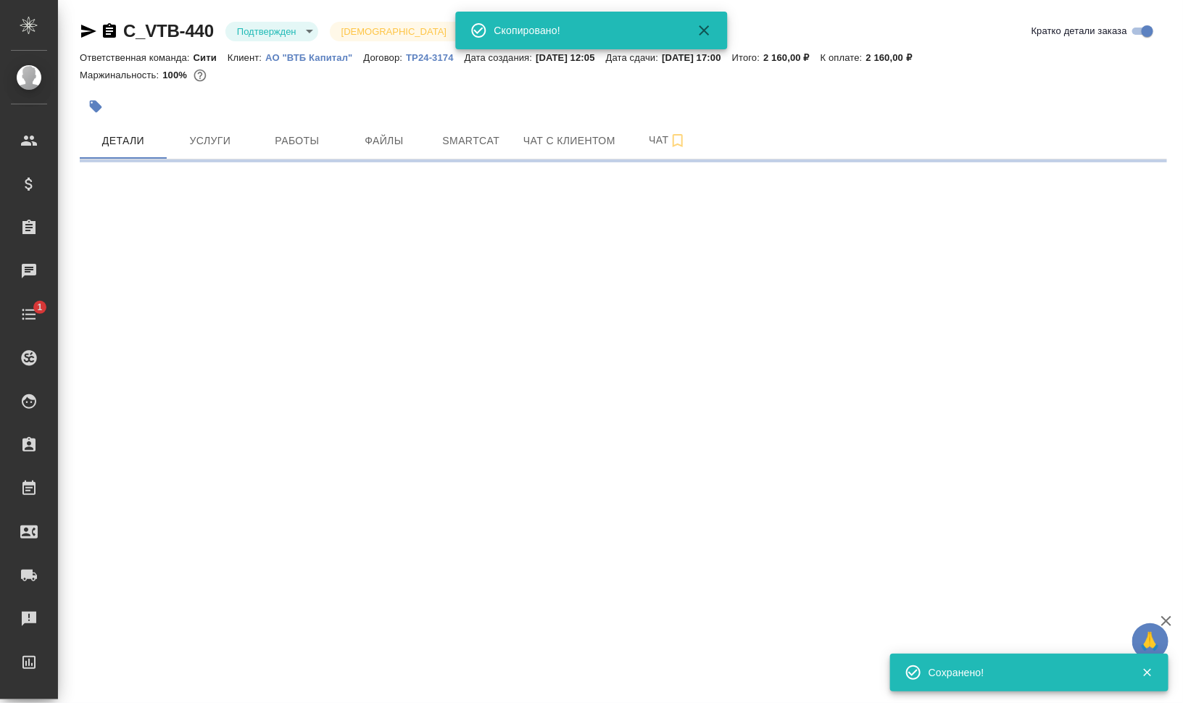
select select "RU"
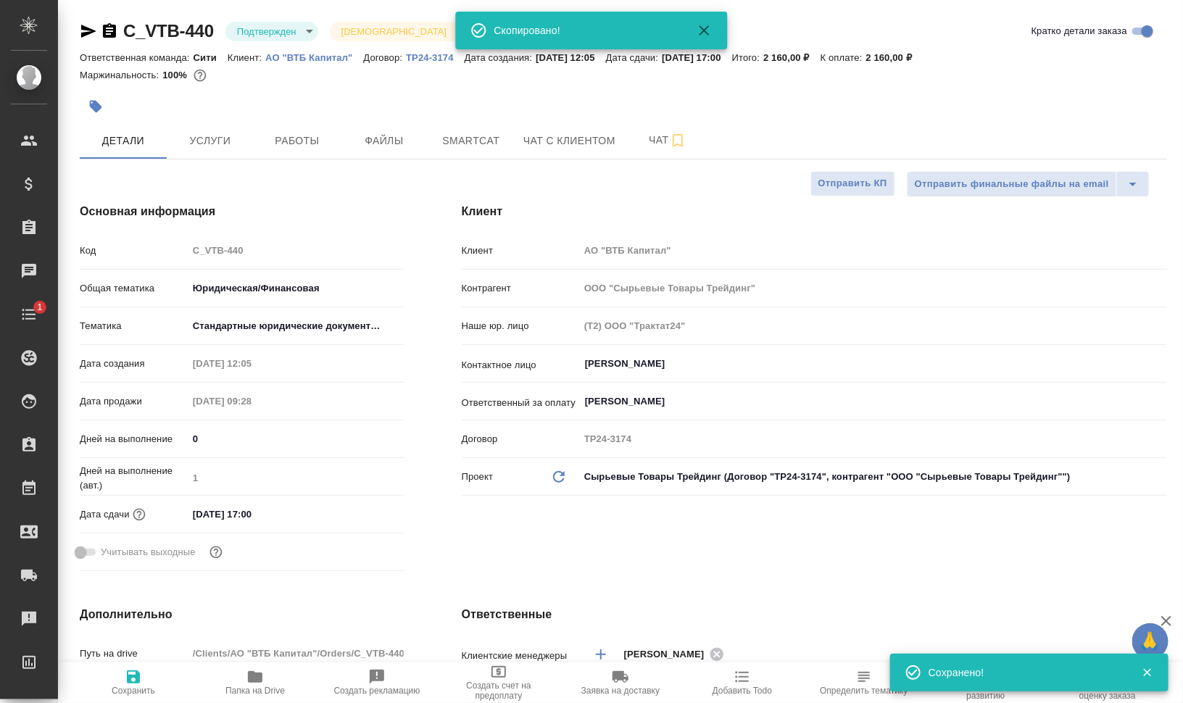
type textarea "x"
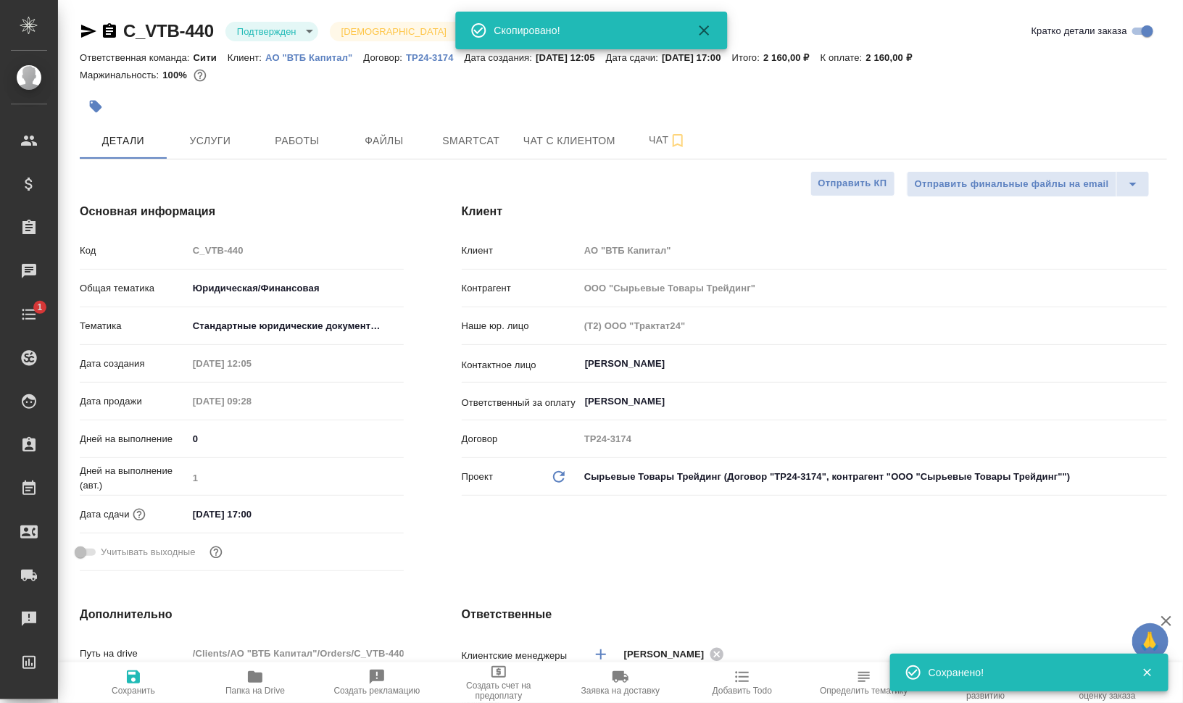
type textarea "x"
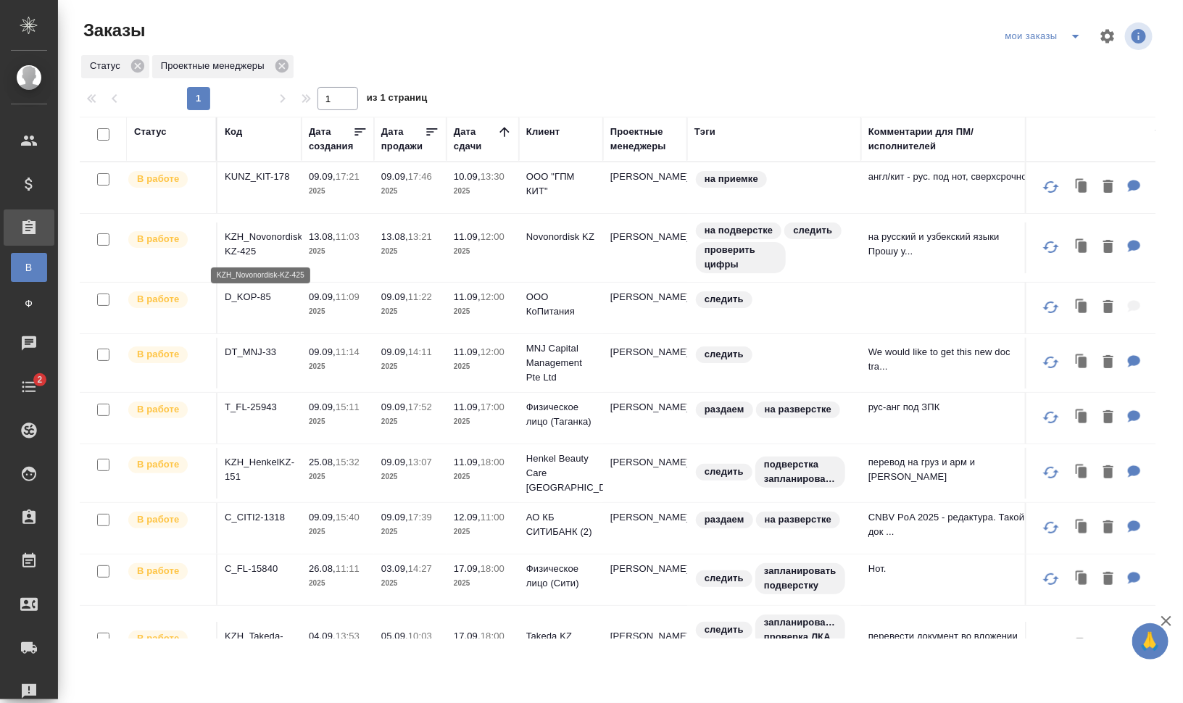
click at [256, 234] on p "KZH_Novonordisk-KZ-425" at bounding box center [260, 244] width 70 height 29
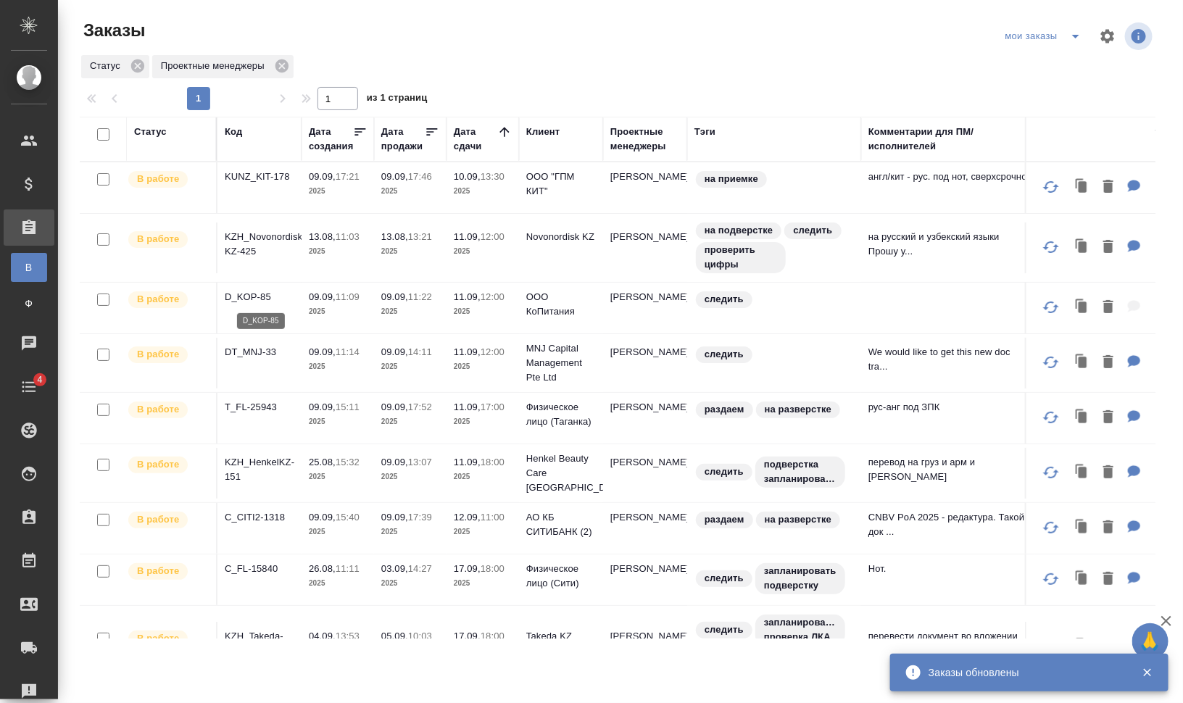
click at [262, 292] on p "D_KOP-85" at bounding box center [260, 297] width 70 height 14
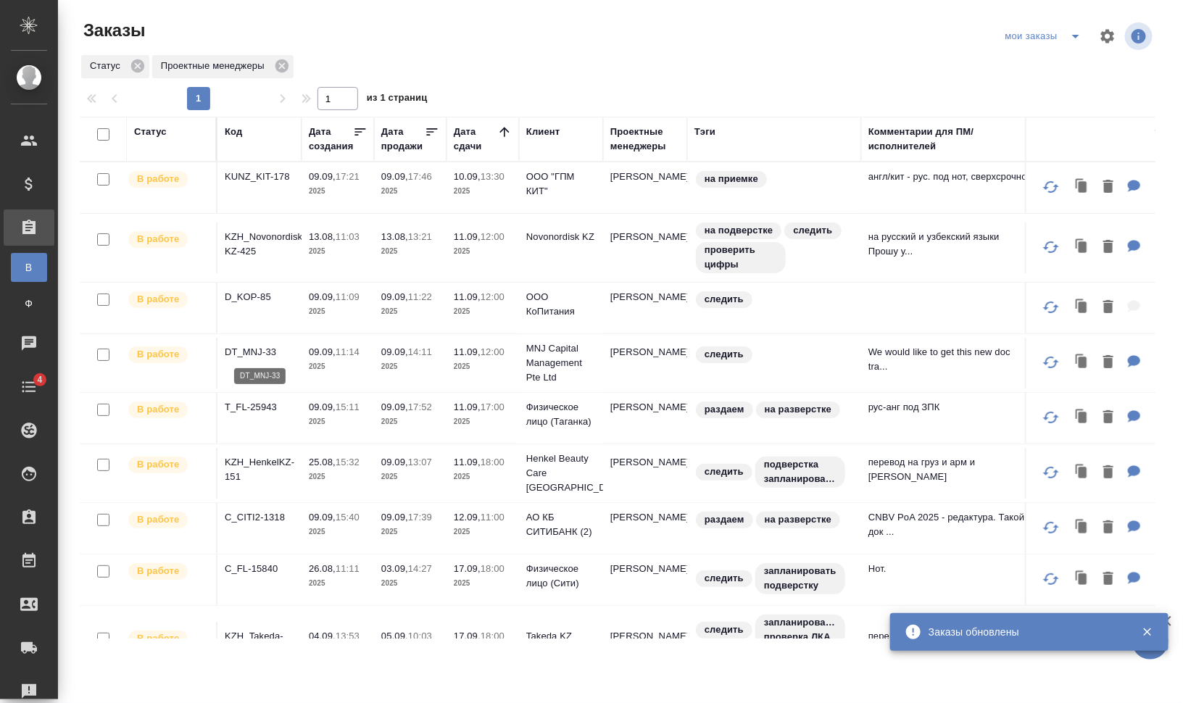
click at [255, 352] on p "DT_MNJ-33" at bounding box center [260, 352] width 70 height 14
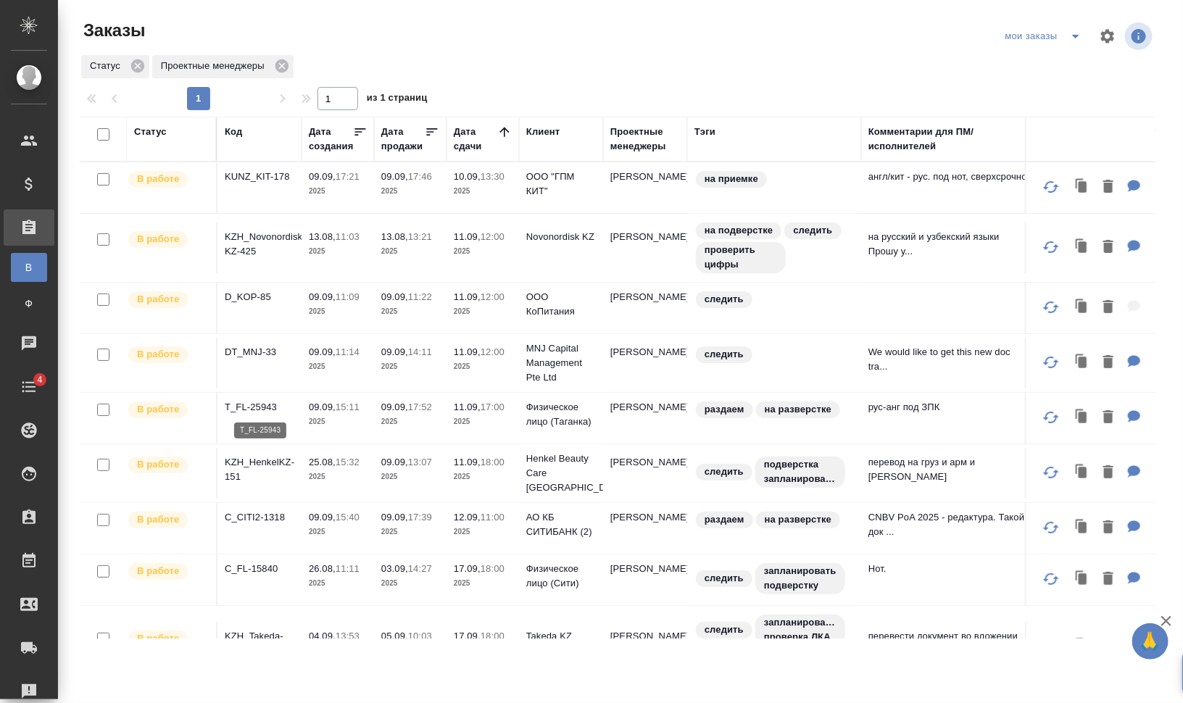
click at [263, 402] on p "T_FL-25943" at bounding box center [260, 407] width 70 height 14
click at [264, 455] on p "KZH_HenkelKZ-151" at bounding box center [260, 469] width 70 height 29
click at [254, 512] on p "C_CITI2-1318" at bounding box center [260, 517] width 70 height 14
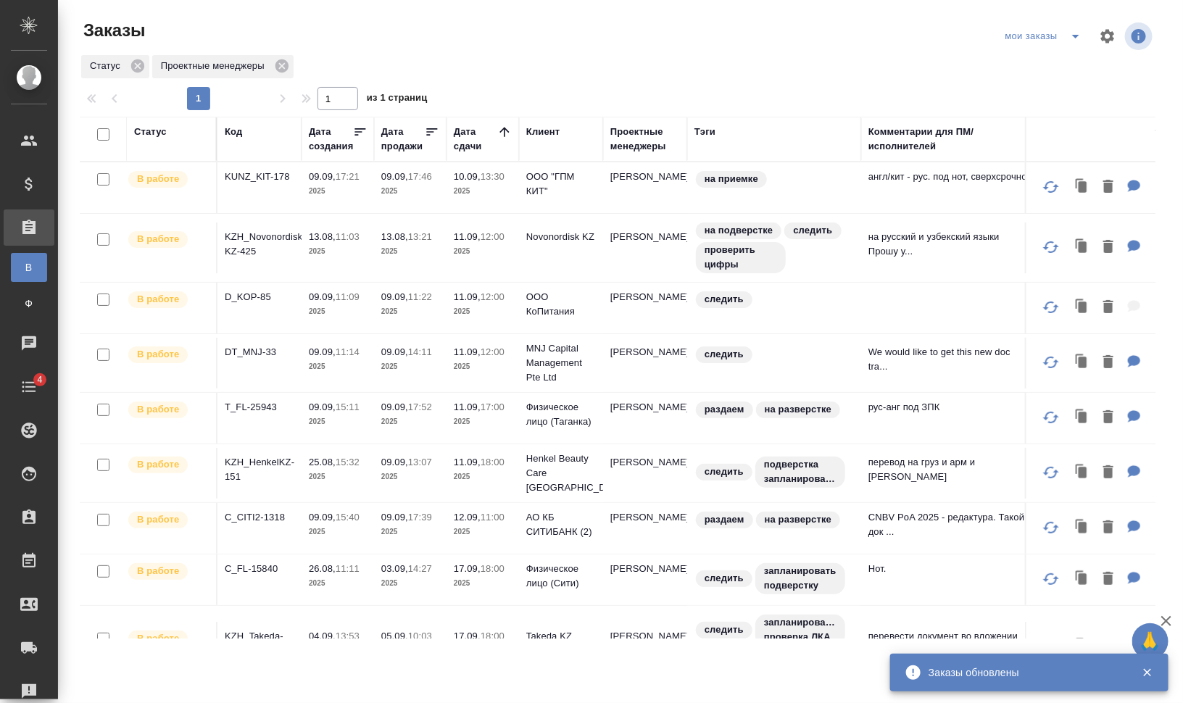
scroll to position [60, 0]
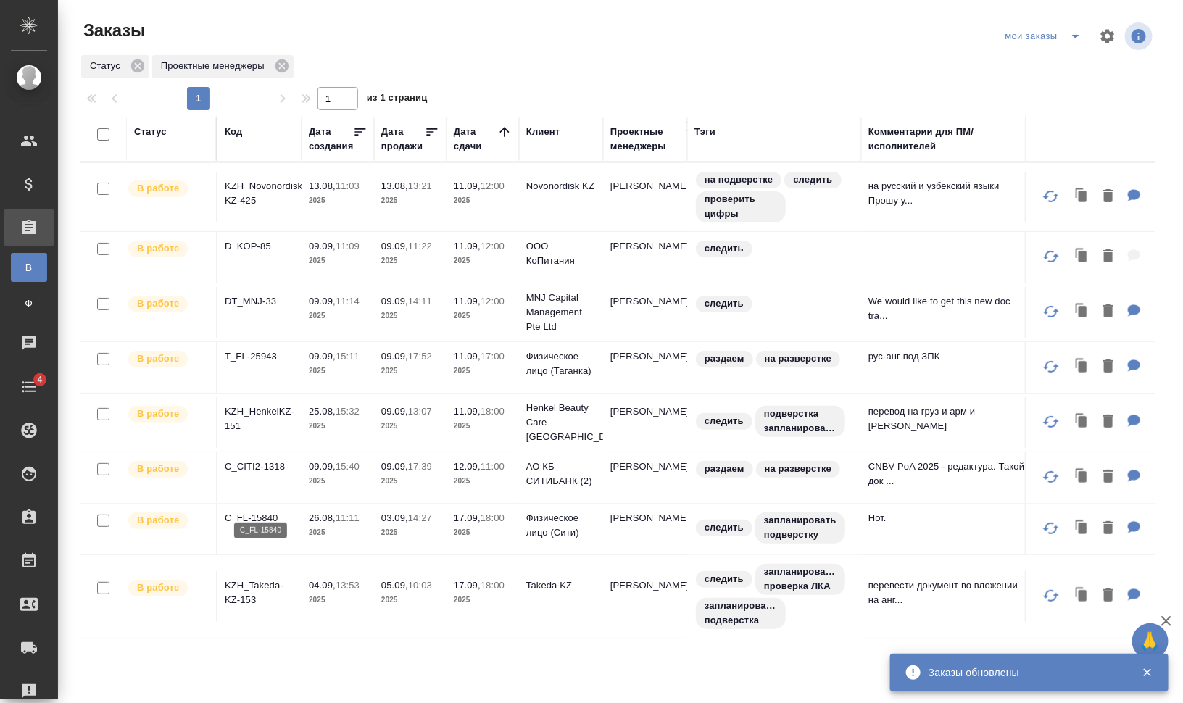
click at [257, 511] on p "C_FL-15840" at bounding box center [260, 518] width 70 height 14
click at [258, 578] on p "KZH_Takeda-KZ-153" at bounding box center [260, 592] width 70 height 29
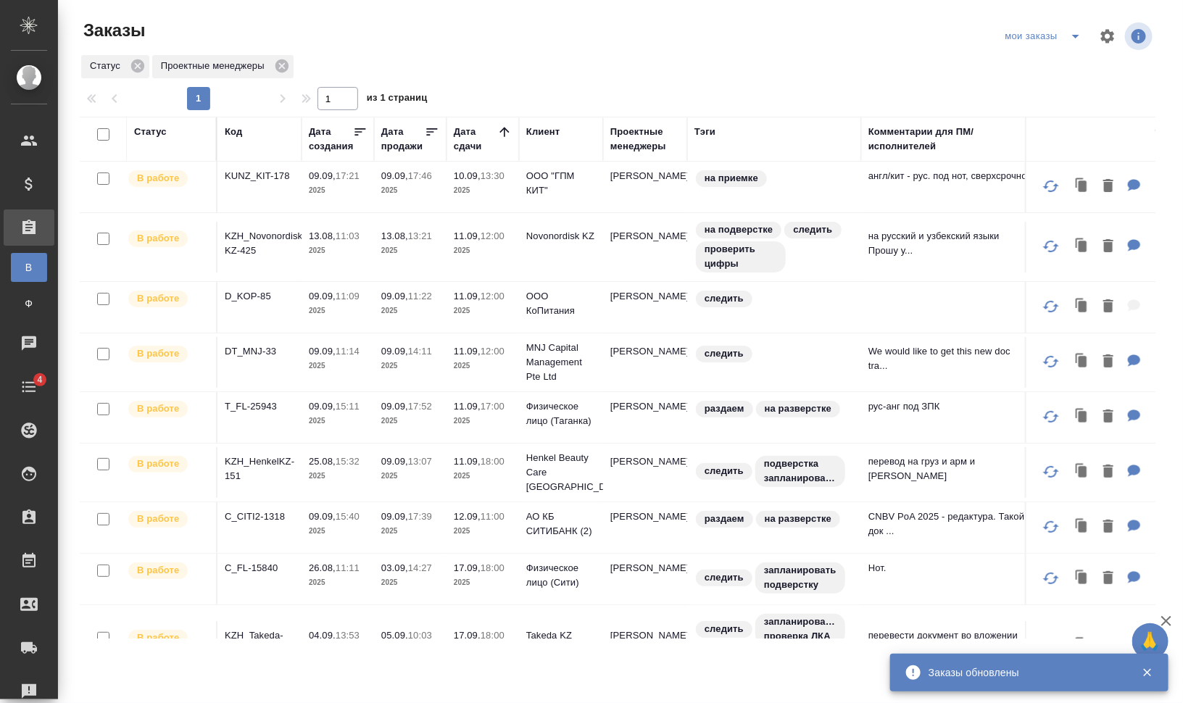
scroll to position [0, 0]
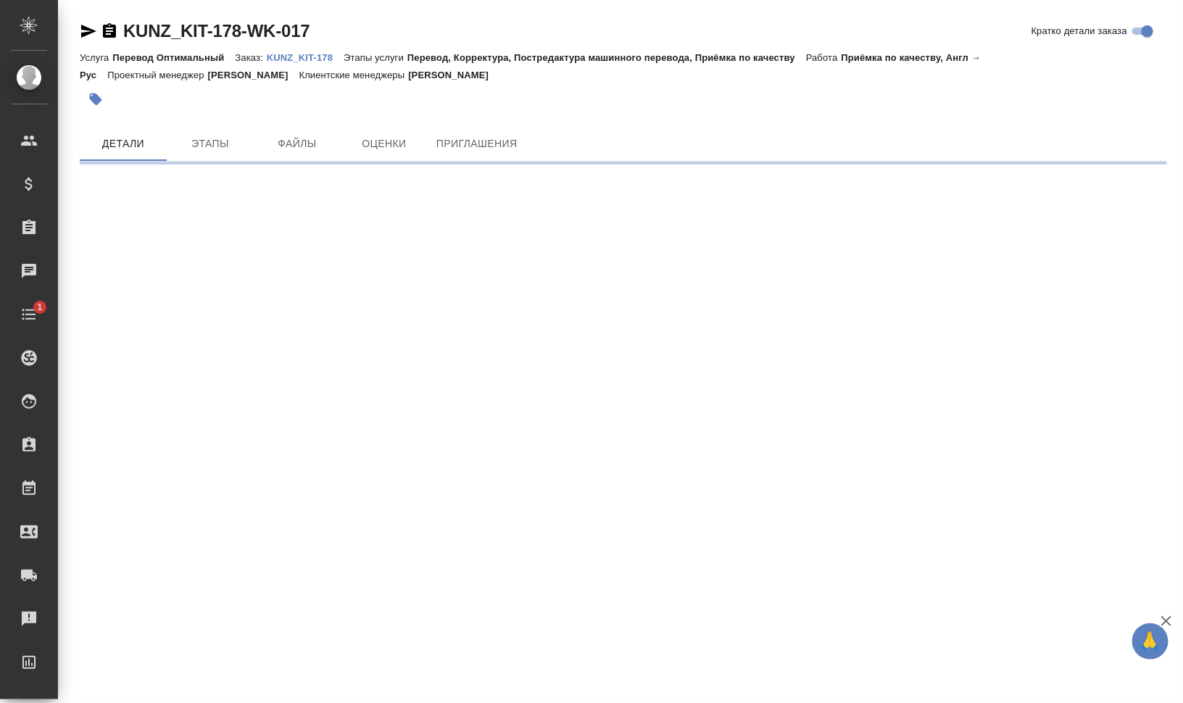
click at [94, 32] on icon "button" at bounding box center [88, 30] width 17 height 17
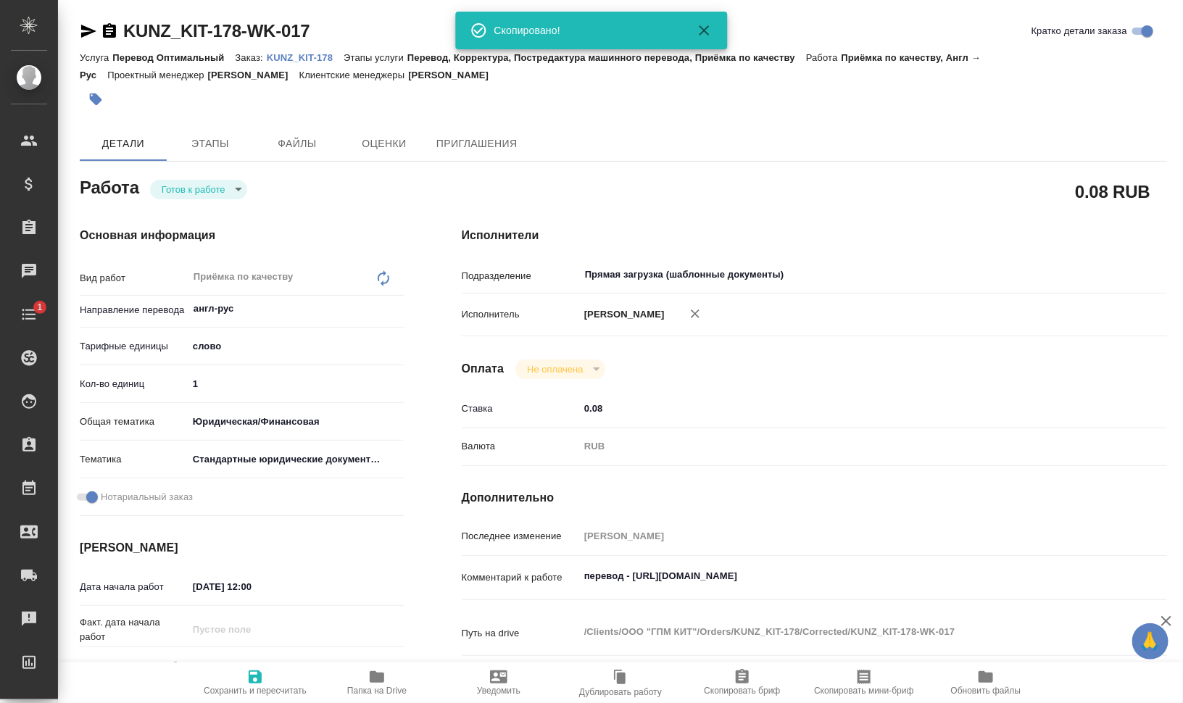
type textarea "x"
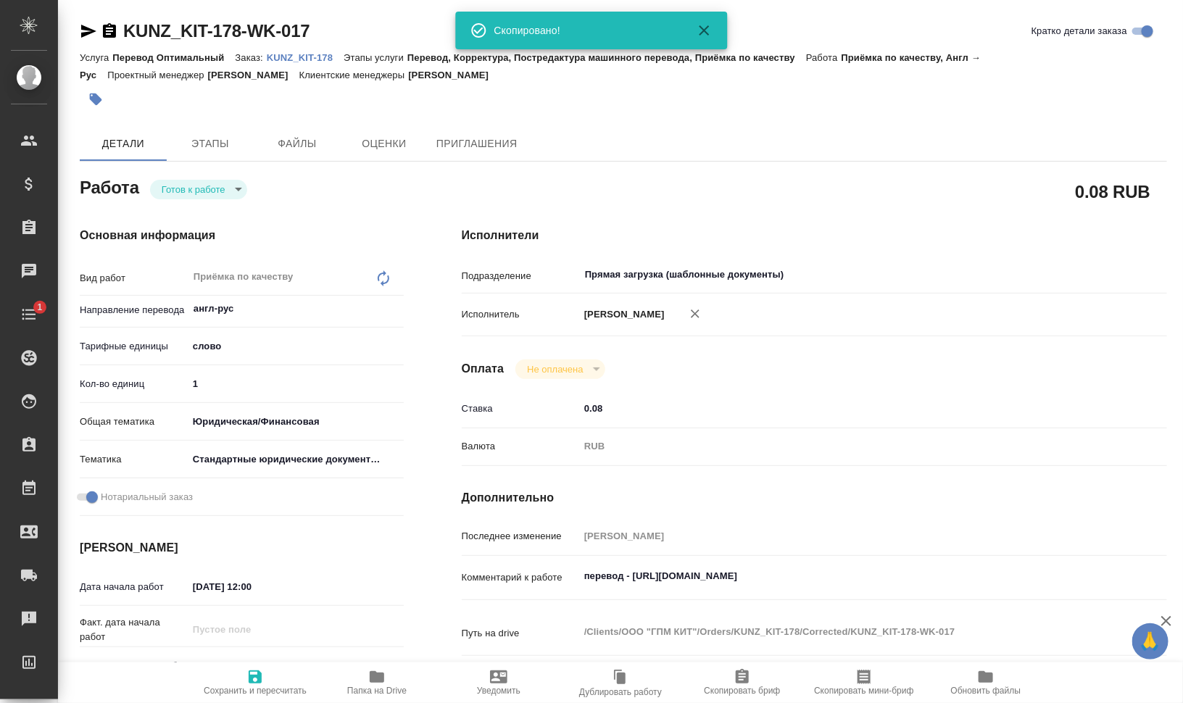
type textarea "x"
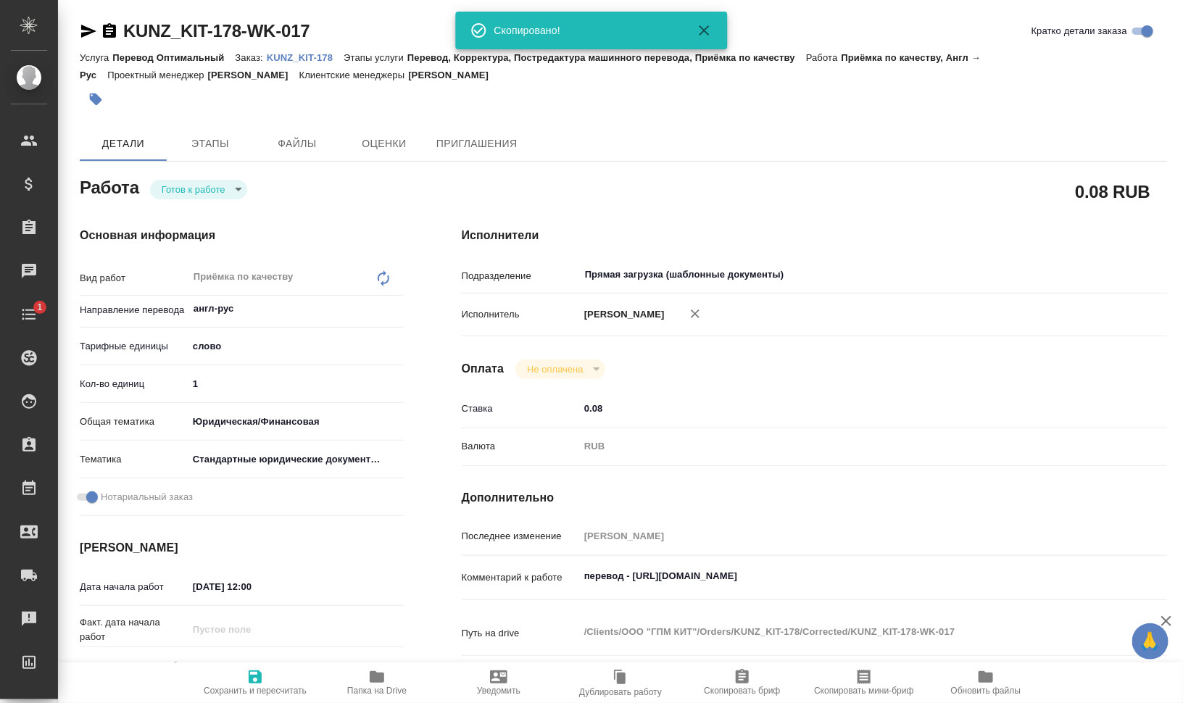
type textarea "x"
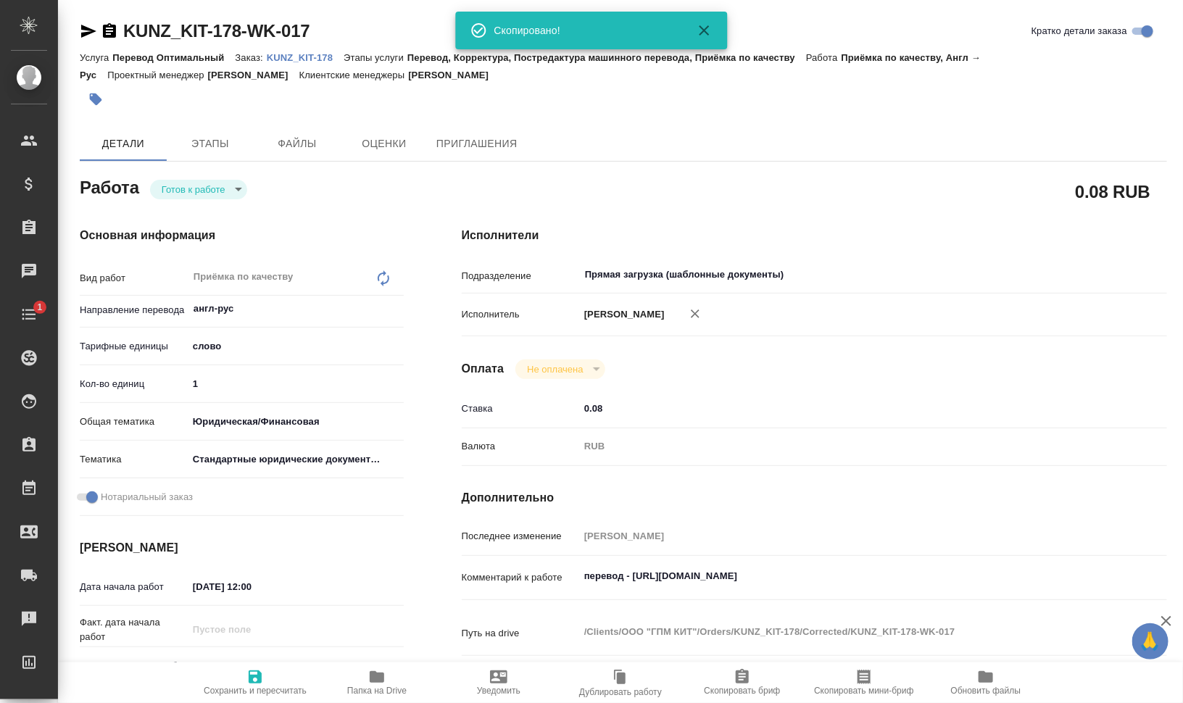
type textarea "x"
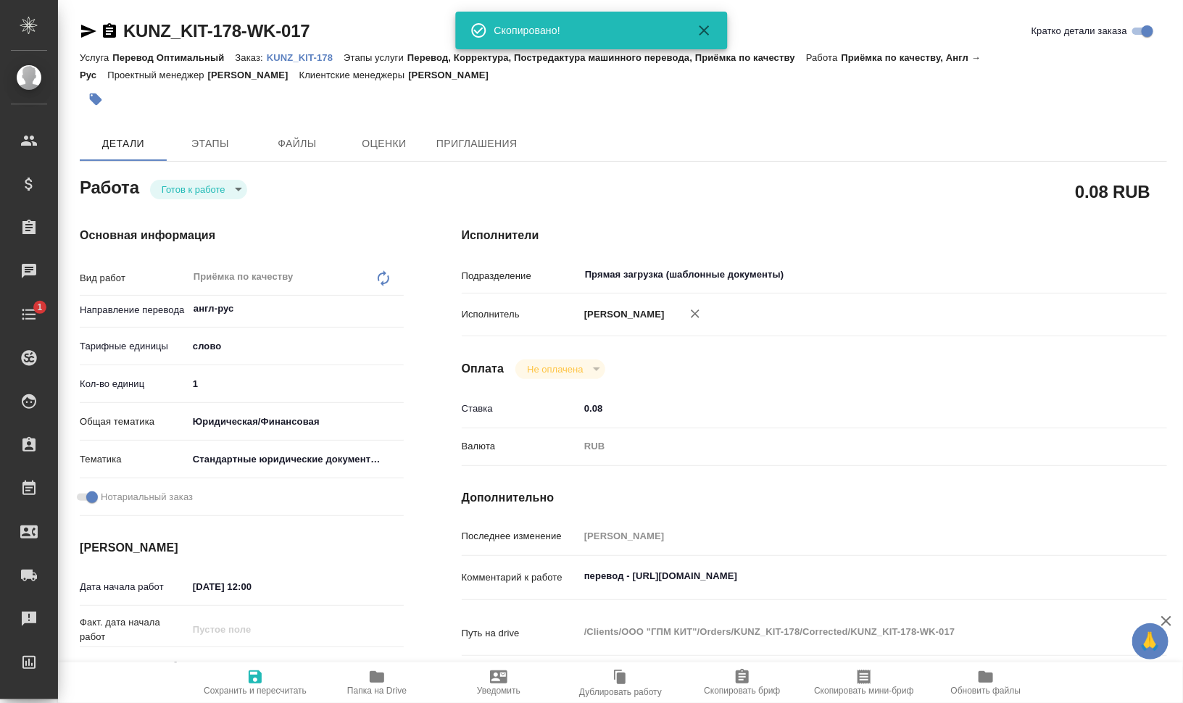
type textarea "x"
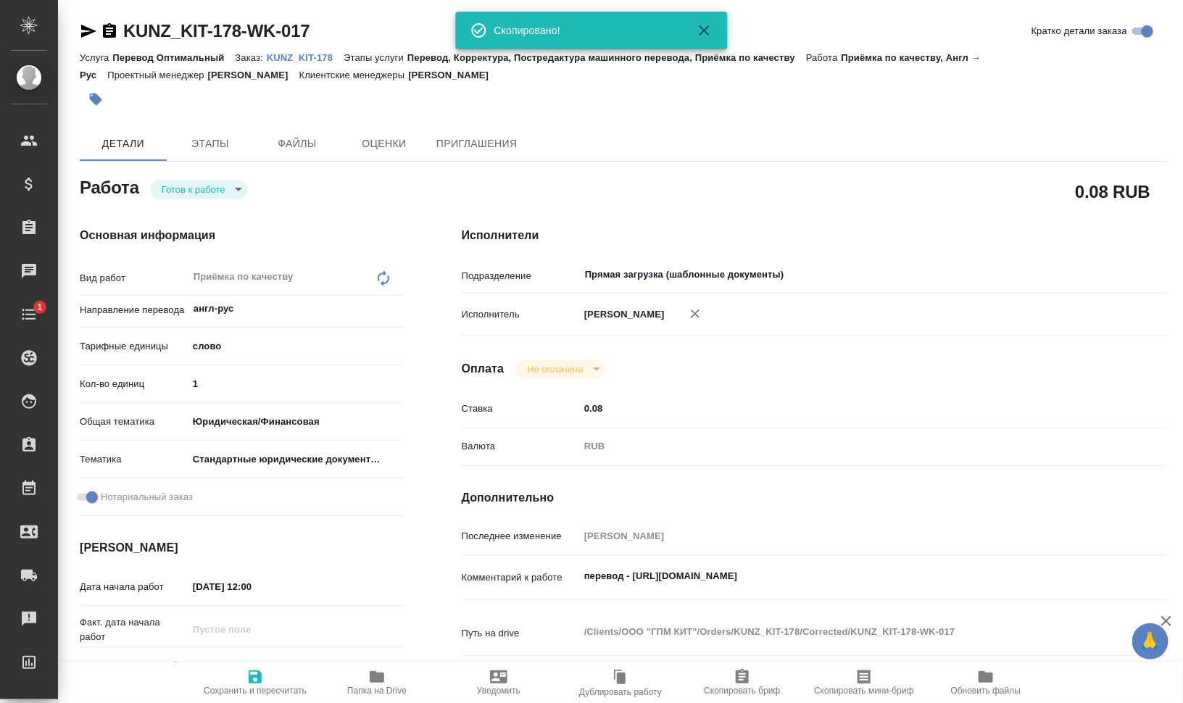
type textarea "x"
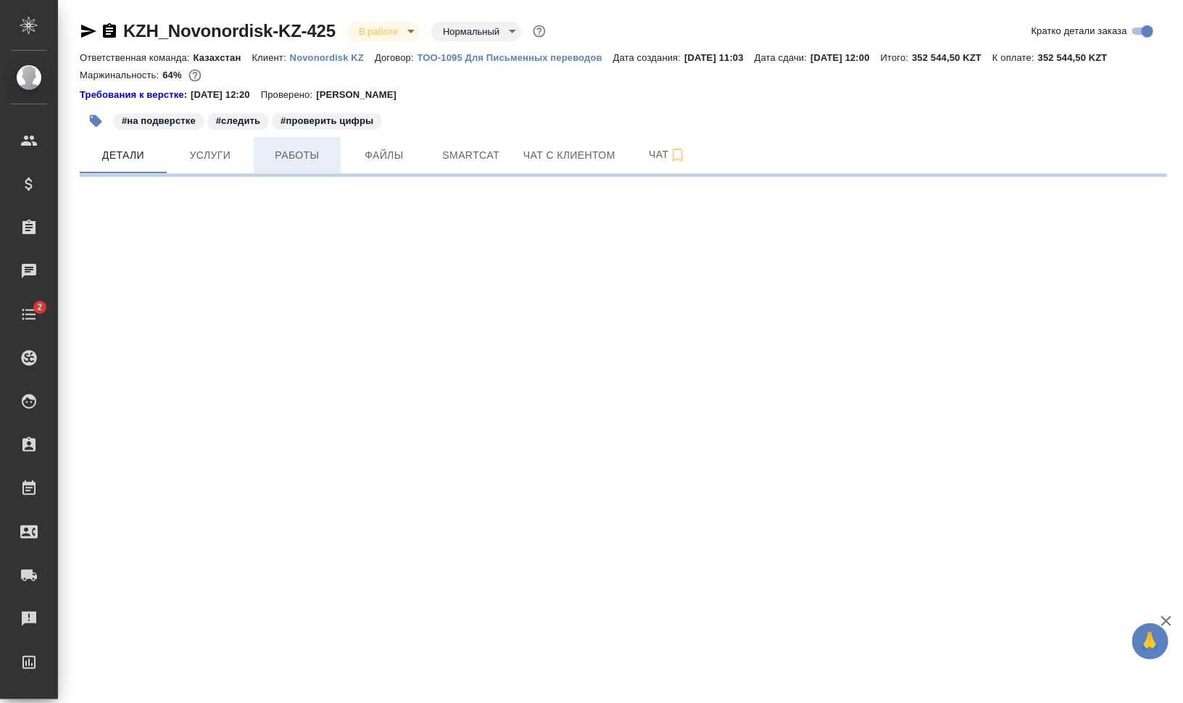
select select "RU"
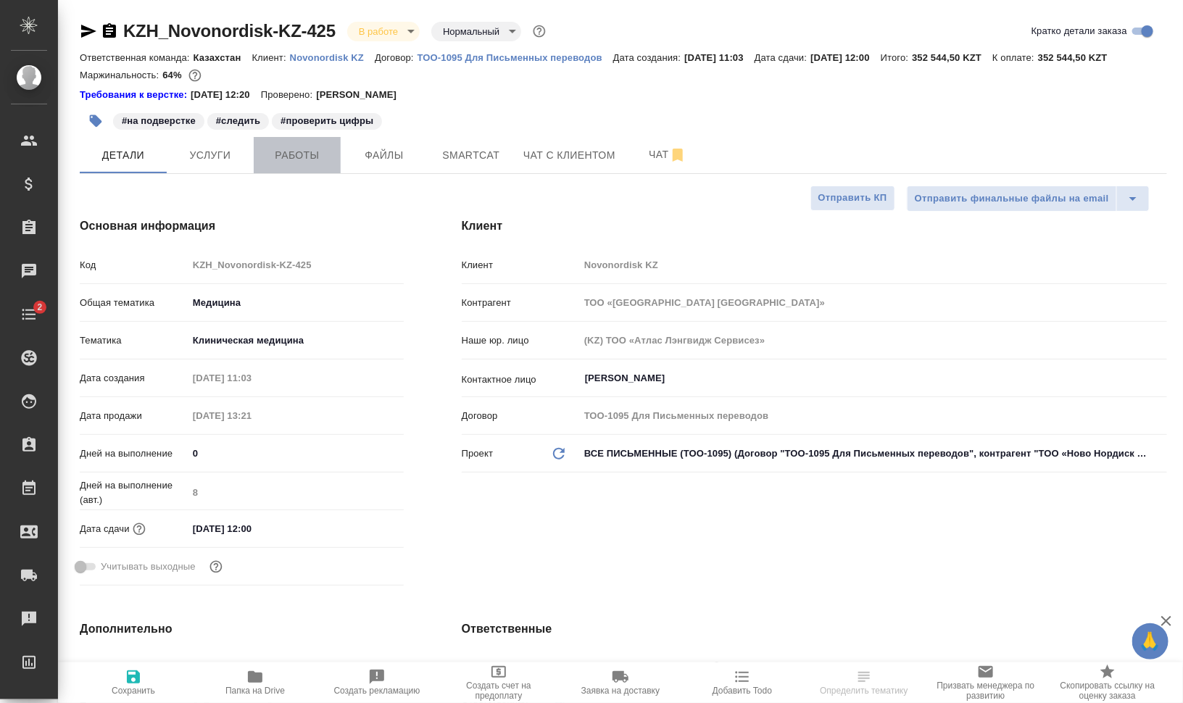
click at [310, 154] on span "Работы" at bounding box center [297, 155] width 70 height 18
type textarea "x"
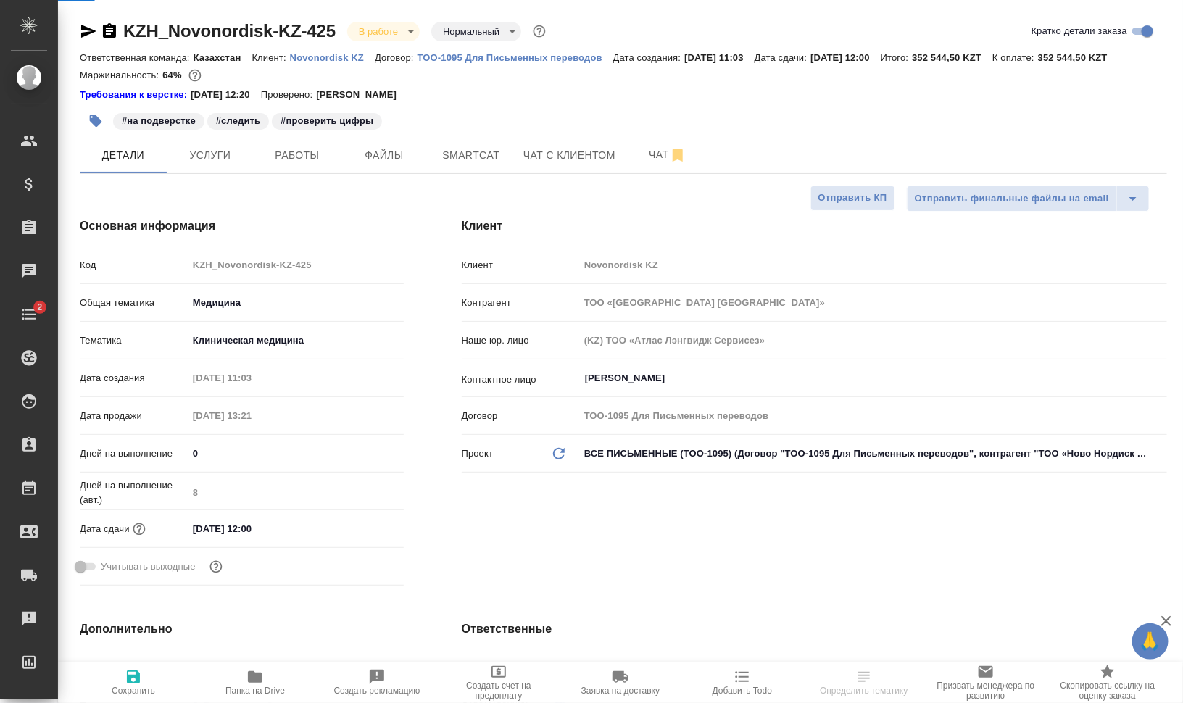
type textarea "x"
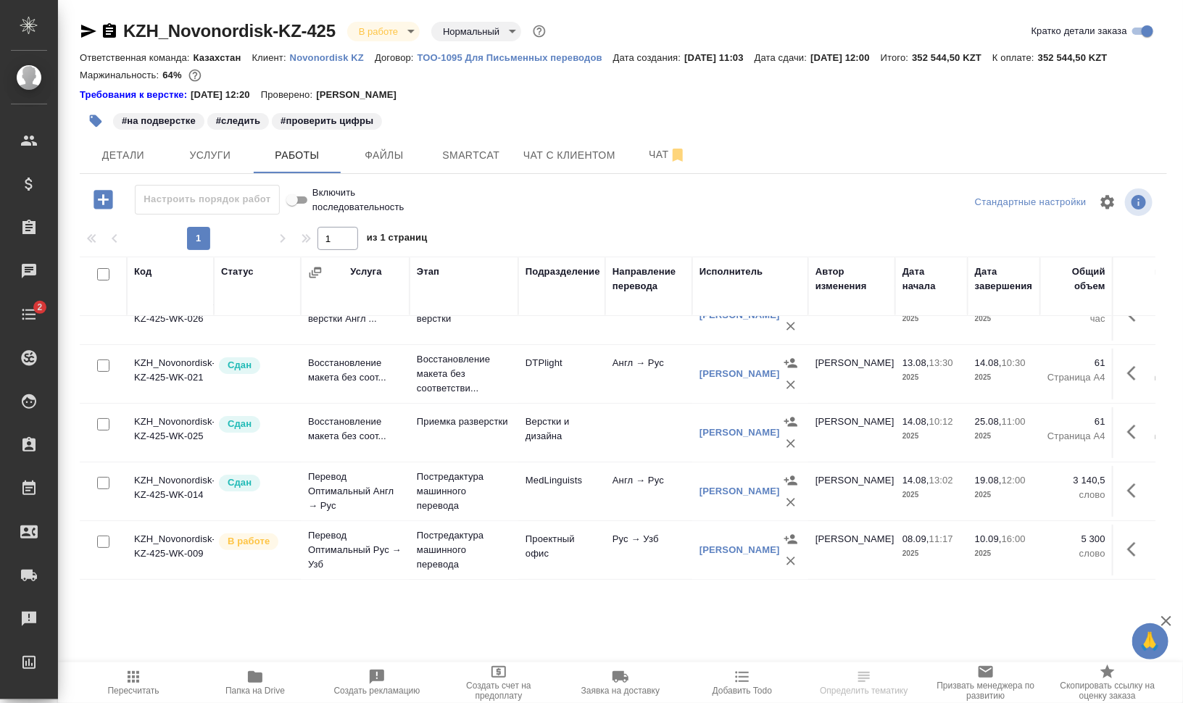
scroll to position [97, 0]
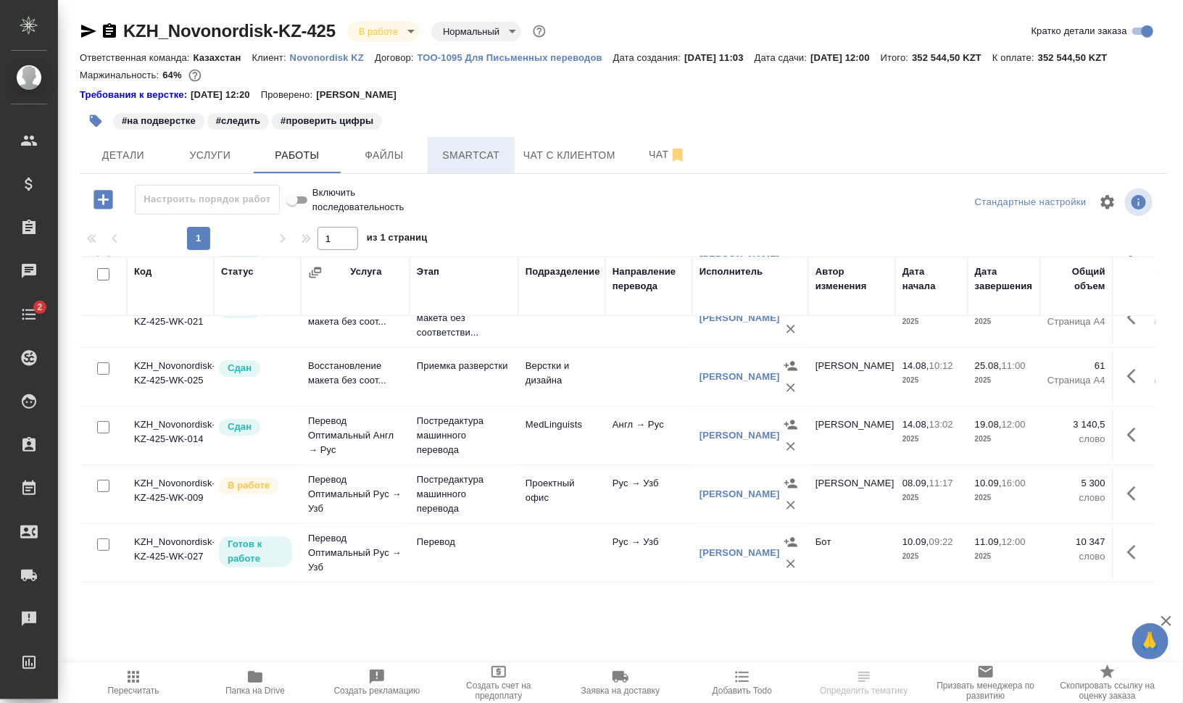
click at [458, 158] on span "Smartcat" at bounding box center [471, 155] width 70 height 18
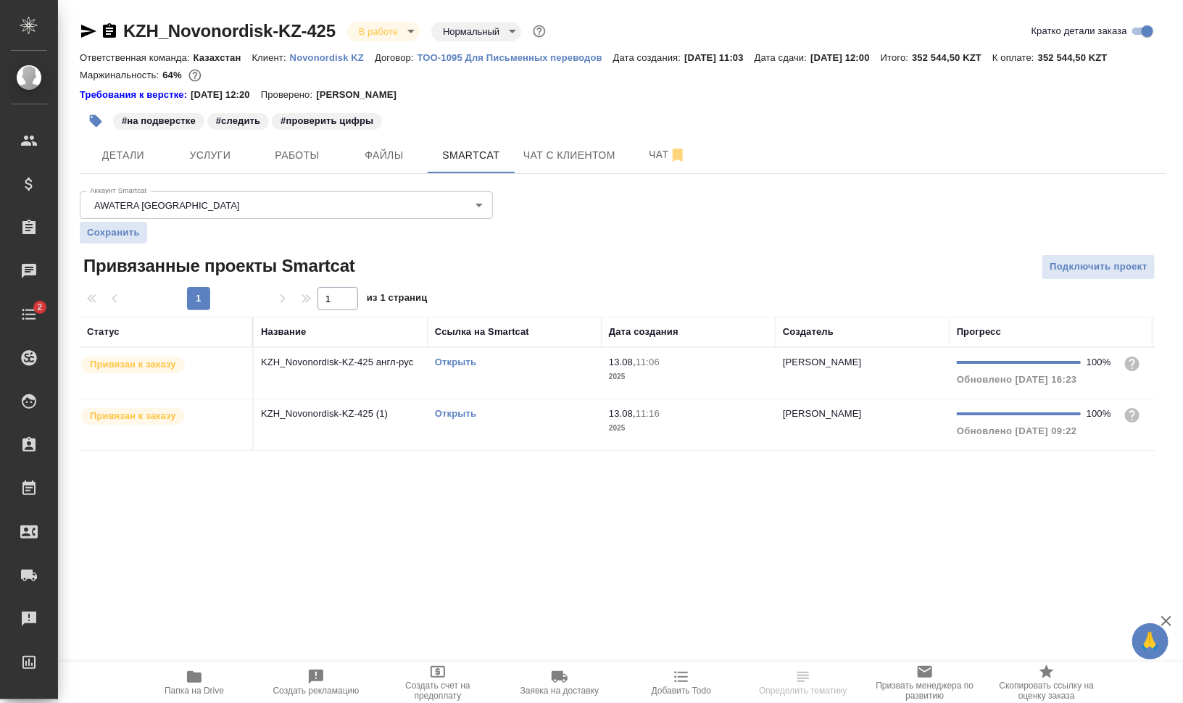
click at [460, 412] on link "Открыть" at bounding box center [455, 413] width 41 height 11
click at [501, 432] on td "Открыть" at bounding box center [515, 424] width 174 height 51
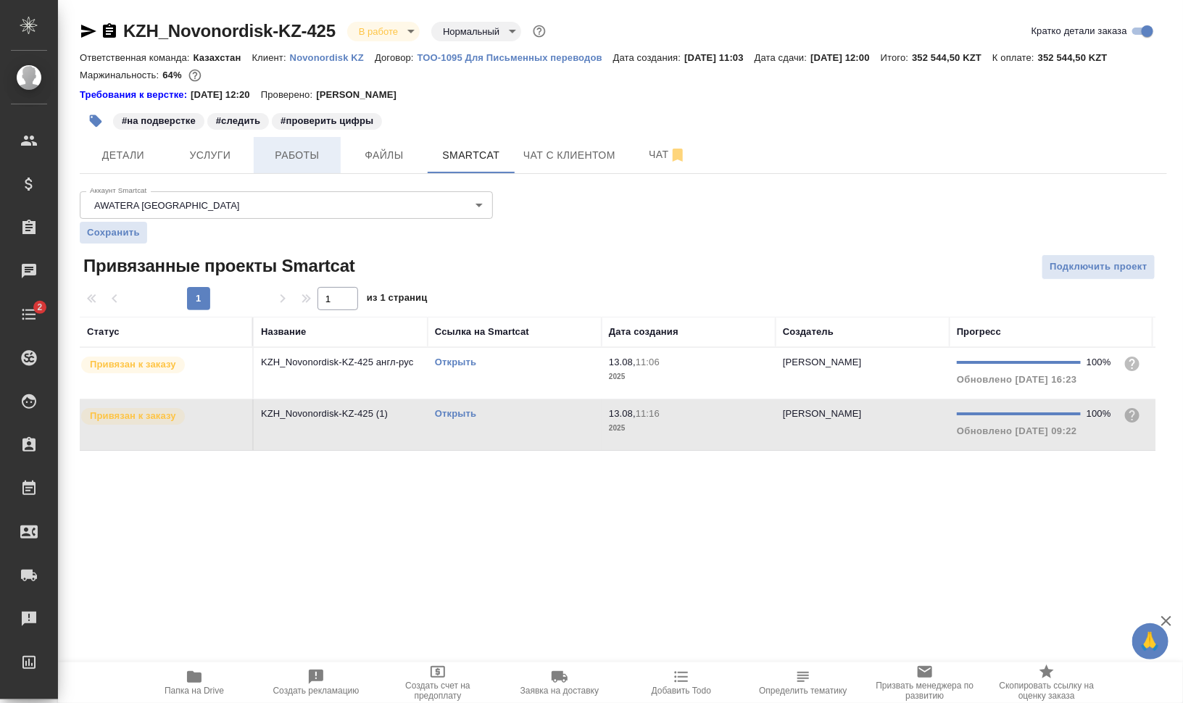
click at [289, 153] on span "Работы" at bounding box center [297, 155] width 70 height 18
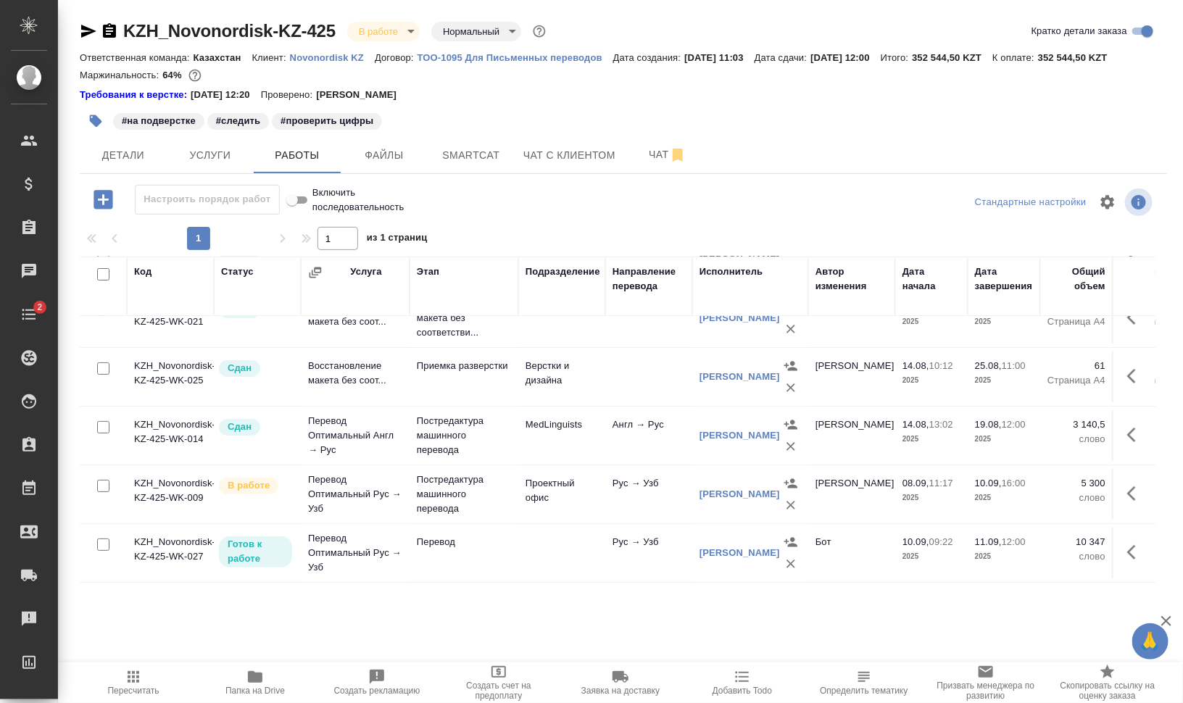
scroll to position [97, 0]
click at [1127, 544] on icon "button" at bounding box center [1135, 552] width 17 height 17
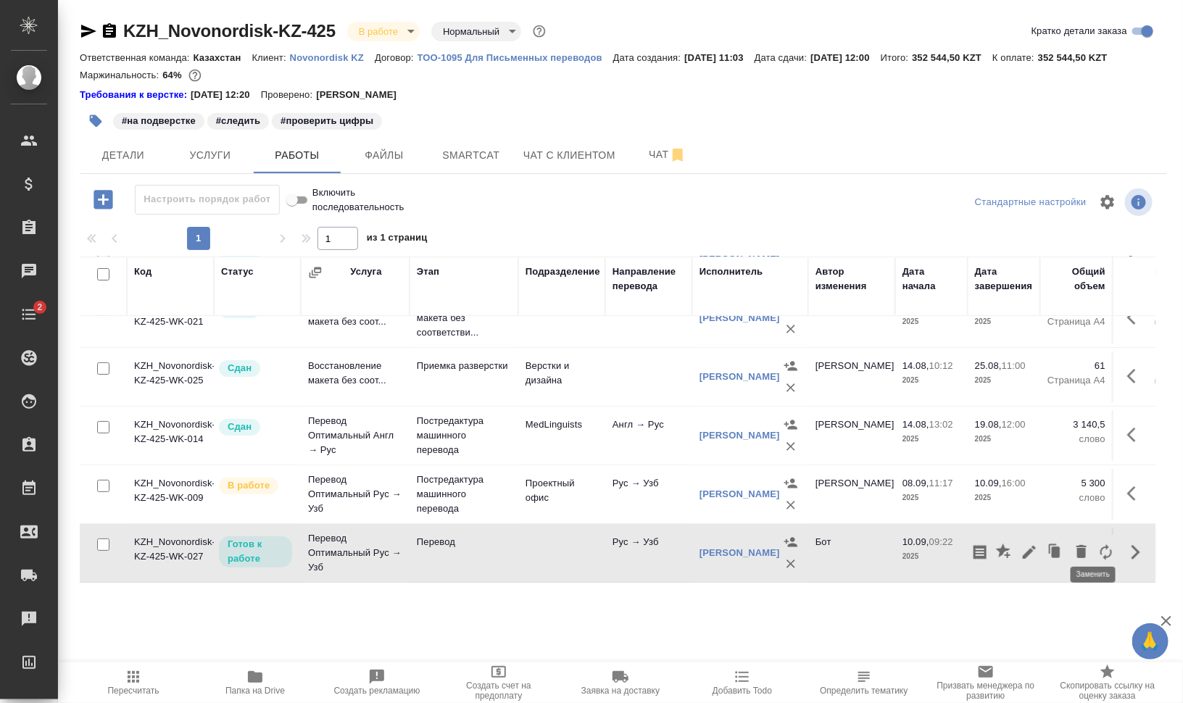
click at [1100, 544] on icon "button" at bounding box center [1106, 552] width 12 height 16
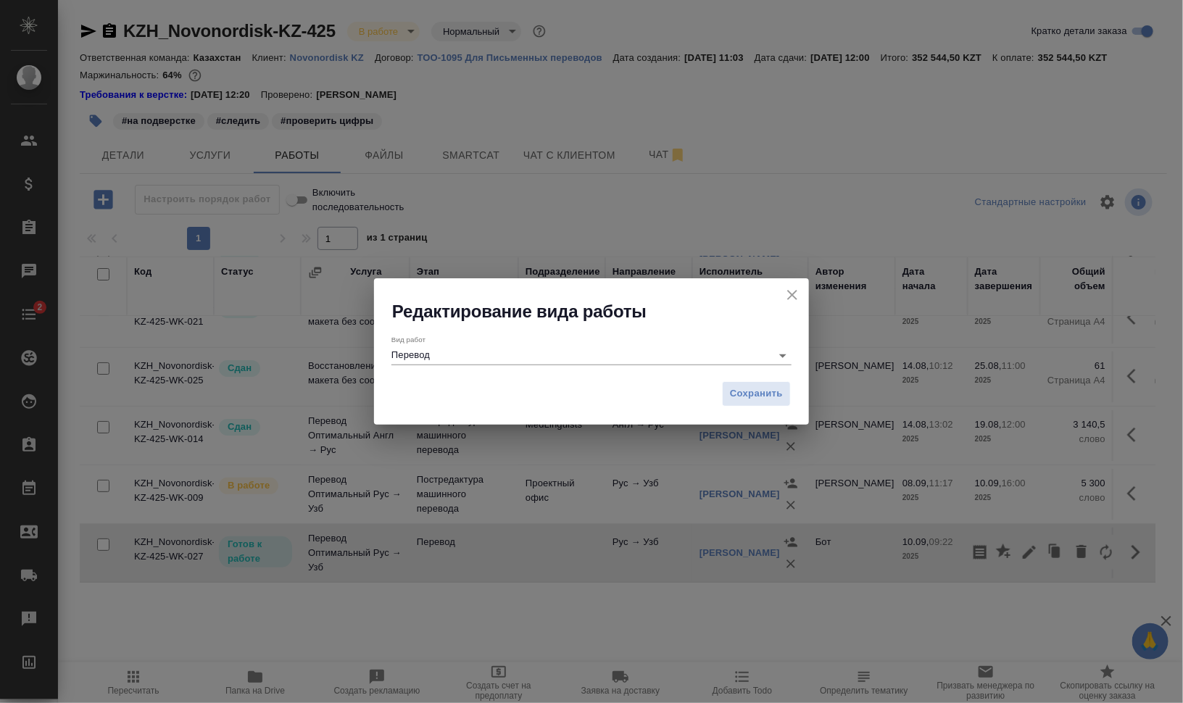
click at [504, 359] on input "Перевод" at bounding box center [577, 354] width 373 height 17
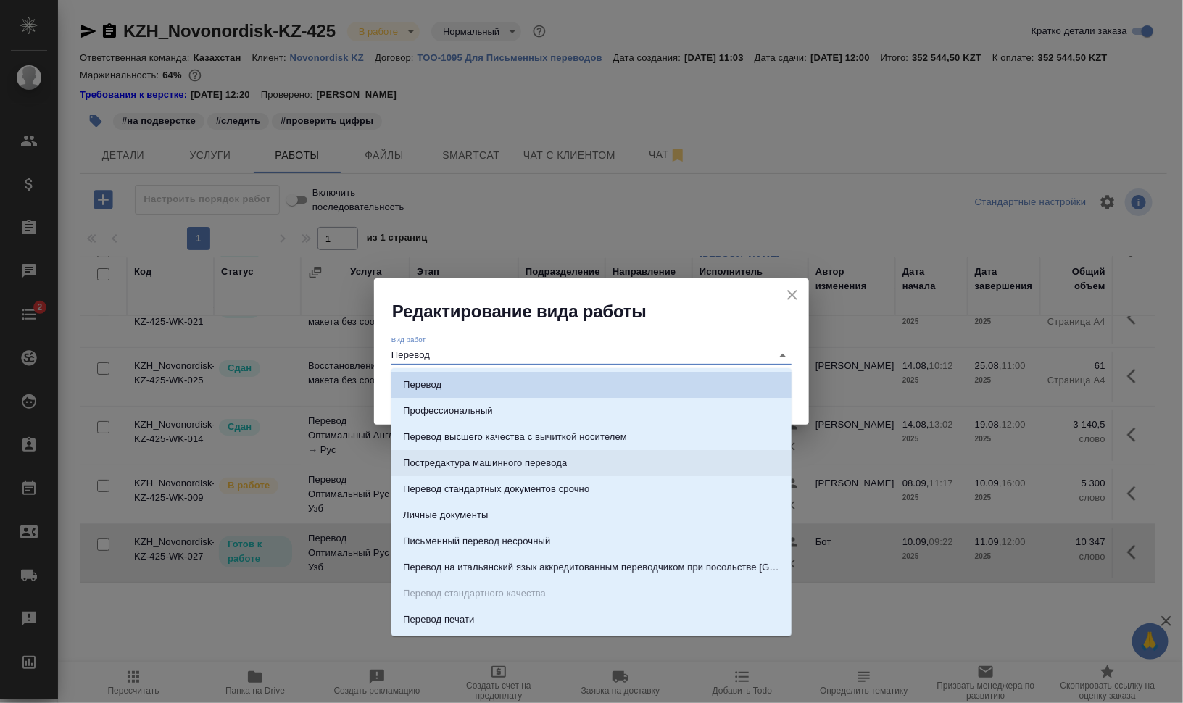
click at [516, 466] on p "Постредактура машинного перевода" at bounding box center [485, 463] width 164 height 14
type input "Постредактура машинного перевода"
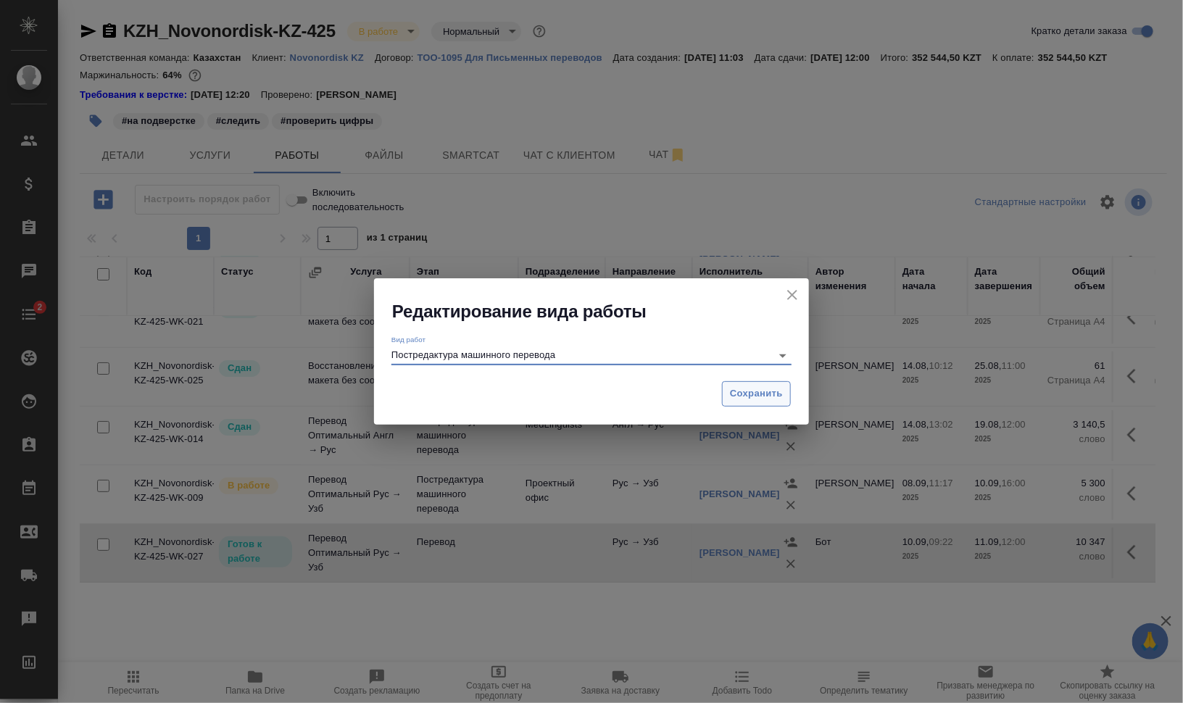
click at [765, 395] on span "Сохранить" at bounding box center [756, 394] width 53 height 17
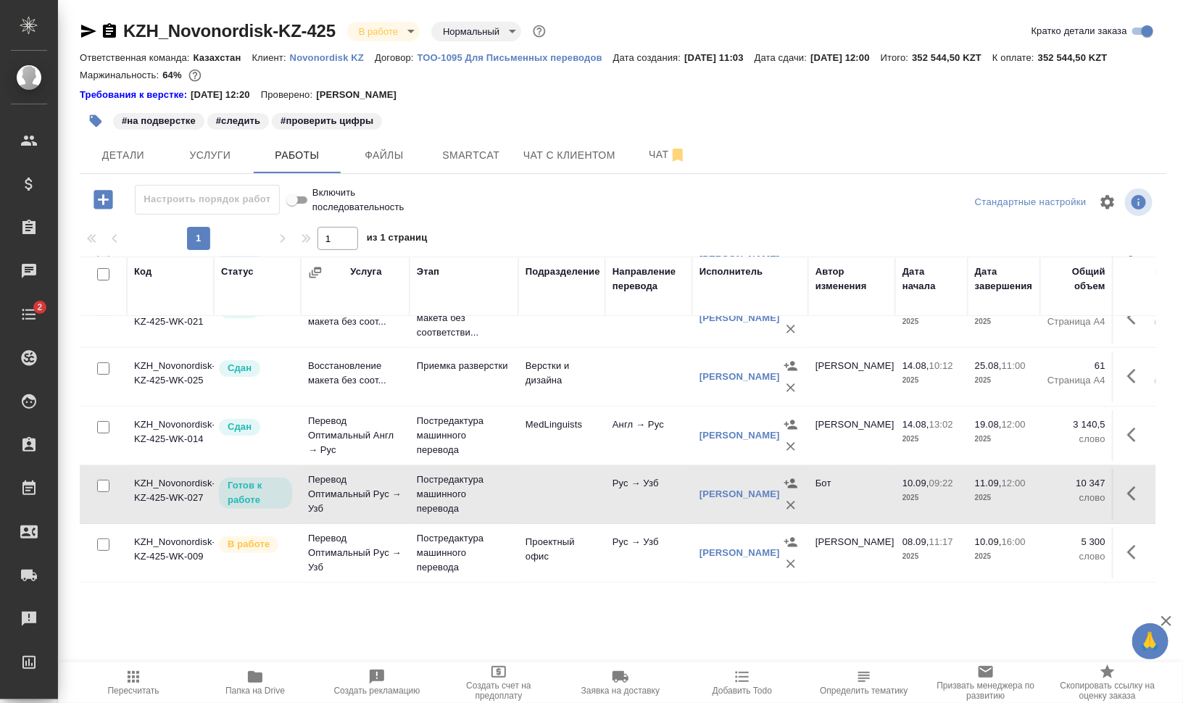
click at [115, 30] on icon "button" at bounding box center [109, 30] width 13 height 14
click at [792, 498] on icon "button" at bounding box center [791, 505] width 14 height 14
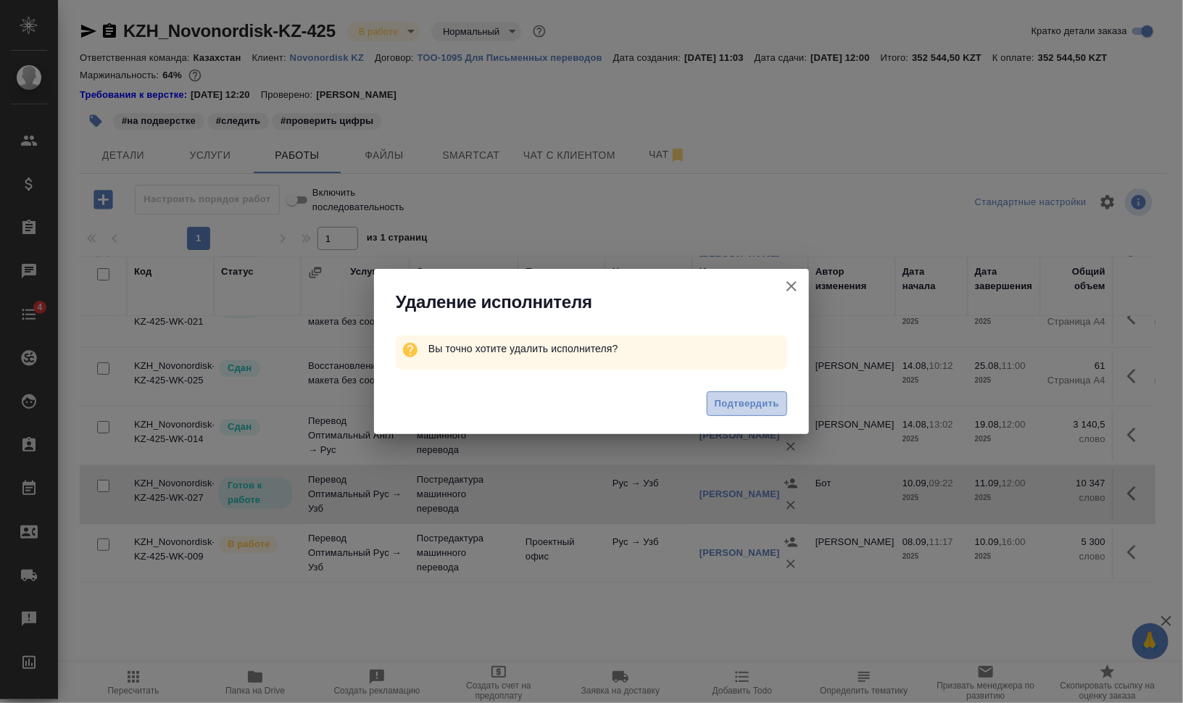
click at [765, 399] on span "Подтвердить" at bounding box center [747, 404] width 65 height 17
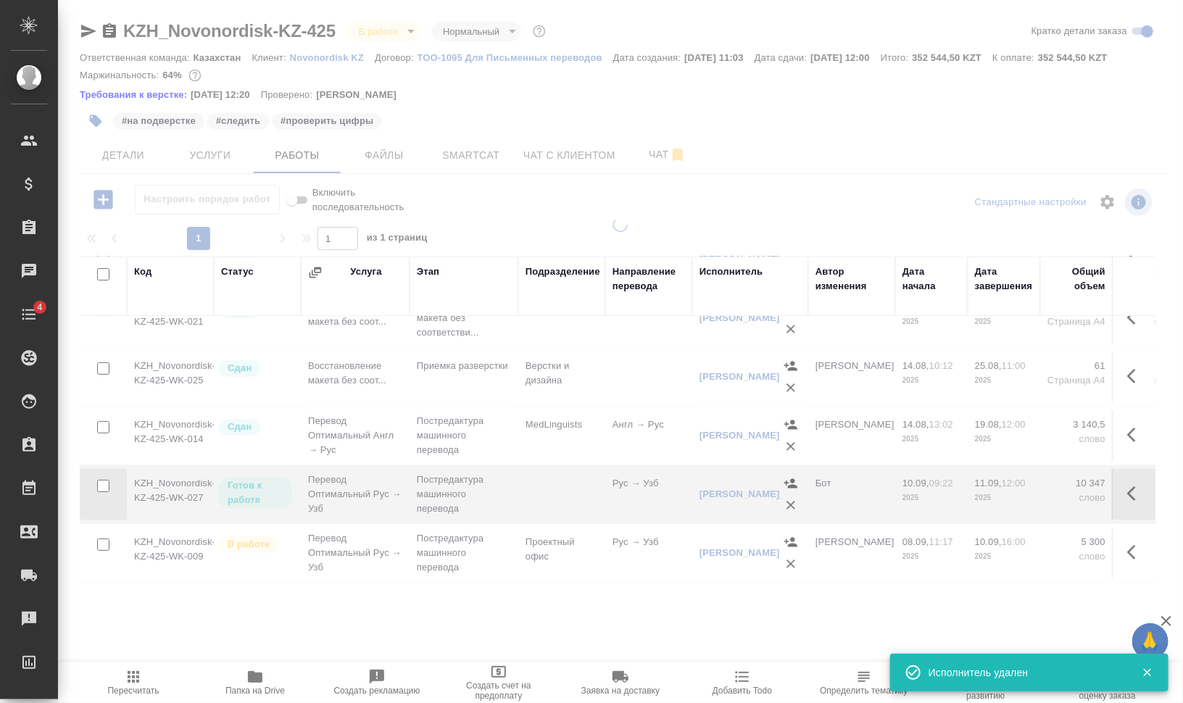
click at [1127, 485] on icon "button" at bounding box center [1135, 493] width 17 height 17
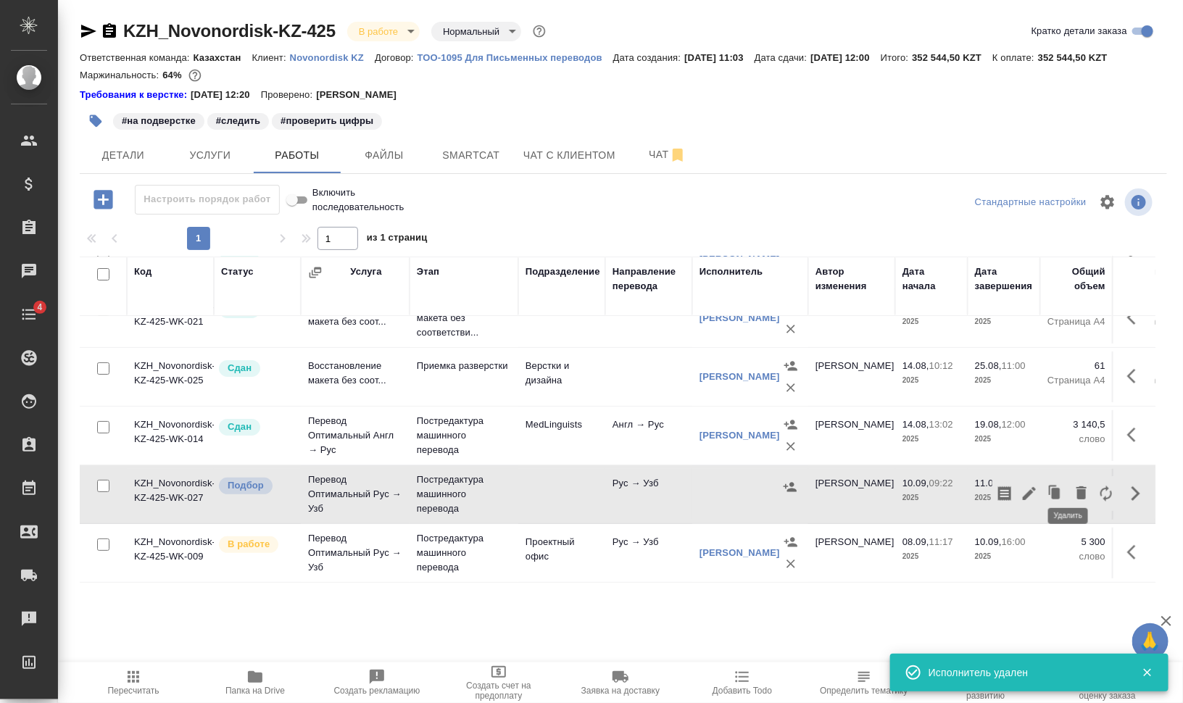
click at [1076, 486] on icon "button" at bounding box center [1081, 492] width 10 height 13
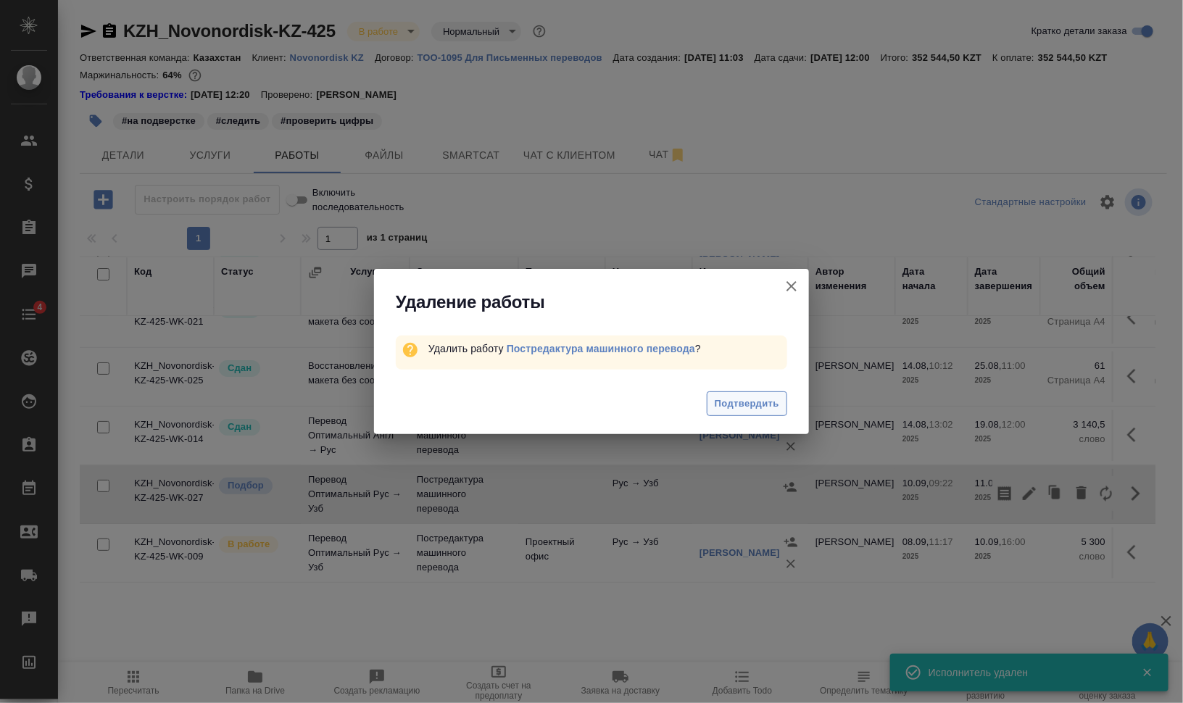
click at [707, 407] on button "Подтвердить" at bounding box center [747, 403] width 80 height 25
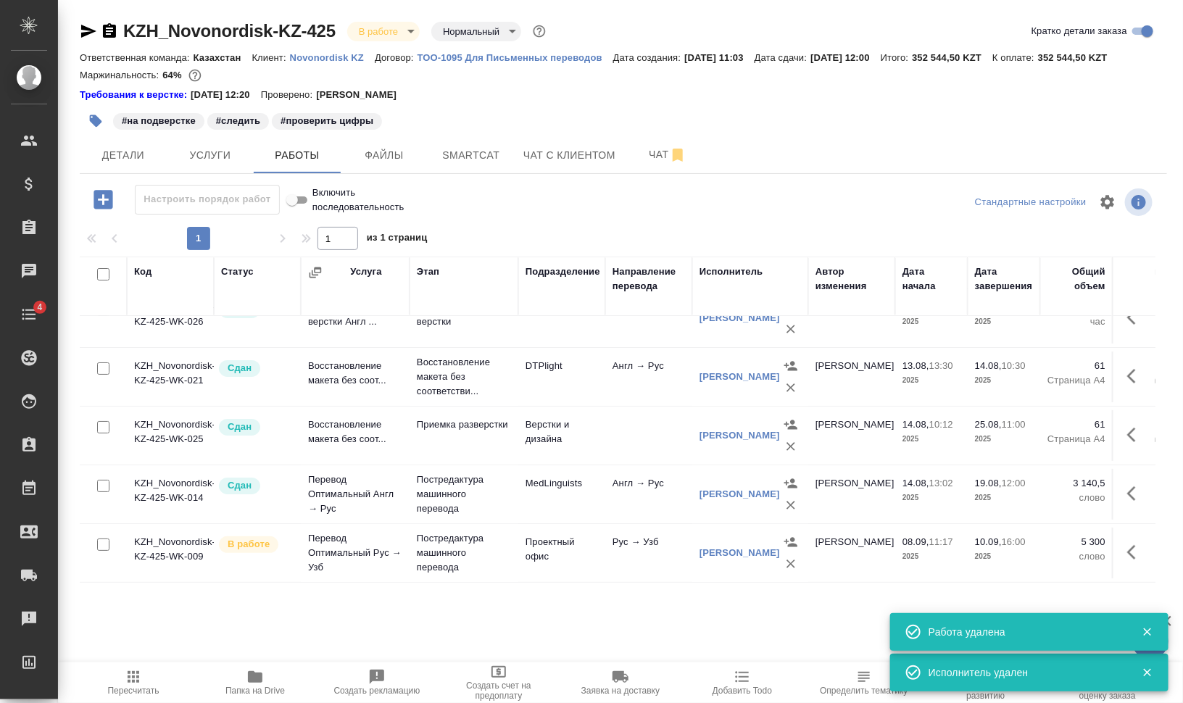
scroll to position [38, 0]
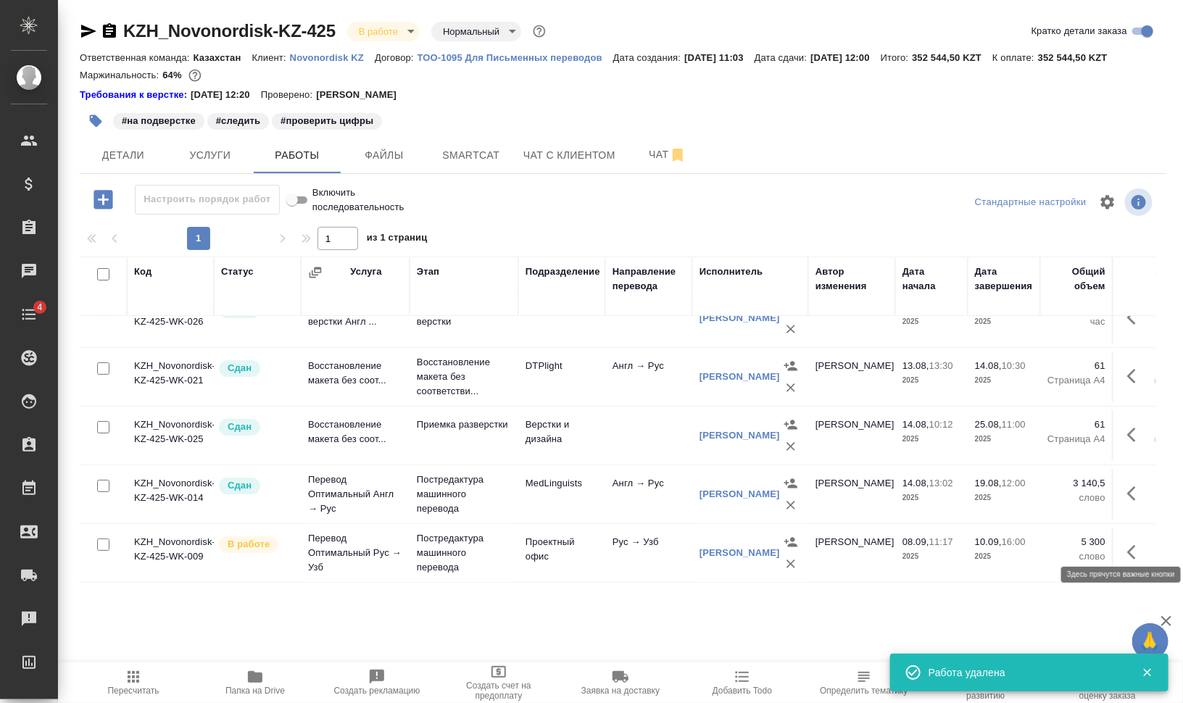
click at [1127, 545] on icon "button" at bounding box center [1131, 552] width 9 height 14
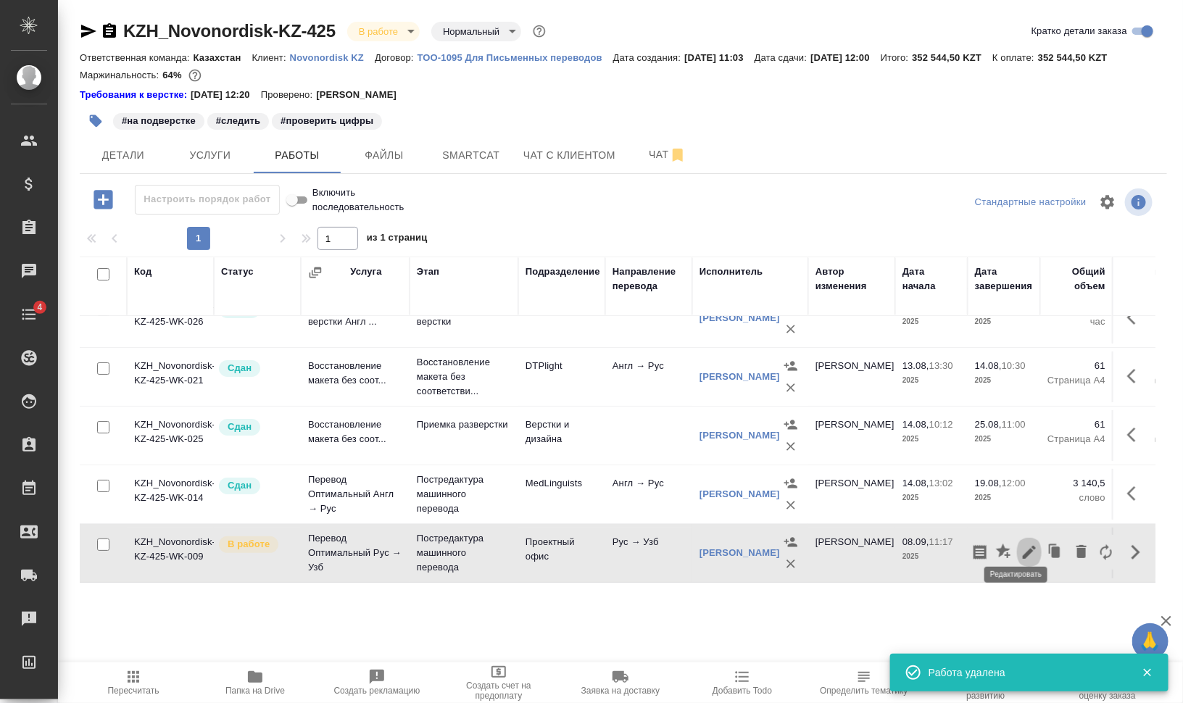
click at [1023, 546] on icon "button" at bounding box center [1029, 552] width 13 height 13
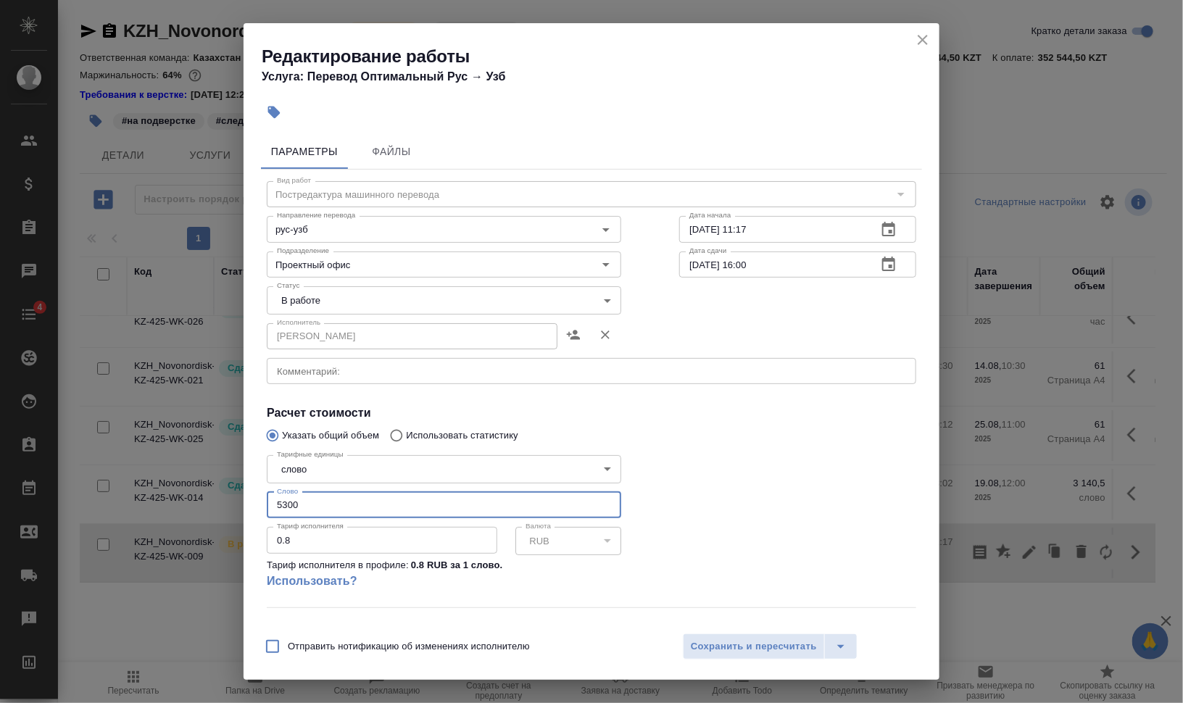
drag, startPoint x: 307, startPoint y: 505, endPoint x: 230, endPoint y: 501, distance: 76.9
click at [233, 501] on div "Редактирование работы Услуга: Перевод Оптимальный Рус → Узб Параметры Файлы Вид…" at bounding box center [591, 351] width 1183 height 703
type input "4055.72"
click at [734, 639] on span "Сохранить и пересчитать" at bounding box center [754, 647] width 126 height 17
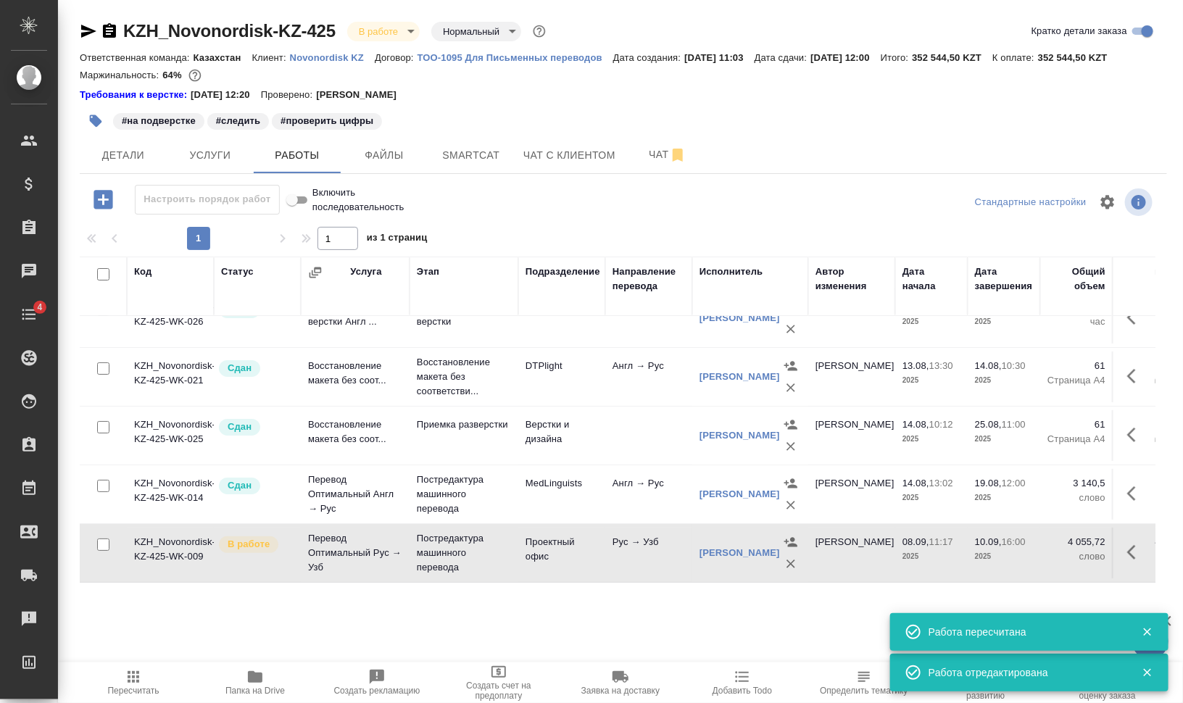
click at [1127, 544] on icon "button" at bounding box center [1135, 552] width 17 height 17
click at [1023, 544] on icon "button" at bounding box center [1029, 552] width 17 height 17
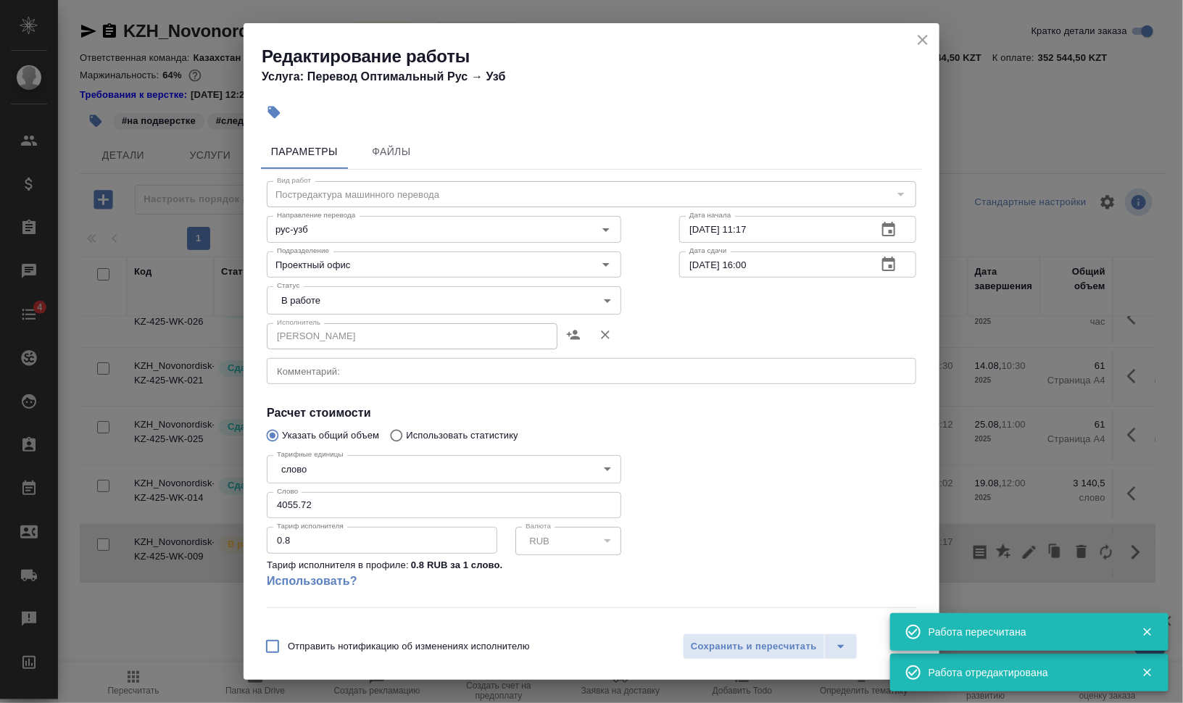
click at [343, 296] on body "🙏 .cls-1 fill:#fff; AWATERA Валеев Динар Клиенты Спецификации Заказы 0 Чаты 4 T…" at bounding box center [591, 410] width 1183 height 820
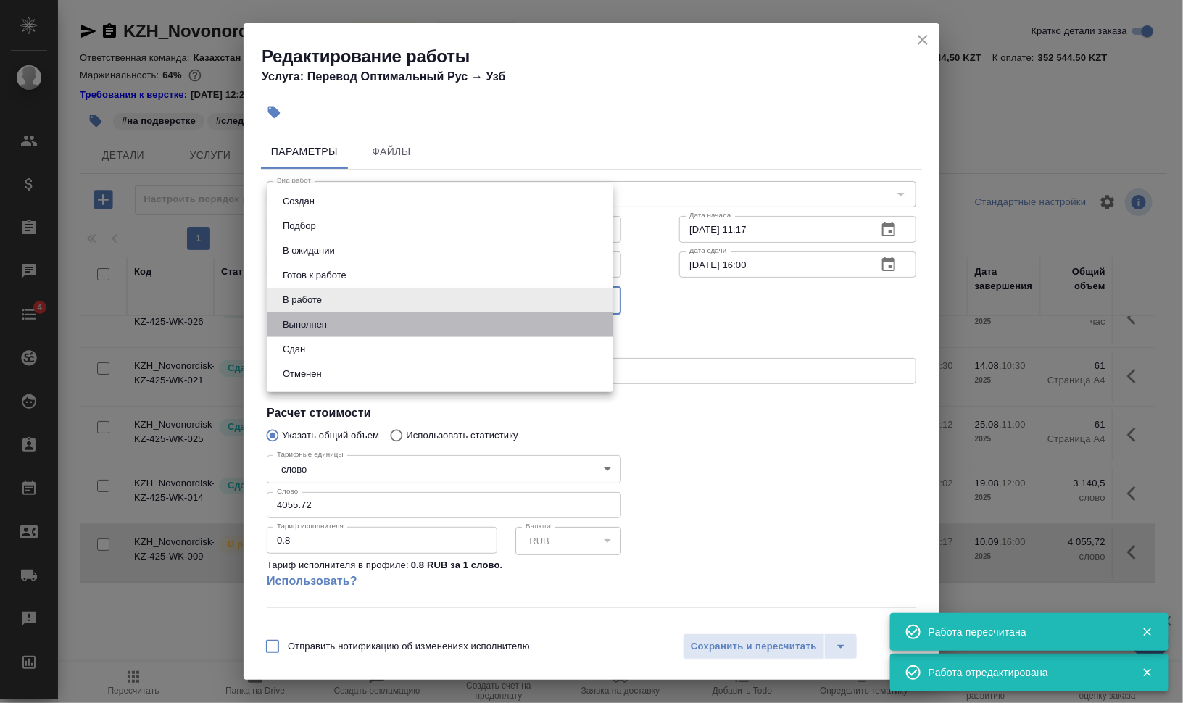
click at [333, 326] on li "Выполнен" at bounding box center [440, 324] width 346 height 25
type input "completed"
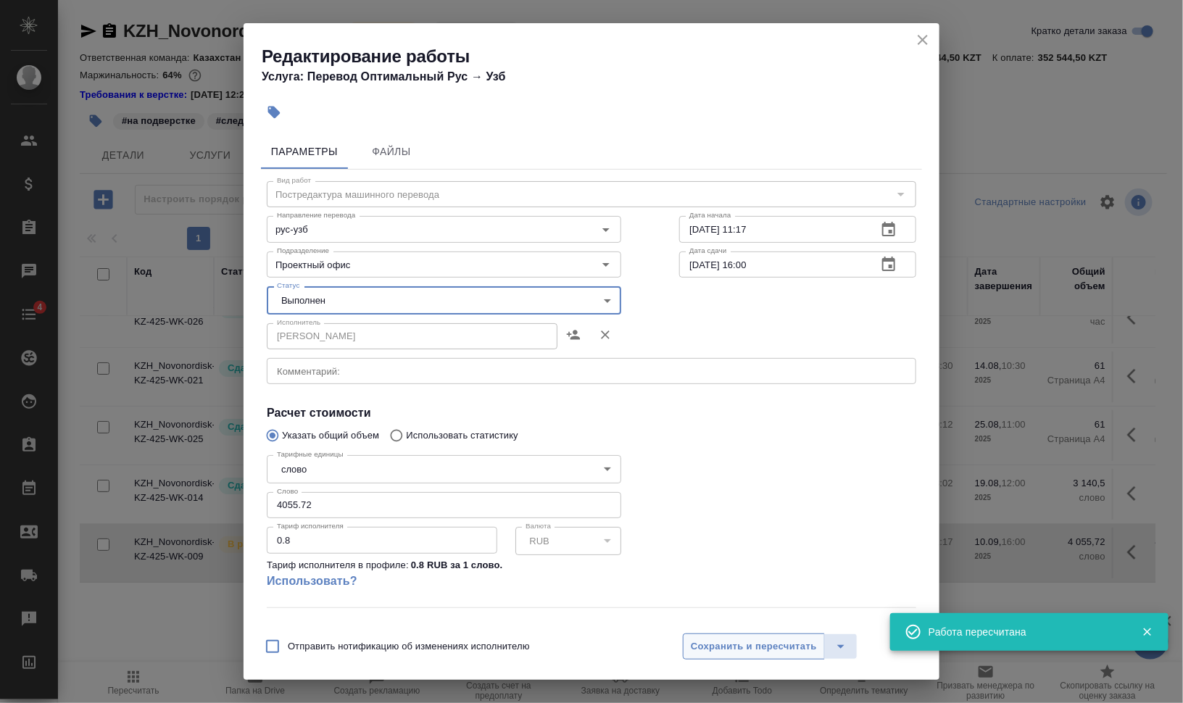
click at [733, 651] on span "Сохранить и пересчитать" at bounding box center [754, 647] width 126 height 17
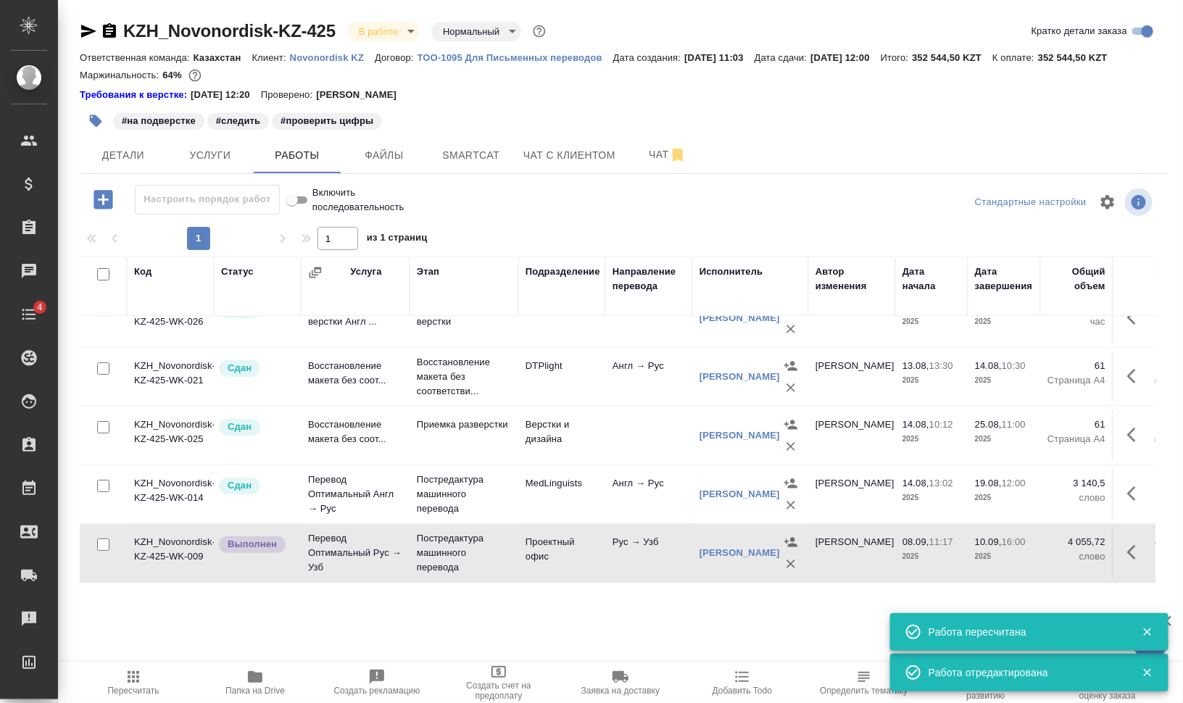
click at [128, 678] on icon "button" at bounding box center [133, 676] width 17 height 17
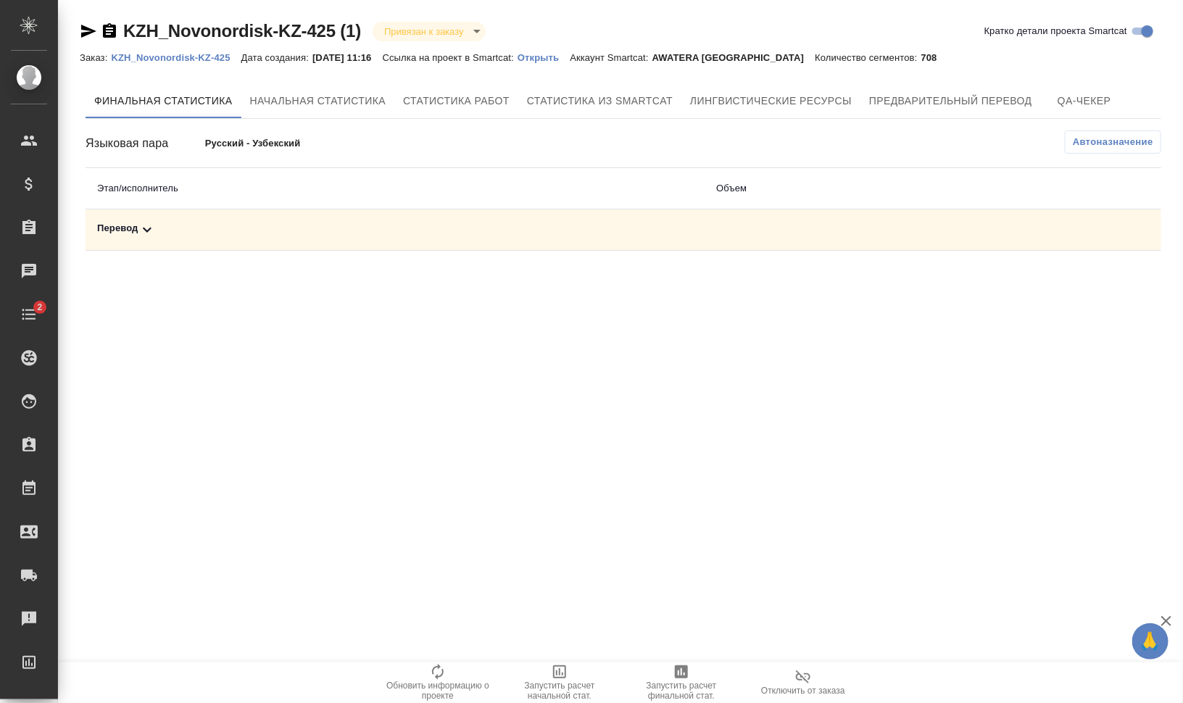
click at [124, 229] on div "Перевод" at bounding box center [395, 229] width 596 height 17
click at [1082, 150] on button "Автоназначение" at bounding box center [1113, 141] width 96 height 23
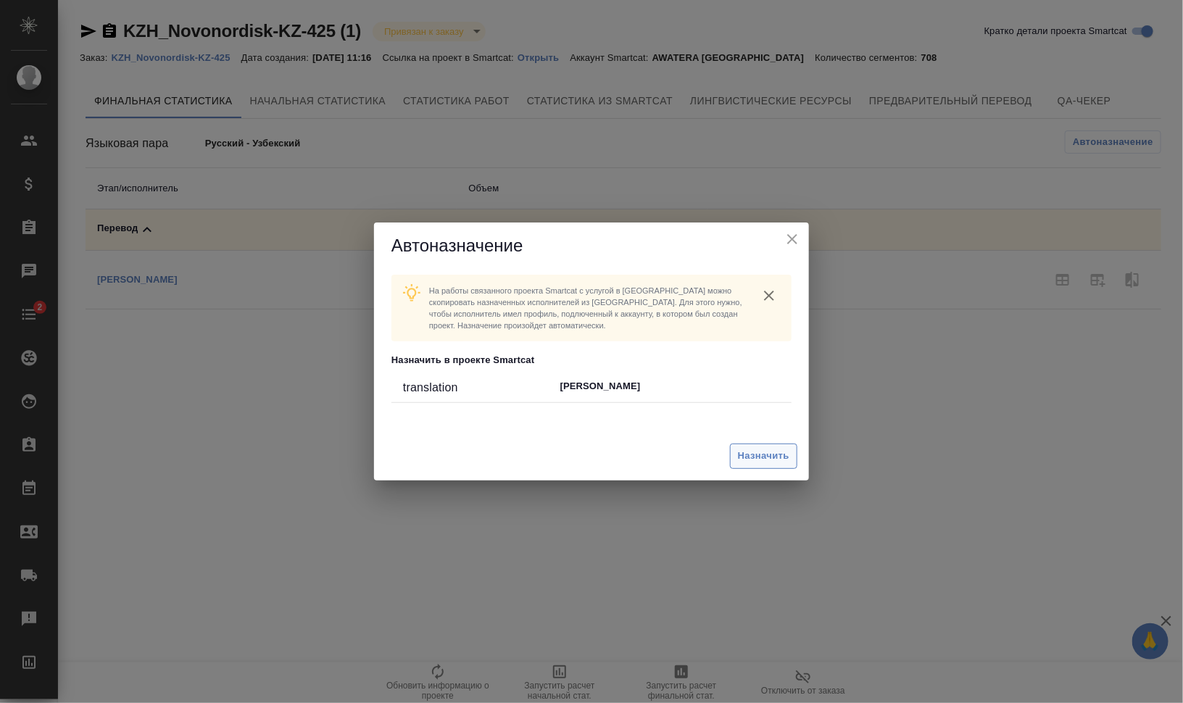
click at [783, 449] on span "Назначить" at bounding box center [763, 456] width 51 height 17
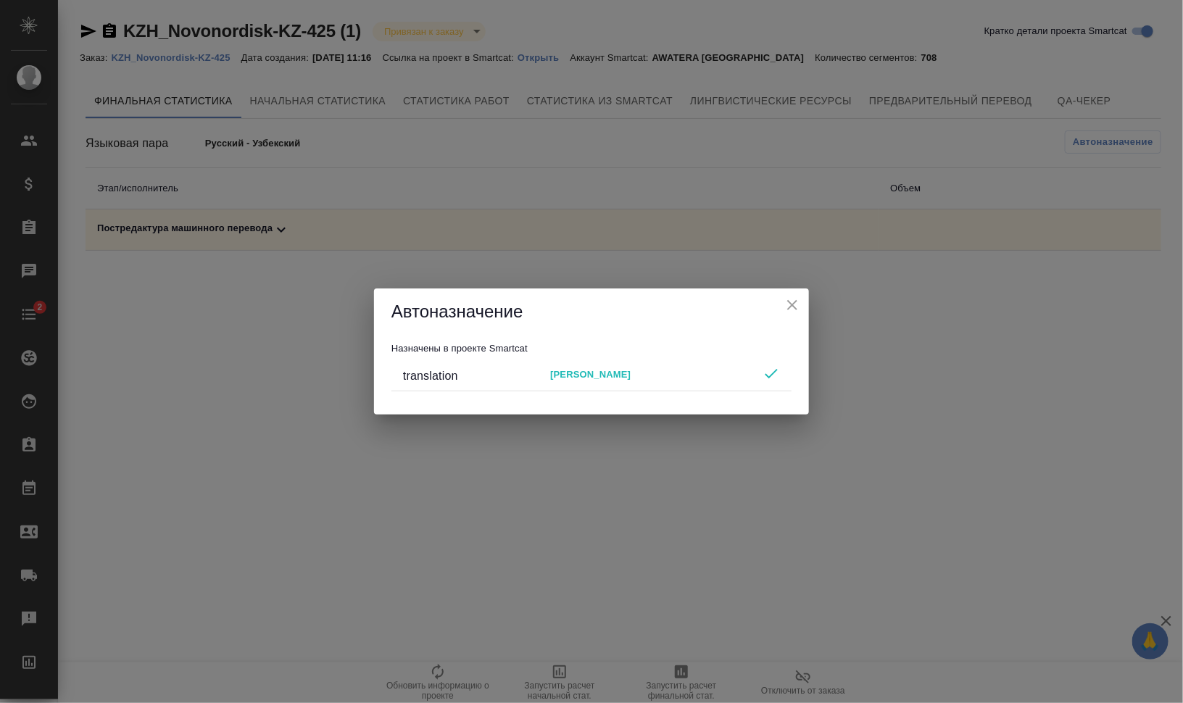
click at [694, 692] on div "Автоназначение Назначены в проекте Smartcat translation [PERSON_NAME]" at bounding box center [591, 351] width 1183 height 703
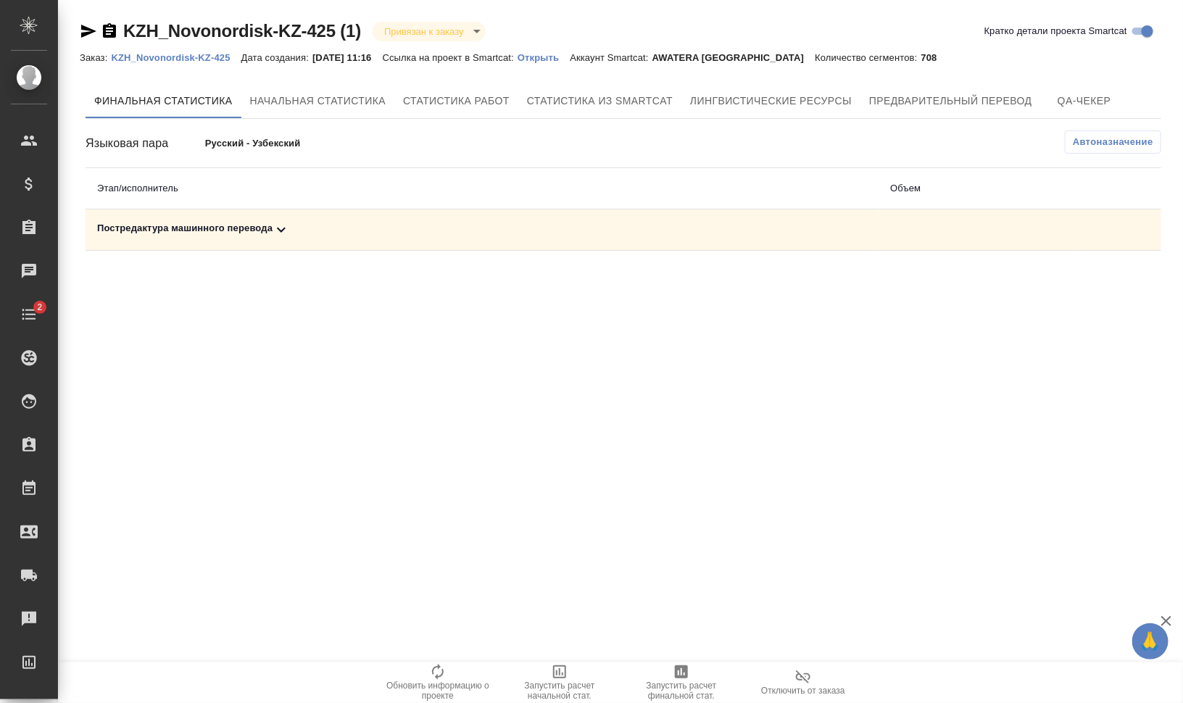
click at [694, 688] on span "Запустить расчет финальной стат." at bounding box center [681, 691] width 104 height 20
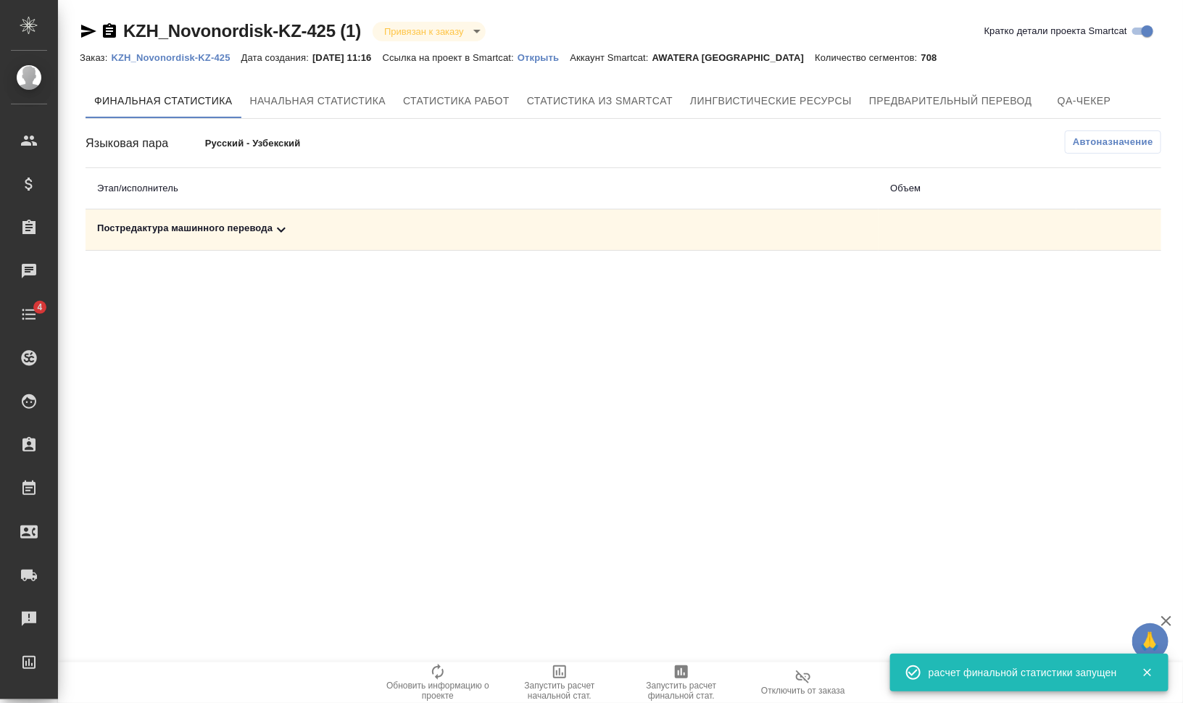
click at [265, 225] on div "Постредактура машинного перевода" at bounding box center [482, 229] width 770 height 17
click at [1064, 275] on icon "button" at bounding box center [1062, 280] width 13 height 12
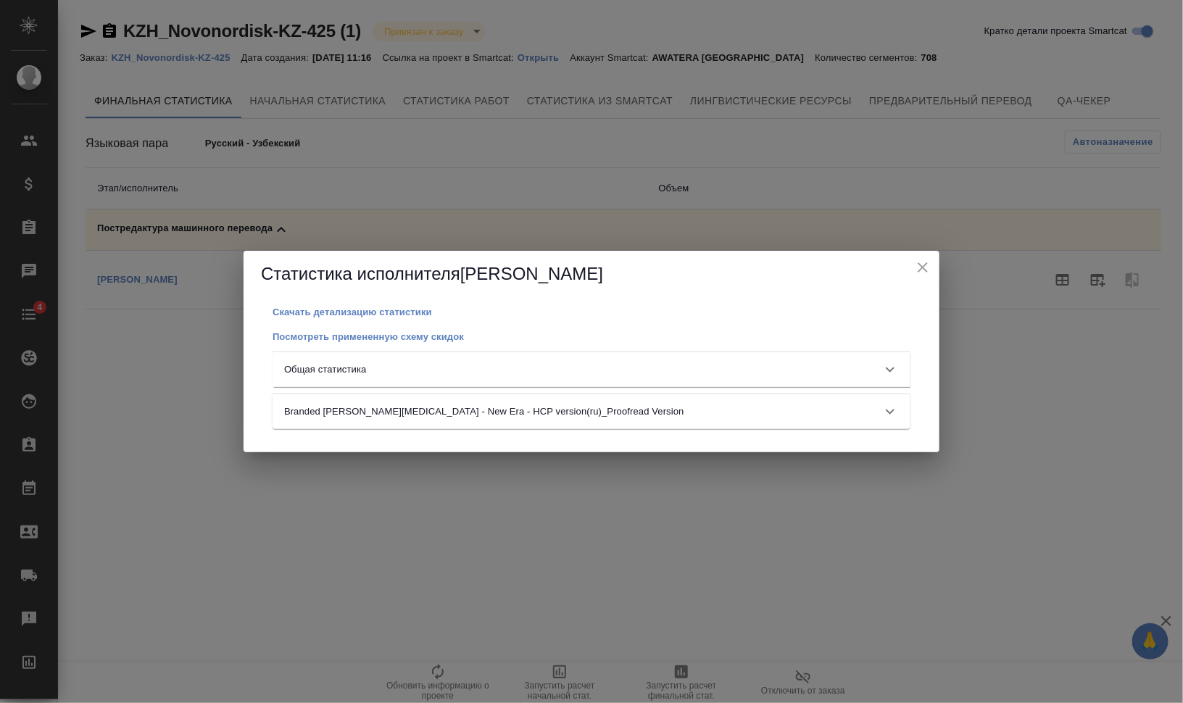
click at [513, 355] on div "Общая статистика" at bounding box center [592, 369] width 638 height 35
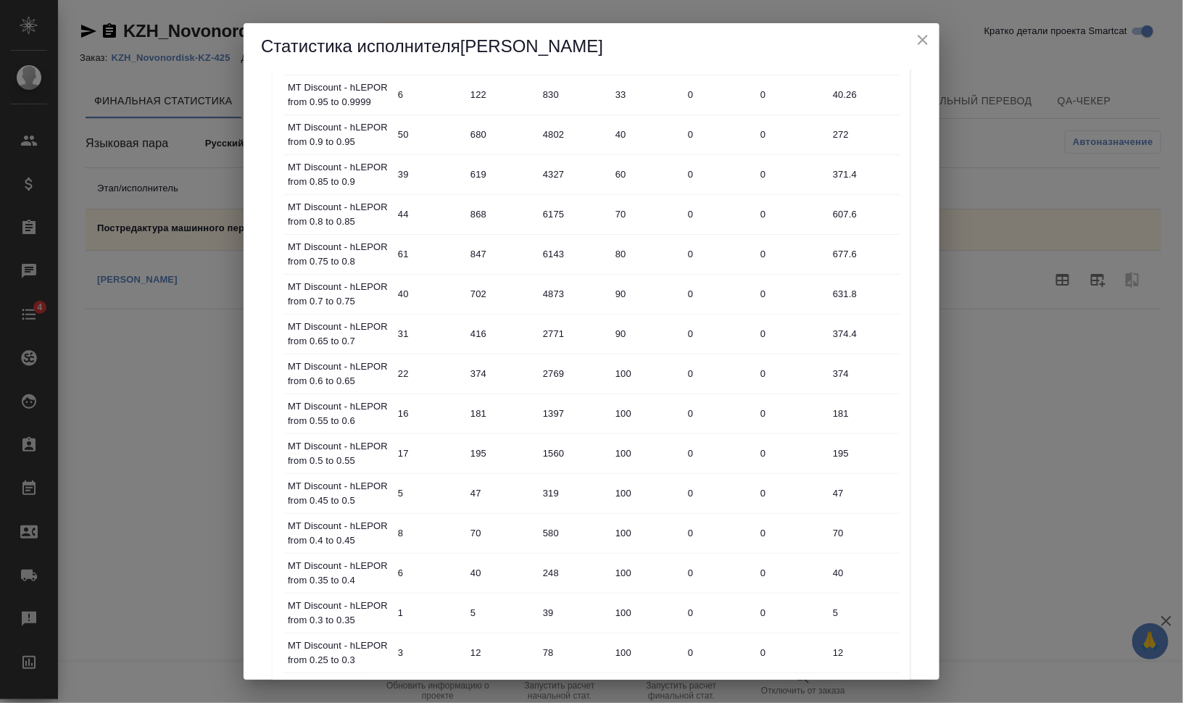
scroll to position [646, 0]
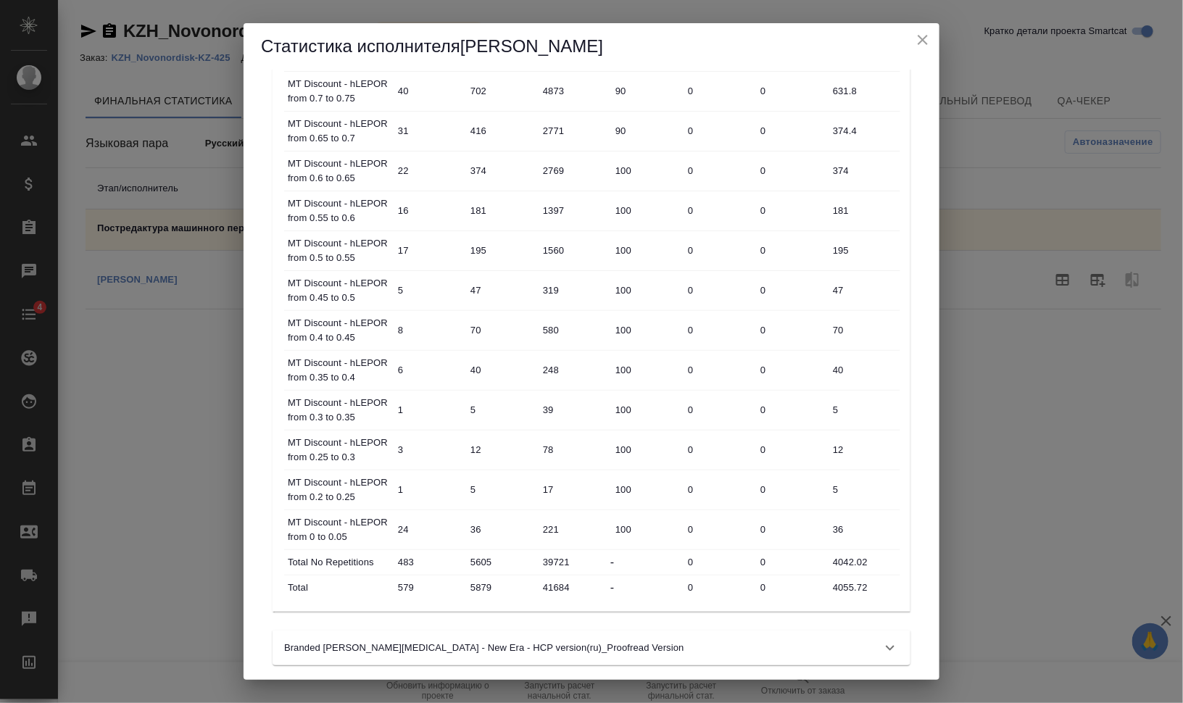
click at [1100, 484] on div "Статистика исполнителя Sagieva Dinara Скачать детализацию статистики Посмотреть…" at bounding box center [591, 351] width 1183 height 703
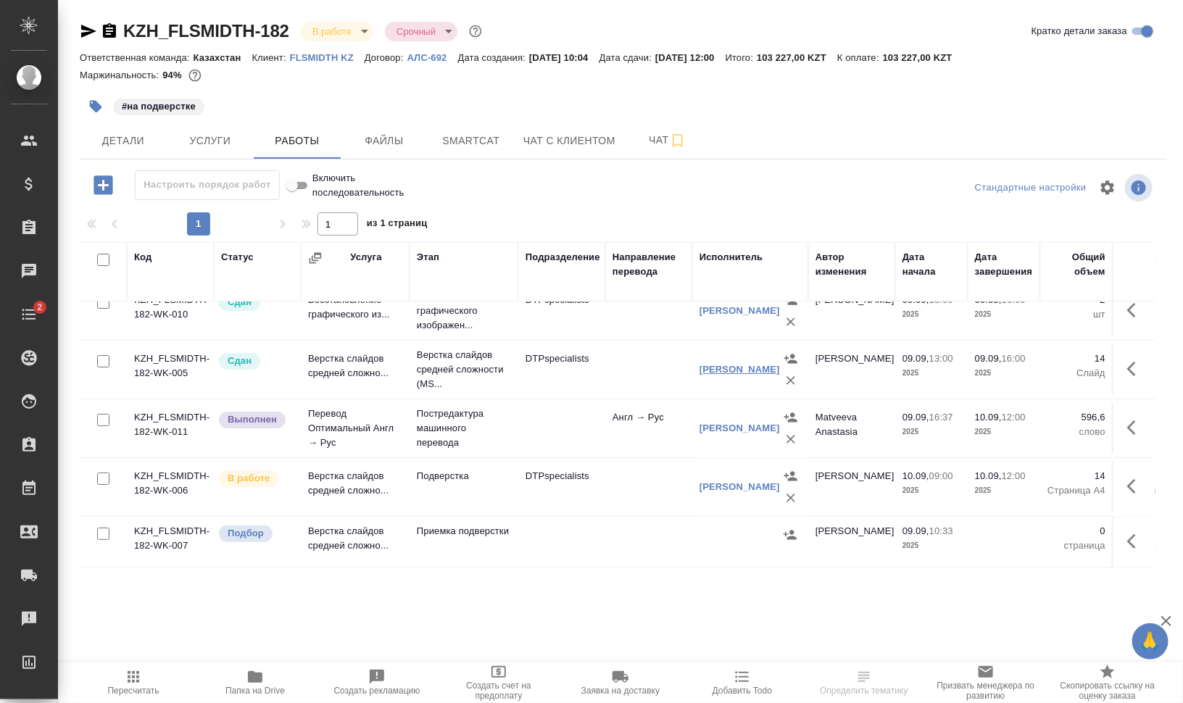
scroll to position [31, 0]
click at [763, 691] on span "Добавить Todo" at bounding box center [742, 691] width 59 height 10
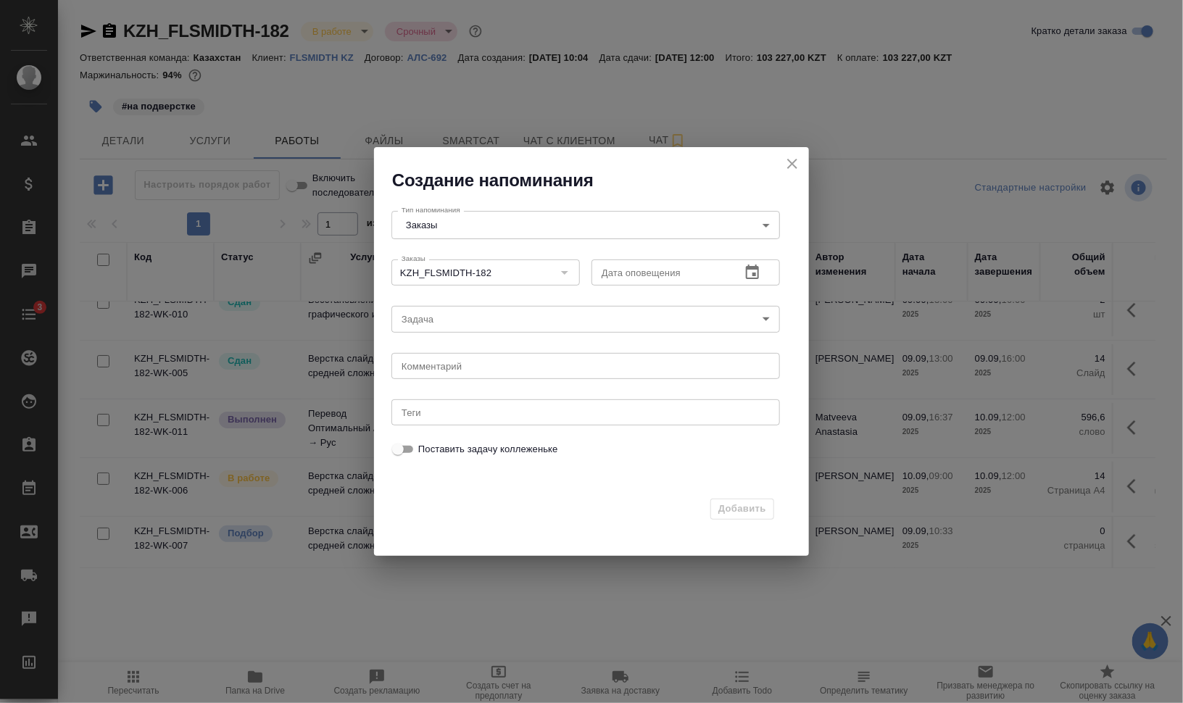
click at [562, 323] on body "🙏 .cls-1 fill:#fff; AWATERA Валеев Динар Клиенты Спецификации Заказы 0 Чаты 3 T…" at bounding box center [591, 410] width 1183 height 820
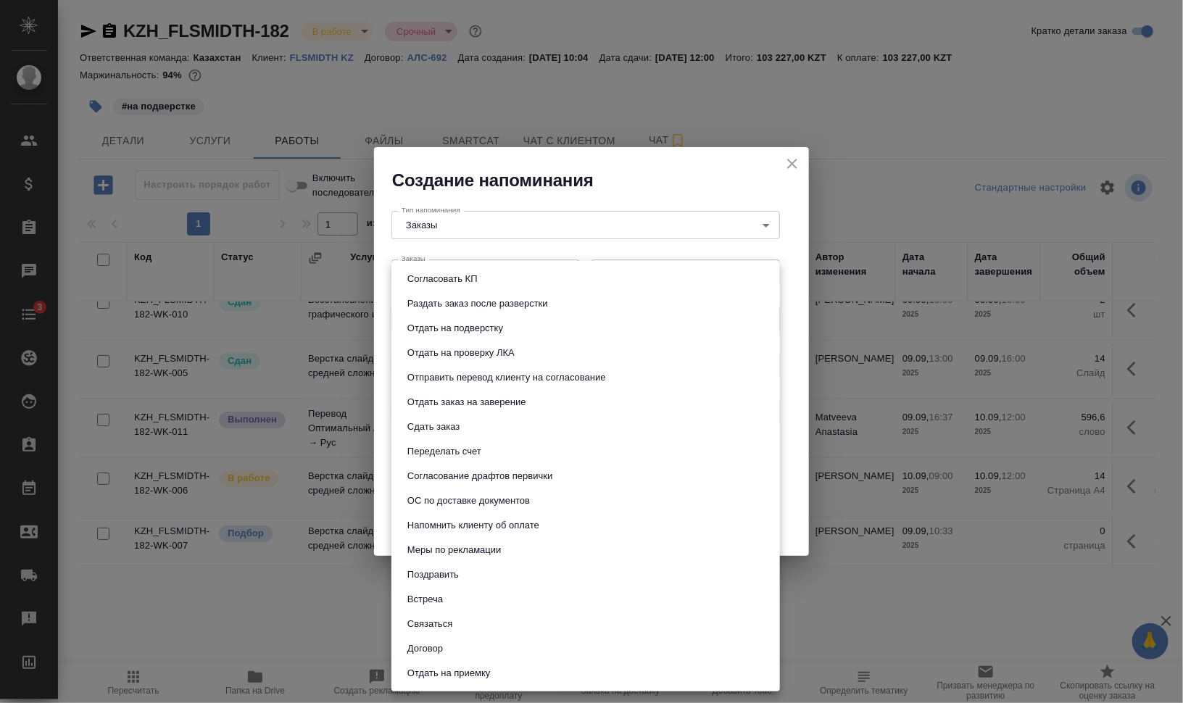
click at [497, 425] on li "Сдать заказ" at bounding box center [585, 427] width 389 height 25
type input "Сдать заказ"
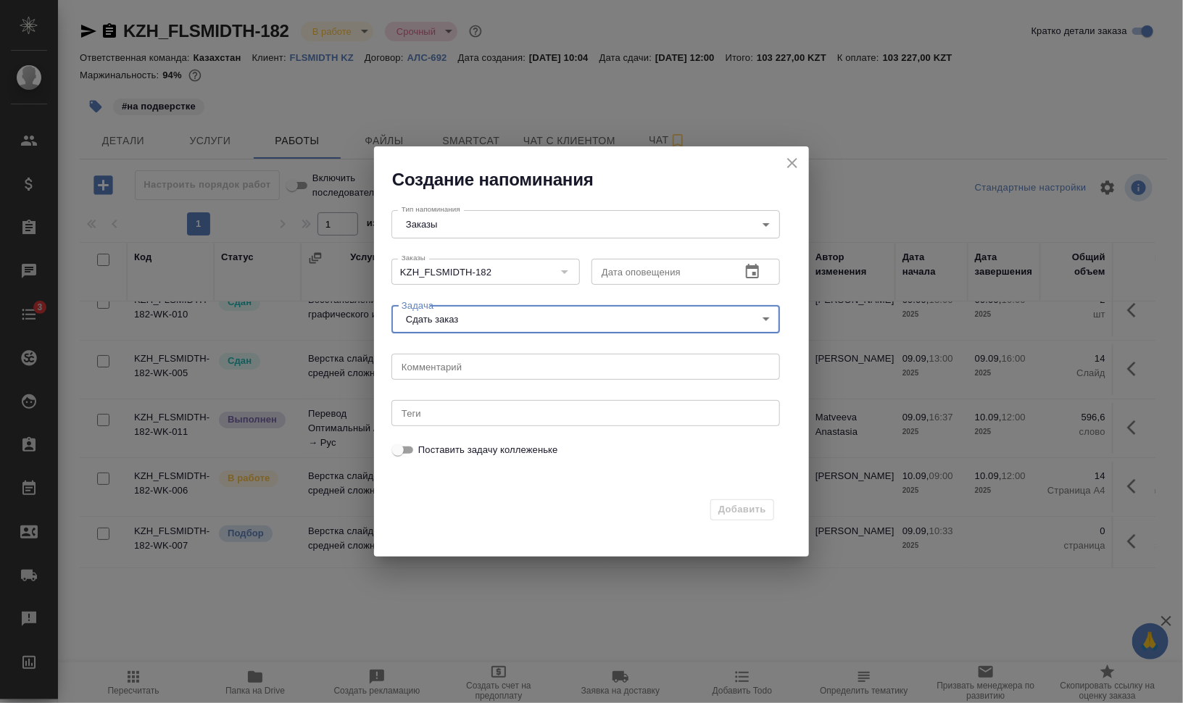
click at [747, 262] on button "button" at bounding box center [752, 271] width 35 height 35
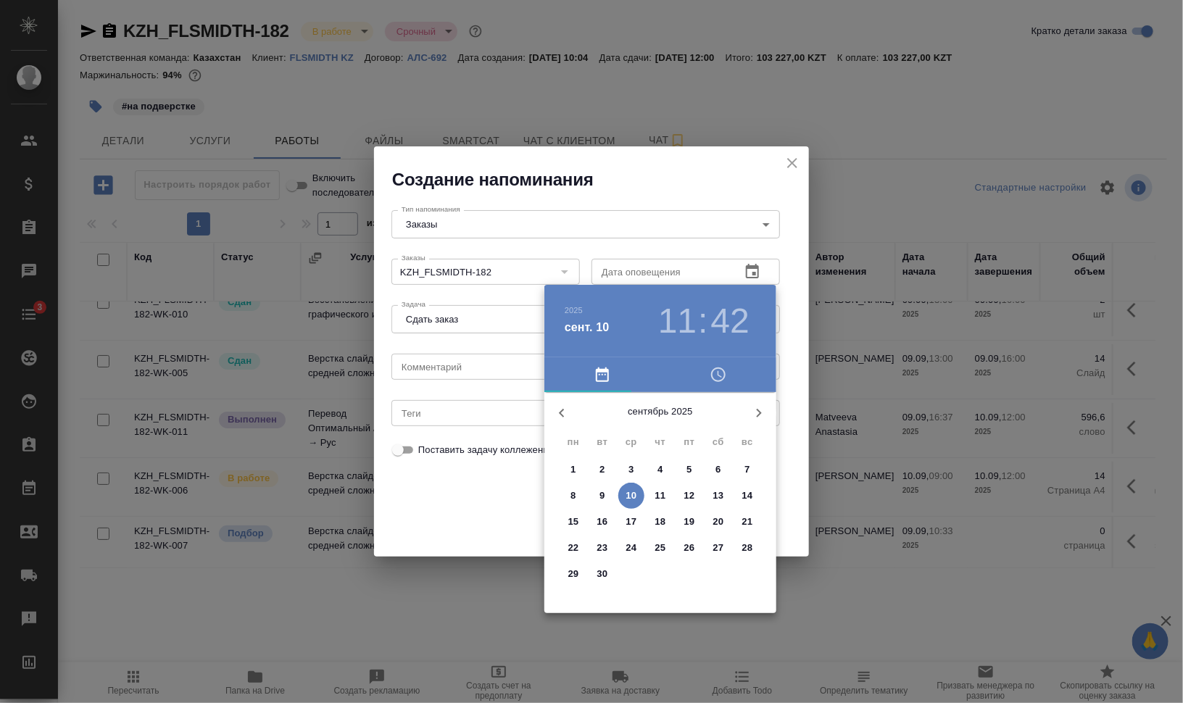
click at [678, 322] on h3 "11" at bounding box center [677, 321] width 38 height 41
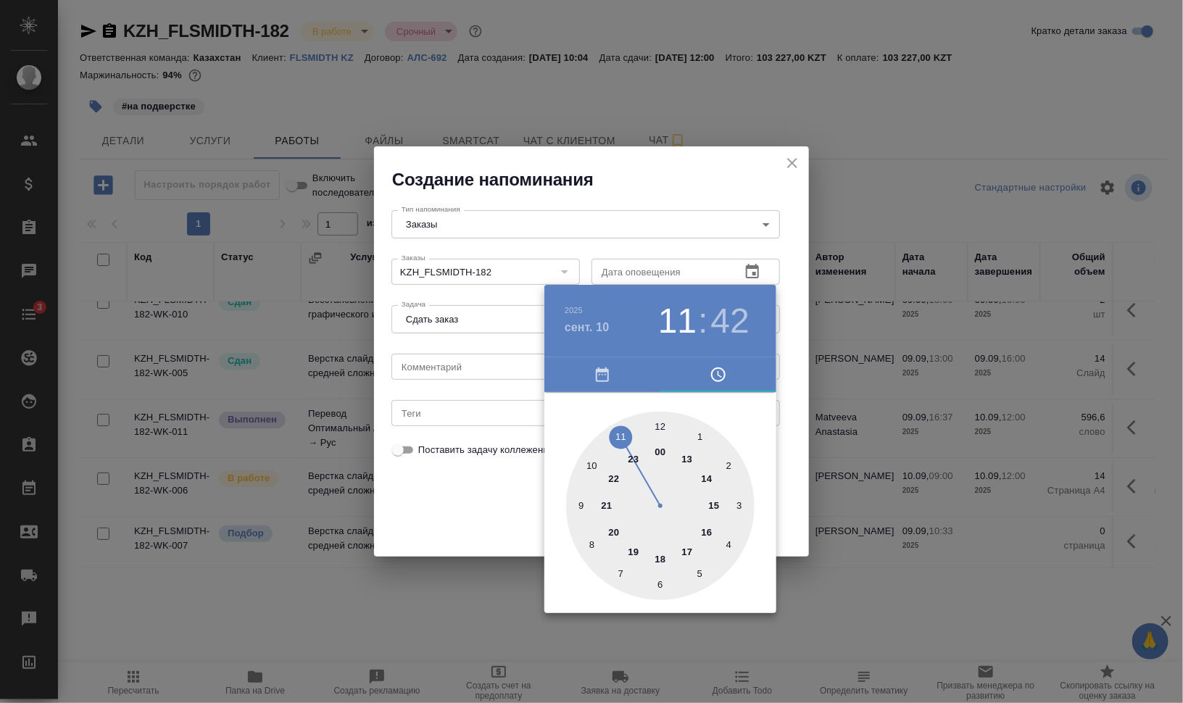
click at [622, 435] on div at bounding box center [660, 506] width 188 height 188
click at [711, 323] on h3 "42" at bounding box center [730, 321] width 38 height 41
click at [619, 433] on div at bounding box center [660, 506] width 188 height 188
type input "10.09.2025 11:55"
click at [899, 447] on div at bounding box center [591, 351] width 1183 height 703
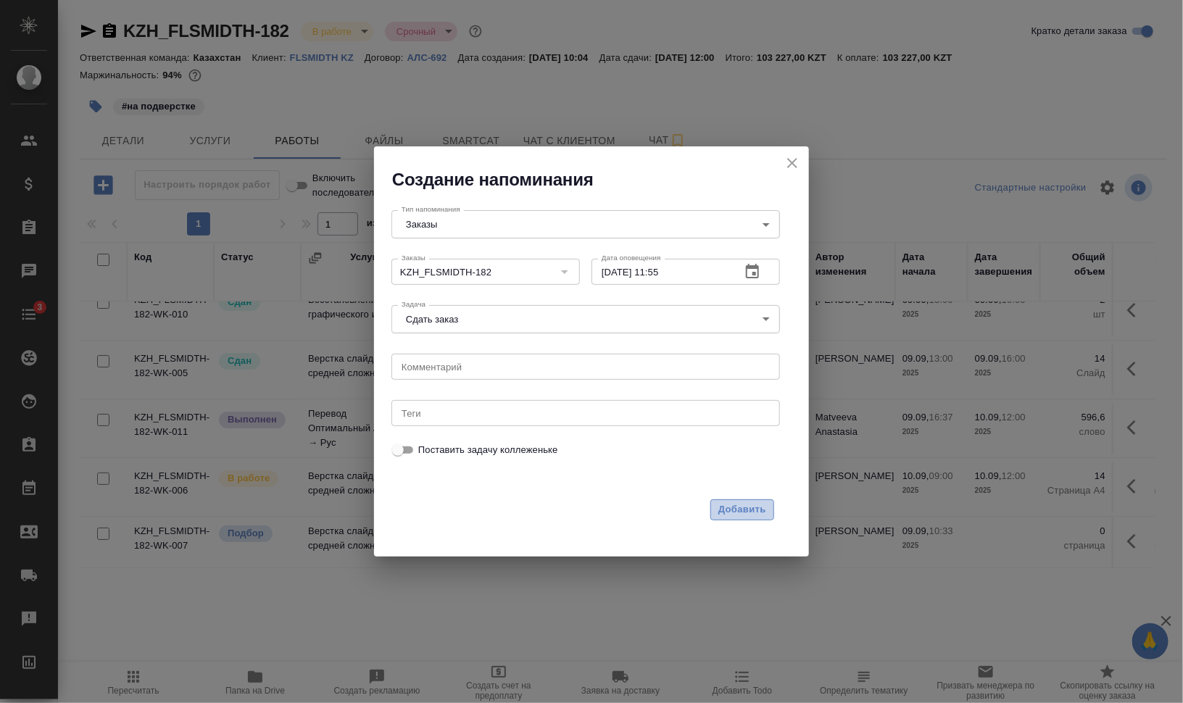
click at [756, 509] on span "Добавить" at bounding box center [742, 510] width 48 height 17
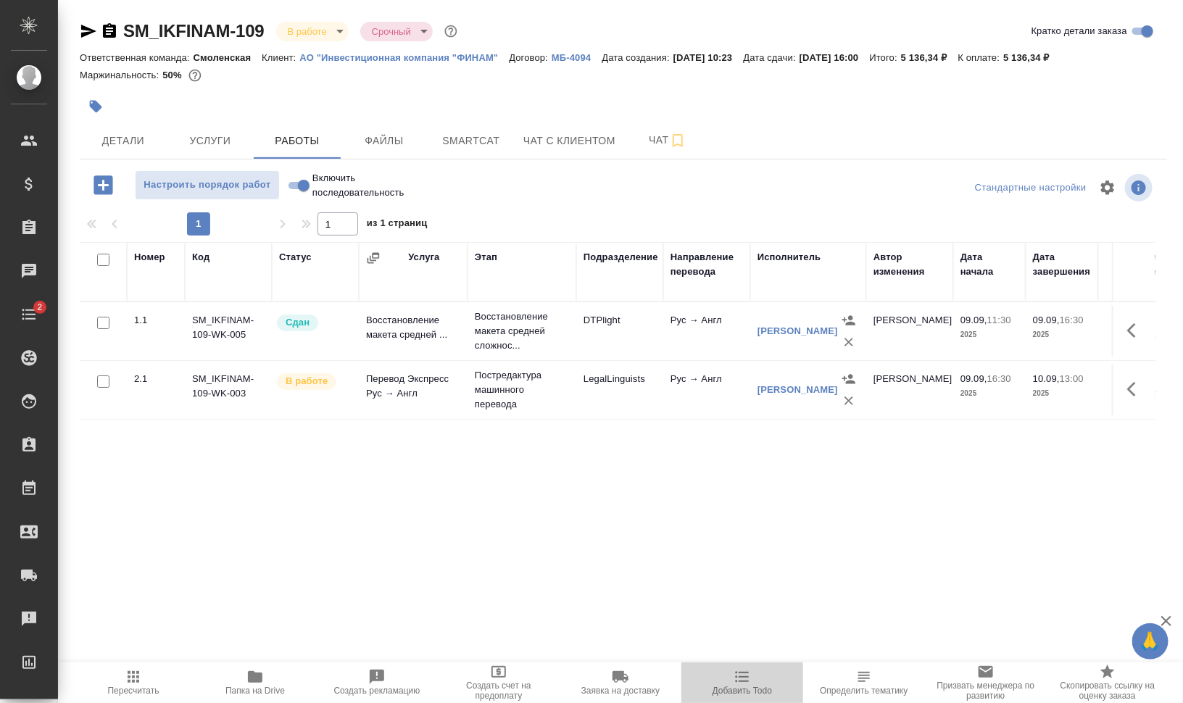
click at [738, 687] on span "Добавить Todo" at bounding box center [742, 691] width 59 height 10
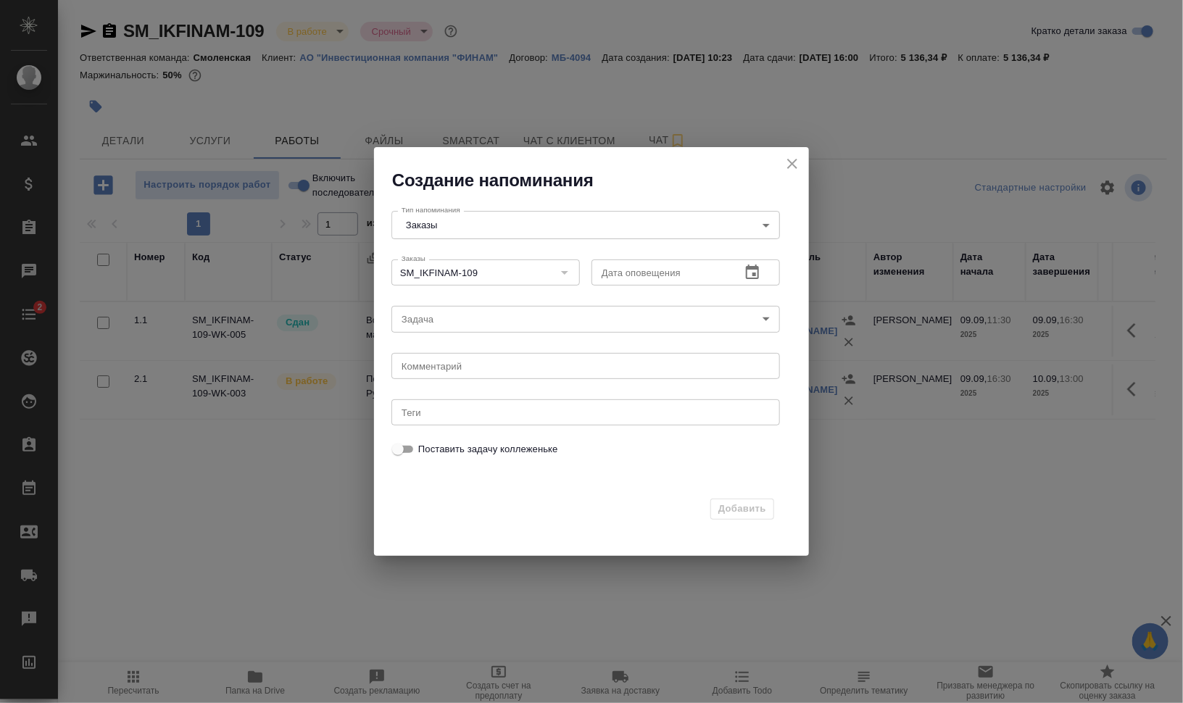
click at [758, 272] on icon "button" at bounding box center [752, 272] width 13 height 14
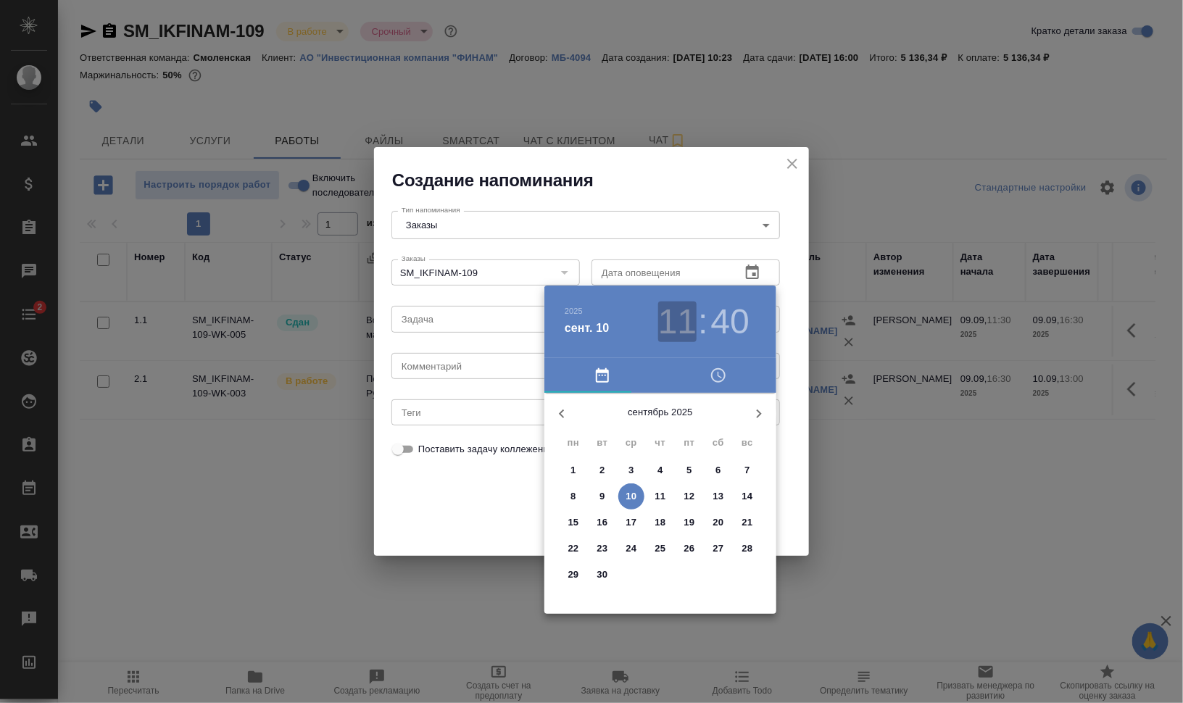
click at [680, 329] on h3 "11" at bounding box center [677, 322] width 38 height 41
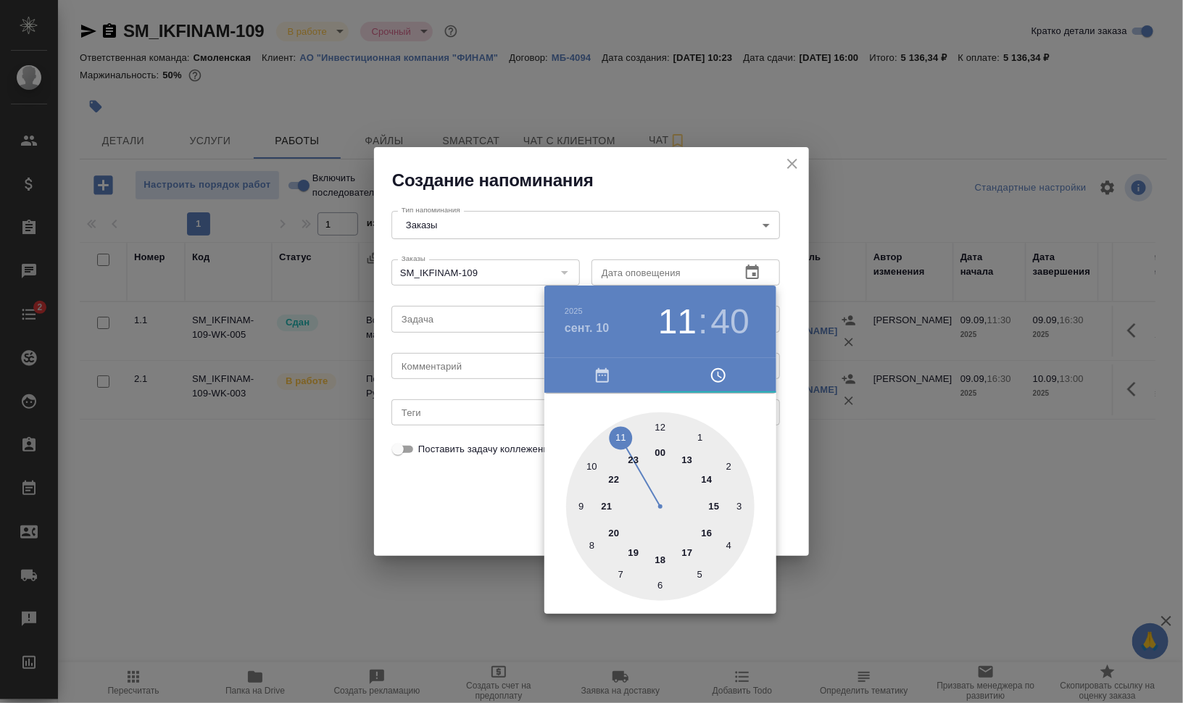
click at [659, 428] on div at bounding box center [660, 506] width 188 height 188
click at [619, 436] on div at bounding box center [660, 506] width 188 height 188
type input "[DATE] 12:55"
click at [871, 482] on div at bounding box center [591, 351] width 1183 height 703
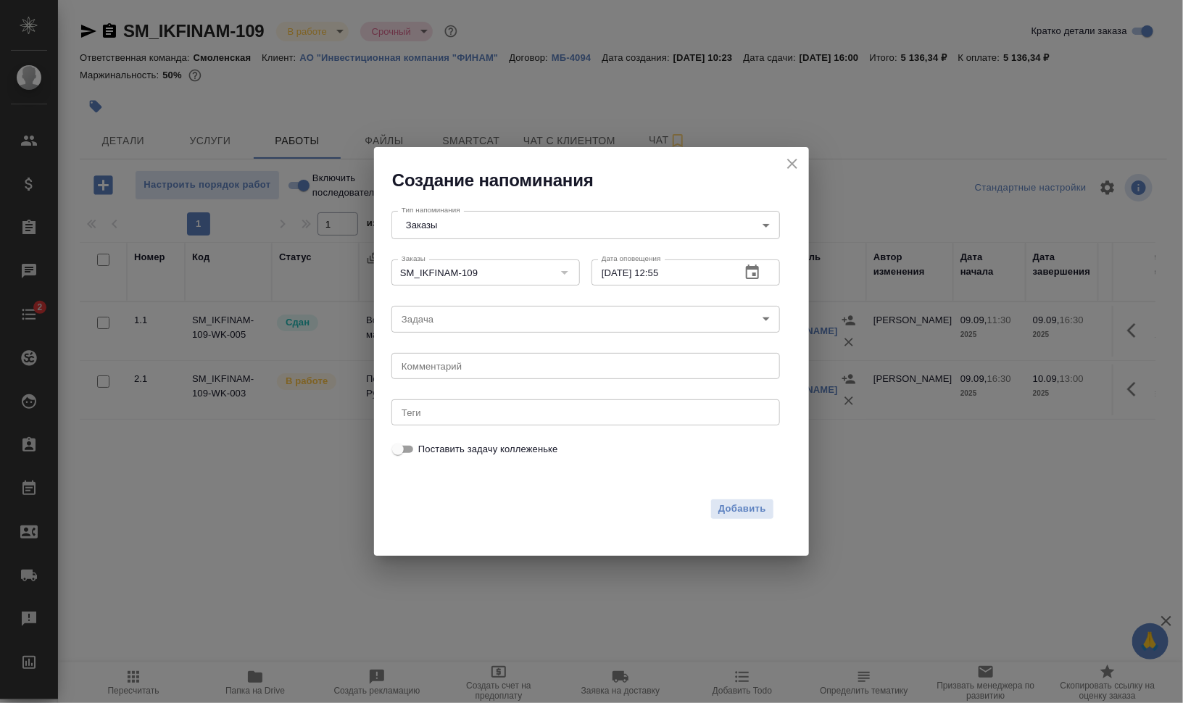
click at [529, 313] on body "🙏 .cls-1 fill:#fff; AWATERA [PERSON_NAME] Динар Клиенты Спецификации Заказы 0 Ч…" at bounding box center [591, 410] width 1183 height 820
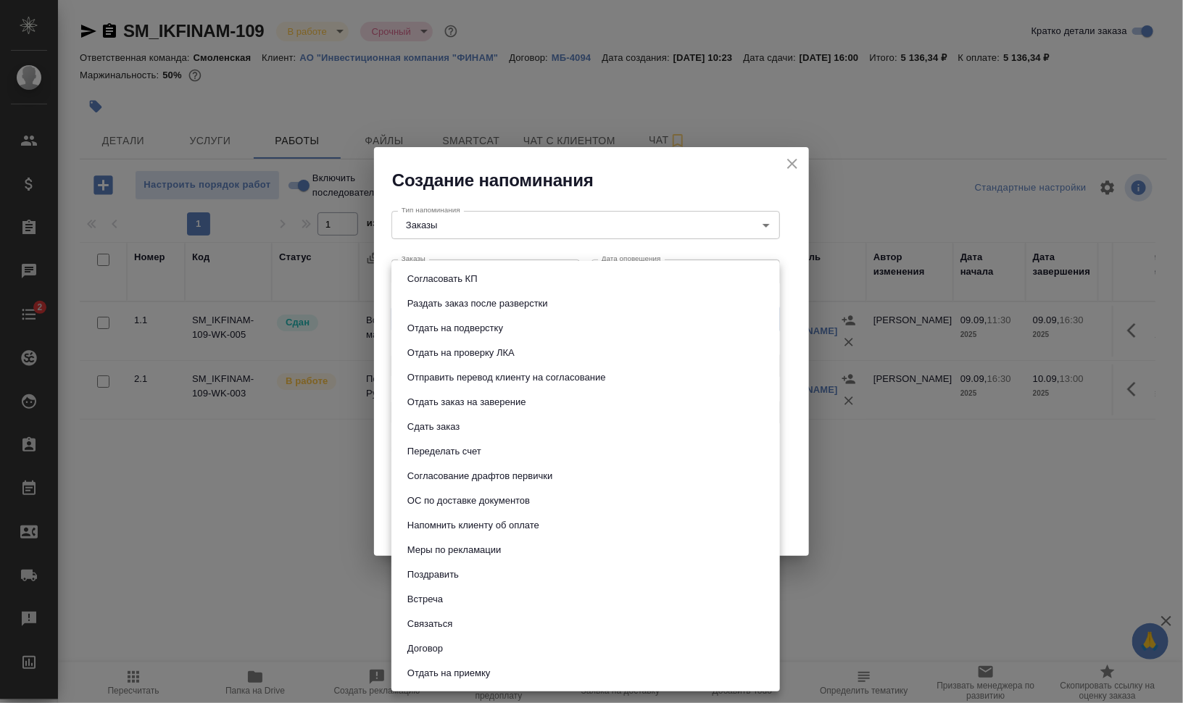
click at [529, 423] on li "Сдать заказ" at bounding box center [585, 427] width 389 height 25
type input "Сдать заказ"
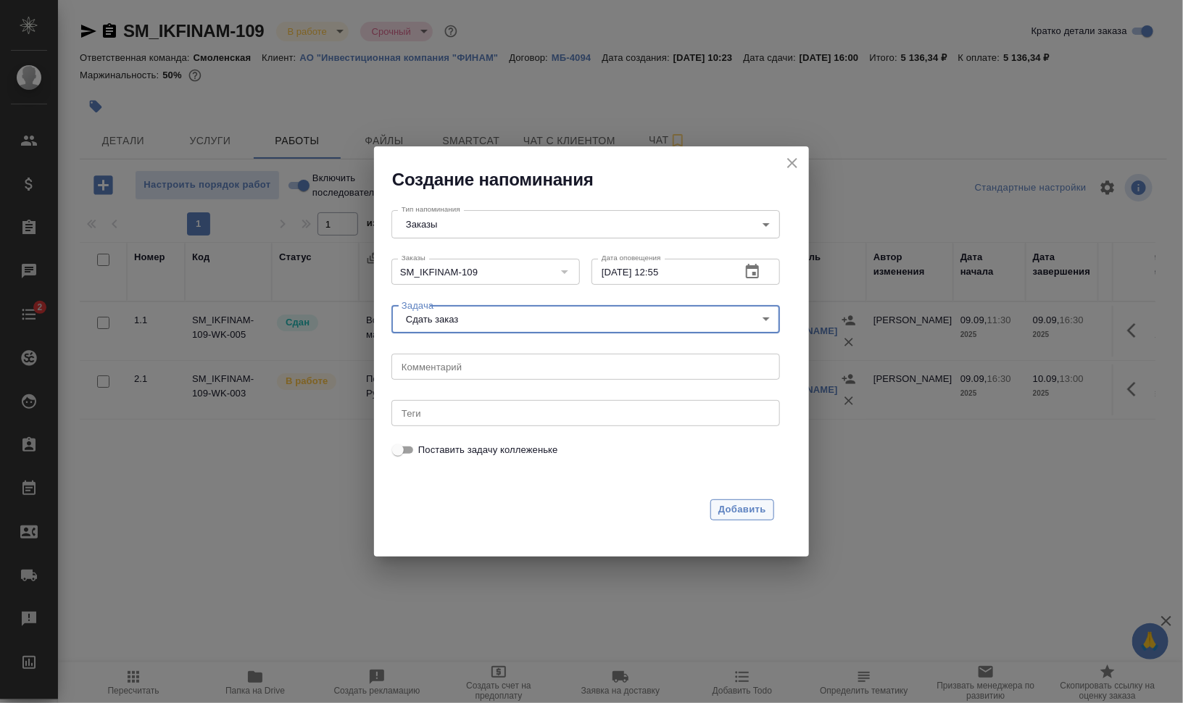
click at [763, 512] on span "Добавить" at bounding box center [742, 510] width 48 height 17
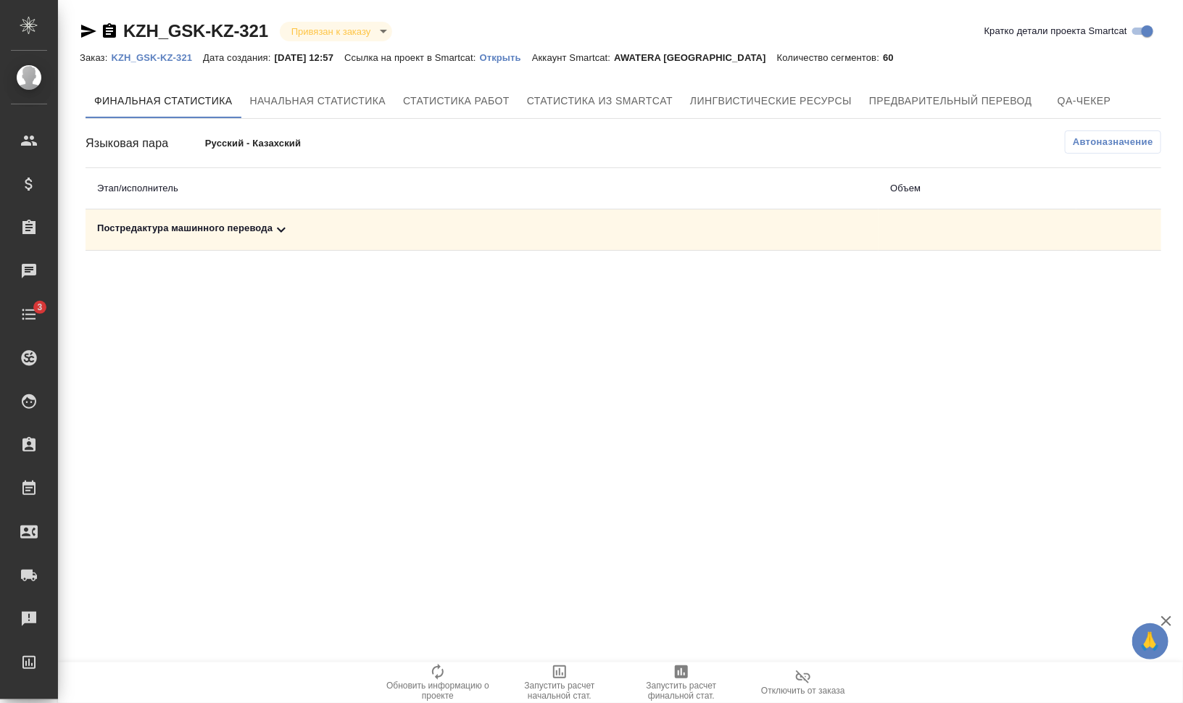
click at [180, 61] on p "KZH_GSK-KZ-321" at bounding box center [157, 57] width 92 height 11
click at [167, 249] on td "Постредактура машинного перевода" at bounding box center [482, 229] width 793 height 41
click at [167, 229] on div "Постредактура машинного перевода" at bounding box center [482, 229] width 770 height 17
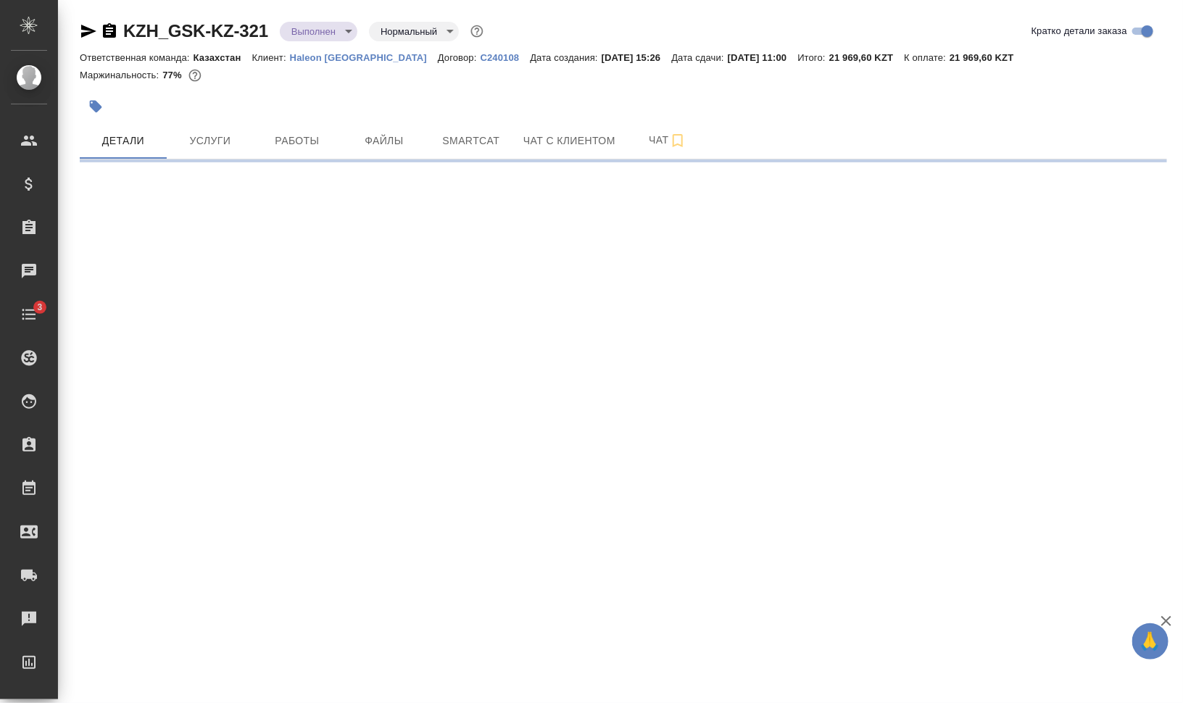
select select "RU"
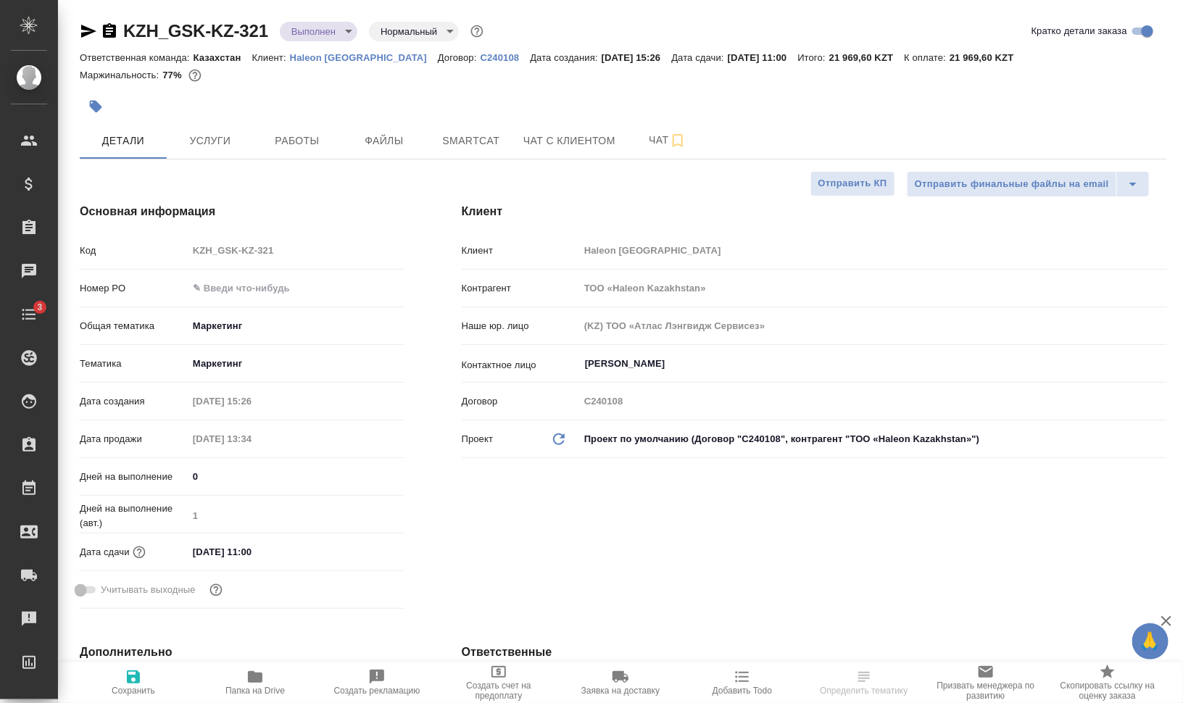
type textarea "x"
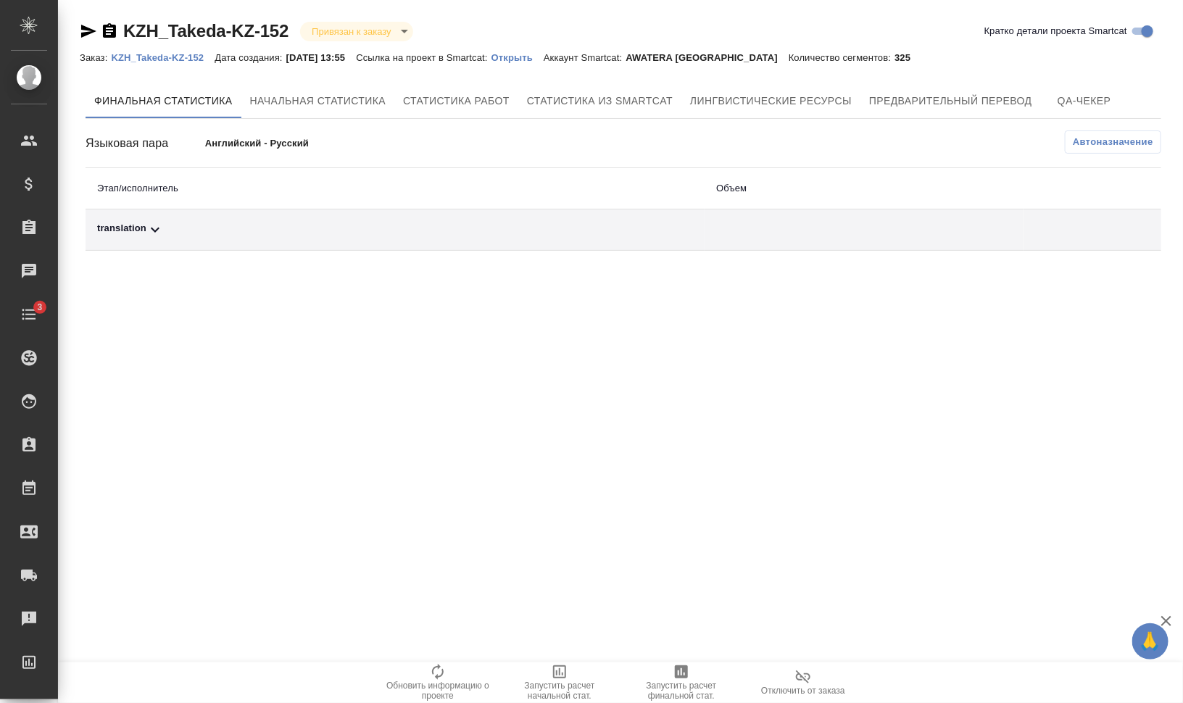
drag, startPoint x: 0, startPoint y: 0, endPoint x: 153, endPoint y: 55, distance: 162.6
click at [153, 55] on p "KZH_Takeda-KZ-152" at bounding box center [163, 57] width 104 height 11
click at [128, 230] on div "translation" at bounding box center [395, 229] width 596 height 17
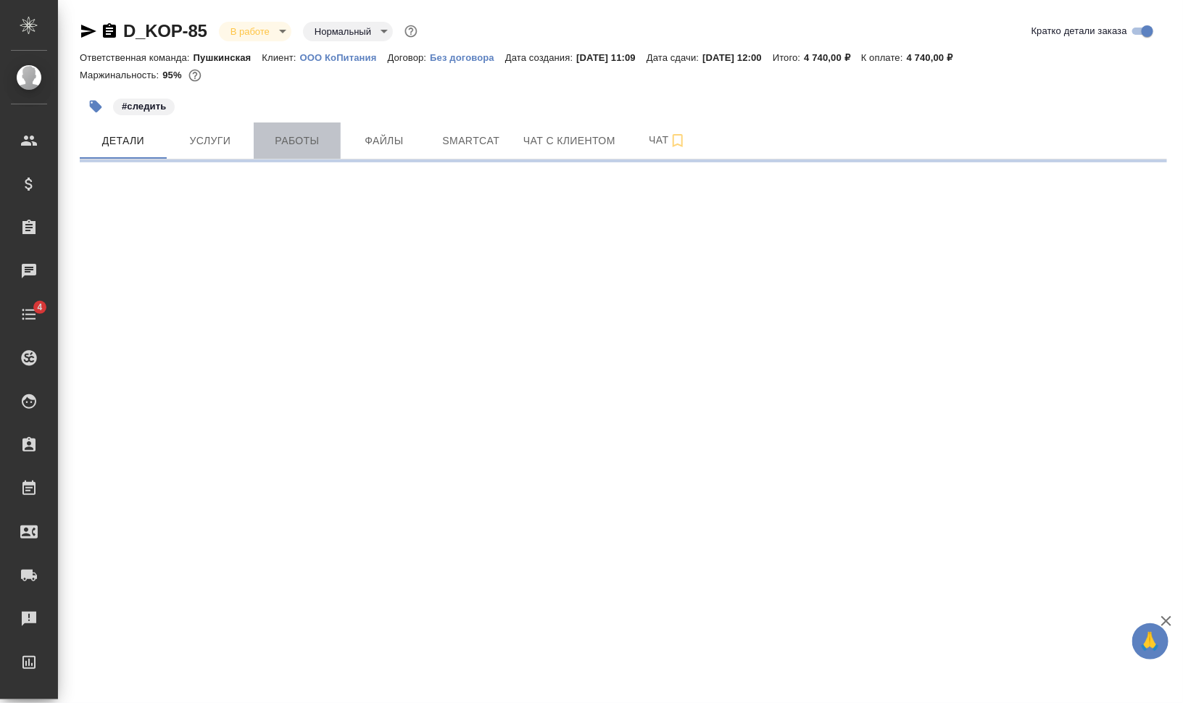
click at [305, 133] on span "Работы" at bounding box center [297, 141] width 70 height 18
select select "RU"
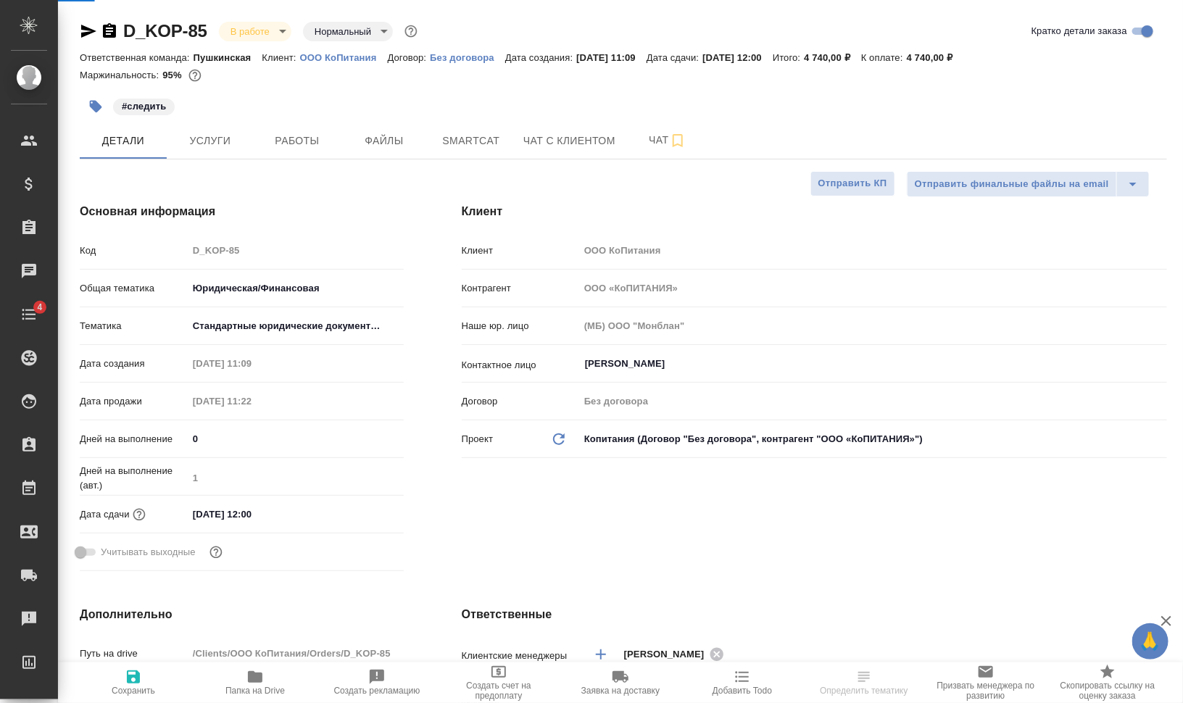
type textarea "x"
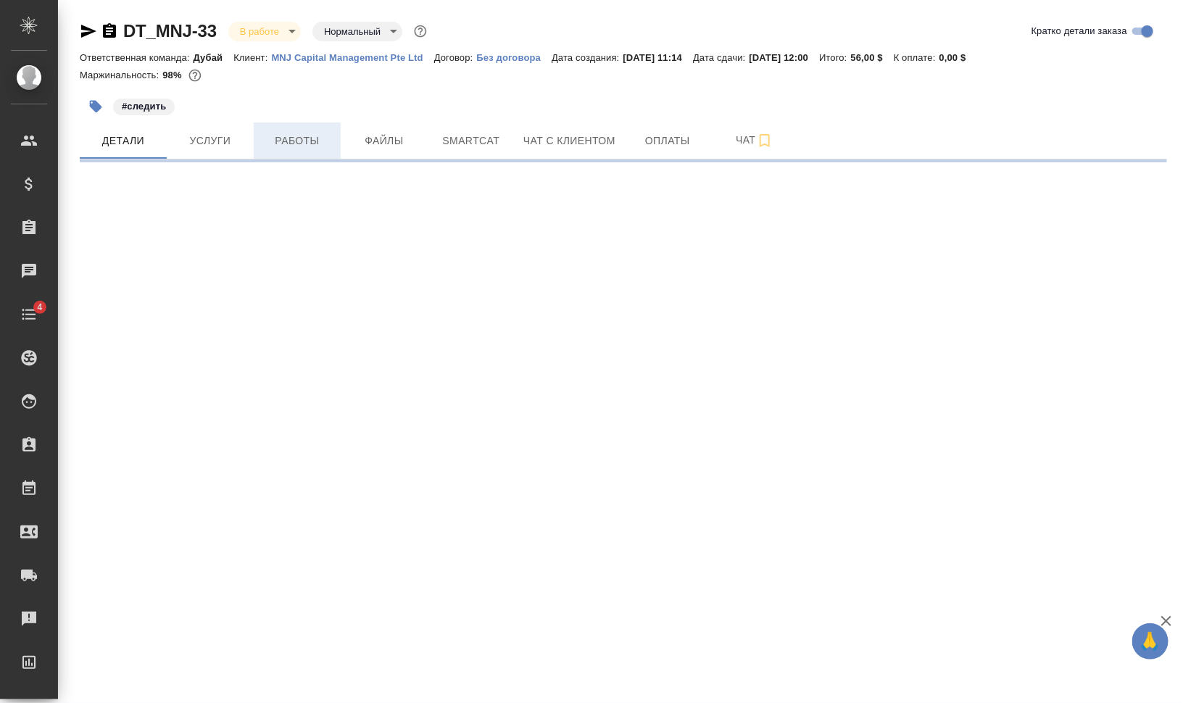
click at [312, 146] on span "Работы" at bounding box center [297, 141] width 70 height 18
select select "RU"
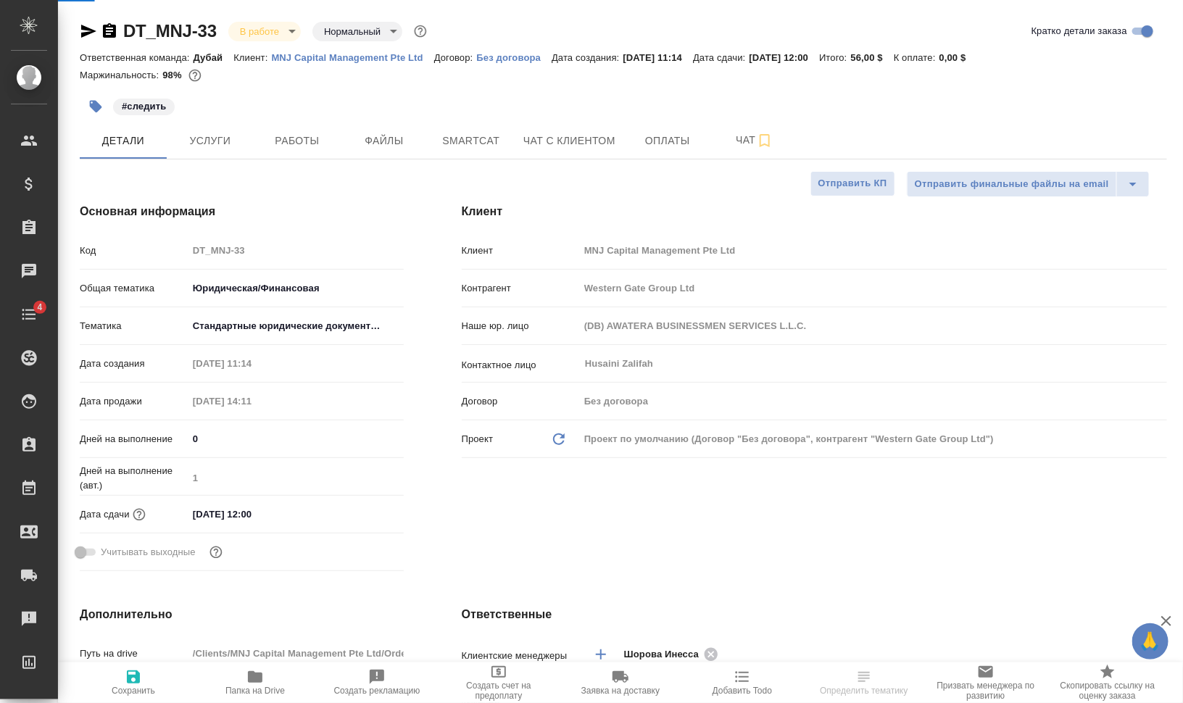
type textarea "x"
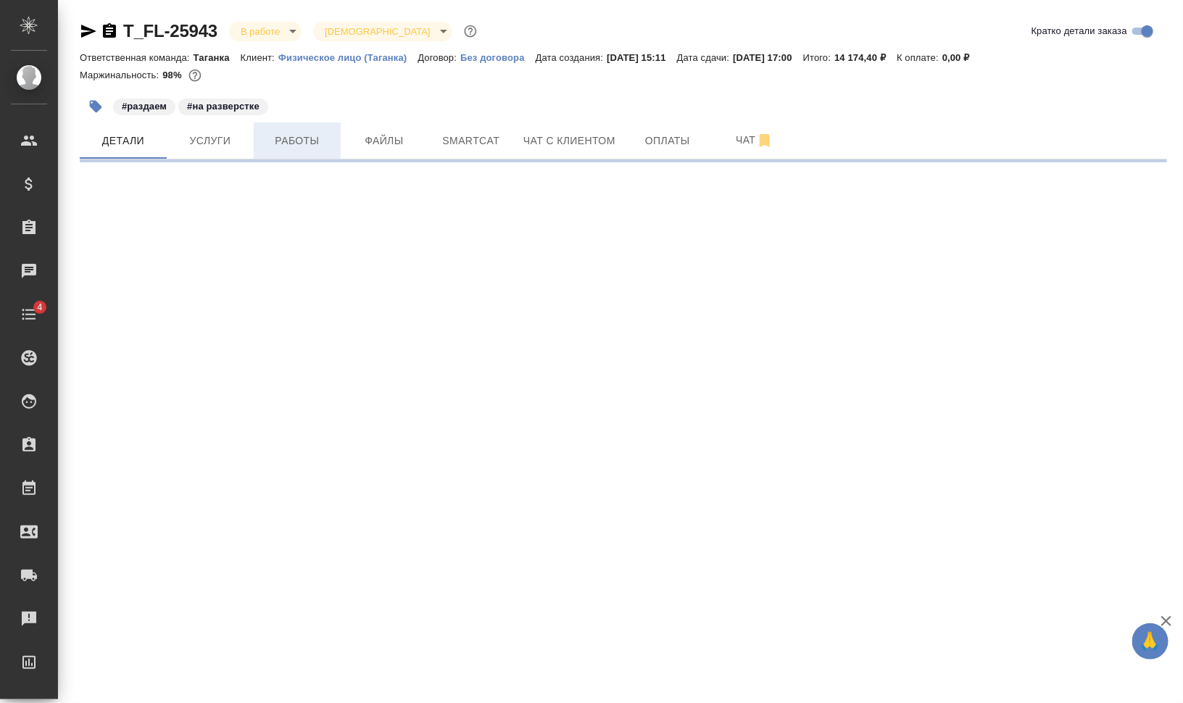
click at [316, 144] on span "Работы" at bounding box center [297, 141] width 70 height 18
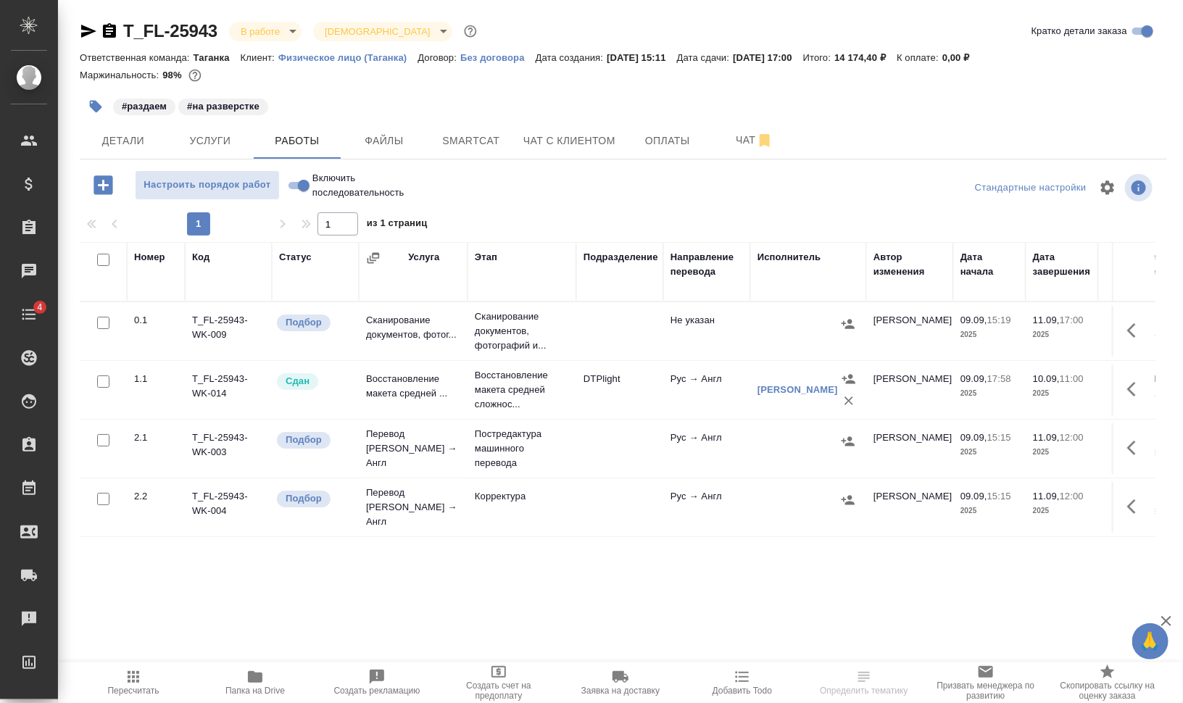
click at [734, 121] on div "#раздаем #на разверстке" at bounding box center [442, 107] width 725 height 32
click at [728, 138] on span "Чат" at bounding box center [755, 140] width 70 height 18
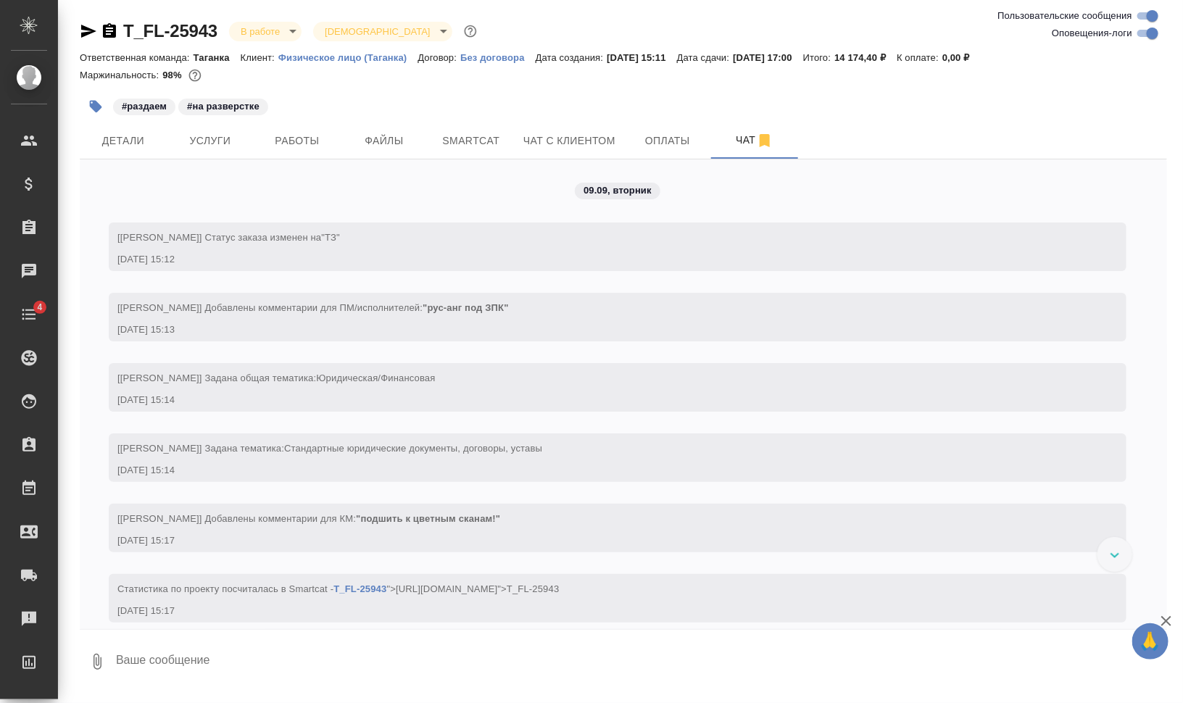
scroll to position [106, 0]
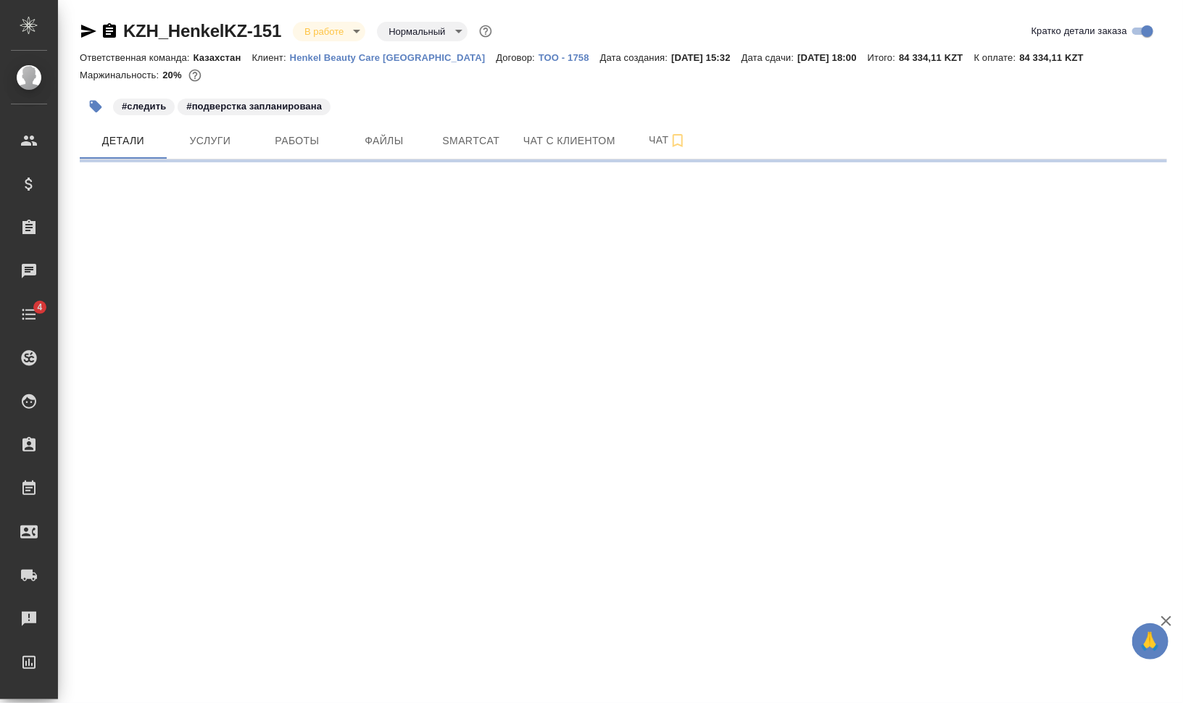
click at [295, 136] on span "Работы" at bounding box center [297, 141] width 70 height 18
select select "RU"
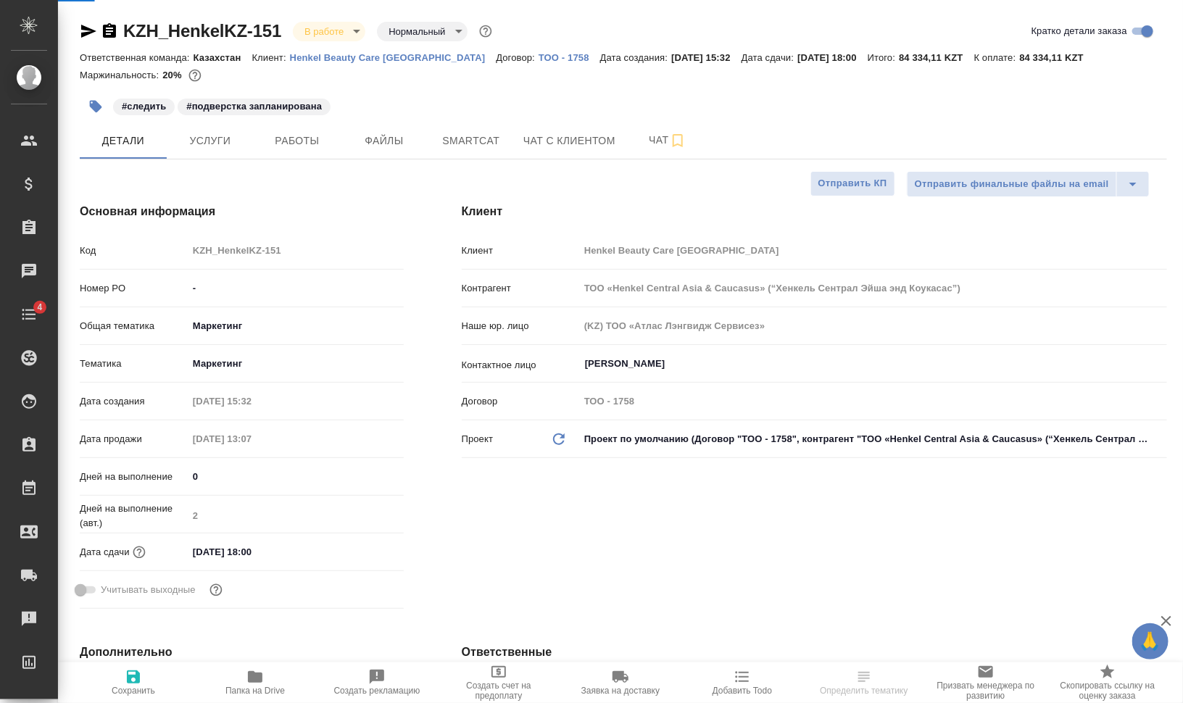
type textarea "x"
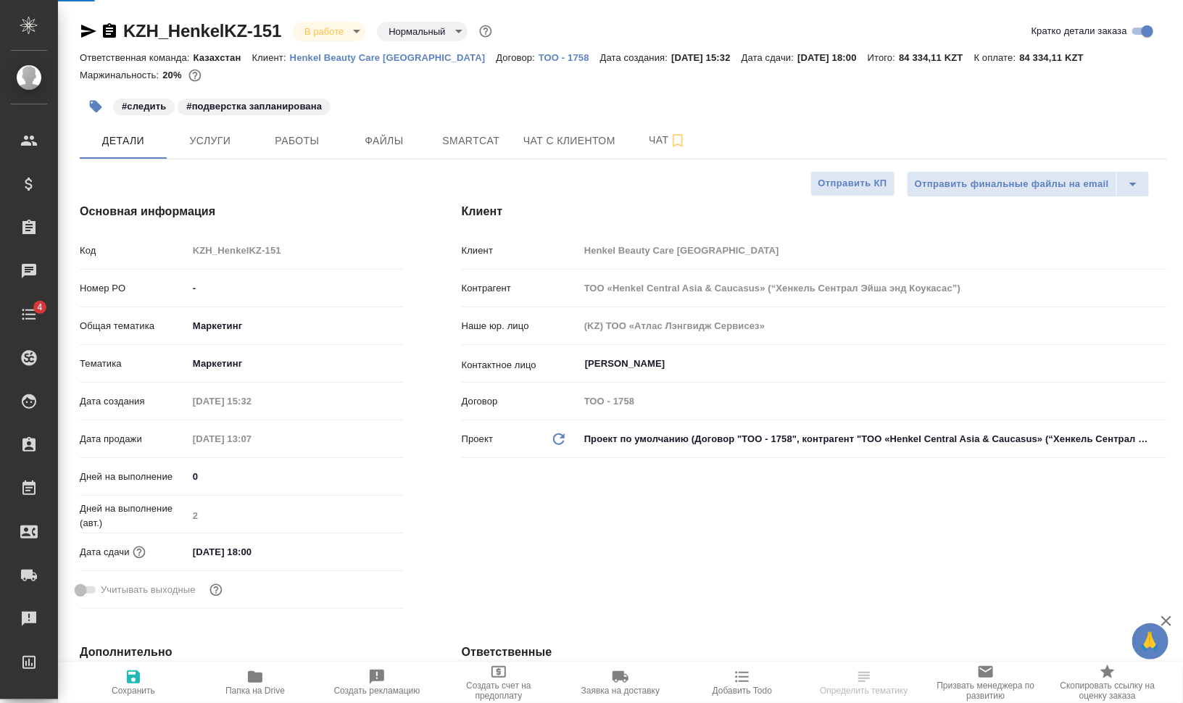
type textarea "x"
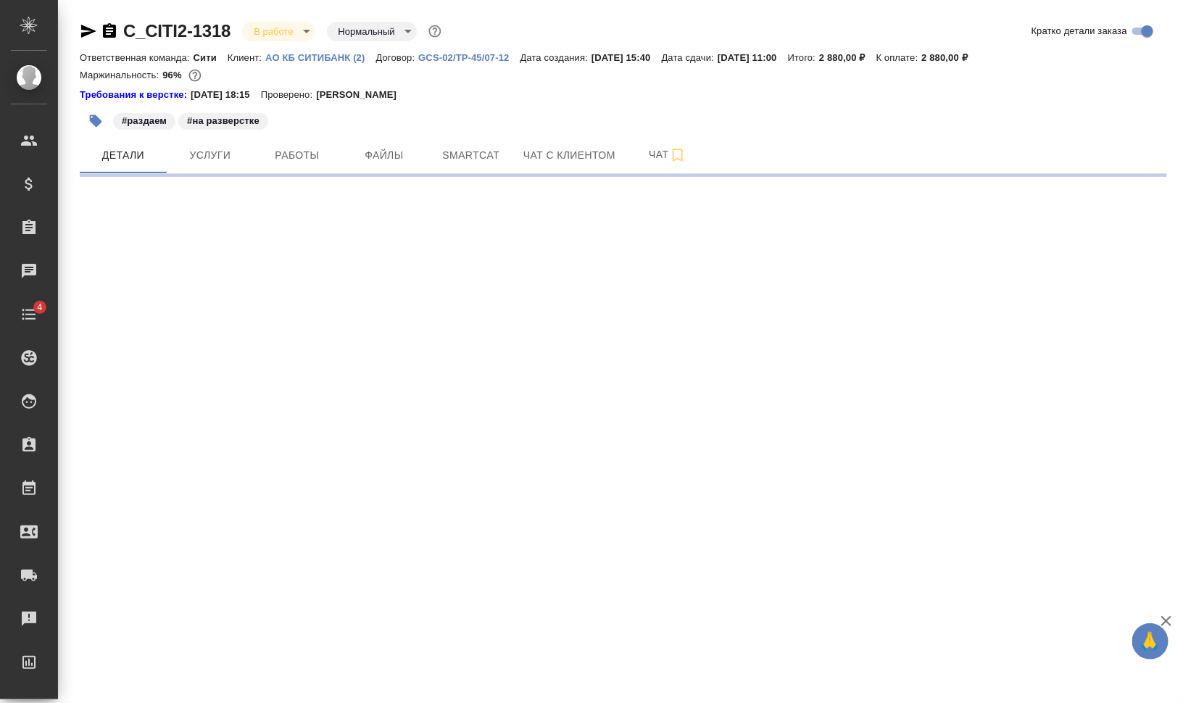
select select "RU"
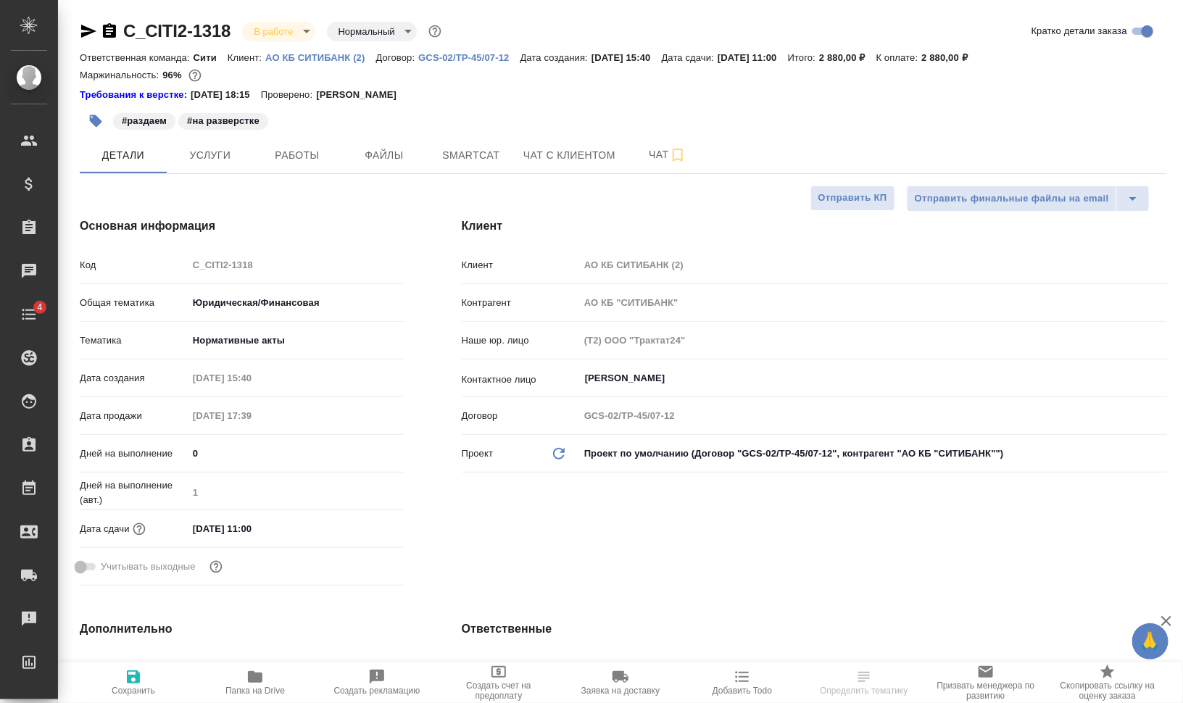
type textarea "x"
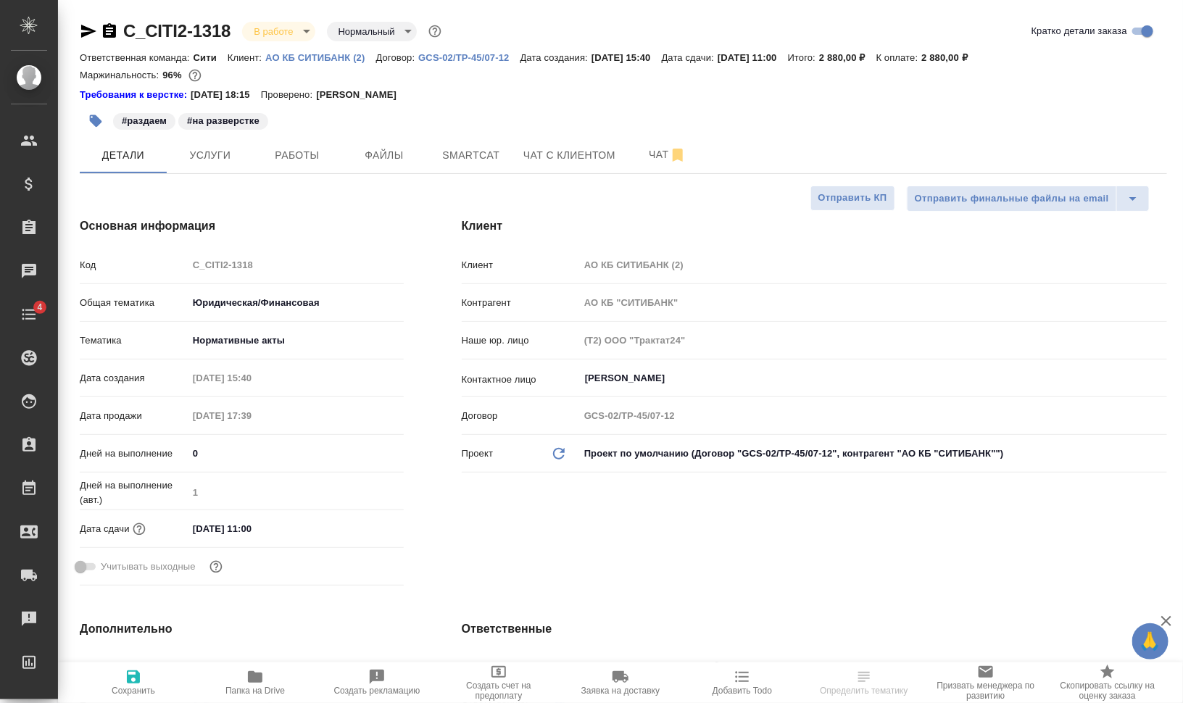
type textarea "x"
click at [281, 155] on span "Работы" at bounding box center [297, 155] width 70 height 18
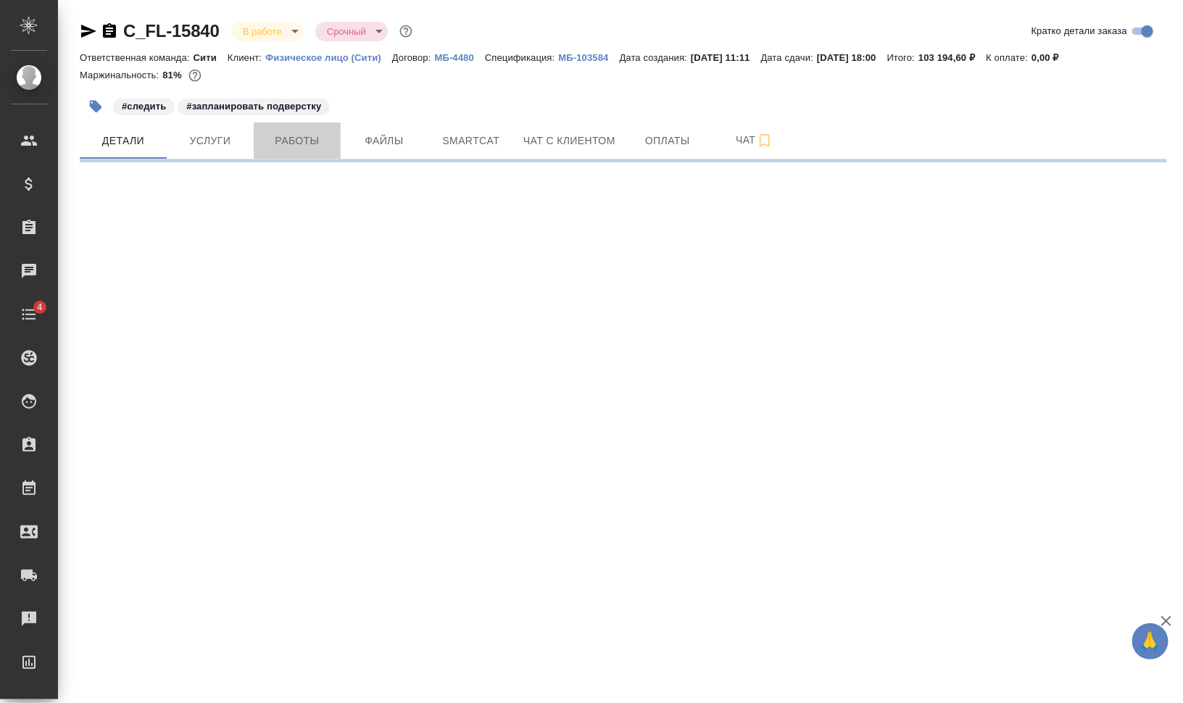
click at [299, 138] on span "Работы" at bounding box center [297, 141] width 70 height 18
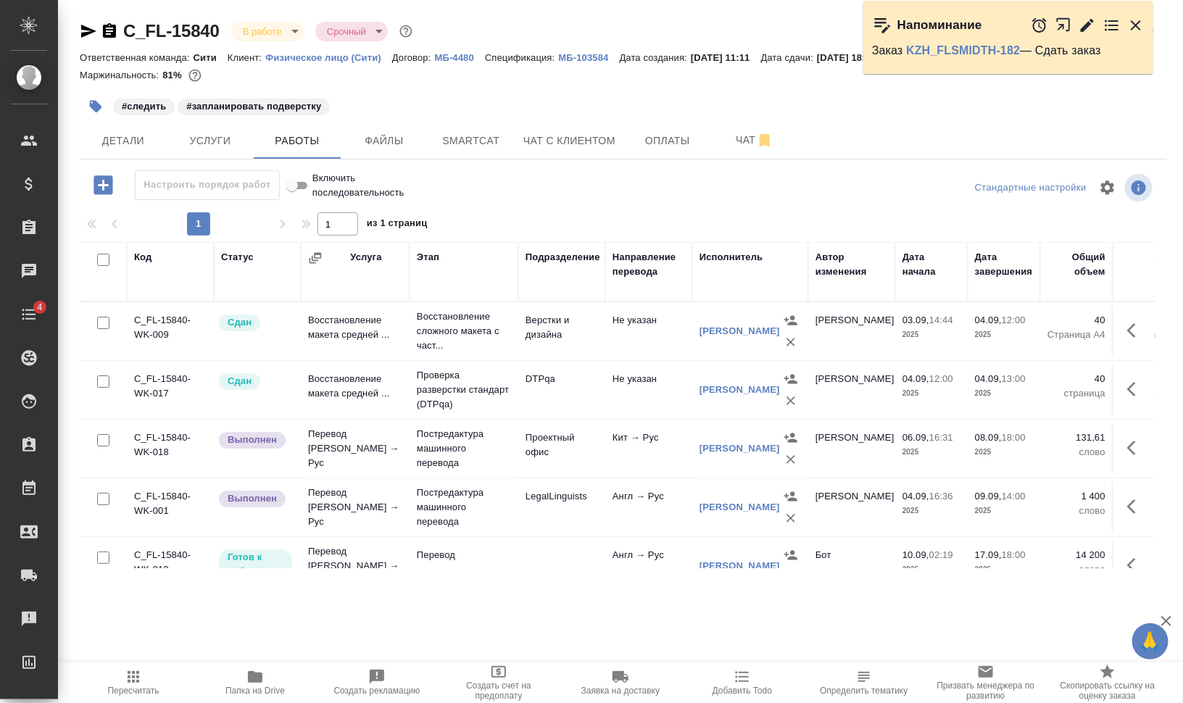
click at [1060, 24] on icon "button" at bounding box center [1063, 24] width 13 height 13
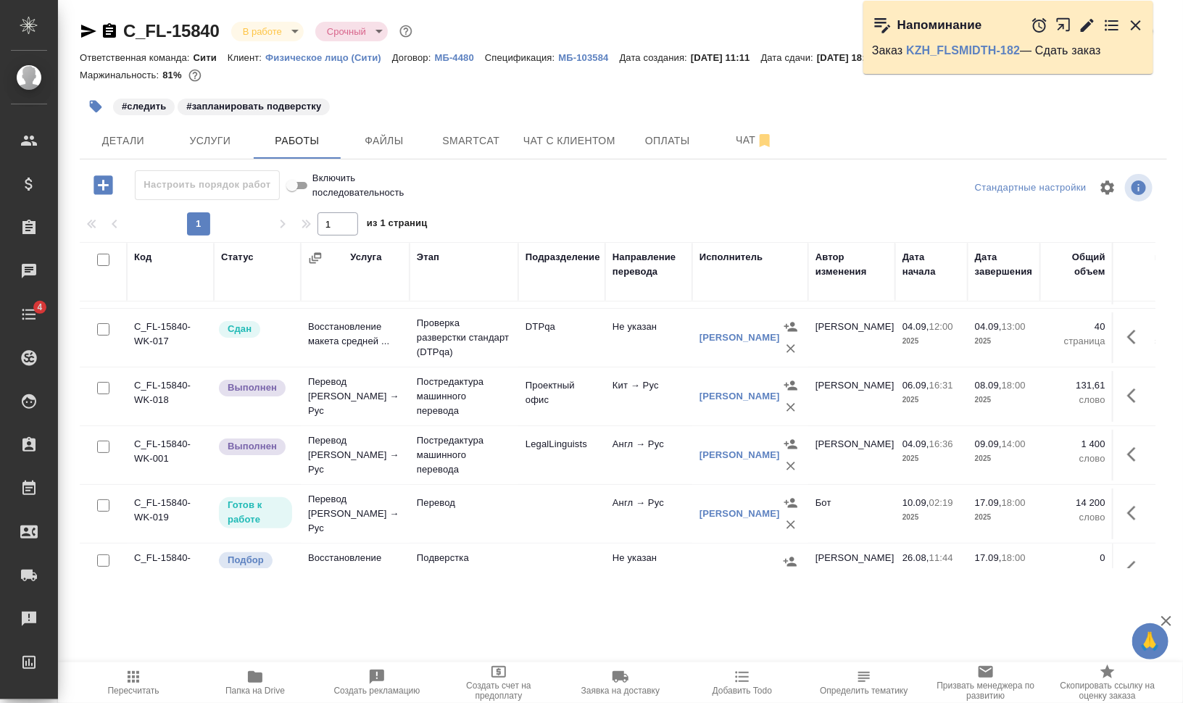
scroll to position [25, 0]
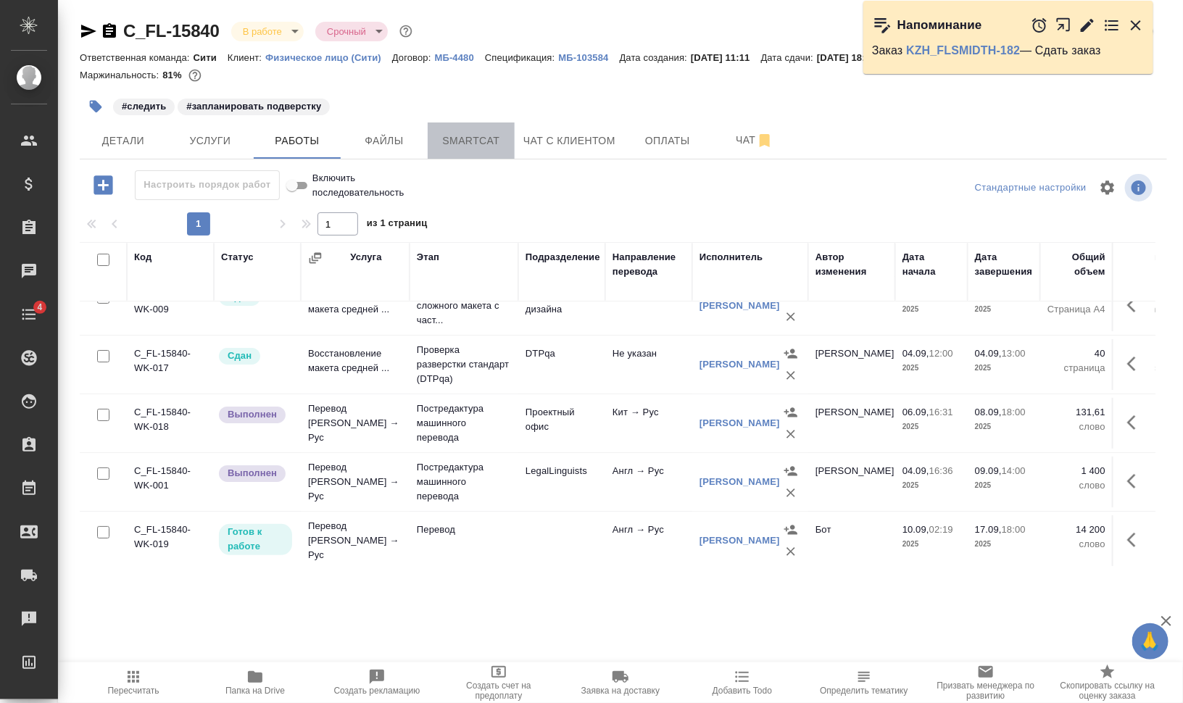
click at [477, 129] on button "Smartcat" at bounding box center [471, 141] width 87 height 36
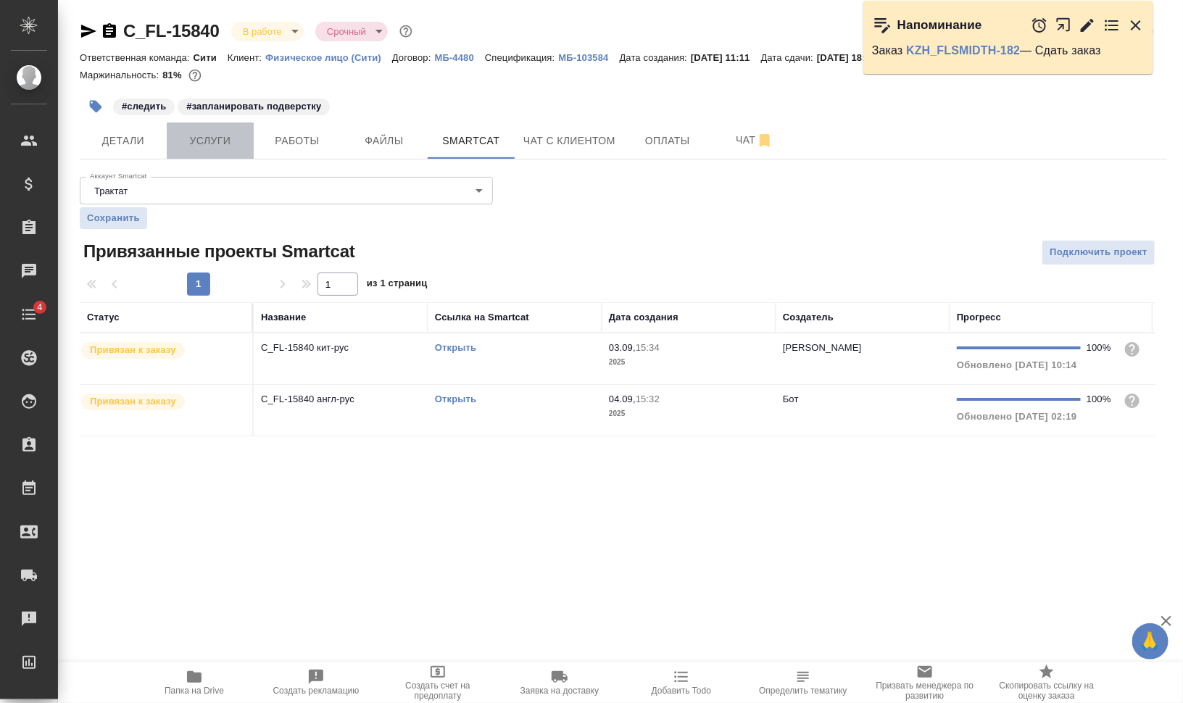
click at [246, 149] on button "Услуги" at bounding box center [210, 141] width 87 height 36
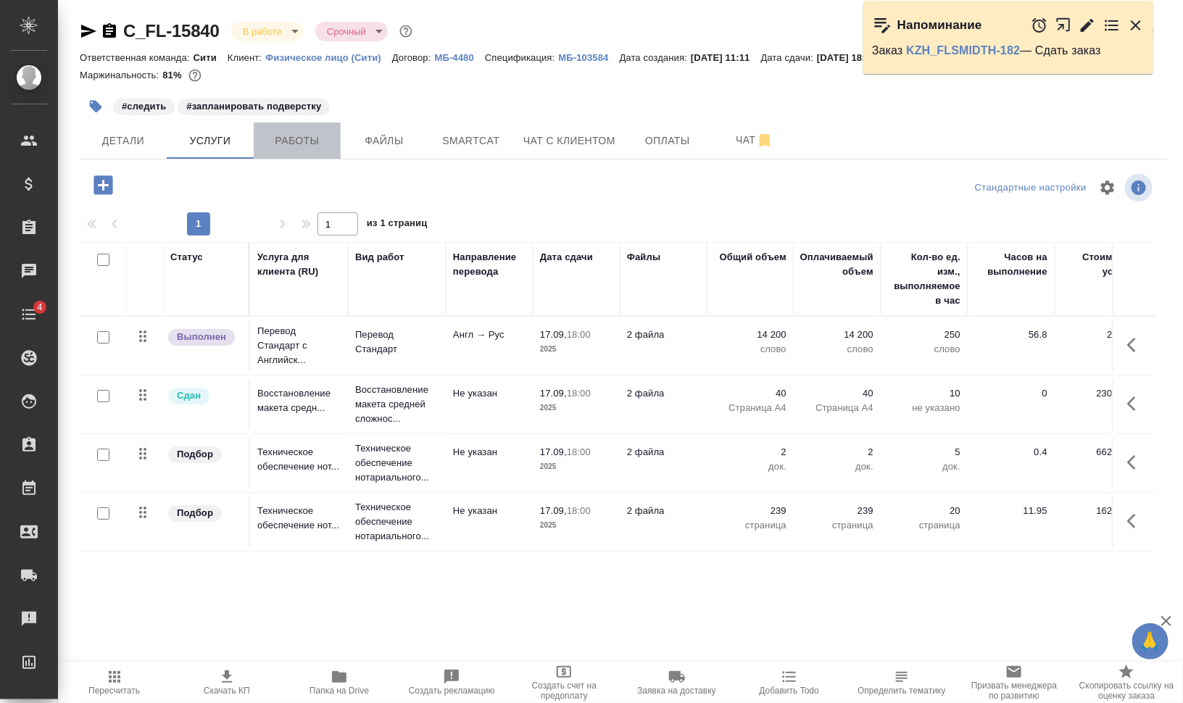
click at [311, 138] on span "Работы" at bounding box center [297, 141] width 70 height 18
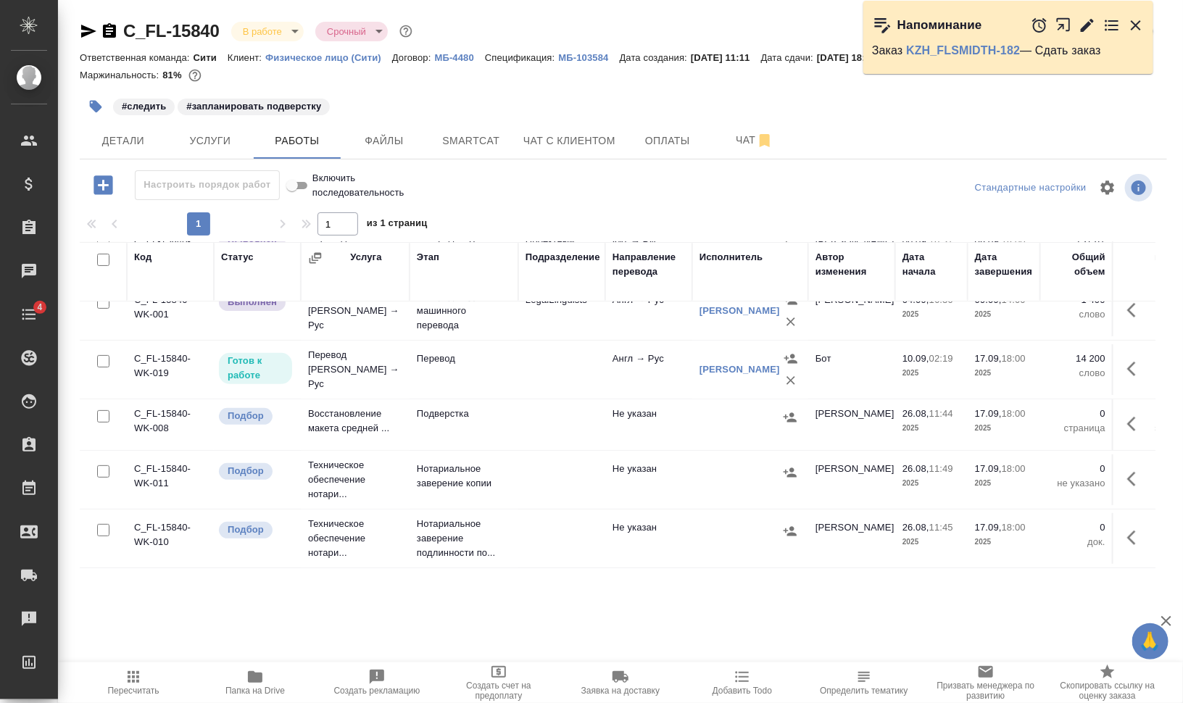
scroll to position [207, 0]
click at [1127, 360] on icon "button" at bounding box center [1135, 368] width 17 height 17
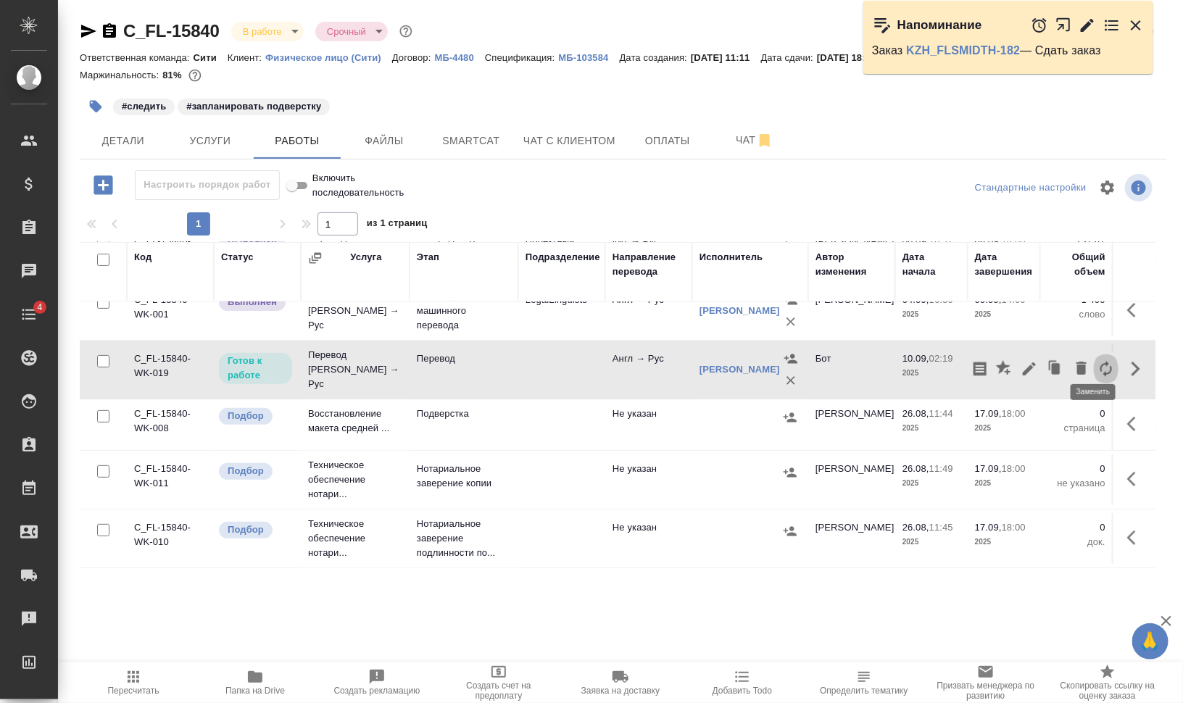
click at [1100, 360] on icon "button" at bounding box center [1105, 368] width 17 height 17
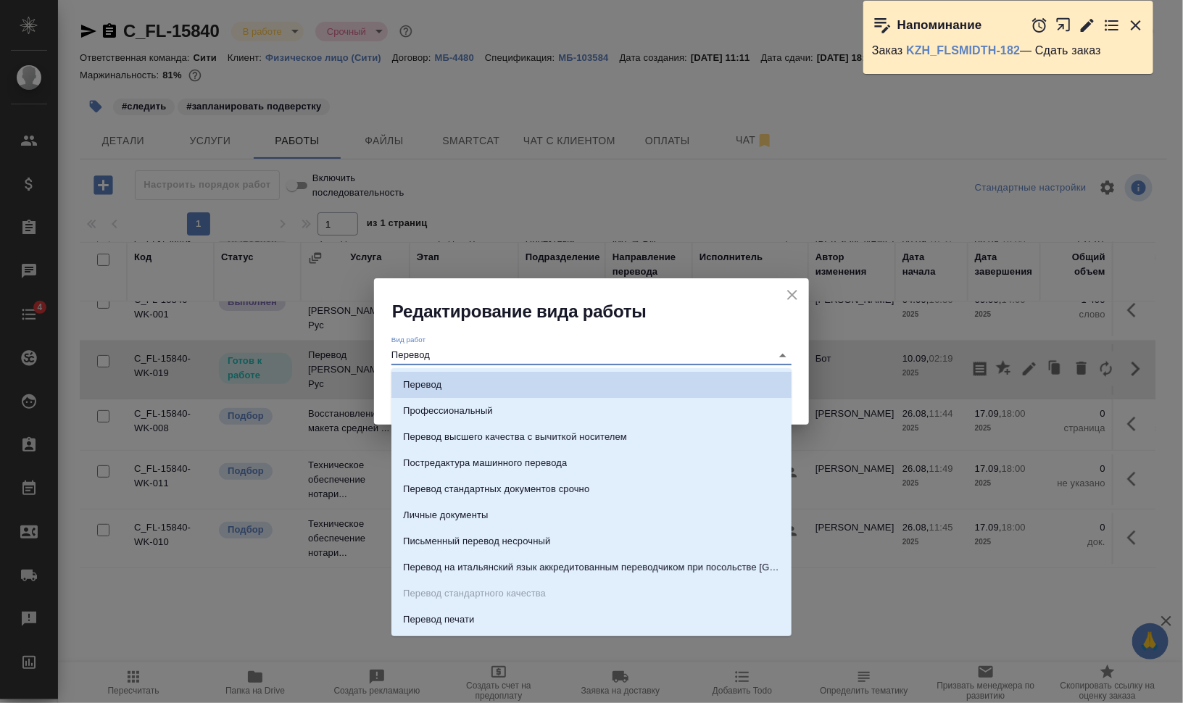
click at [623, 346] on input "Перевод" at bounding box center [577, 354] width 373 height 17
click at [544, 458] on p "Постредактура машинного перевода" at bounding box center [485, 463] width 164 height 14
type input "Постредактура машинного перевода"
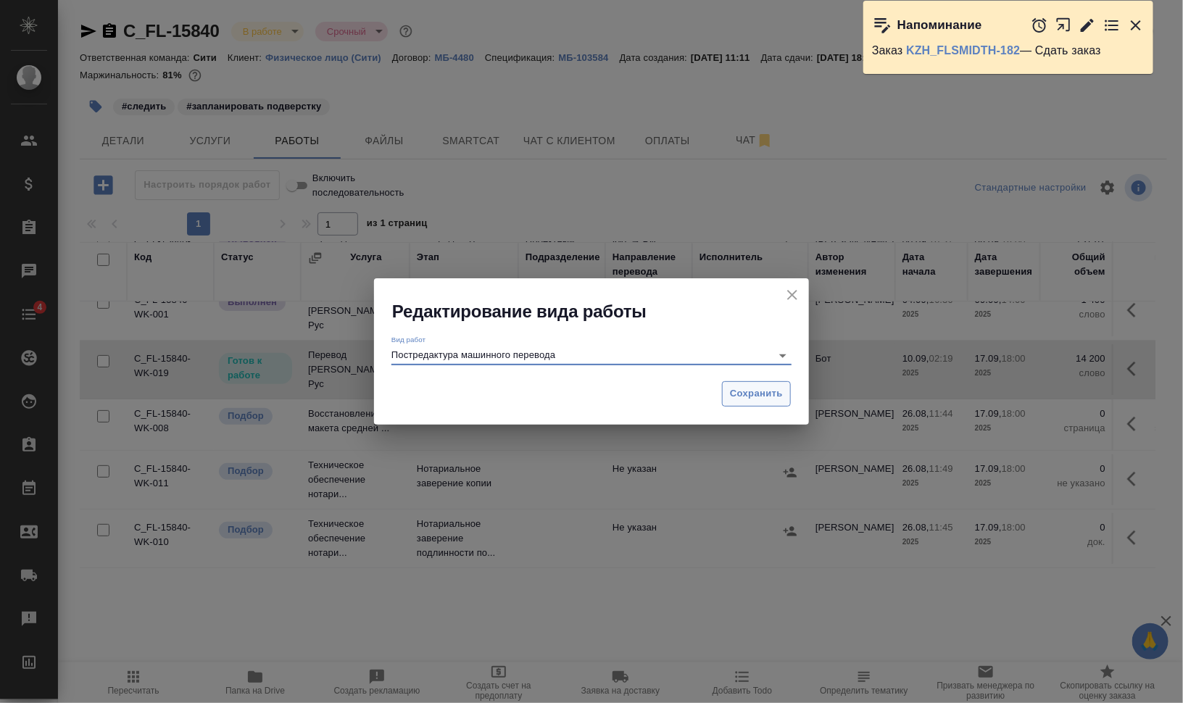
click at [750, 397] on span "Сохранить" at bounding box center [756, 394] width 53 height 17
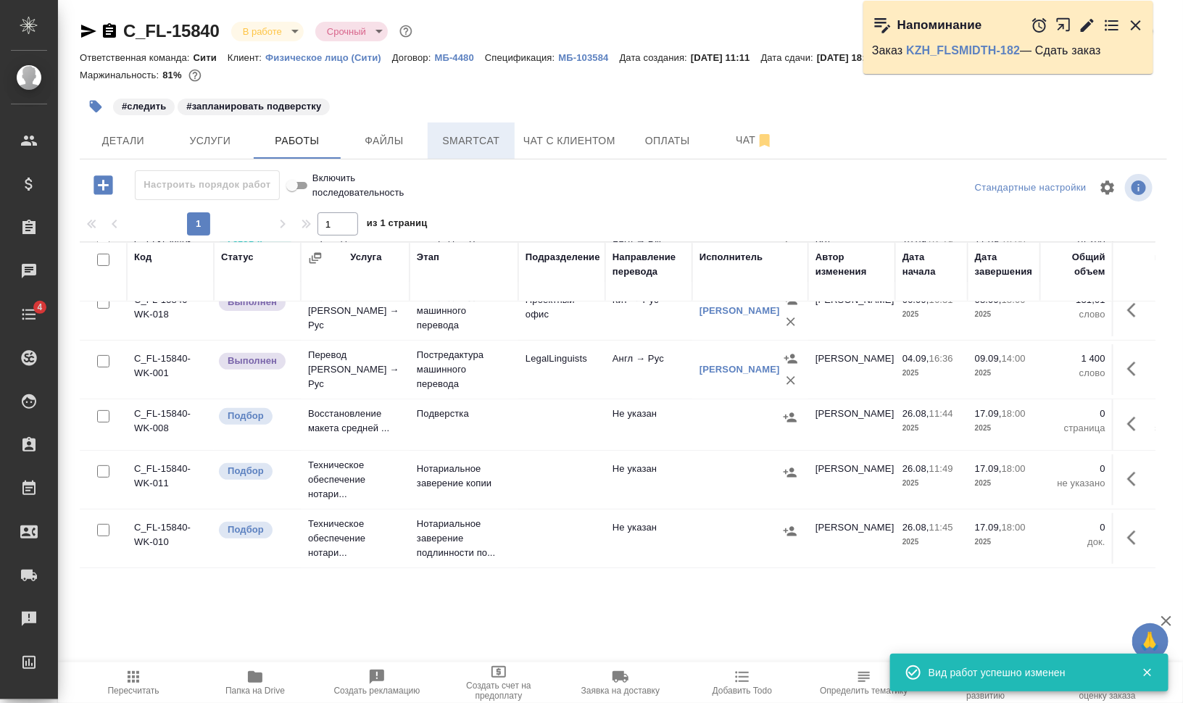
click at [465, 134] on span "Smartcat" at bounding box center [471, 141] width 70 height 18
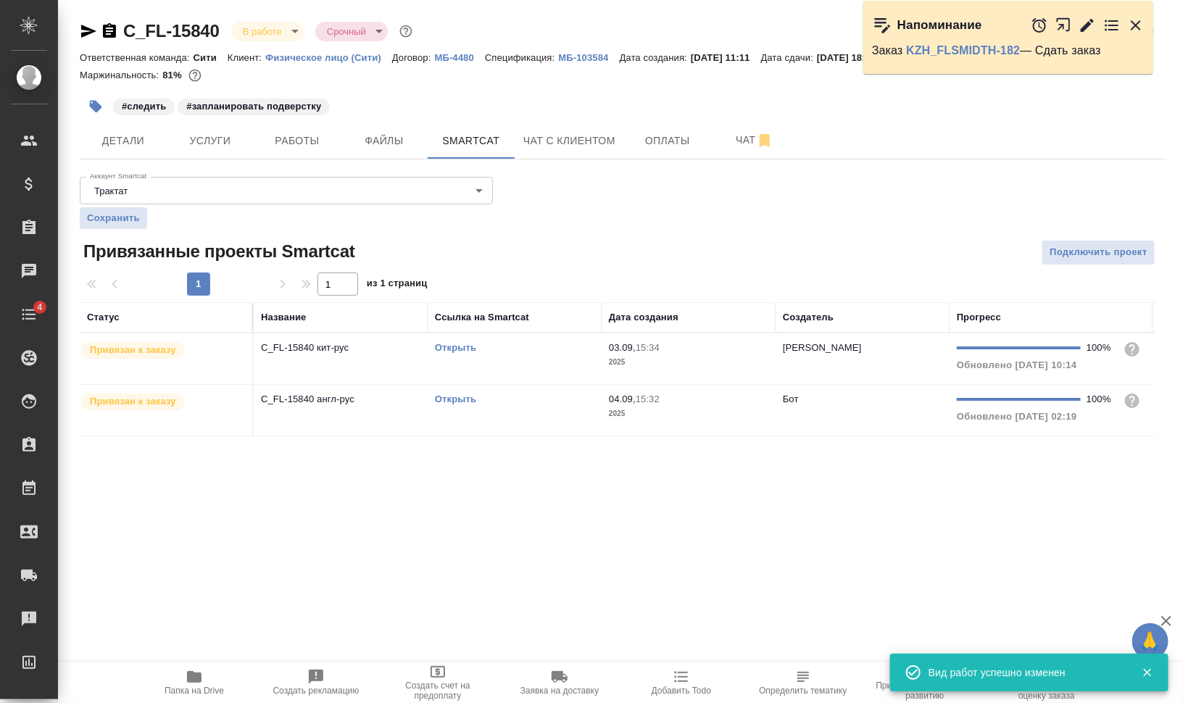
click at [494, 418] on td "Открыть" at bounding box center [515, 410] width 174 height 51
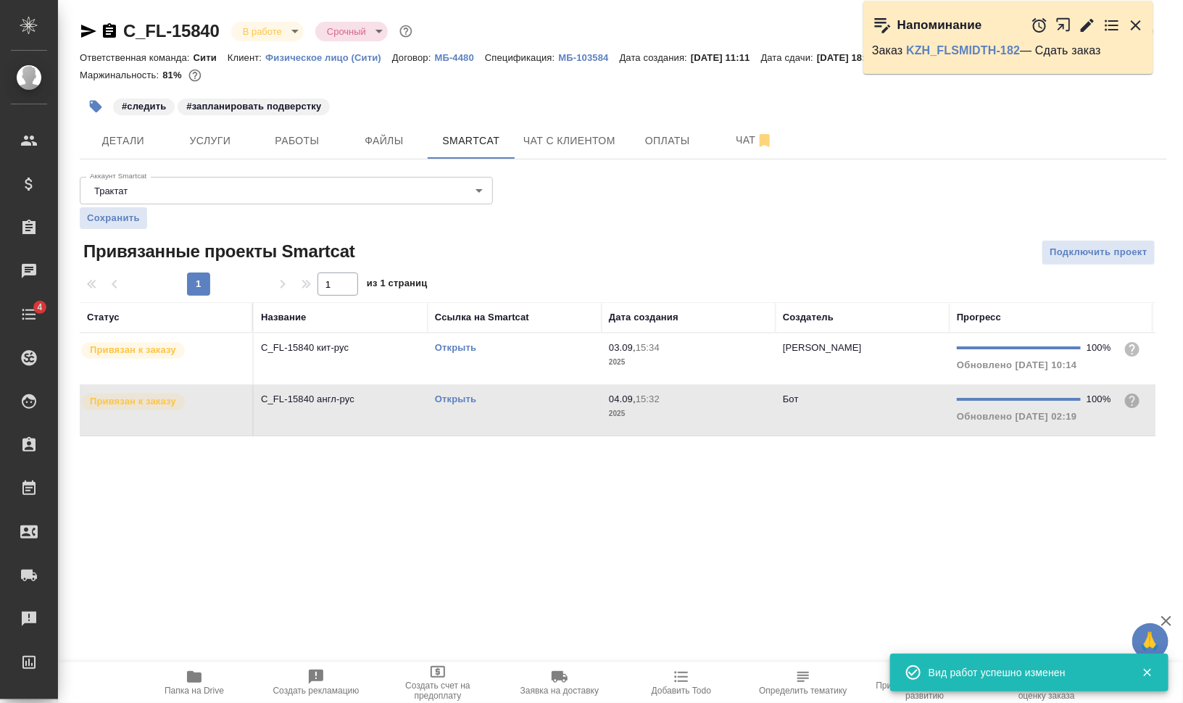
click at [494, 418] on td "Открыть" at bounding box center [515, 410] width 174 height 51
click at [331, 143] on span "Работы" at bounding box center [297, 141] width 70 height 18
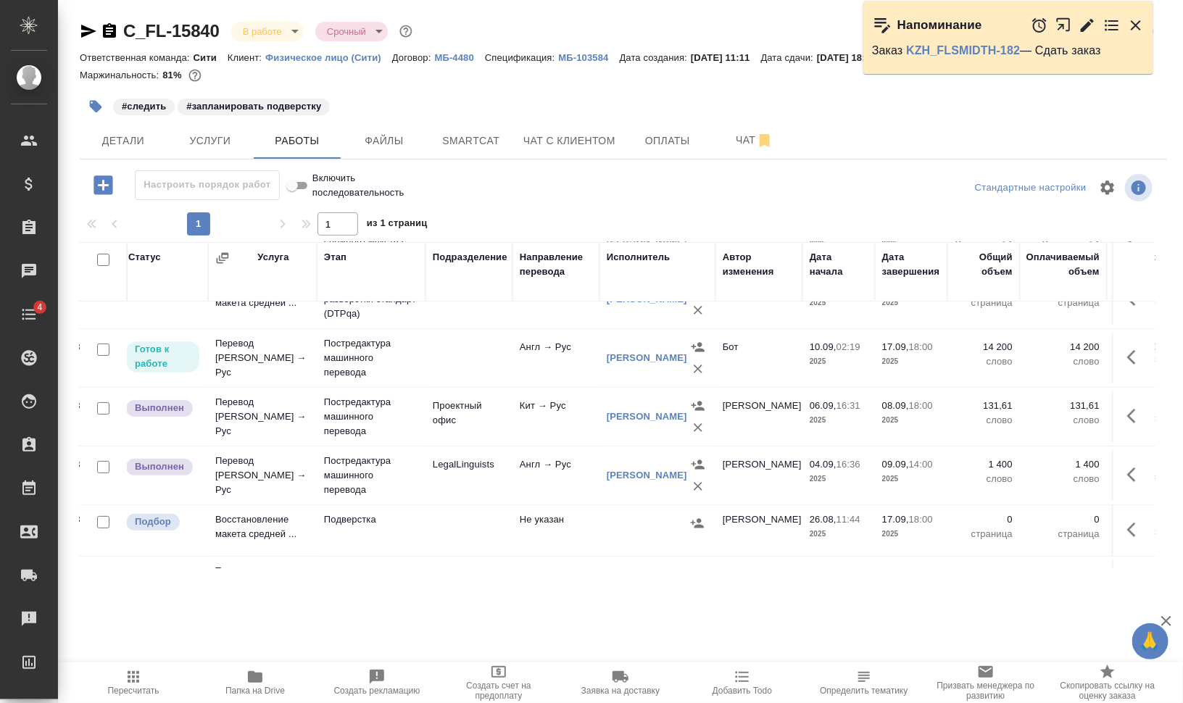
scroll to position [91, 0]
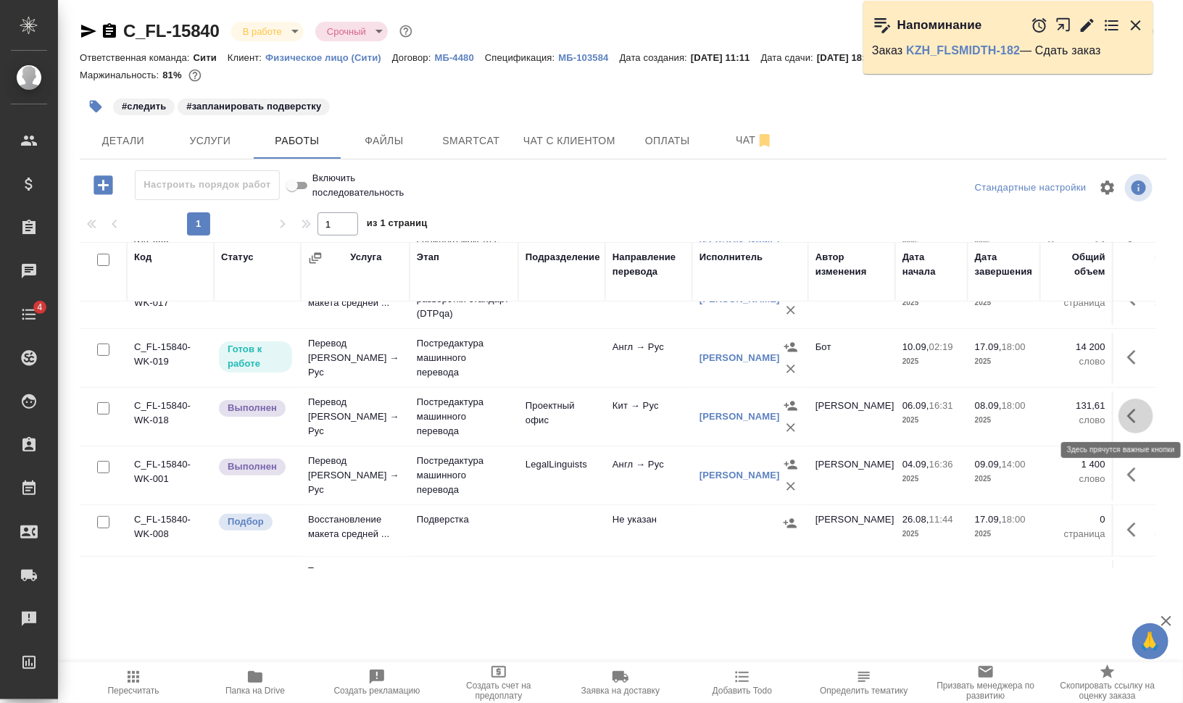
click at [1120, 405] on button "button" at bounding box center [1135, 416] width 35 height 35
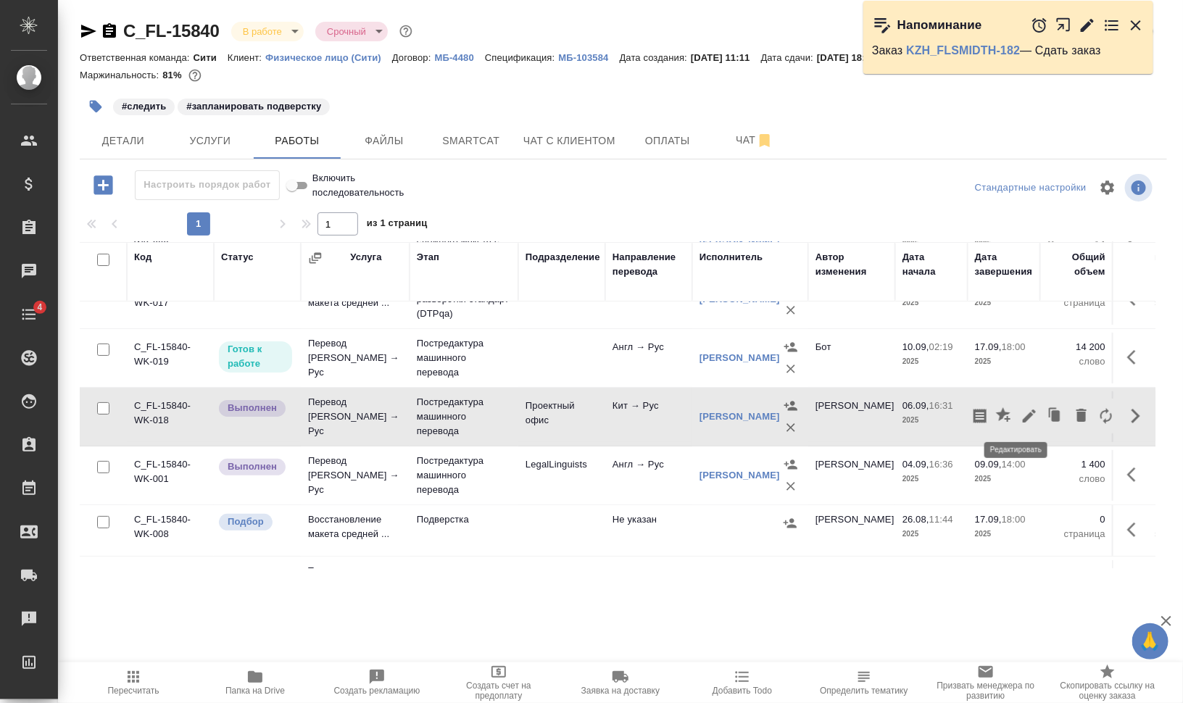
click at [1023, 418] on icon "button" at bounding box center [1029, 416] width 13 height 13
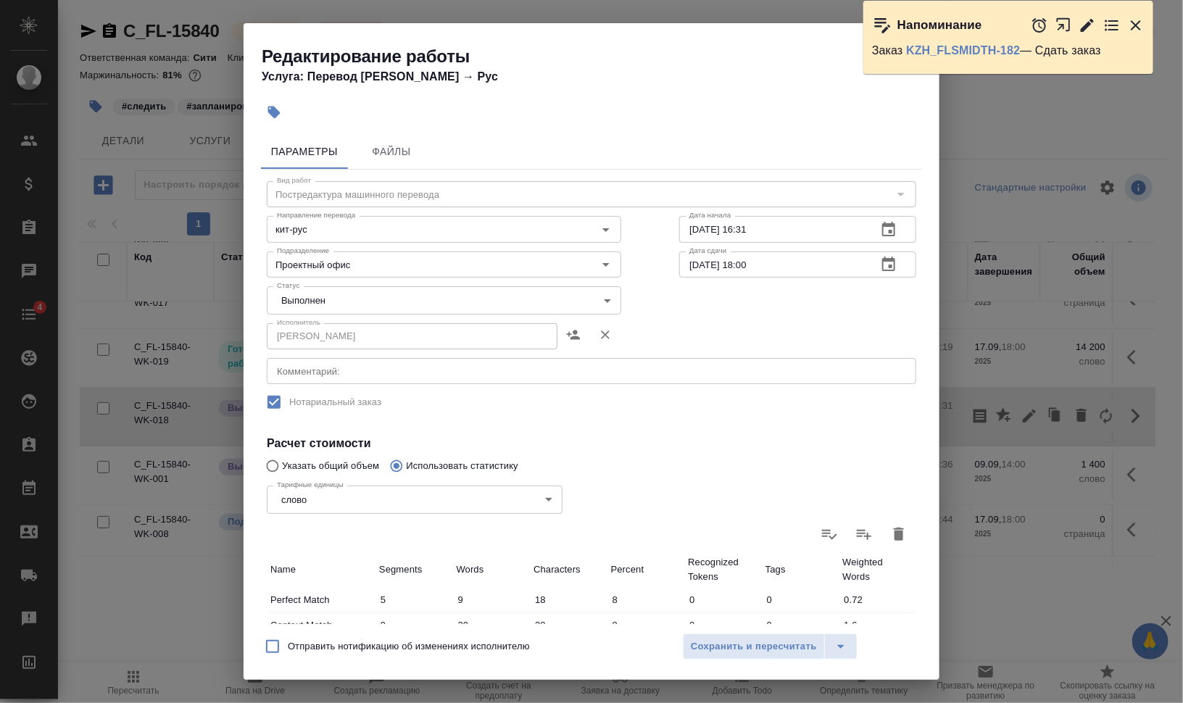
click at [369, 299] on body "🙏 .cls-1 fill:#fff; AWATERA Валеев Динар Клиенты Спецификации Заказы 0 Чаты 4 T…" at bounding box center [591, 410] width 1183 height 820
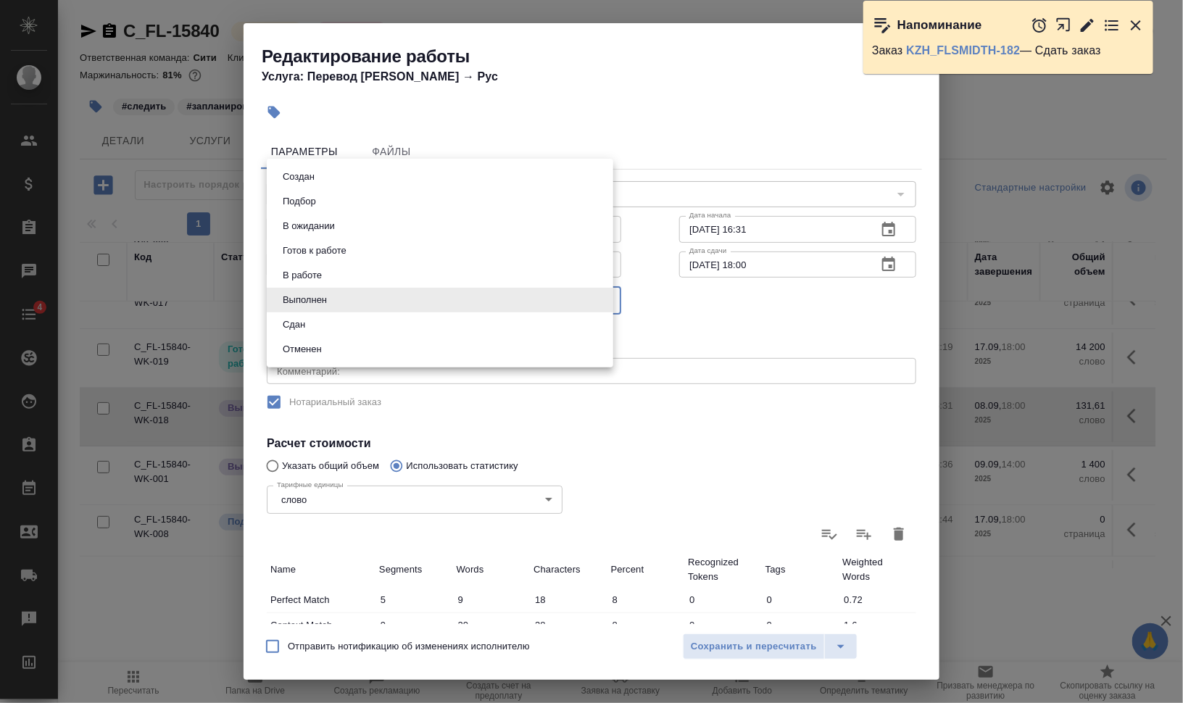
click at [354, 330] on li "Сдан" at bounding box center [440, 324] width 346 height 25
type input "closed"
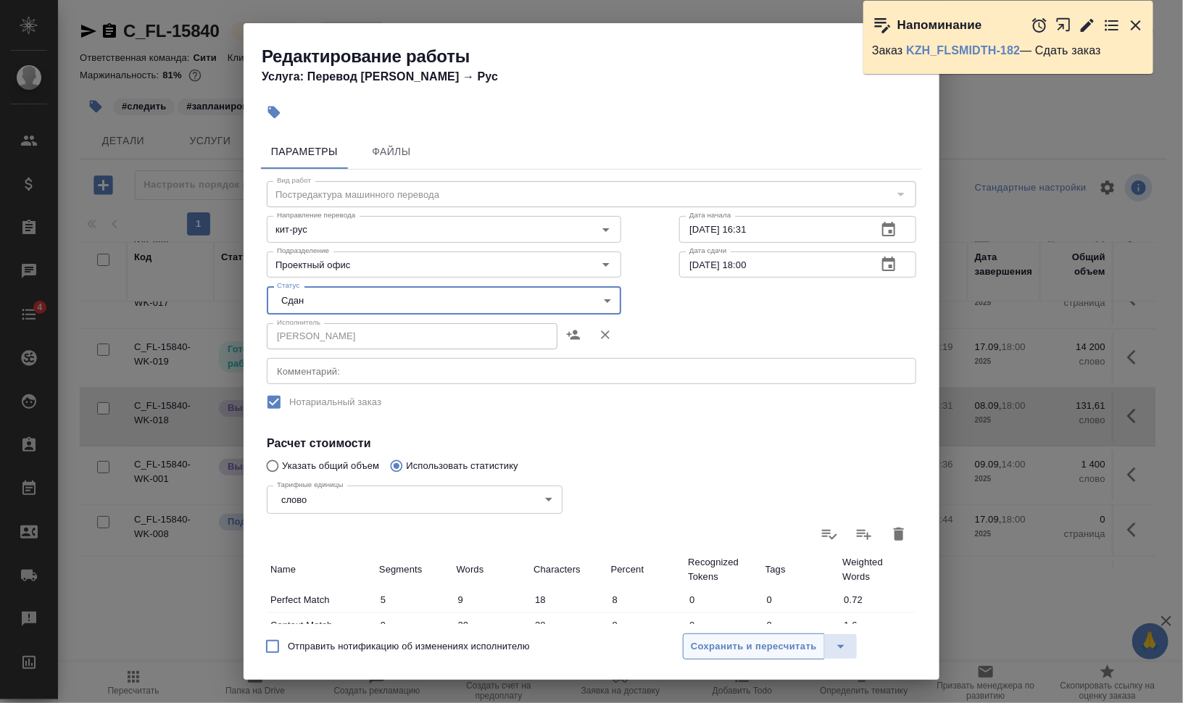
click at [781, 640] on span "Сохранить и пересчитать" at bounding box center [754, 647] width 126 height 17
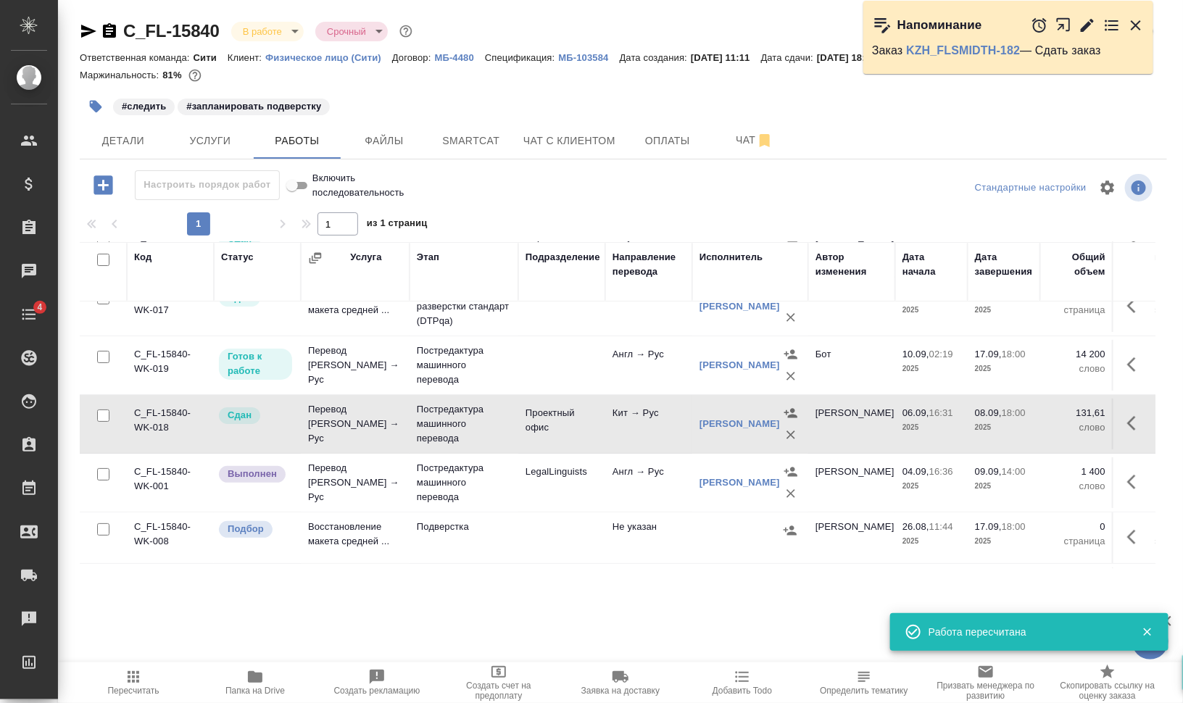
scroll to position [25, 0]
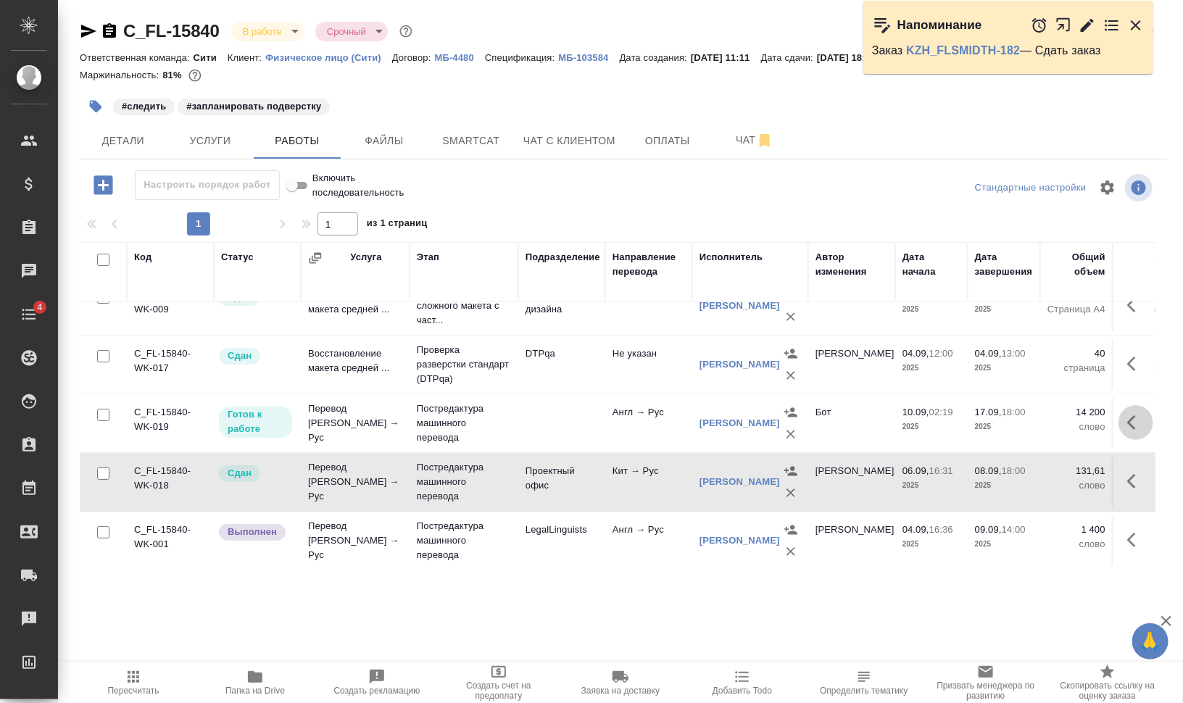
click at [1127, 424] on icon "button" at bounding box center [1135, 422] width 17 height 17
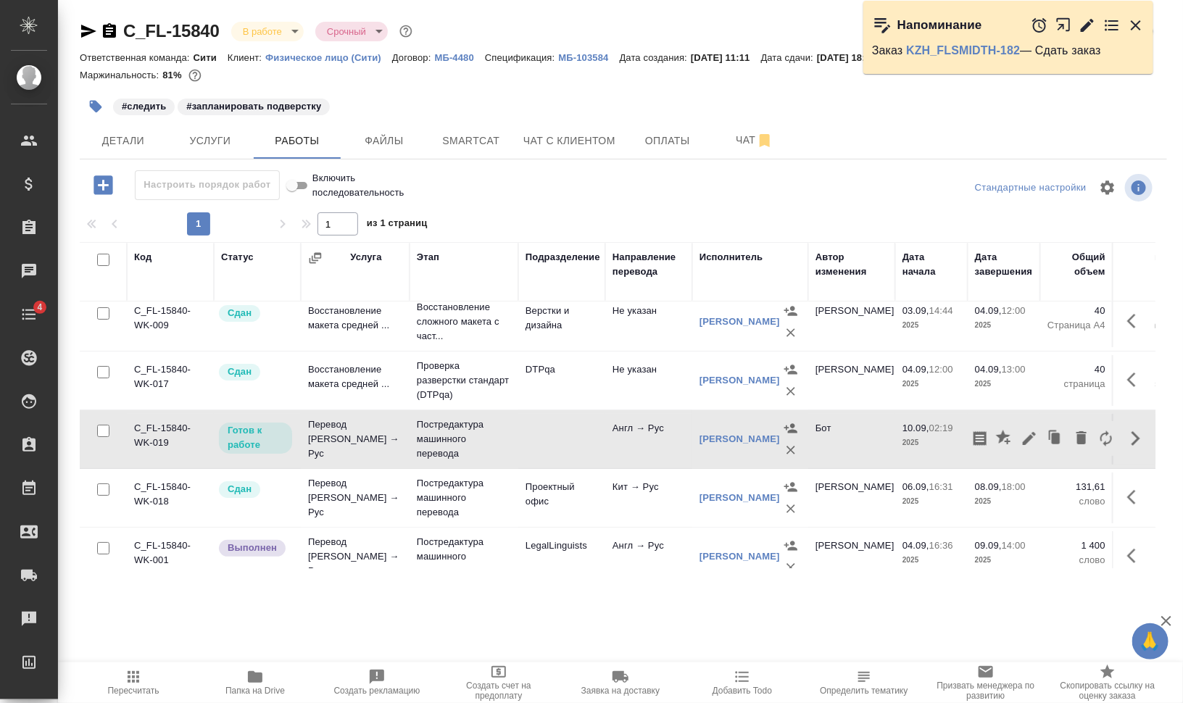
scroll to position [0, 0]
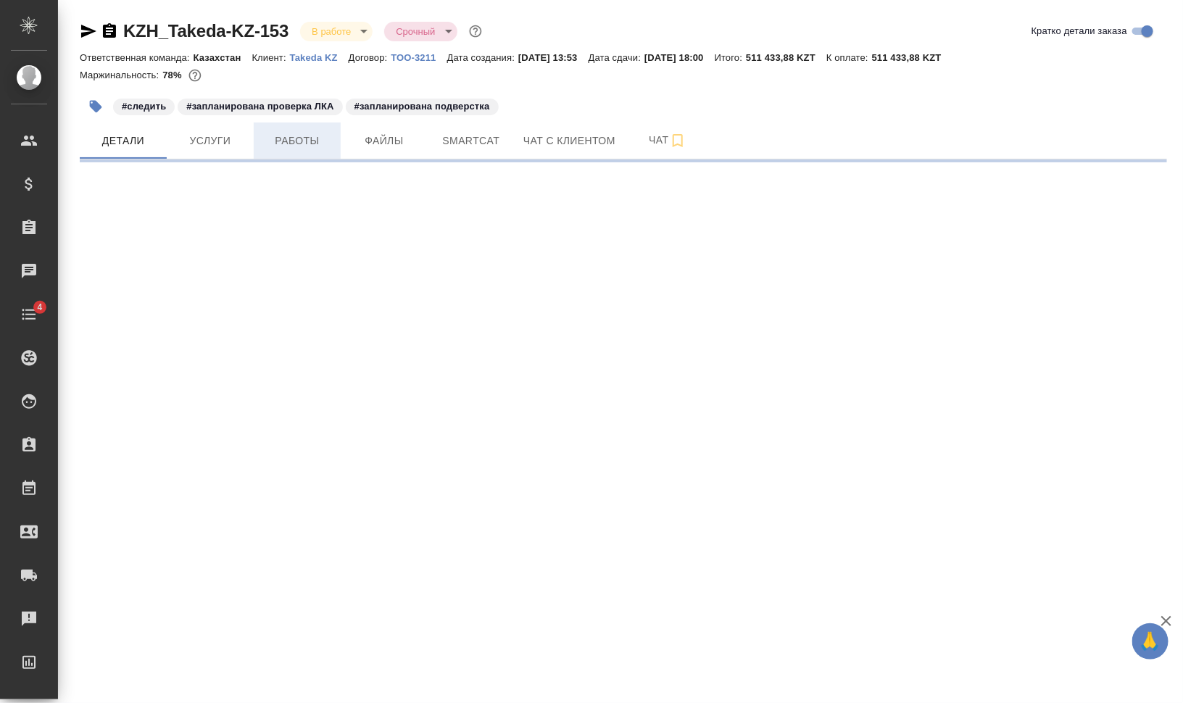
click at [312, 144] on span "Работы" at bounding box center [297, 141] width 70 height 18
select select "RU"
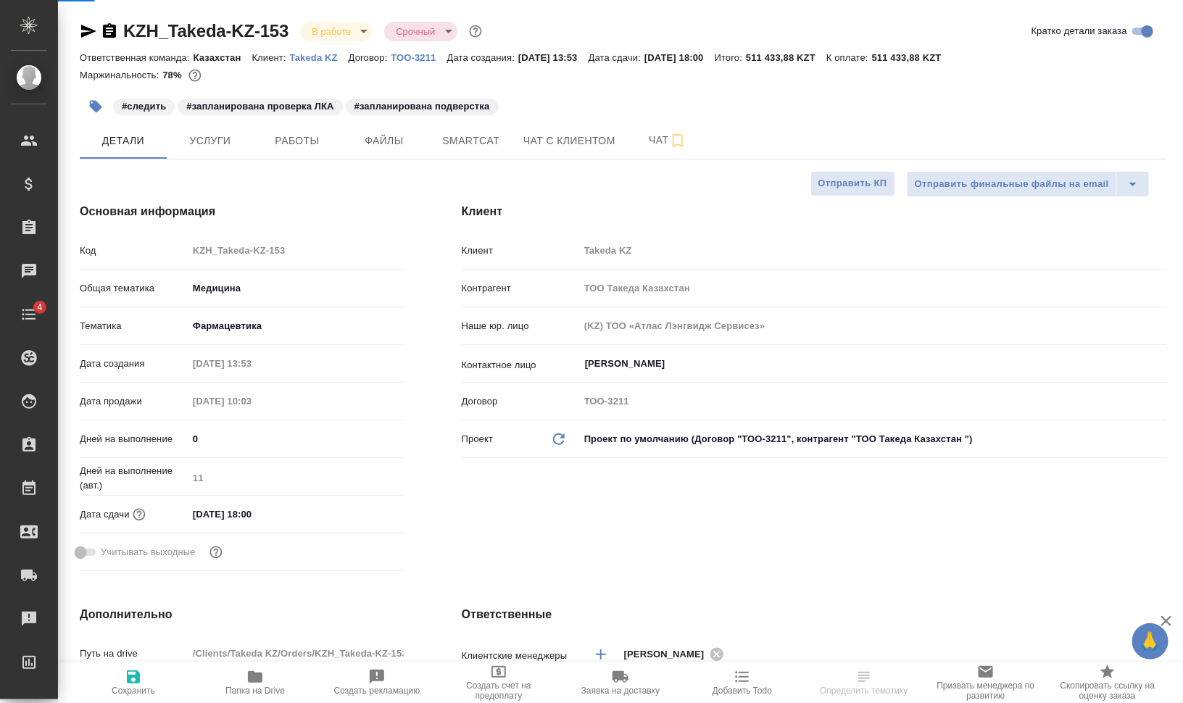
type textarea "x"
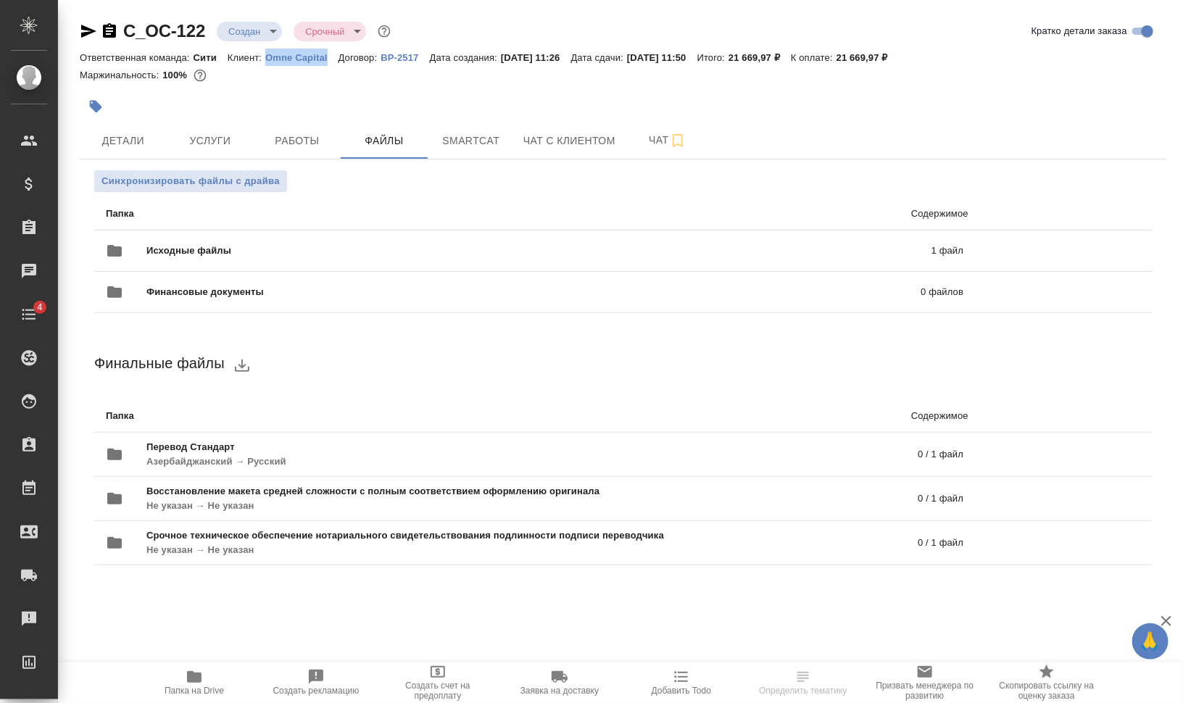
drag, startPoint x: 261, startPoint y: 57, endPoint x: 330, endPoint y: 57, distance: 68.9
click at [330, 57] on div "Ответственная команда: Сити Клиент: Omne Capital Договор: ВР-2517 Дата создания…" at bounding box center [623, 57] width 1087 height 17
copy p "Omne Capital"
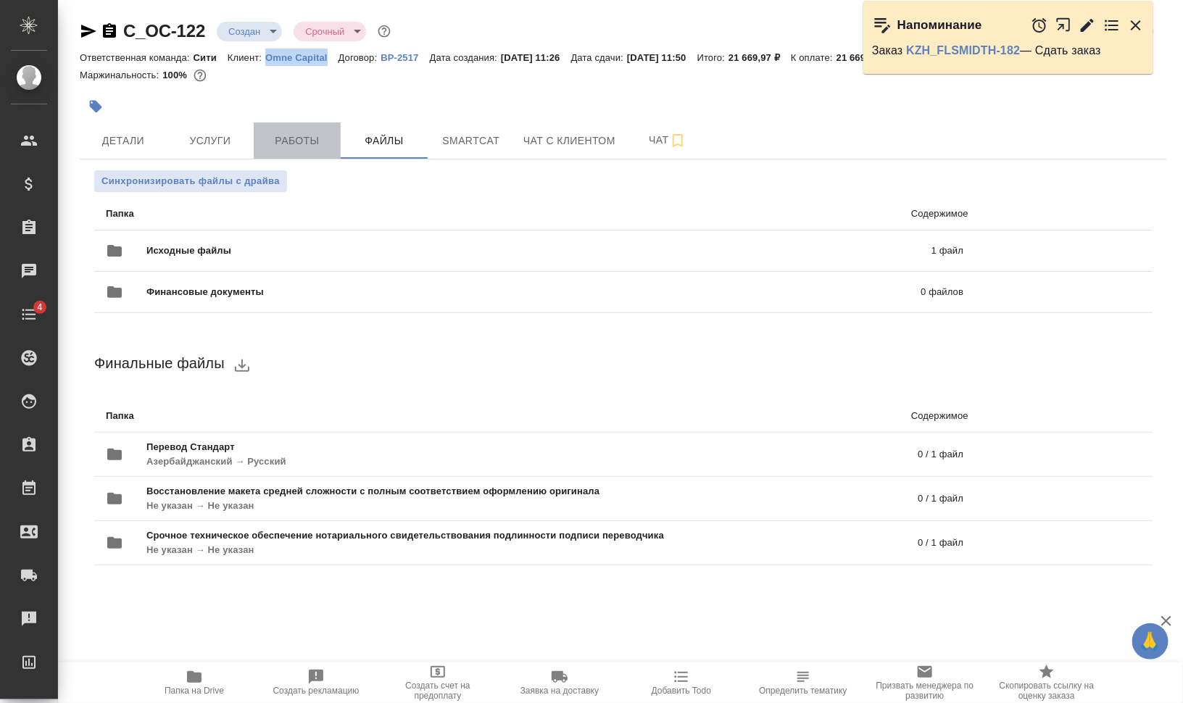
click at [298, 138] on span "Работы" at bounding box center [297, 141] width 70 height 18
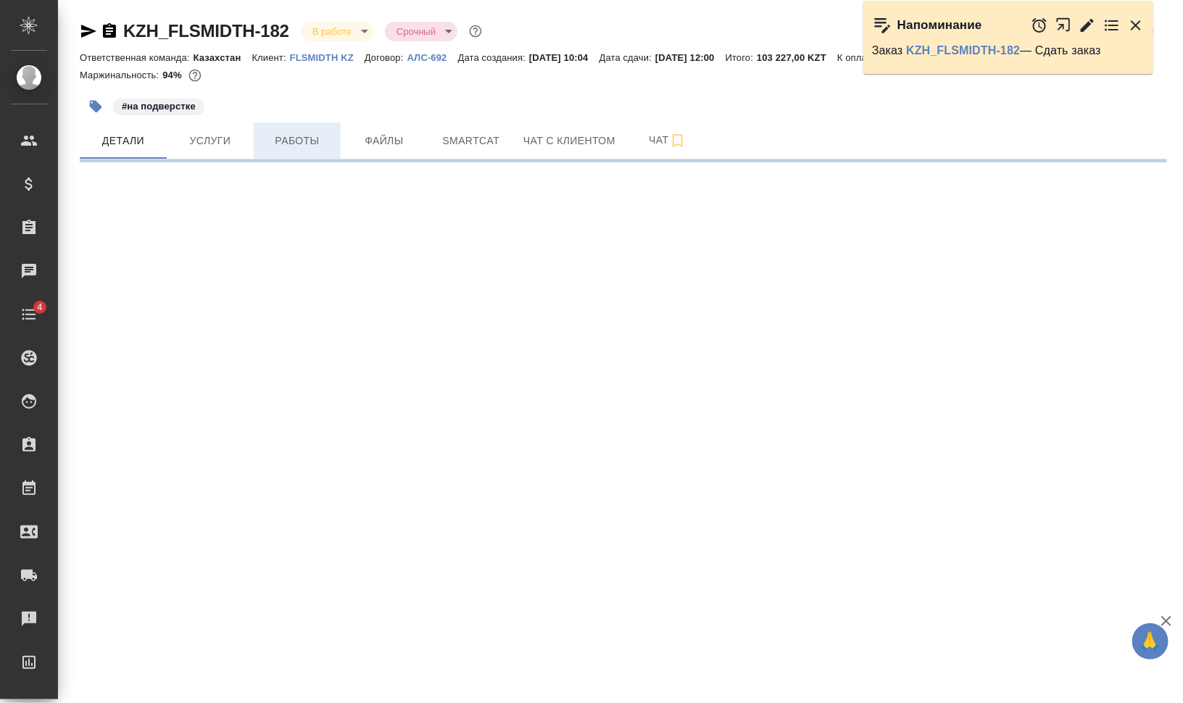
click at [314, 140] on span "Работы" at bounding box center [297, 141] width 70 height 18
select select "RU"
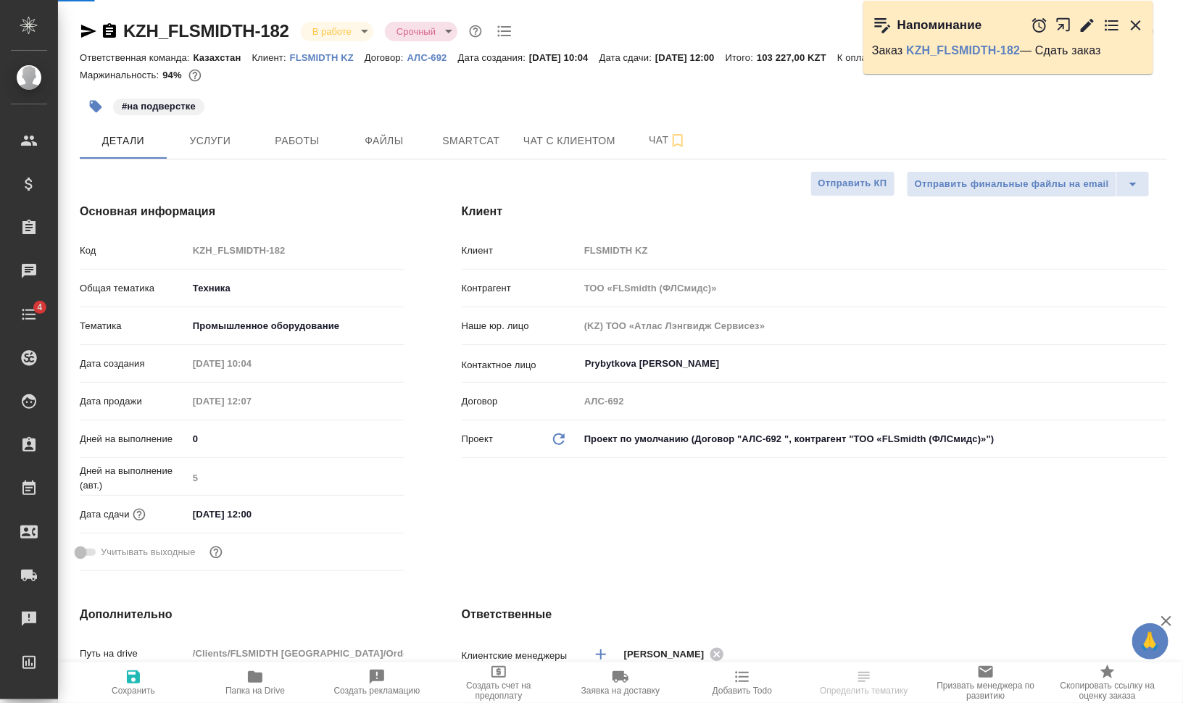
type textarea "x"
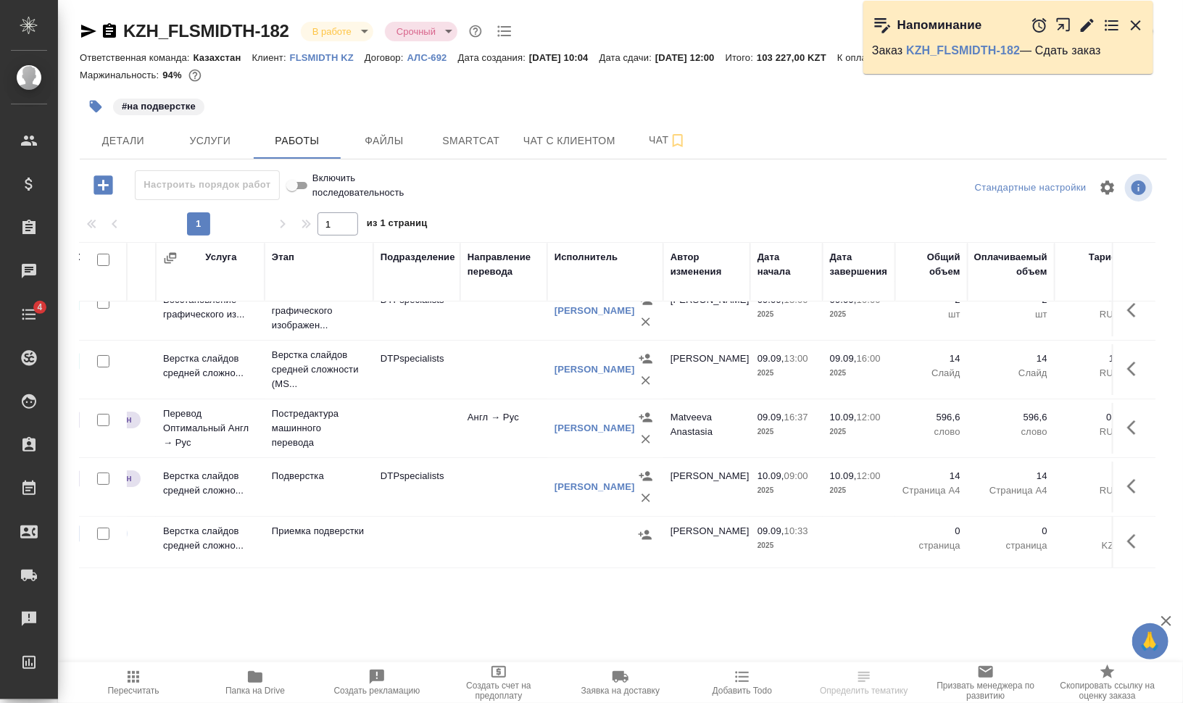
scroll to position [31, 0]
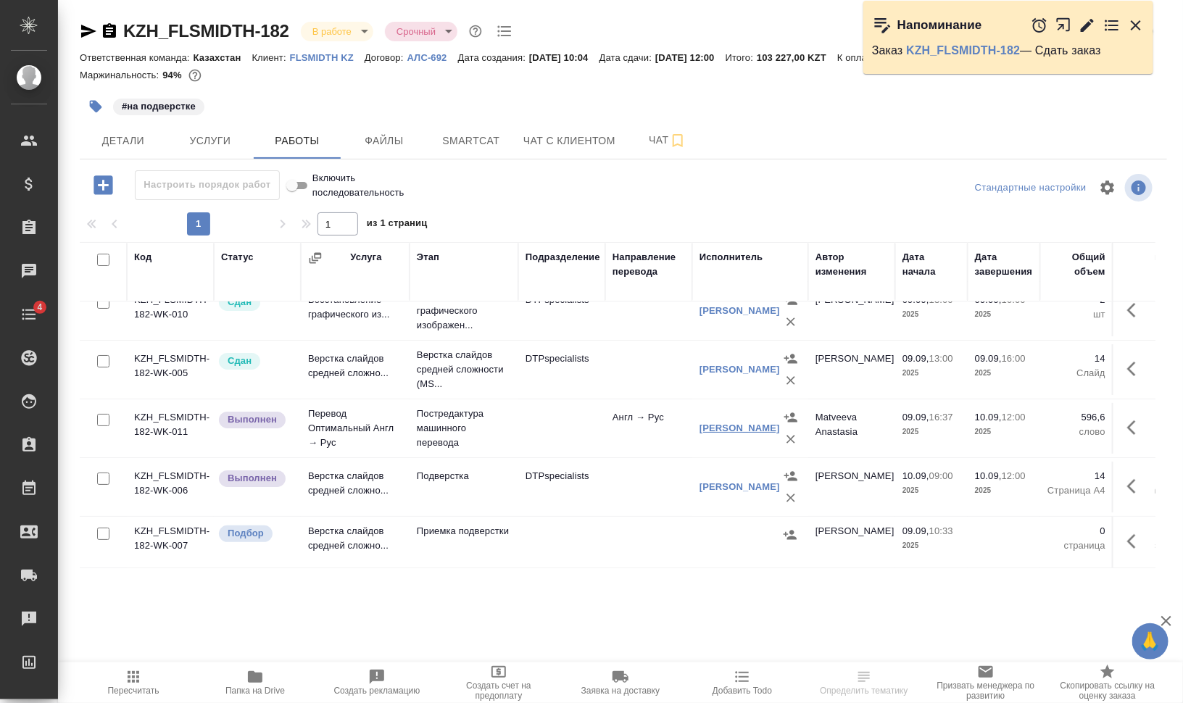
click at [738, 423] on link "[PERSON_NAME]" at bounding box center [740, 428] width 80 height 11
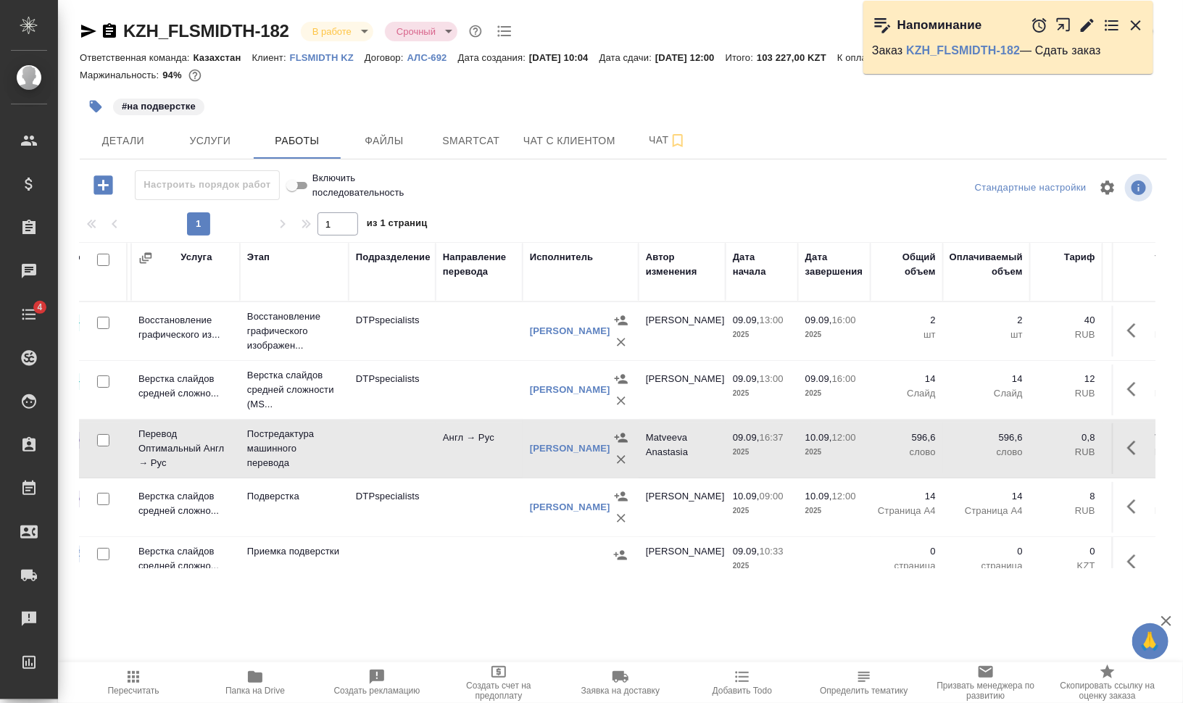
scroll to position [0, 172]
click at [499, 131] on button "Smartcat" at bounding box center [471, 141] width 87 height 36
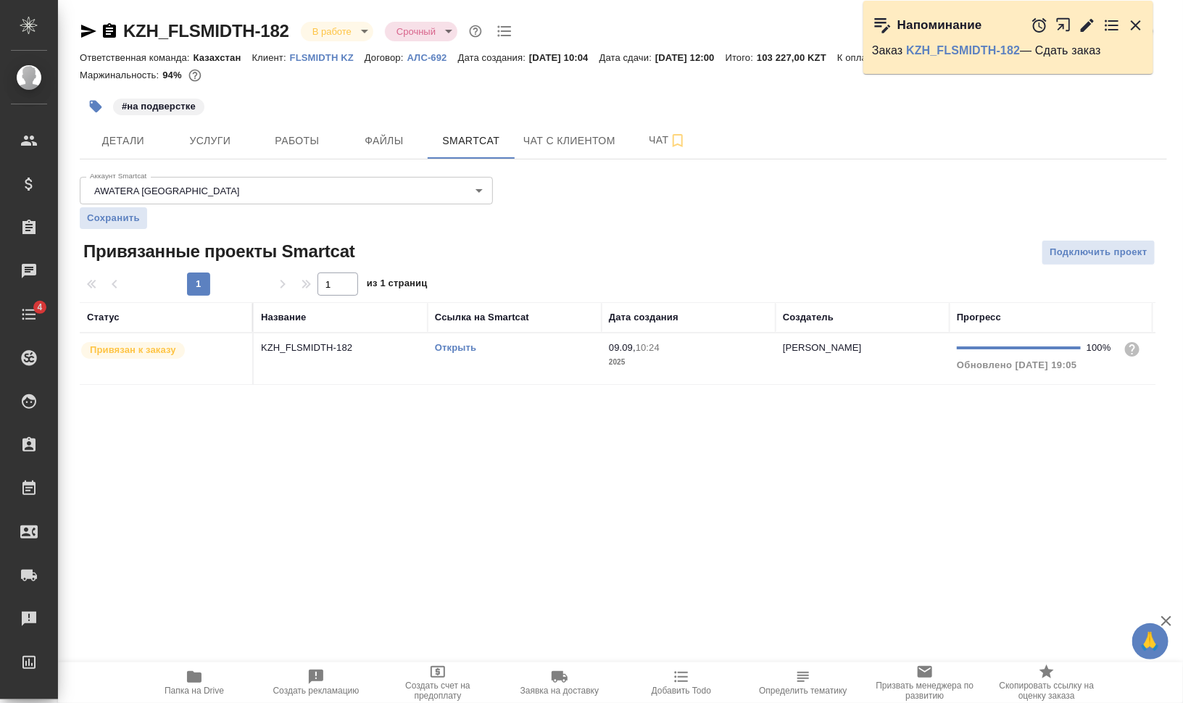
click at [457, 362] on td "Открыть" at bounding box center [515, 358] width 174 height 51
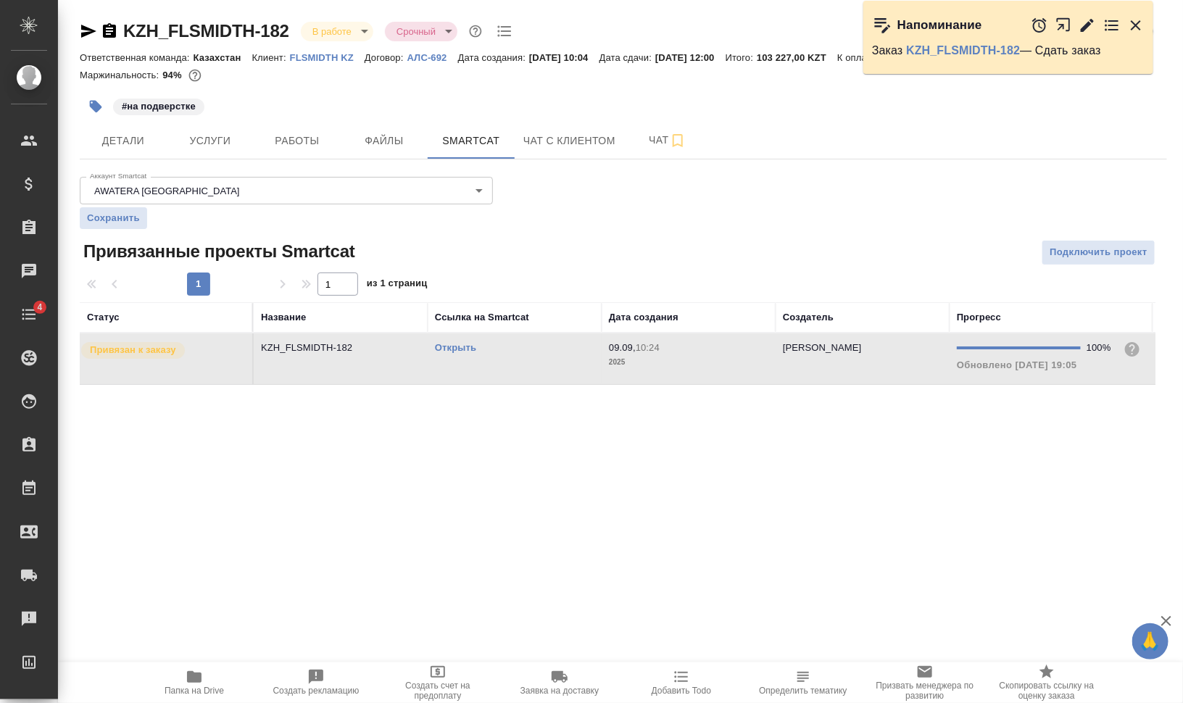
click at [457, 362] on td "Открыть" at bounding box center [515, 358] width 174 height 51
click at [457, 341] on div "Открыть" at bounding box center [514, 348] width 159 height 14
click at [455, 344] on link "Открыть" at bounding box center [455, 347] width 41 height 11
click at [512, 365] on td "Открыть" at bounding box center [515, 358] width 174 height 51
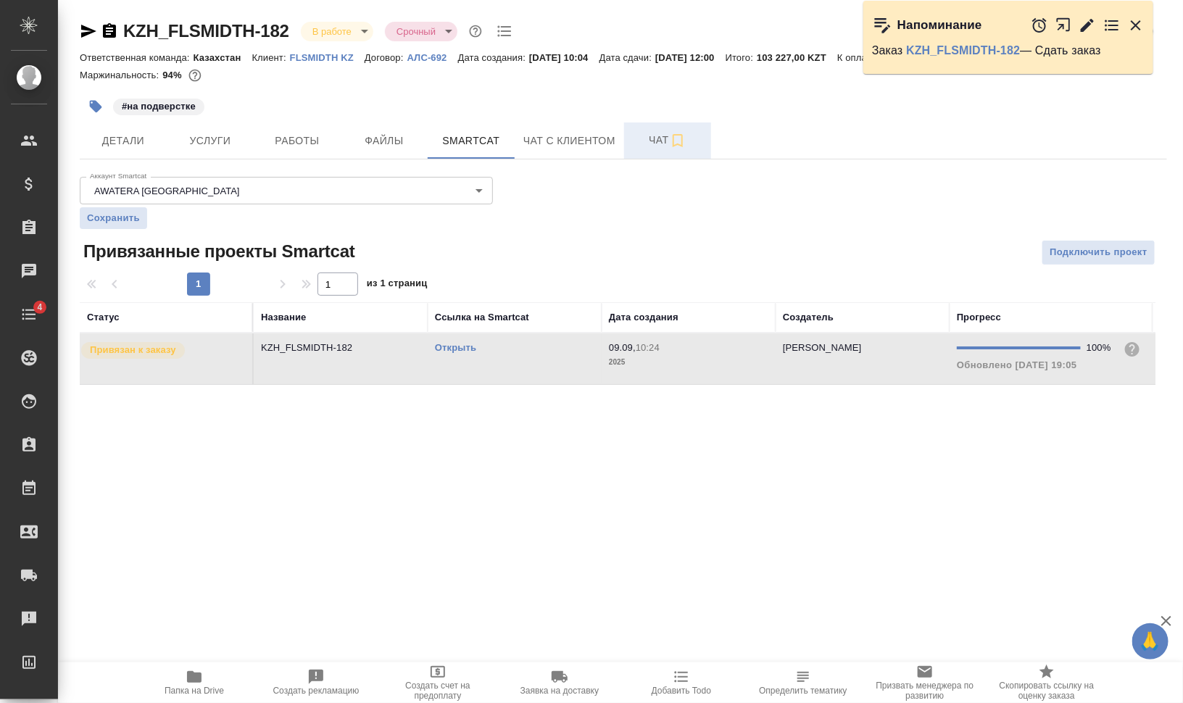
click at [646, 141] on span "Чат" at bounding box center [668, 140] width 70 height 18
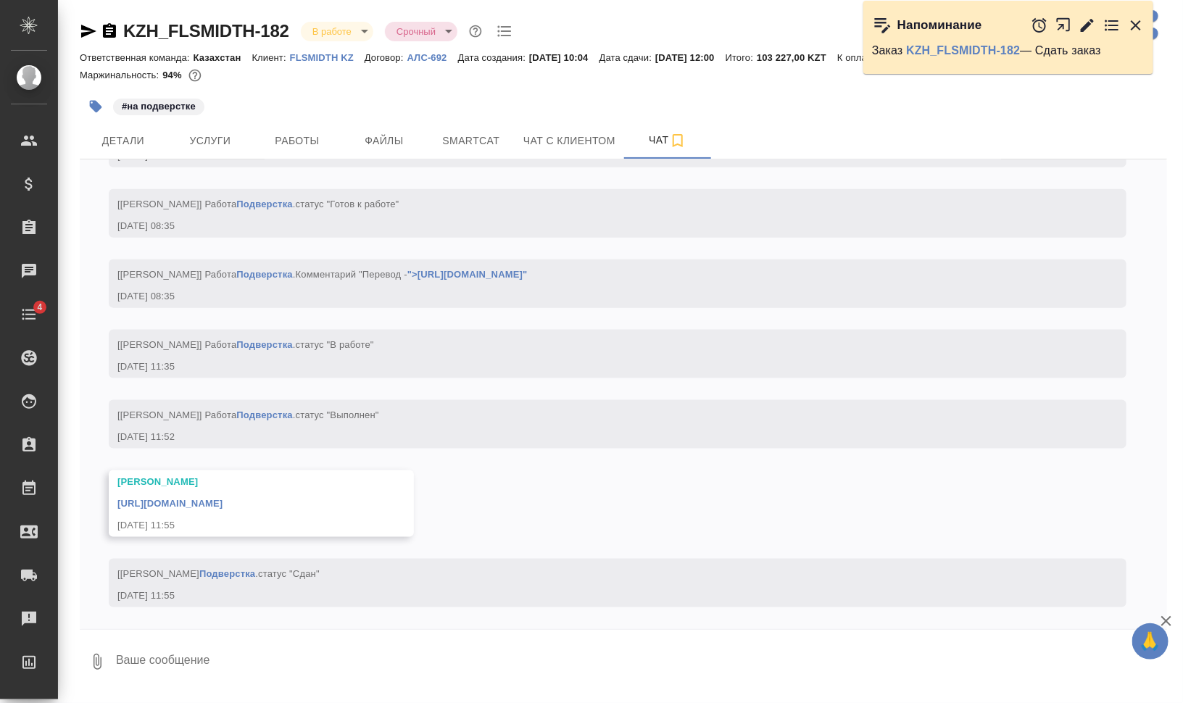
scroll to position [5590, 0]
click at [315, 143] on span "Работы" at bounding box center [297, 141] width 70 height 18
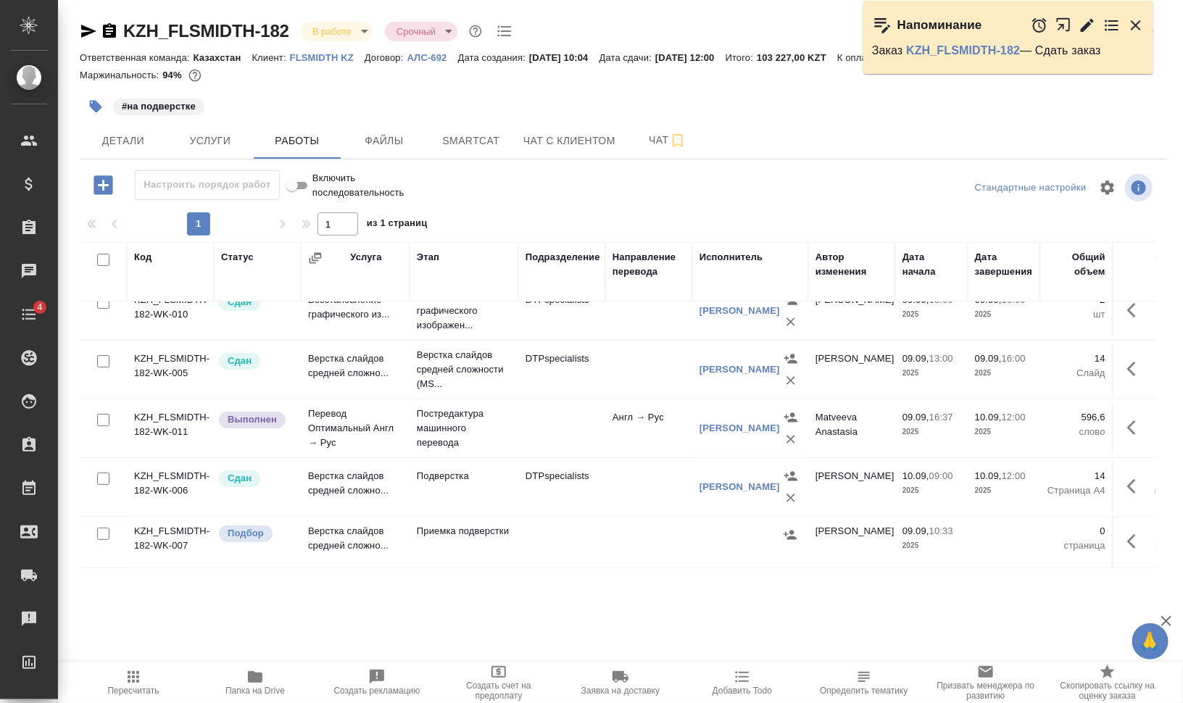
scroll to position [31, 0]
click at [104, 528] on input "checkbox" at bounding box center [103, 534] width 12 height 12
checkbox input "true"
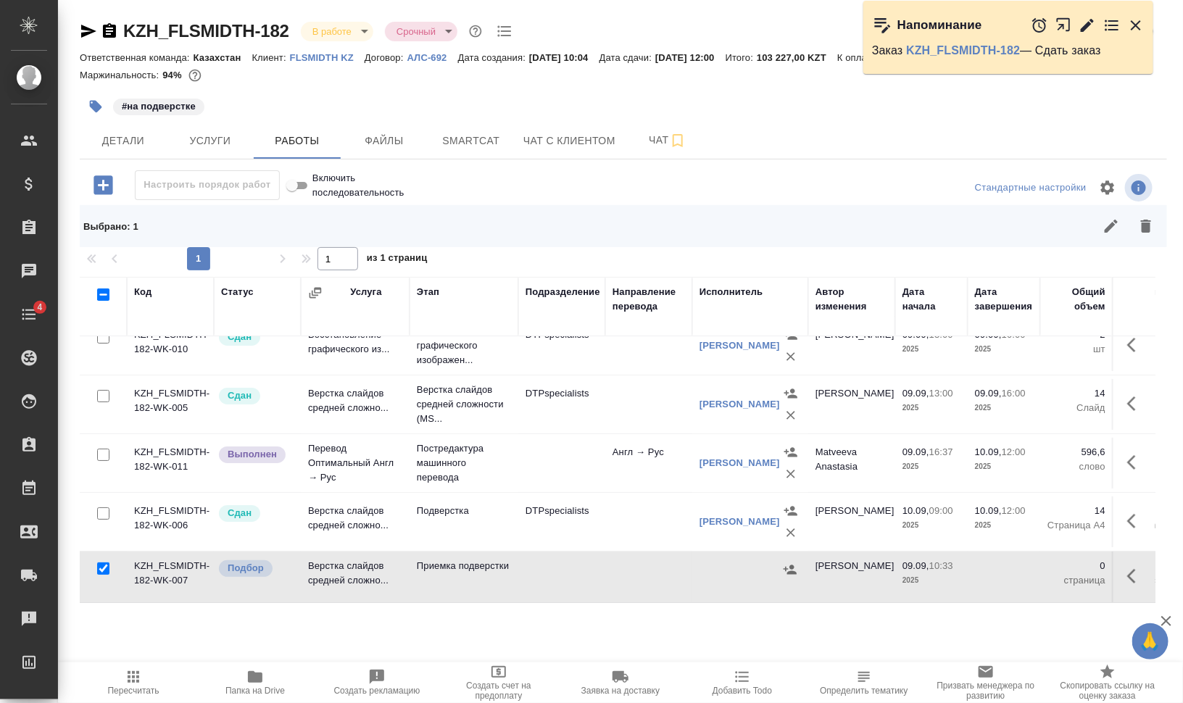
click at [1149, 228] on icon "button" at bounding box center [1146, 226] width 10 height 13
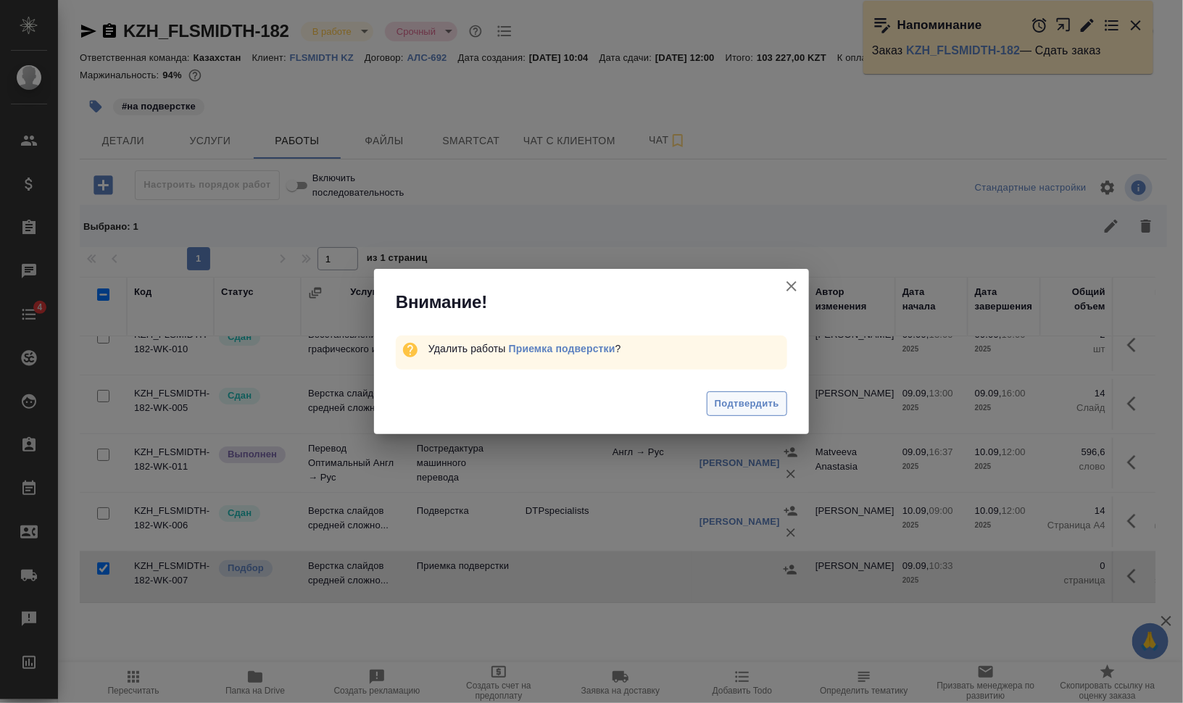
click at [774, 392] on button "Подтвердить" at bounding box center [747, 403] width 80 height 25
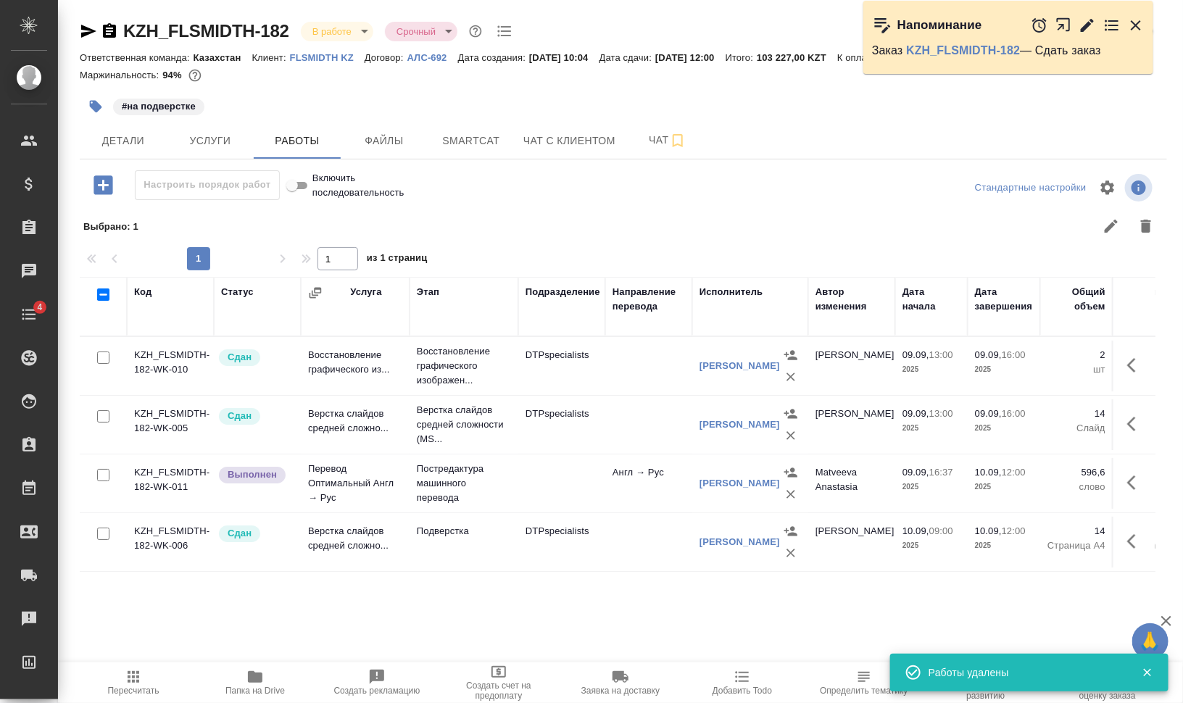
scroll to position [0, 0]
click at [89, 108] on icon "button" at bounding box center [95, 106] width 14 height 14
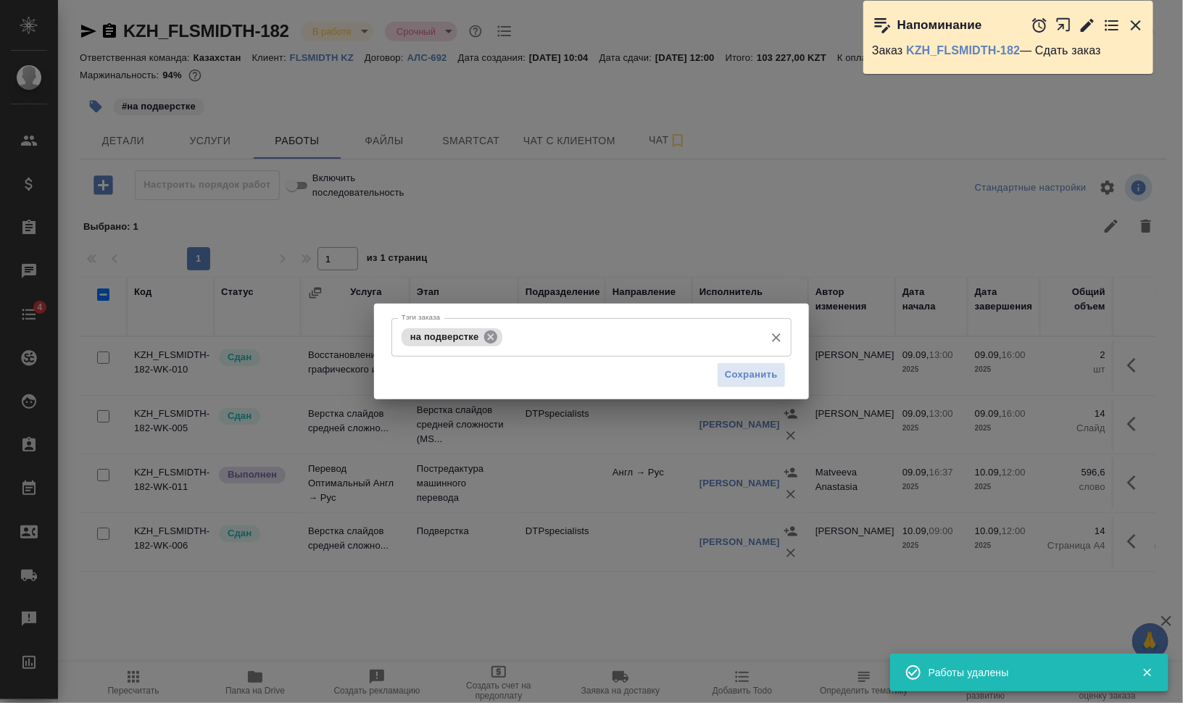
click at [497, 335] on icon at bounding box center [491, 337] width 16 height 16
click at [753, 365] on button "Сохранить" at bounding box center [751, 374] width 69 height 25
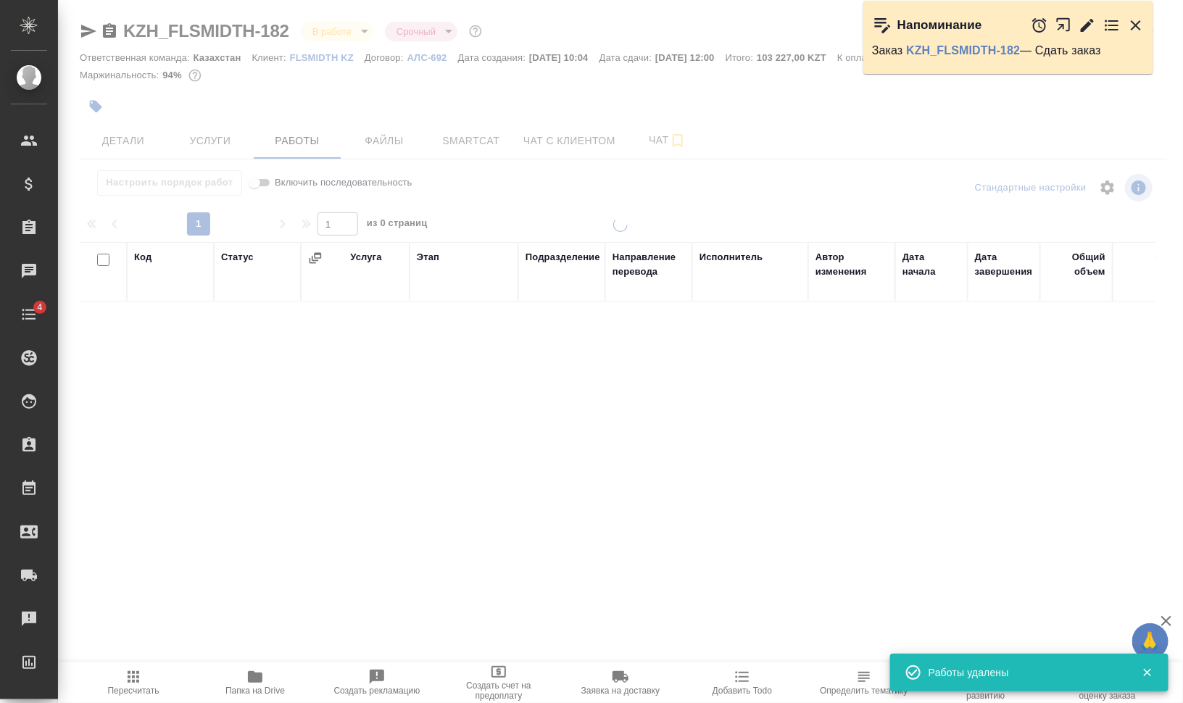
click at [360, 32] on div at bounding box center [620, 302] width 1125 height 605
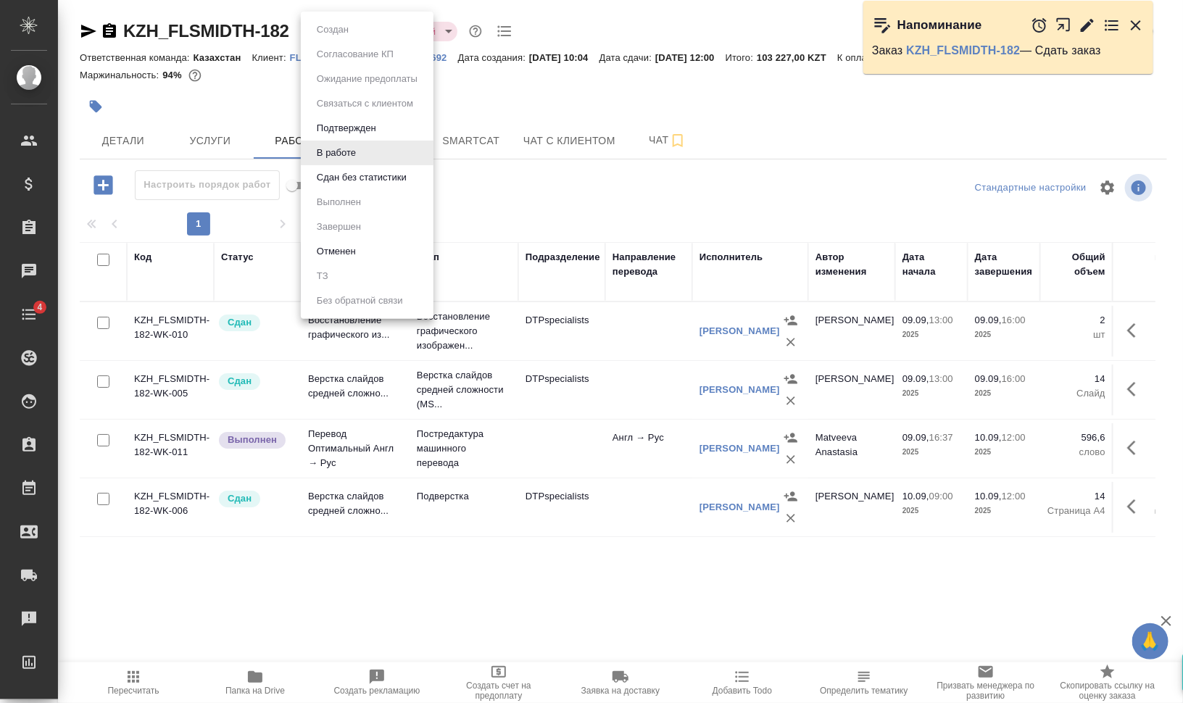
click at [362, 33] on body "🙏 .cls-1 fill:#fff; AWATERA [PERSON_NAME] Динар Клиенты Спецификации Заказы 0 Ч…" at bounding box center [591, 410] width 1183 height 820
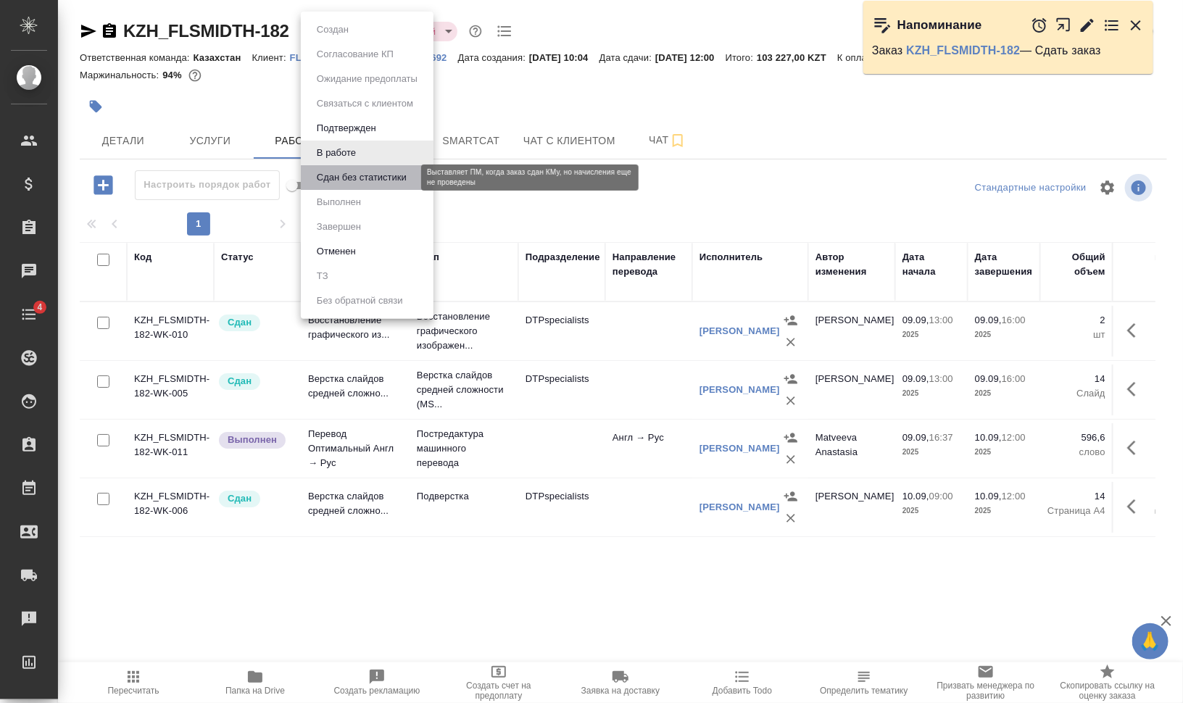
click at [394, 179] on button "Сдан без статистики" at bounding box center [361, 178] width 99 height 16
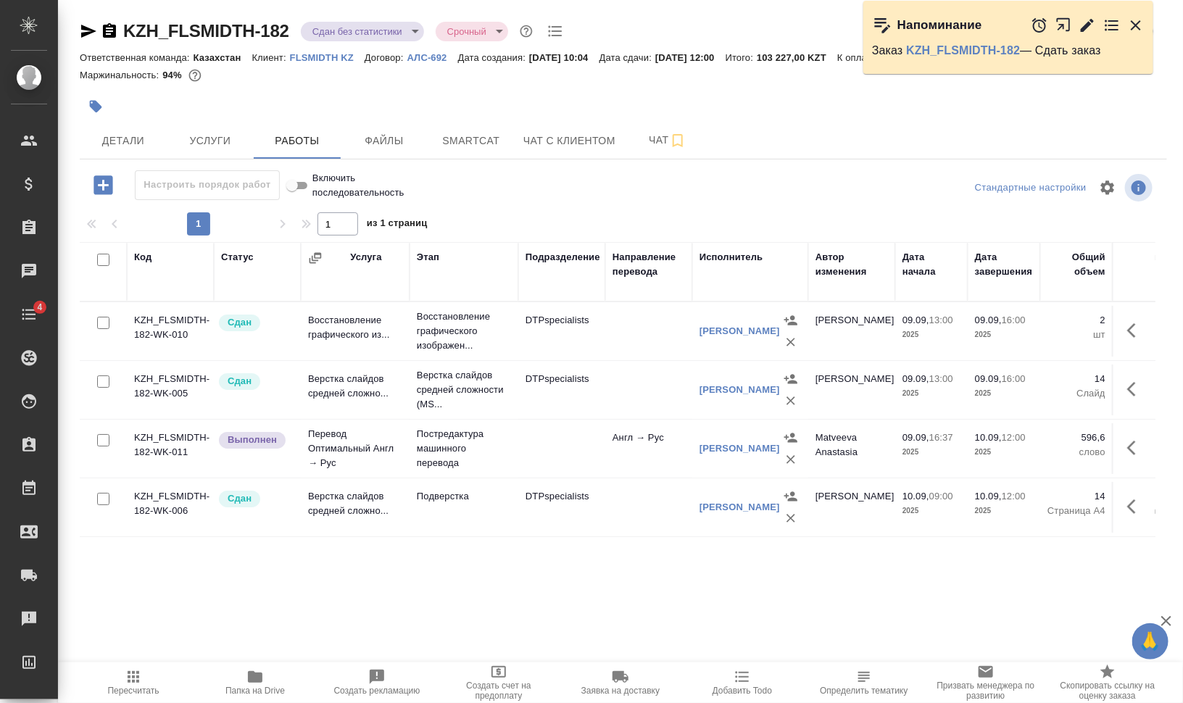
click at [109, 33] on icon "button" at bounding box center [109, 30] width 13 height 14
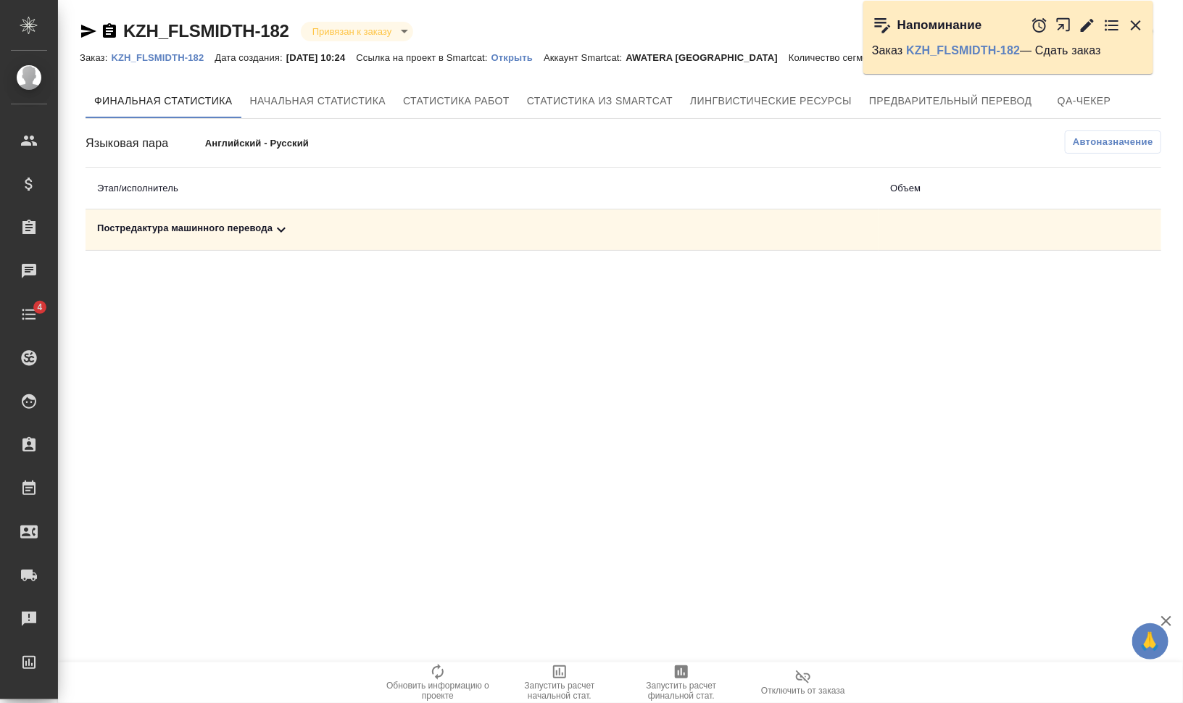
click at [215, 217] on td "Постредактура машинного перевода" at bounding box center [482, 229] width 793 height 41
click at [301, 241] on td "Постредактура машинного перевода" at bounding box center [482, 229] width 793 height 41
click at [283, 231] on icon at bounding box center [281, 229] width 17 height 17
click at [192, 231] on div "Постредактура машинного перевода" at bounding box center [482, 229] width 770 height 17
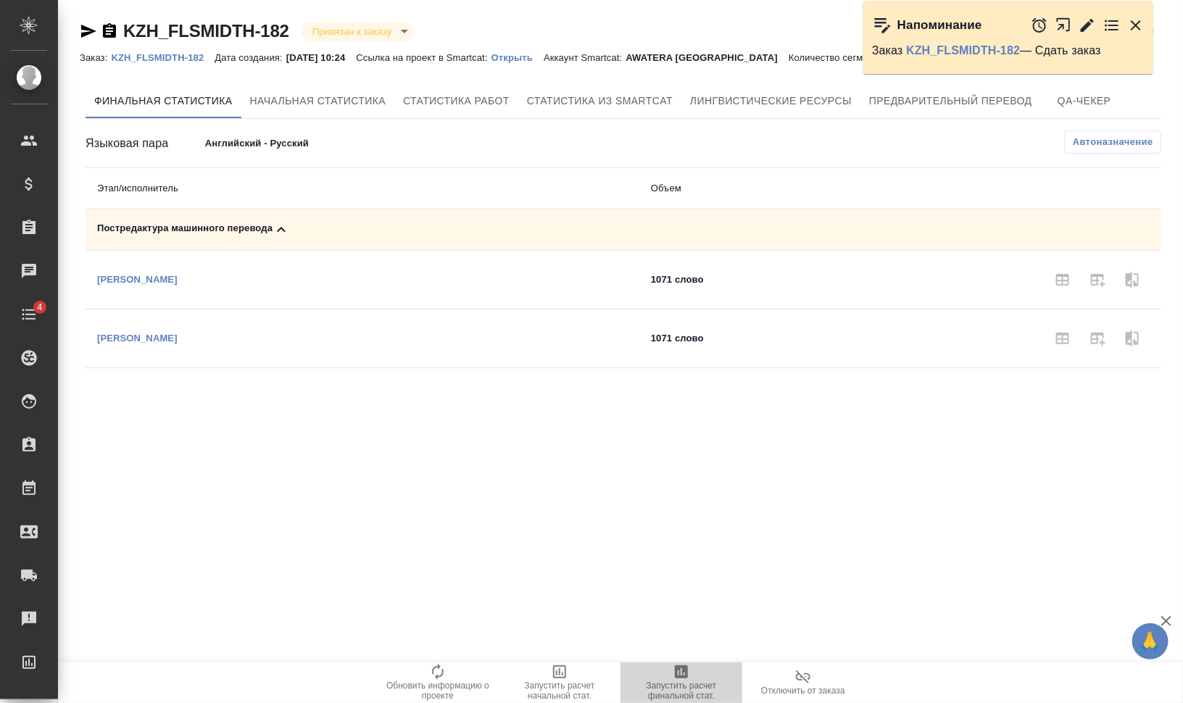
click at [671, 689] on span "Запустить расчет финальной стат." at bounding box center [681, 691] width 104 height 20
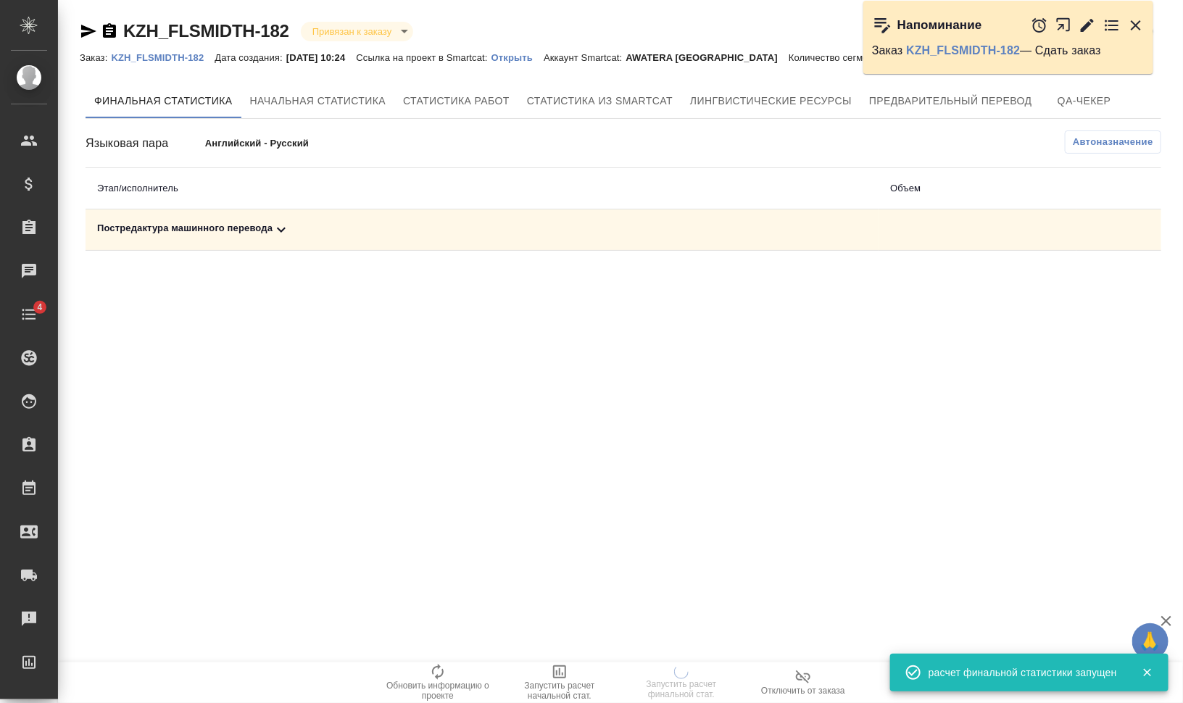
click at [1108, 145] on span "Автоназначение" at bounding box center [1113, 142] width 80 height 14
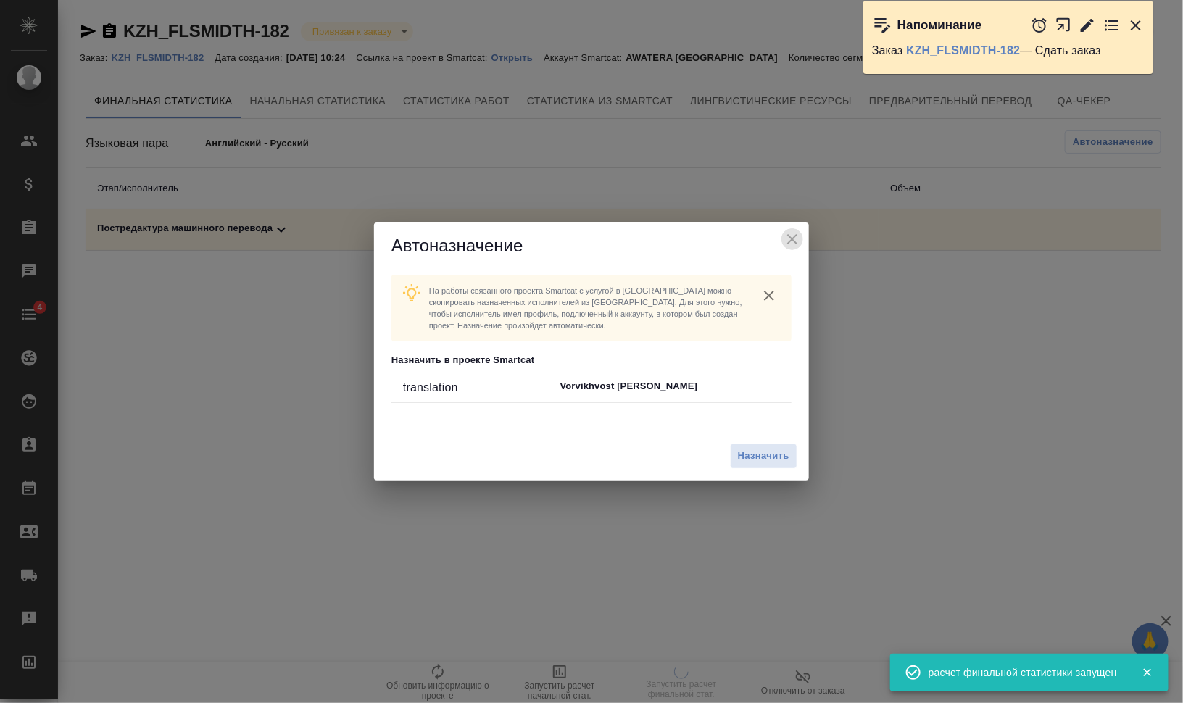
click at [792, 233] on icon "close" at bounding box center [792, 239] width 17 height 17
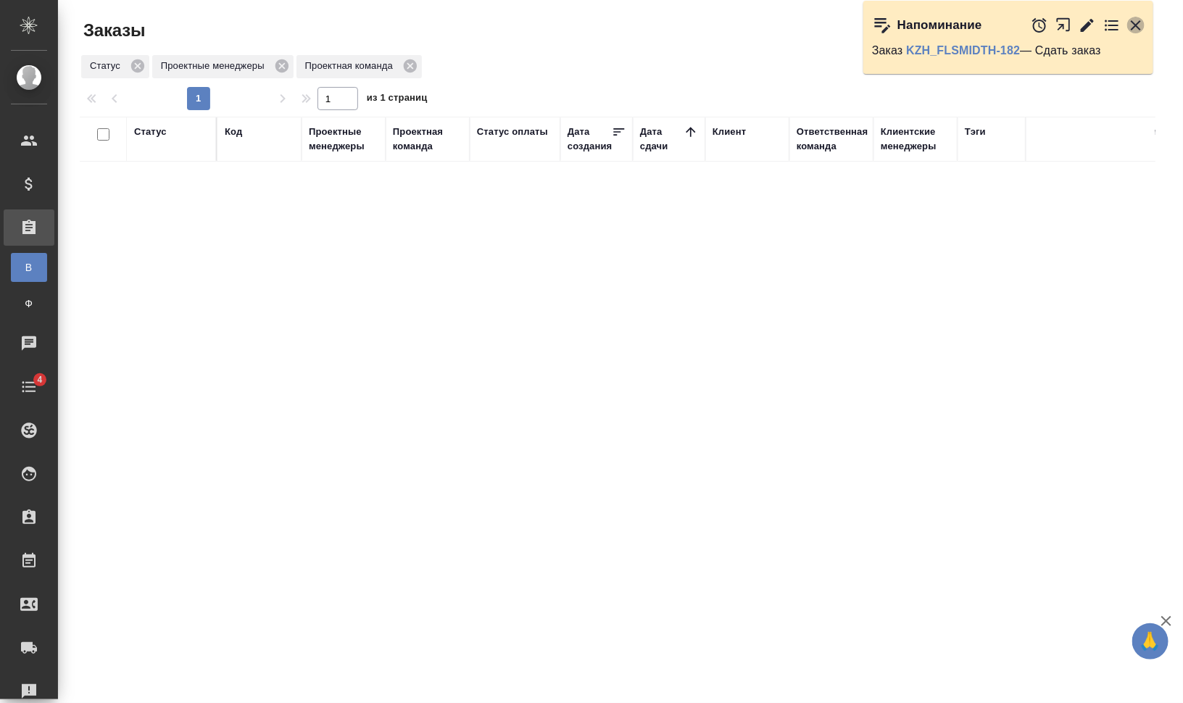
click at [1140, 22] on icon "button" at bounding box center [1135, 25] width 17 height 17
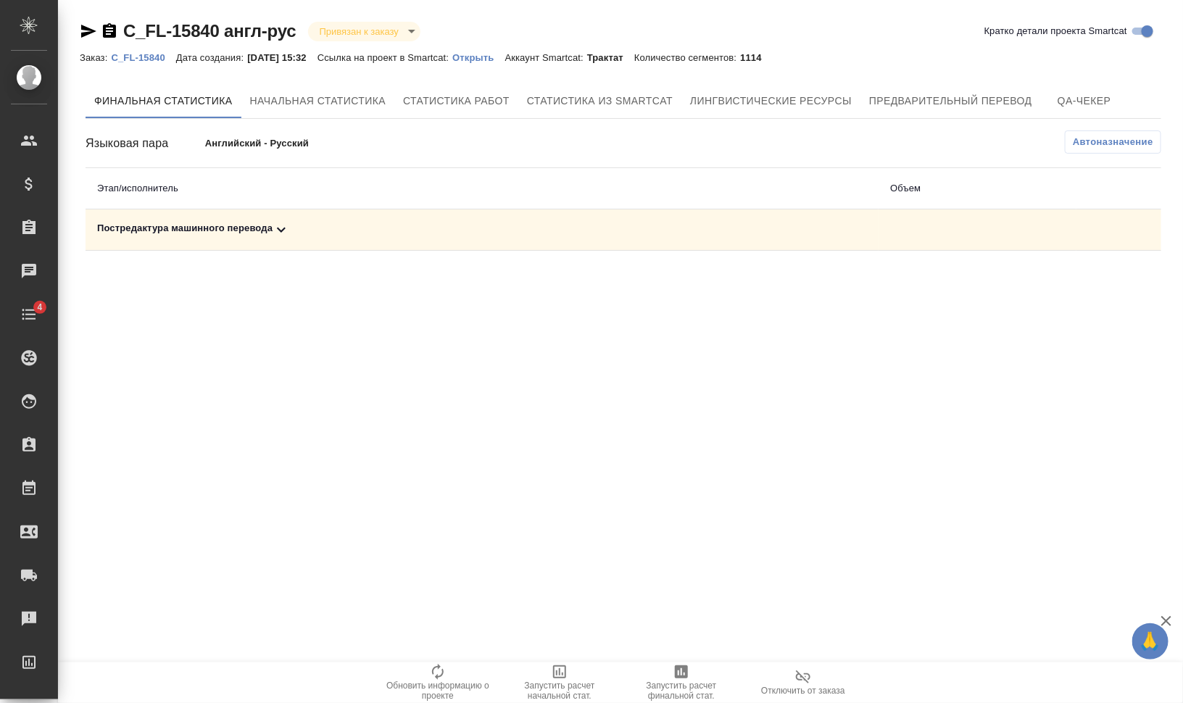
click at [233, 227] on div "Постредактура машинного перевода" at bounding box center [482, 229] width 770 height 17
click at [670, 686] on span "Запустить расчет финальной стат." at bounding box center [681, 691] width 104 height 20
click at [149, 228] on div "Постредактура машинного перевода" at bounding box center [482, 229] width 770 height 17
